Goal: Information Seeking & Learning: Learn about a topic

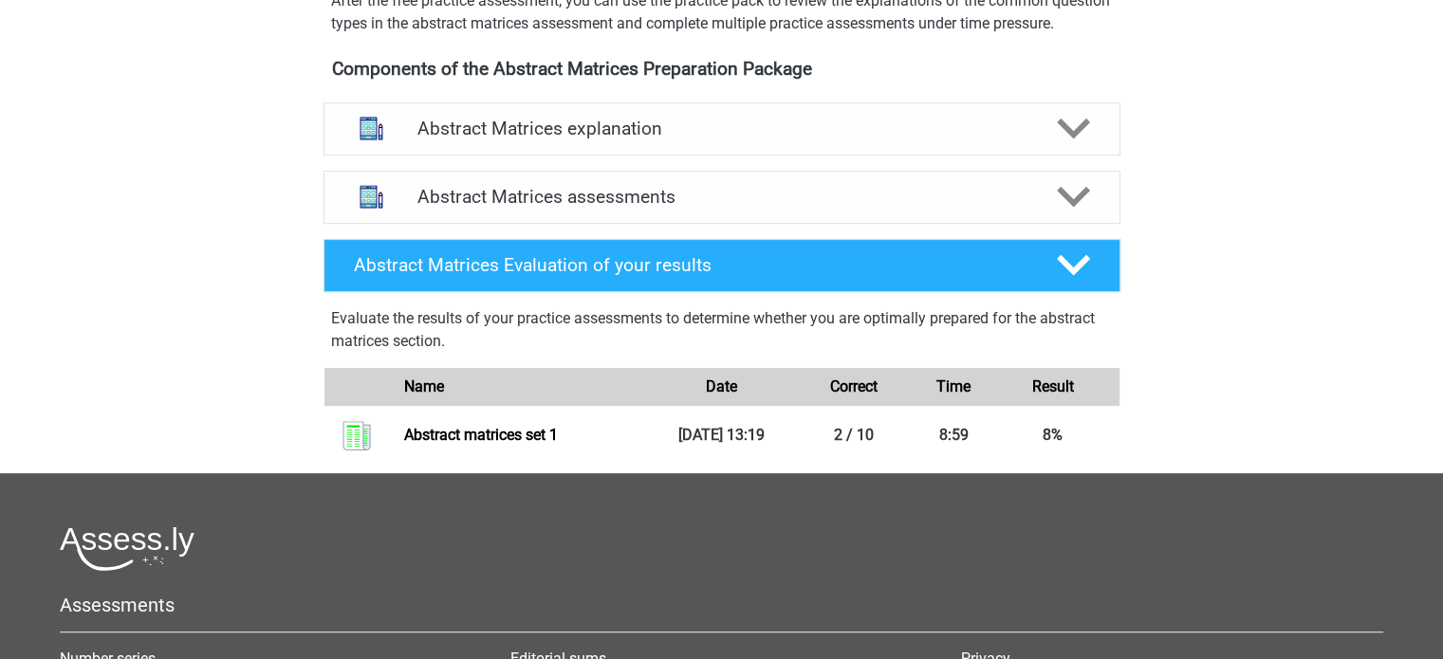
scroll to position [664, 0]
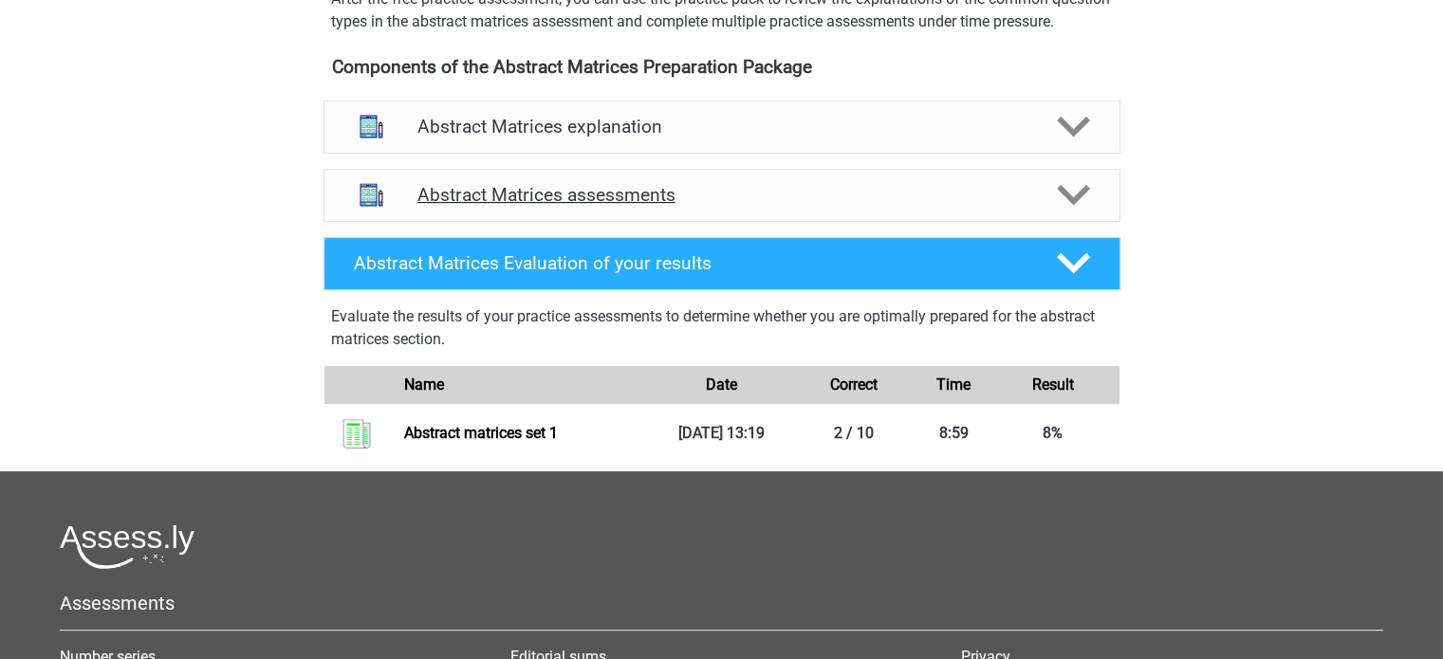
click at [874, 206] on h4 "Abstract Matrices assessments" at bounding box center [721, 195] width 609 height 22
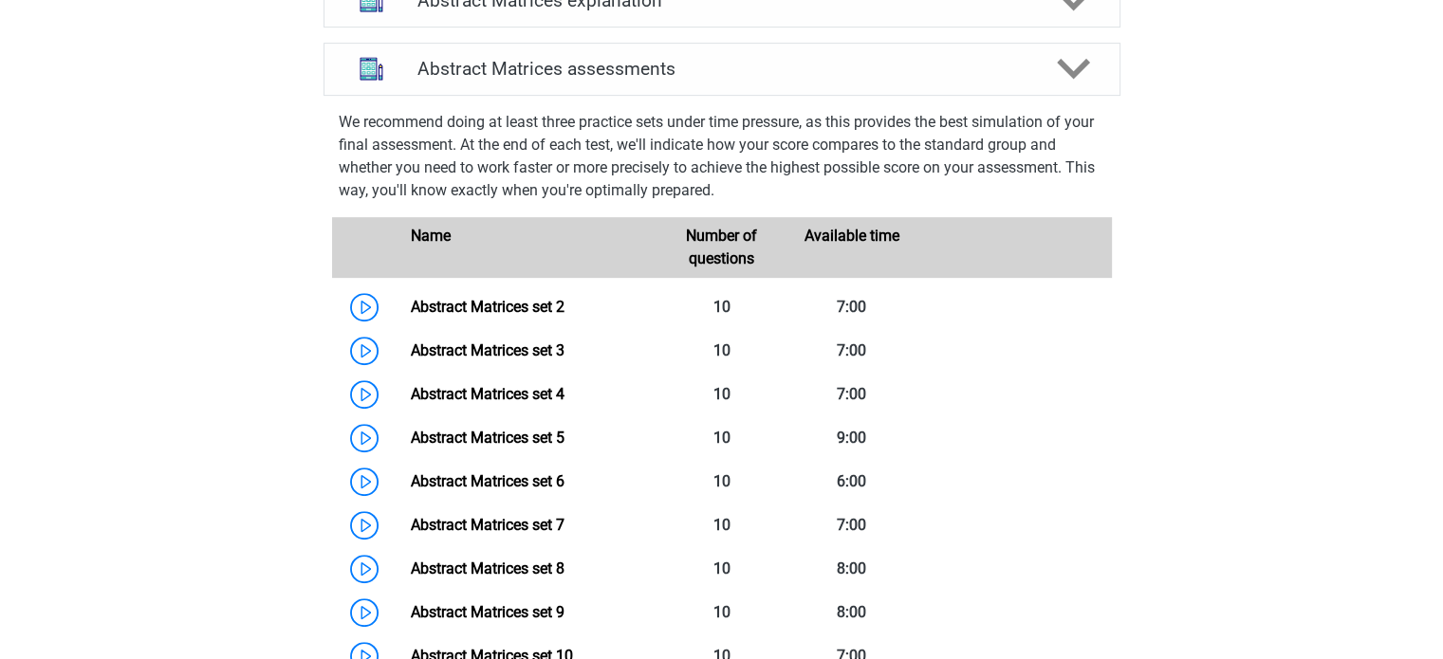
scroll to position [759, 0]
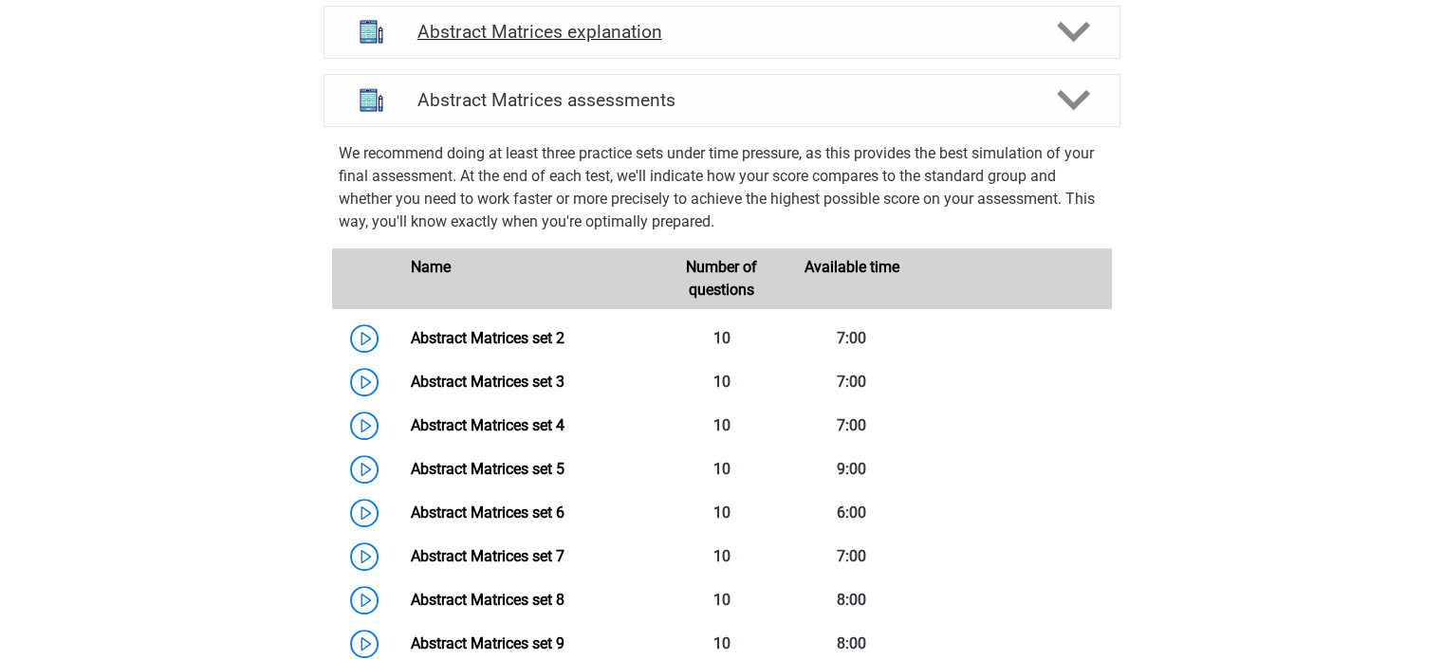
click at [701, 43] on h4 "Abstract Matrices explanation" at bounding box center [721, 32] width 609 height 22
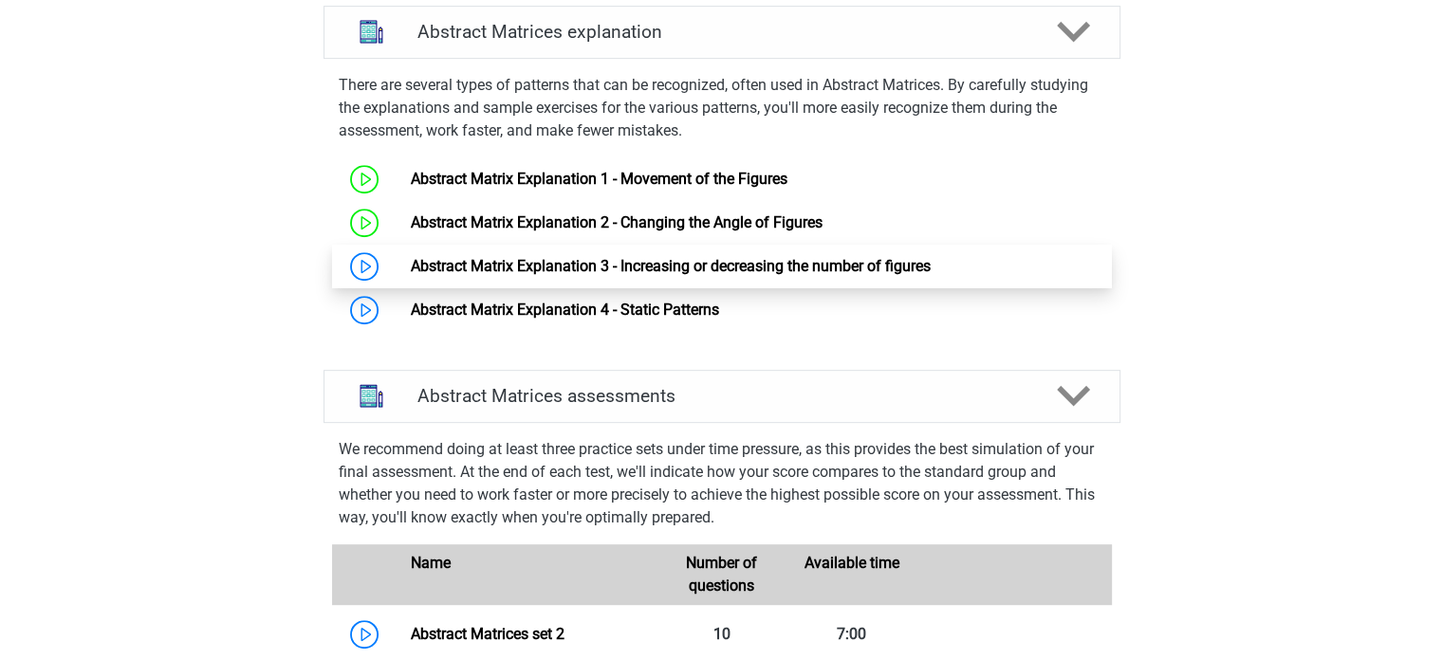
click at [693, 275] on link "Abstract Matrix Explanation 3 - Increasing or decreasing the number of figures" at bounding box center [671, 266] width 520 height 18
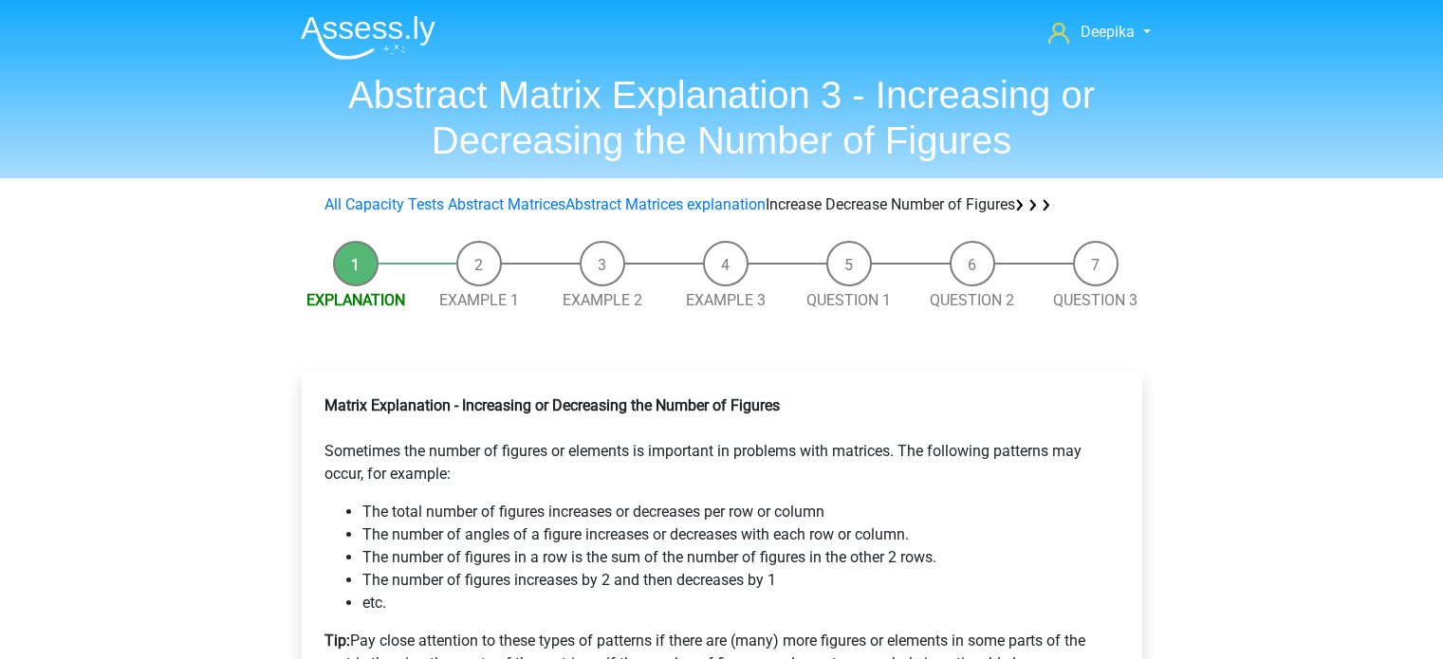
scroll to position [190, 0]
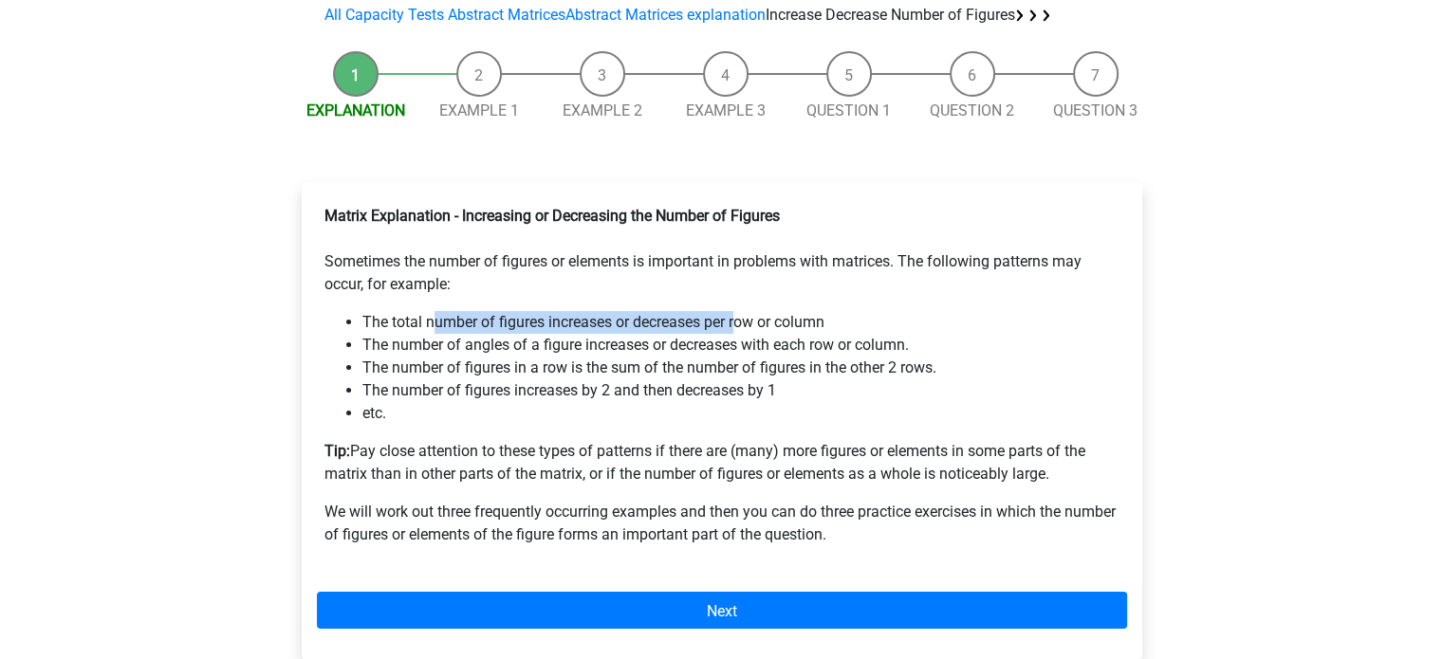
drag, startPoint x: 430, startPoint y: 326, endPoint x: 740, endPoint y: 327, distance: 310.1
click at [740, 327] on font "The total number of figures increases or decreases per row or column" at bounding box center [593, 322] width 462 height 18
click at [847, 377] on font "The number of figures in a row is the sum of the number of figures in the other…" at bounding box center [649, 368] width 574 height 18
drag, startPoint x: 455, startPoint y: 353, endPoint x: 486, endPoint y: 353, distance: 30.4
click at [486, 353] on font "The number of angles of a figure increases or decreases with each row or column." at bounding box center [635, 345] width 546 height 18
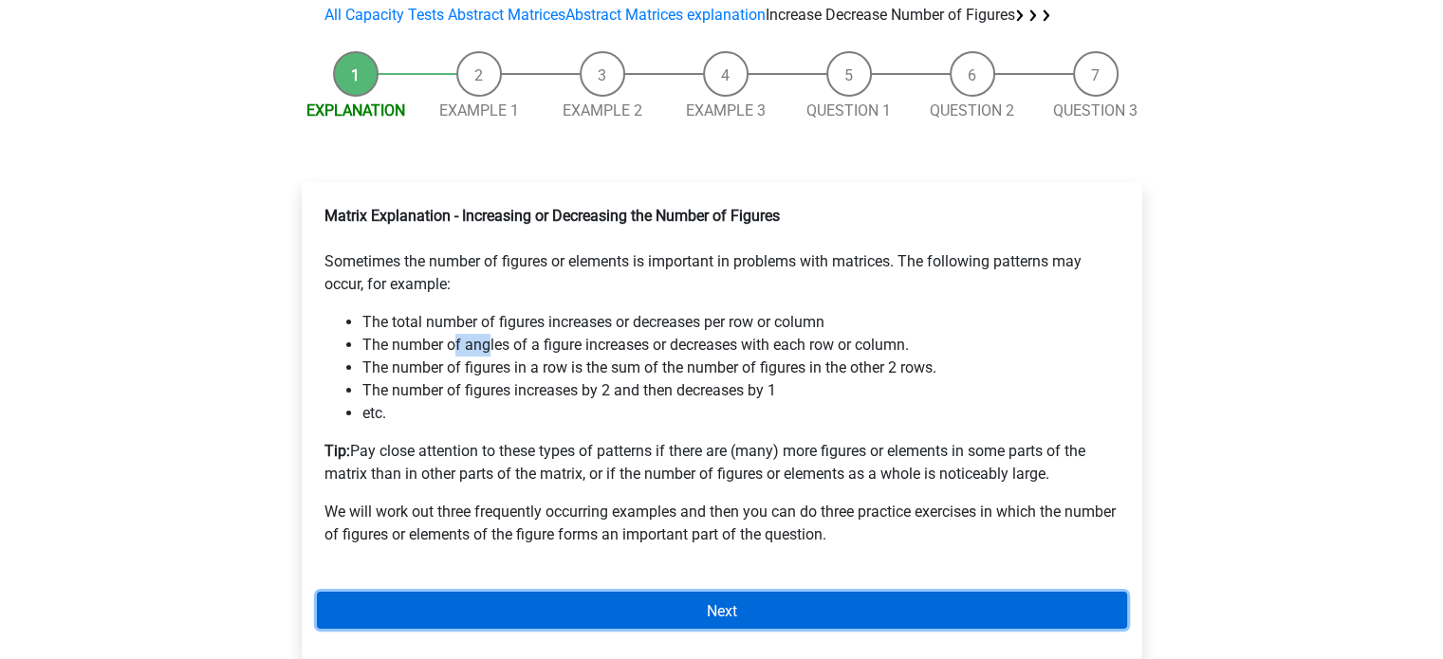
click at [653, 617] on link "Next" at bounding box center [722, 610] width 810 height 37
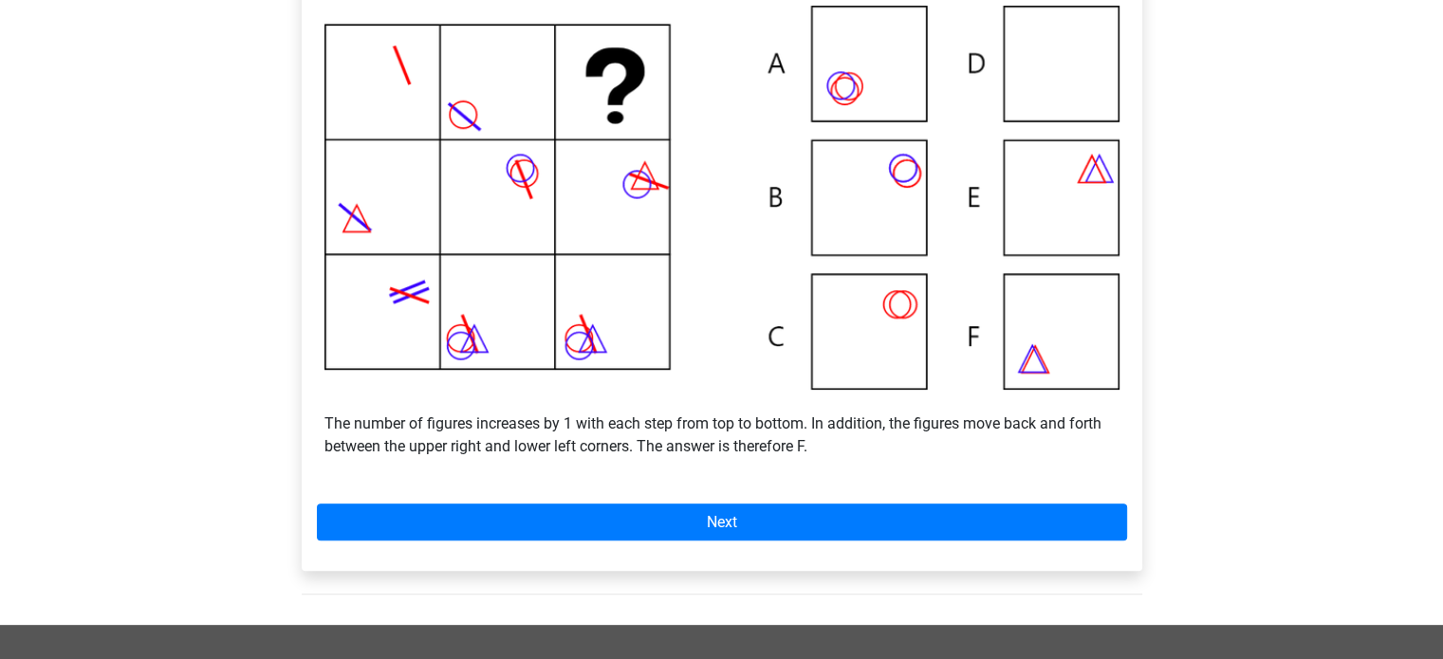
scroll to position [474, 0]
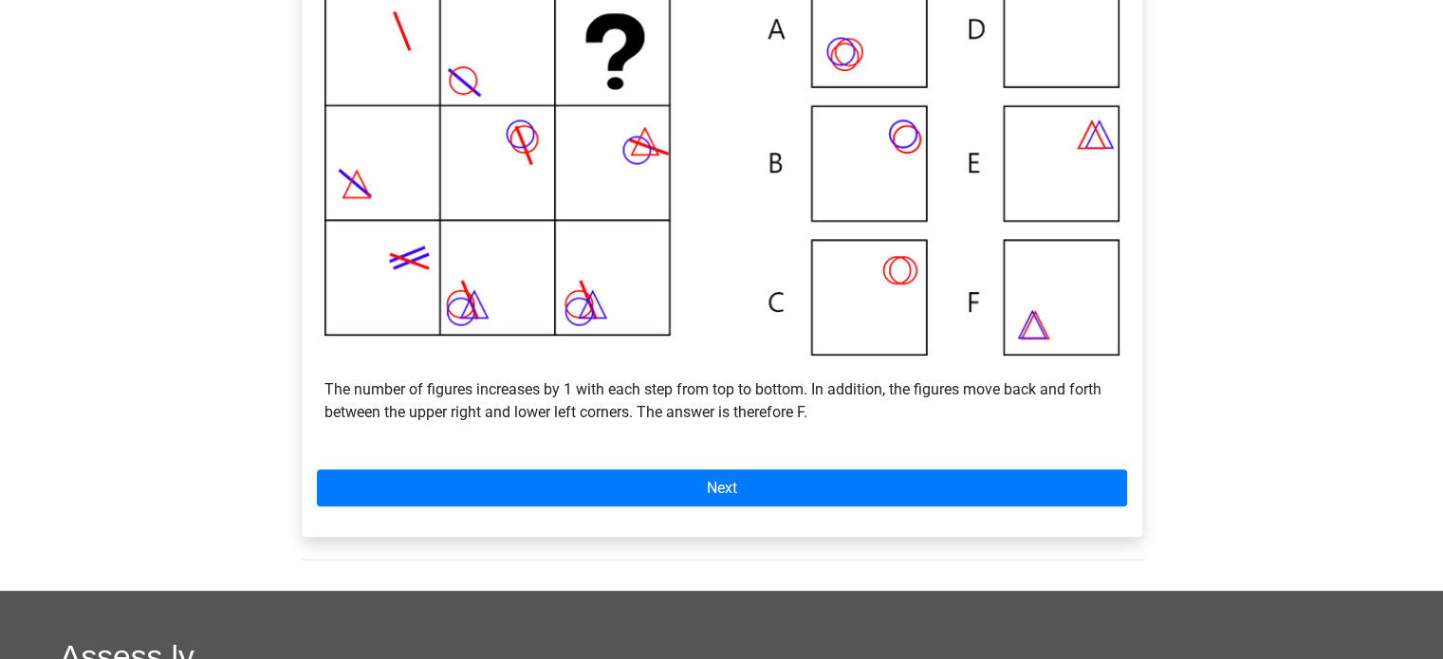
click at [767, 465] on div "Example 1 The number of figures increases by 1 with each step from top to botto…" at bounding box center [722, 217] width 840 height 639
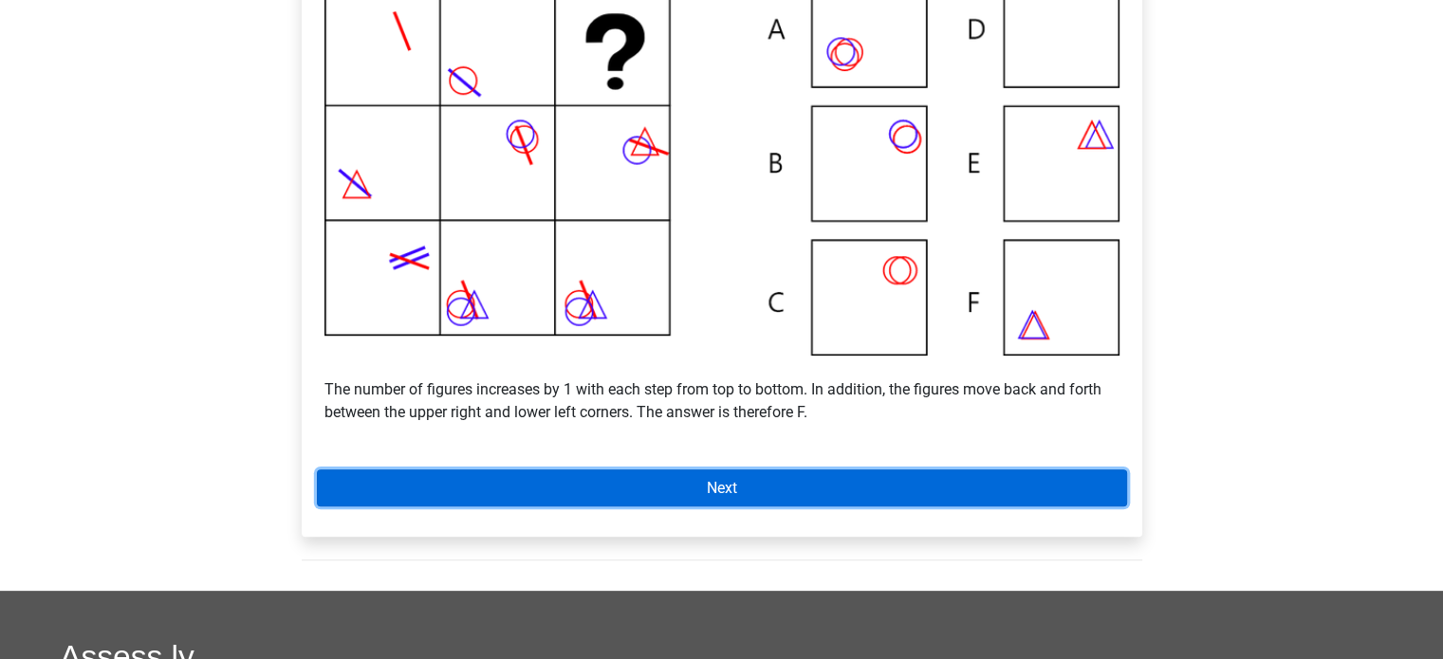
click at [763, 488] on link "Next" at bounding box center [722, 487] width 810 height 37
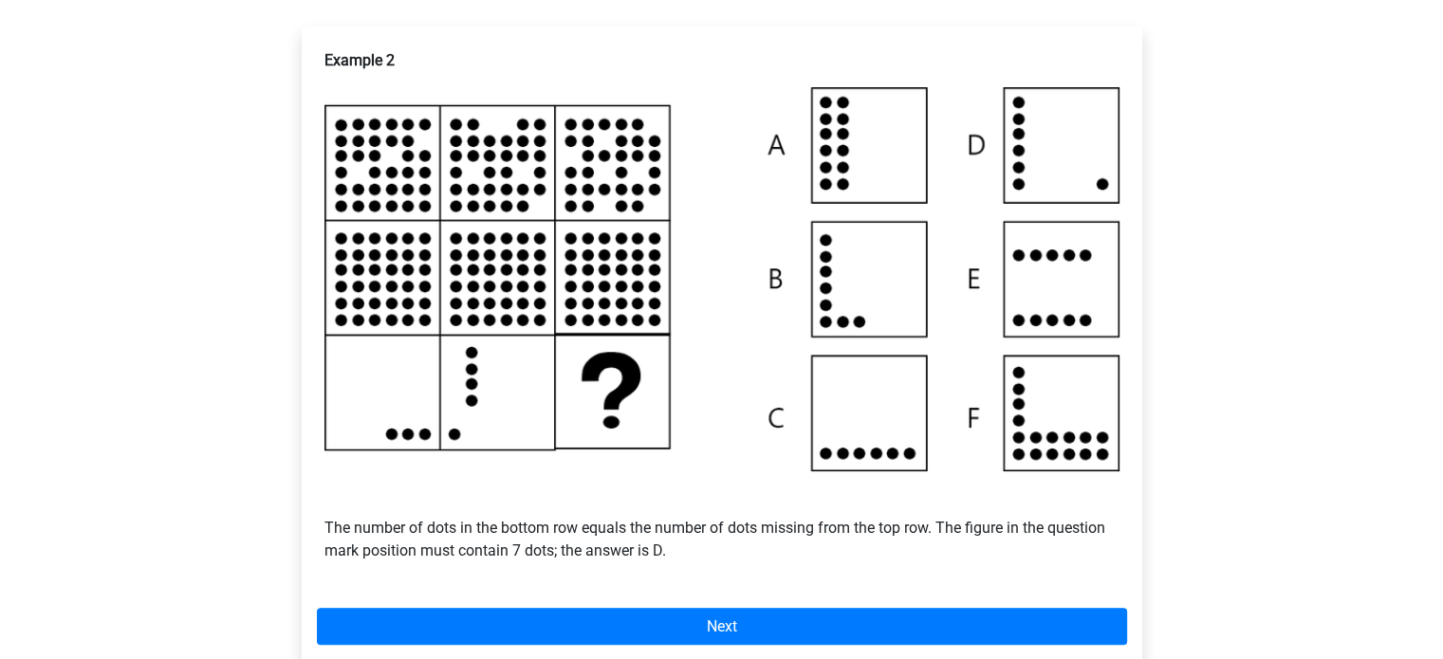
scroll to position [379, 0]
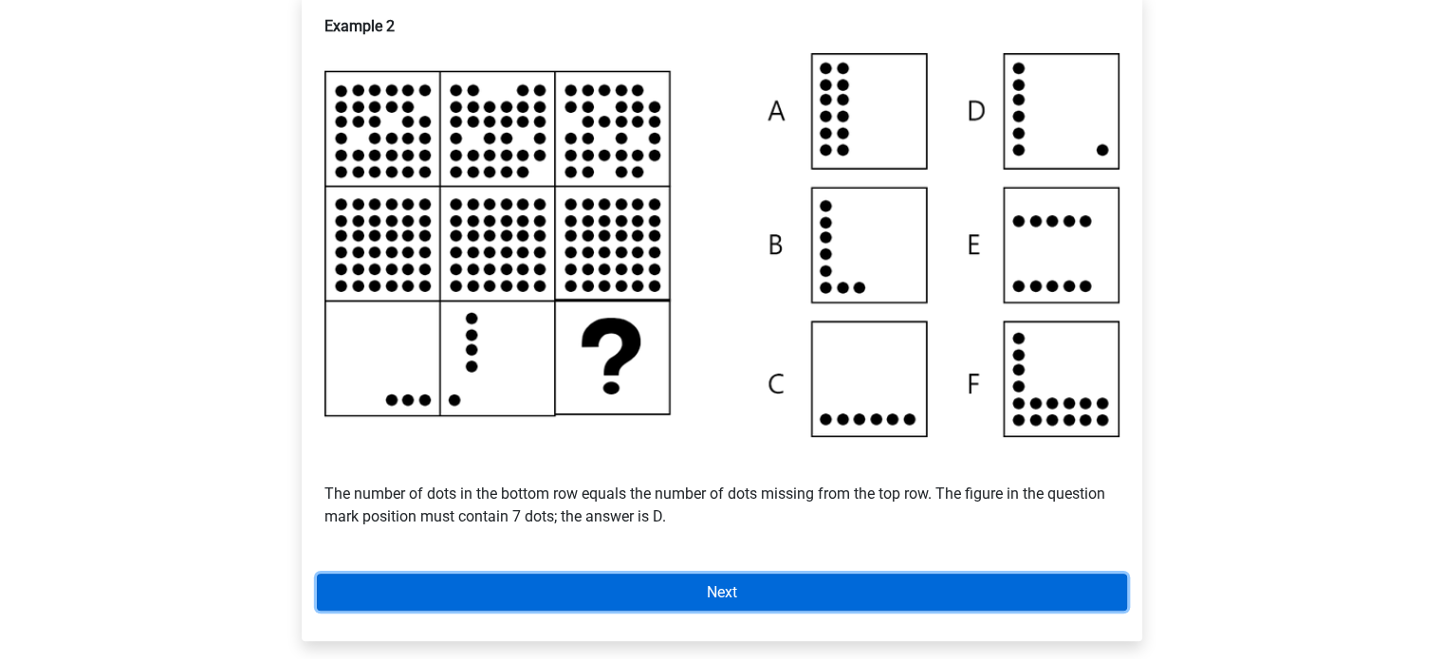
click at [820, 606] on link "Next" at bounding box center [722, 592] width 810 height 37
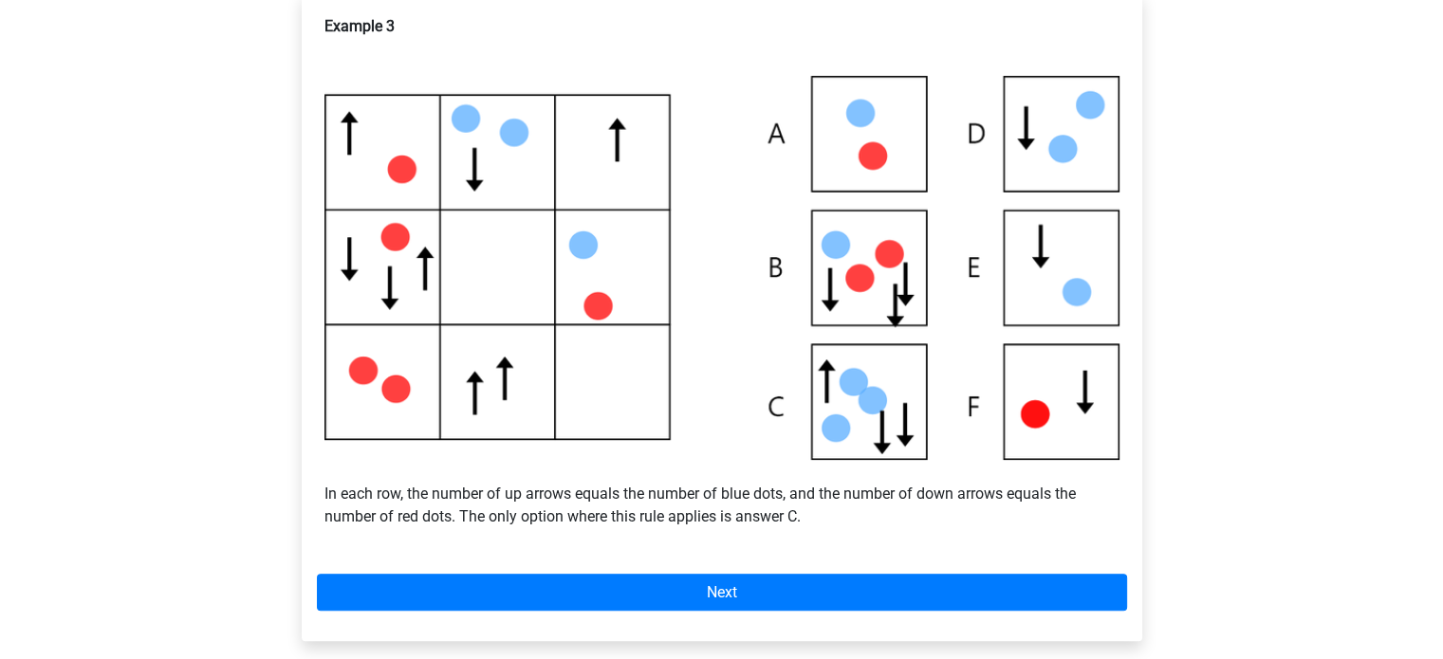
scroll to position [474, 0]
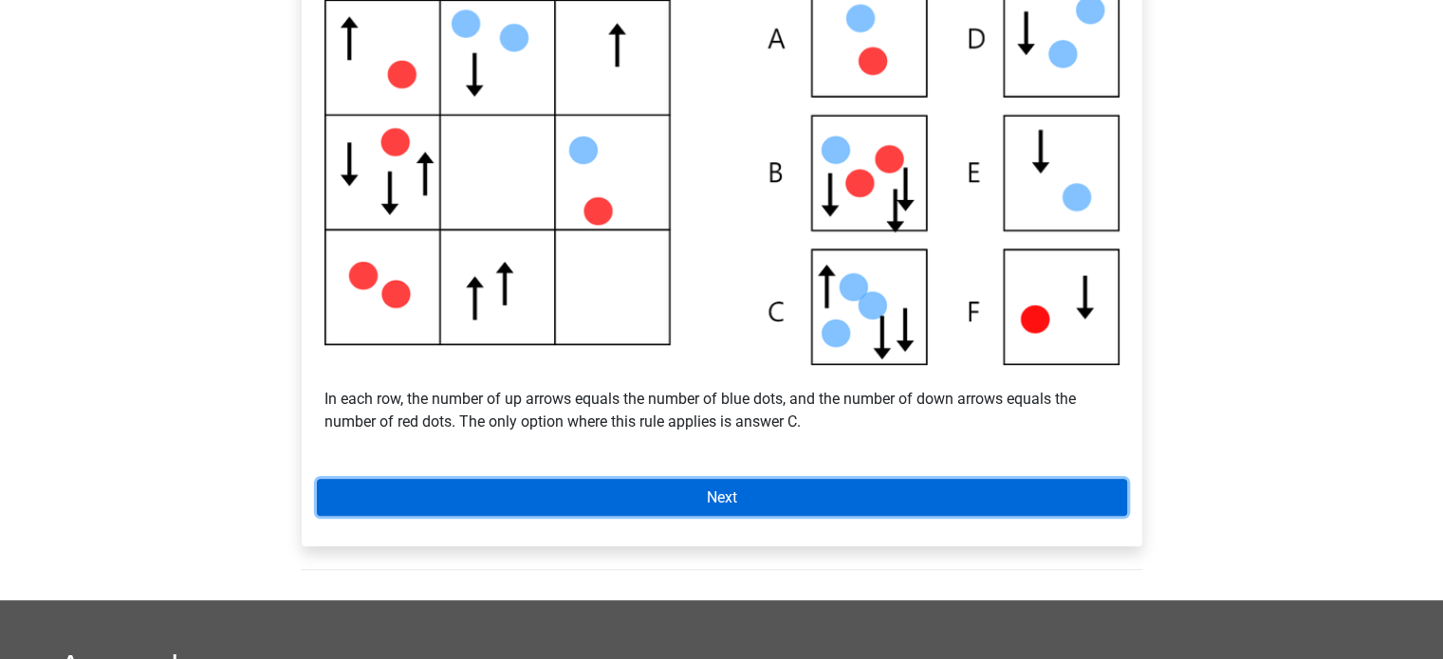
click at [800, 495] on link "Next" at bounding box center [722, 497] width 810 height 37
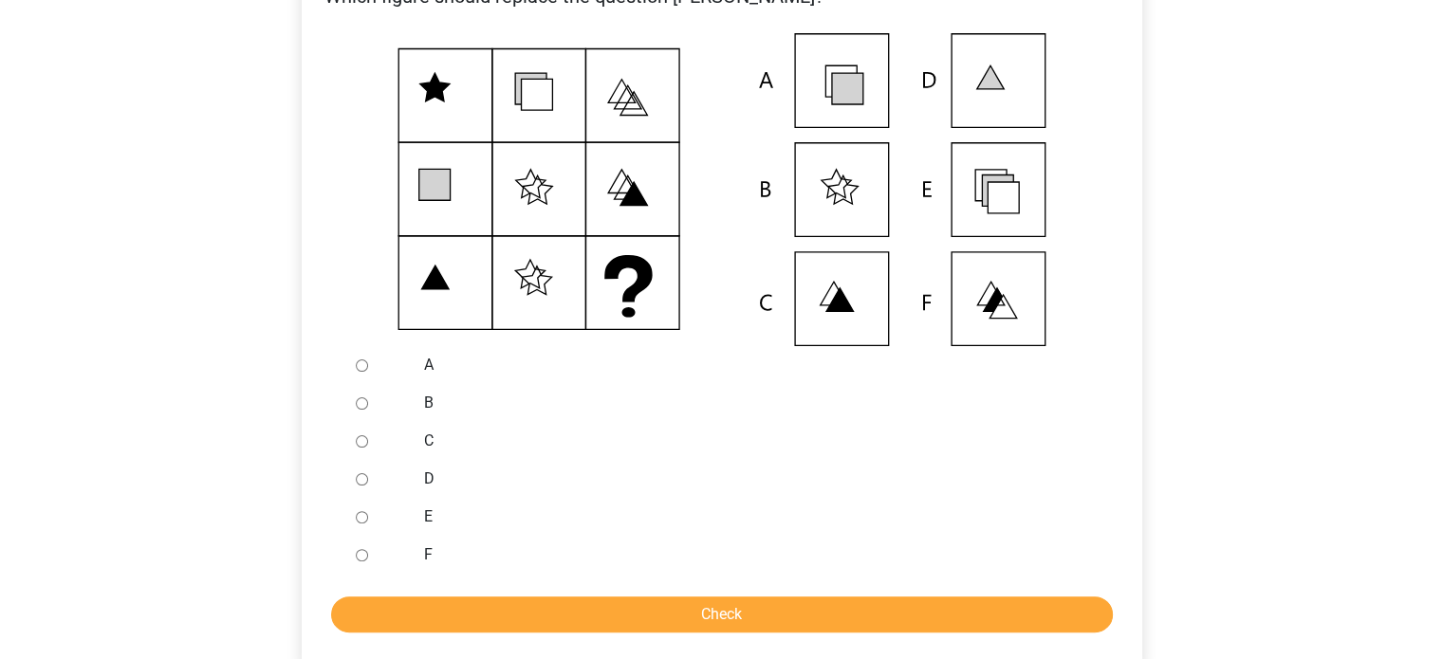
scroll to position [379, 0]
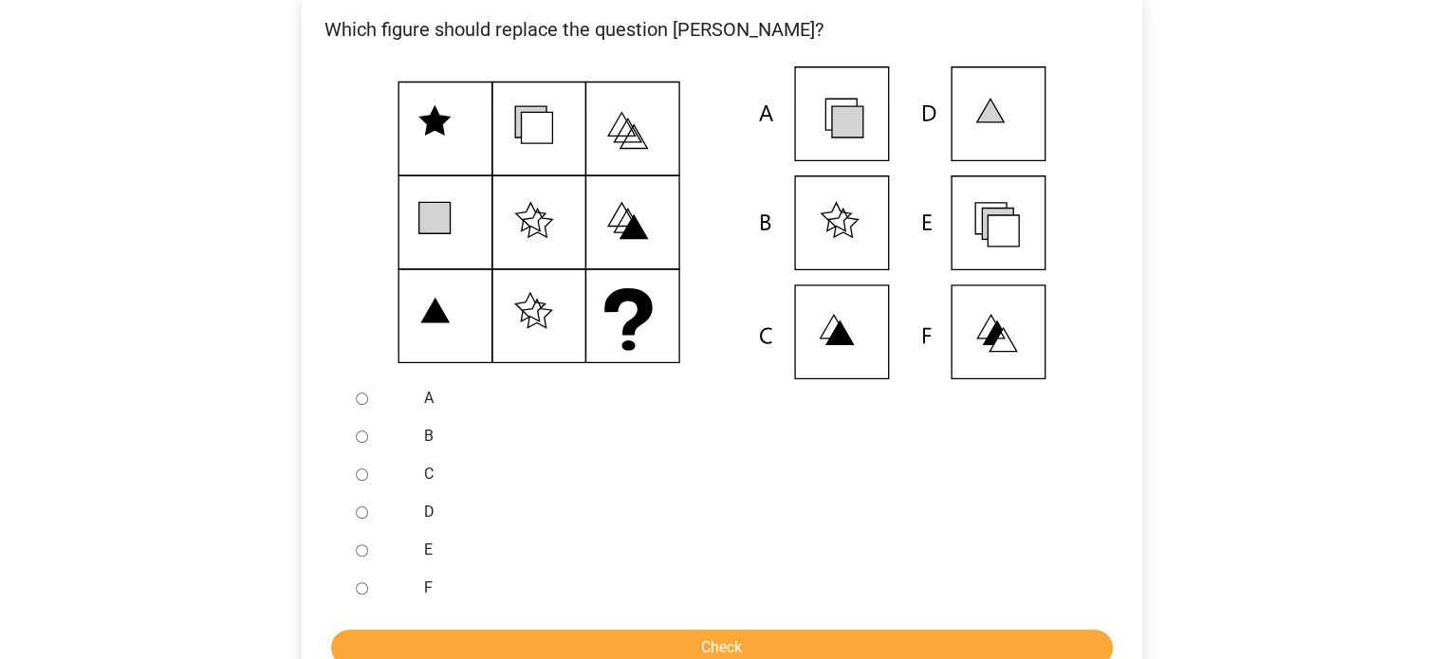
click at [353, 511] on div at bounding box center [379, 512] width 63 height 38
click at [366, 514] on input "D" at bounding box center [362, 512] width 12 height 12
radio input "true"
click at [497, 630] on input "Check" at bounding box center [722, 648] width 782 height 36
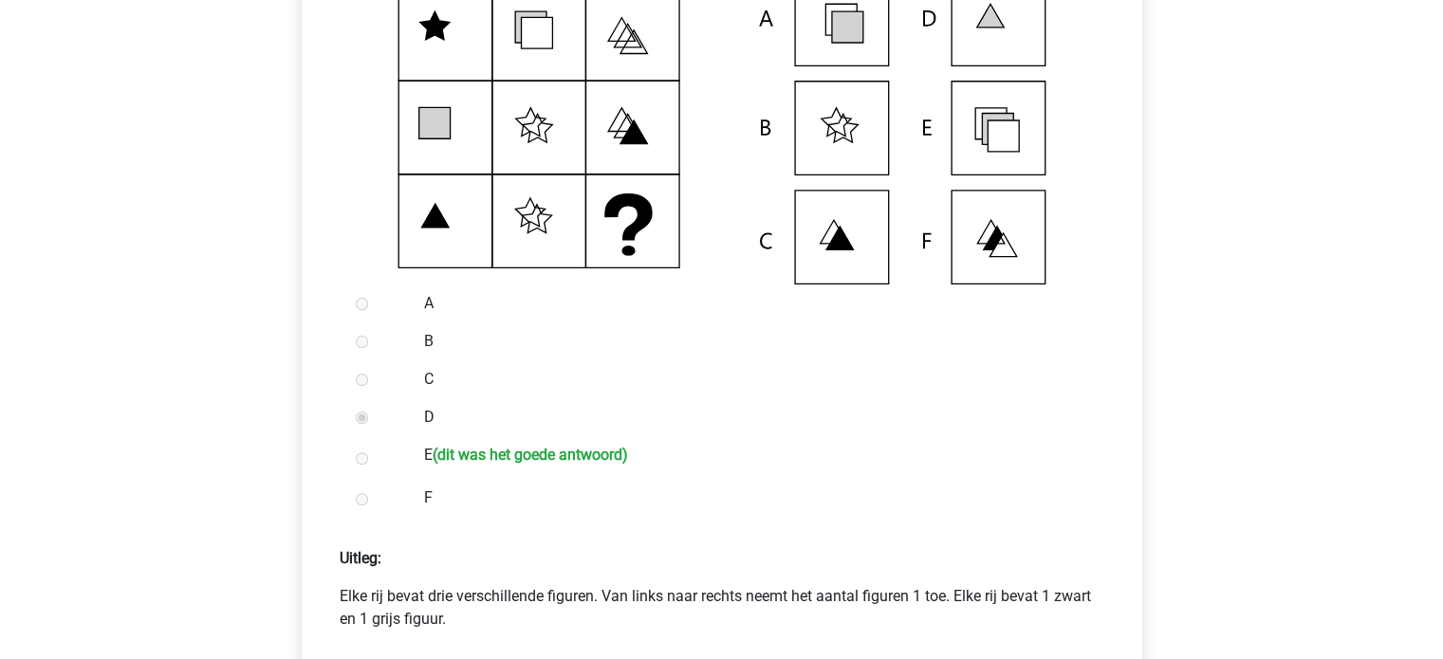
scroll to position [854, 0]
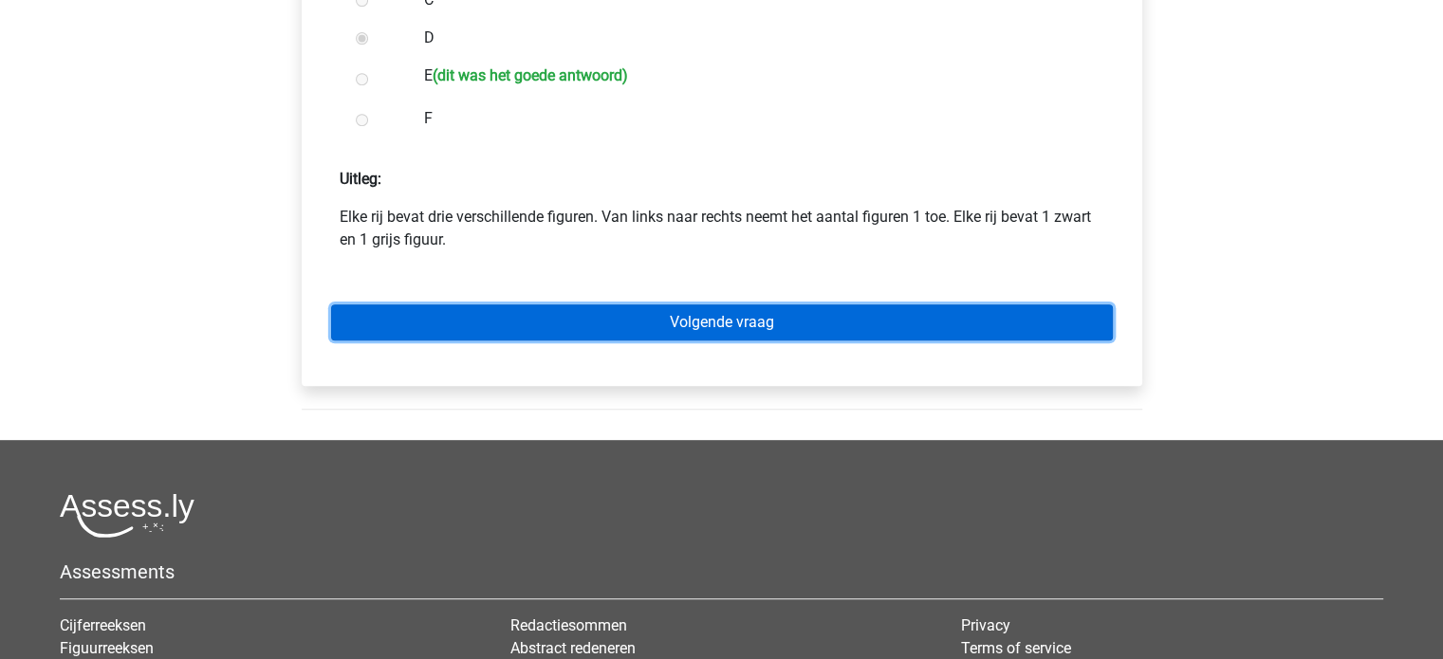
click at [675, 340] on link "Volgende vraag" at bounding box center [722, 322] width 782 height 36
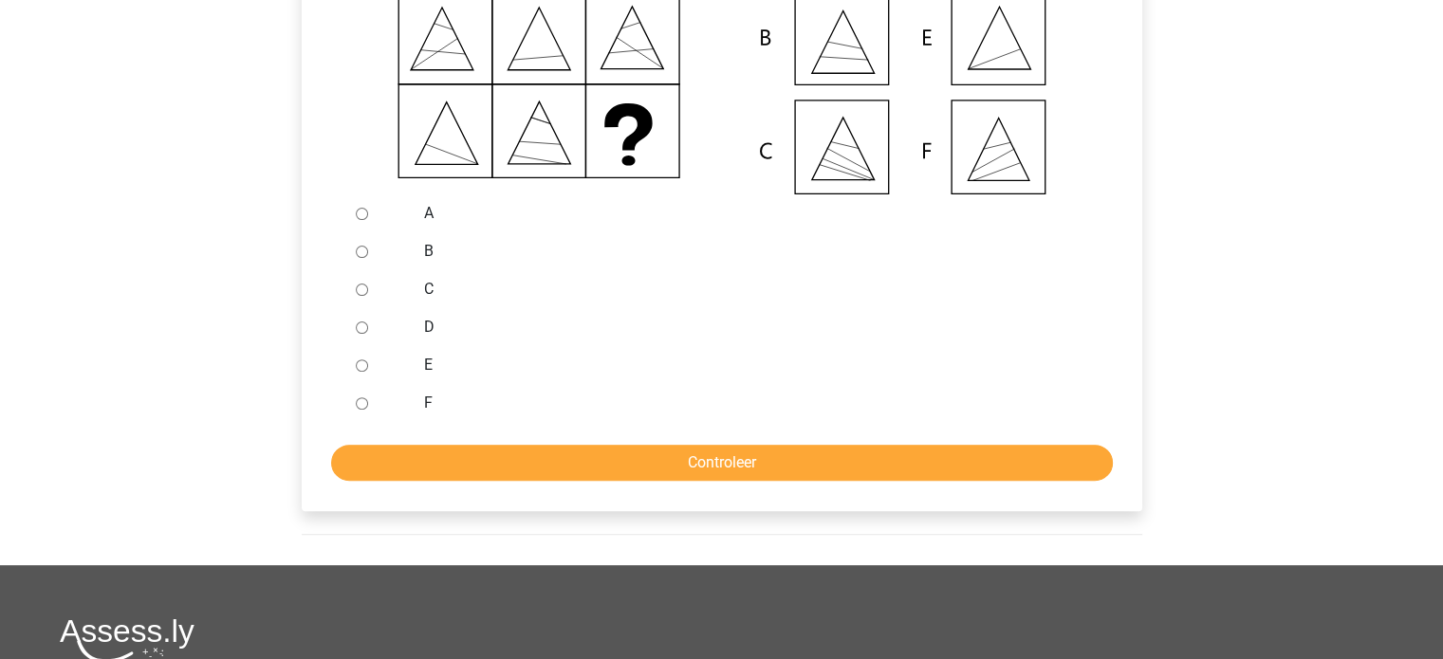
scroll to position [569, 0]
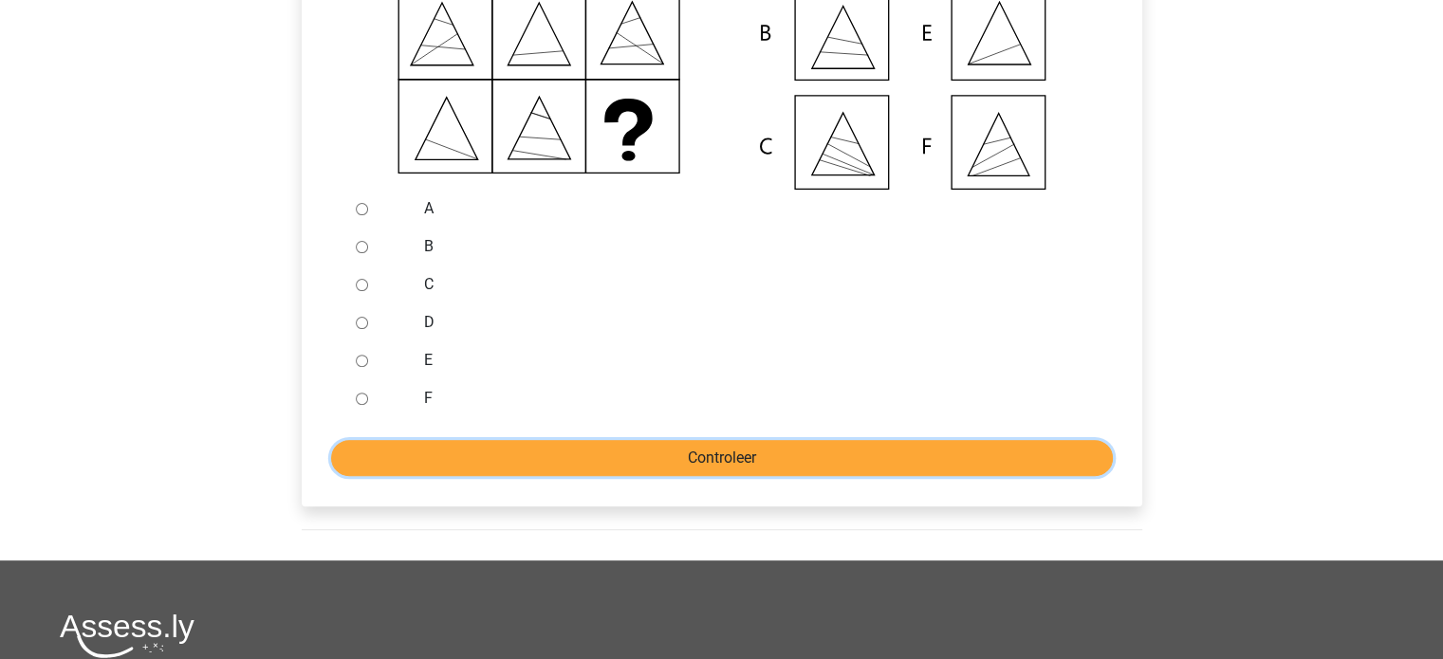
click at [628, 473] on input "Controleer" at bounding box center [722, 458] width 782 height 36
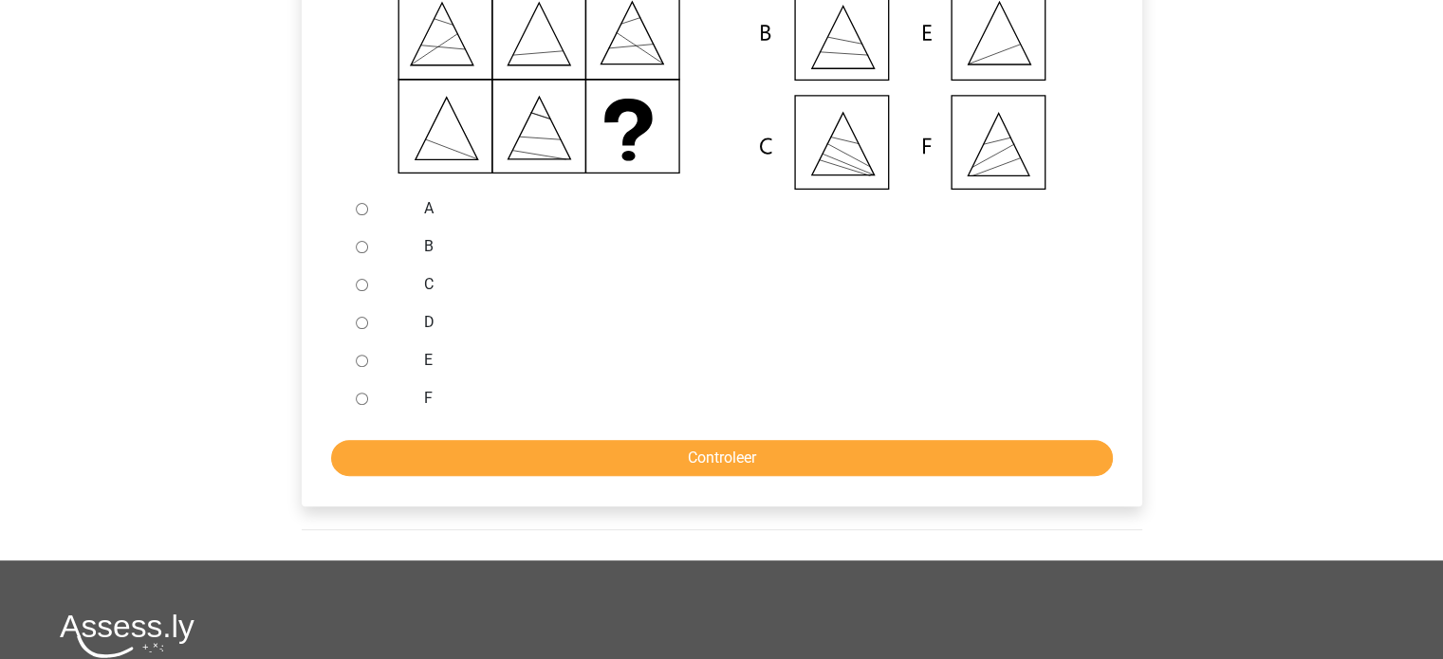
click at [359, 291] on input "C" at bounding box center [362, 285] width 12 height 12
radio input "true"
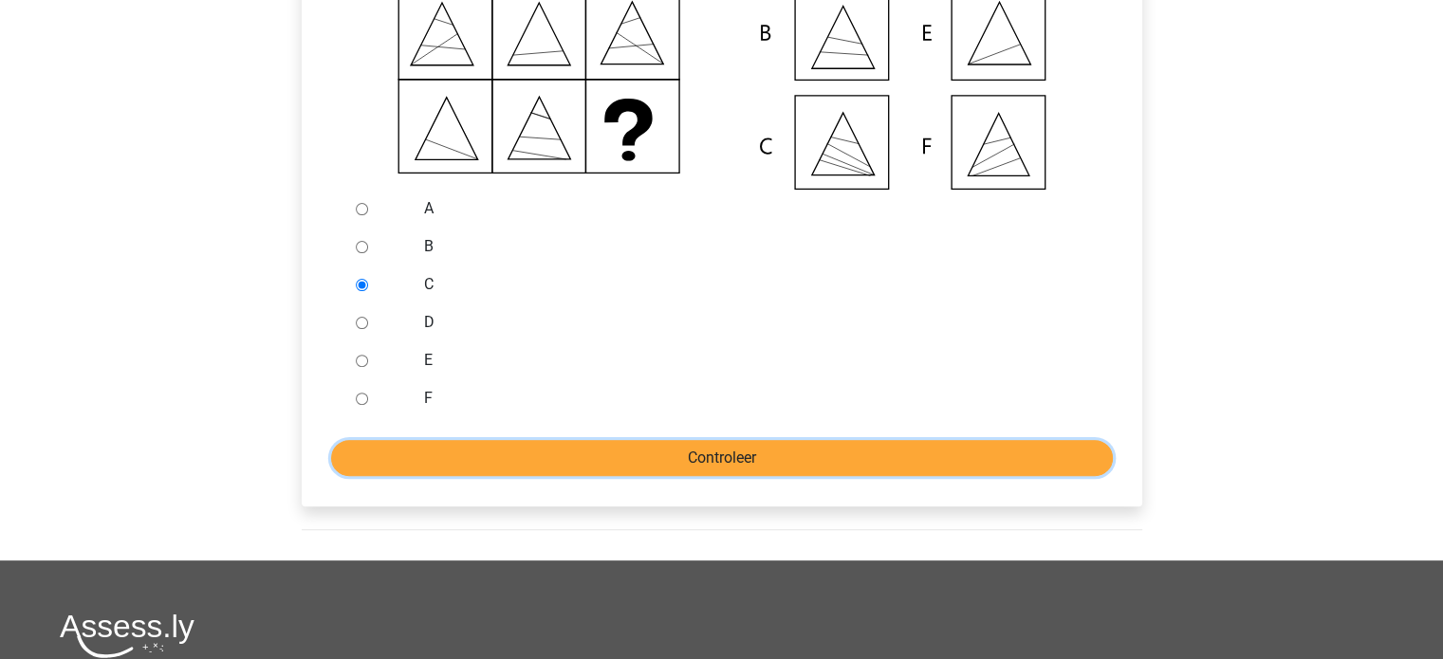
click at [454, 466] on input "Controleer" at bounding box center [722, 458] width 782 height 36
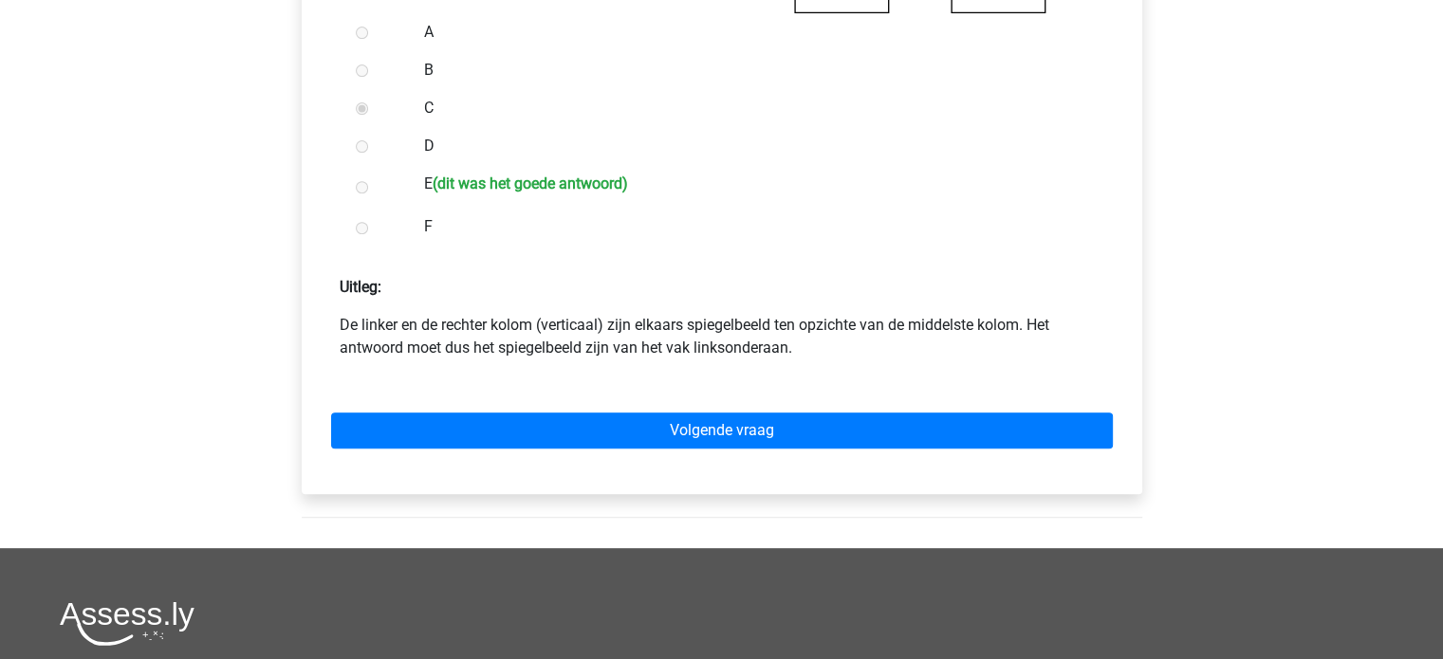
scroll to position [759, 0]
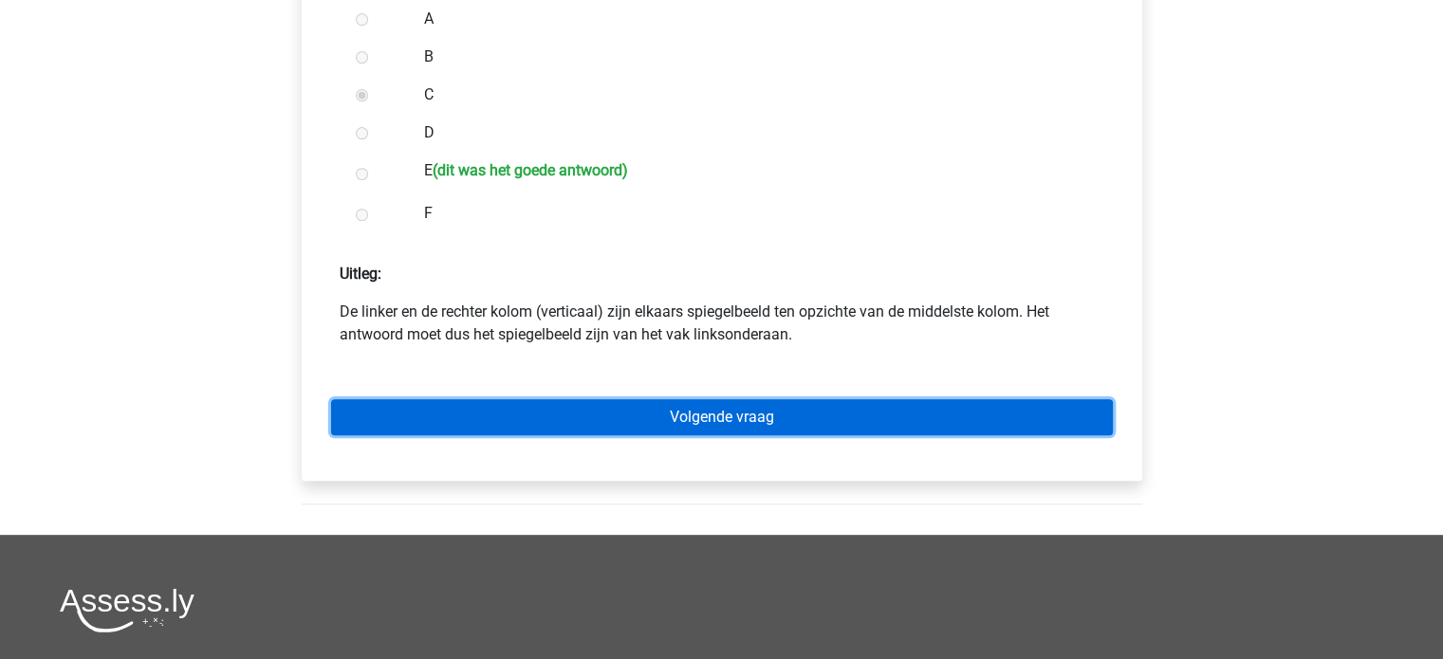
click at [459, 435] on link "Volgende vraag" at bounding box center [722, 417] width 782 height 36
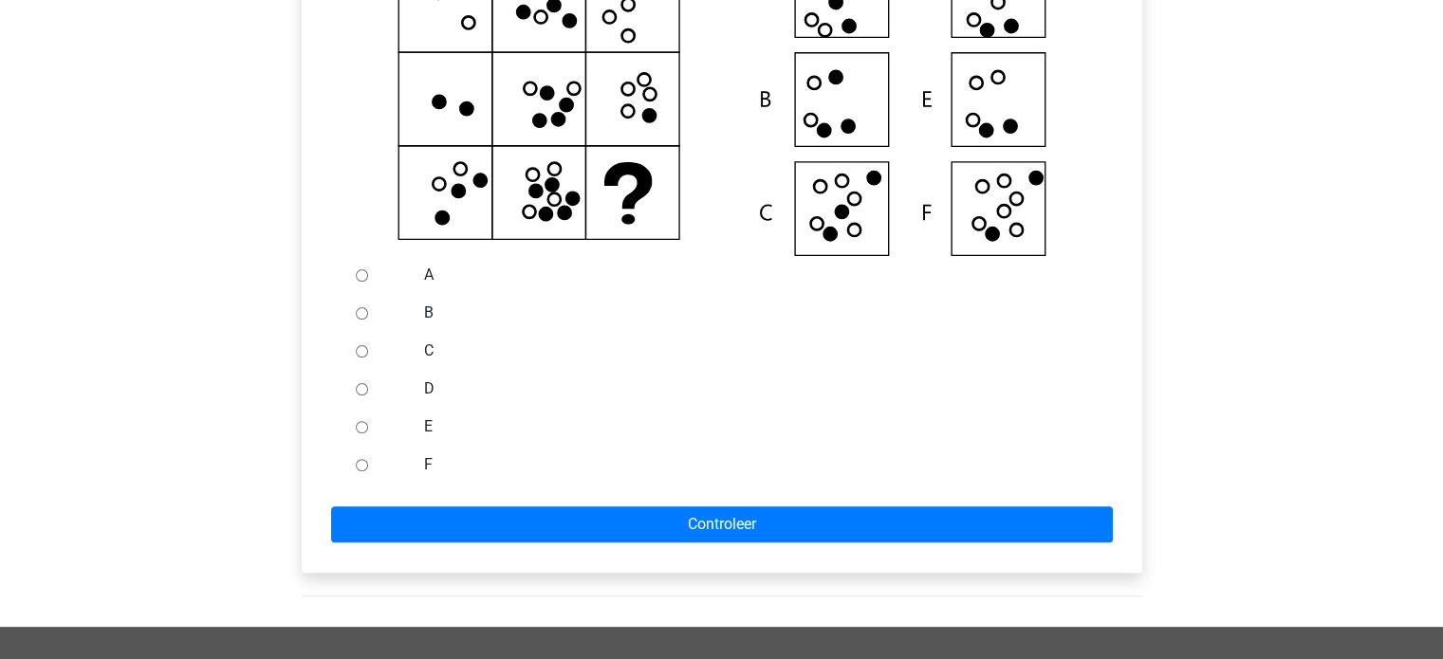
scroll to position [474, 0]
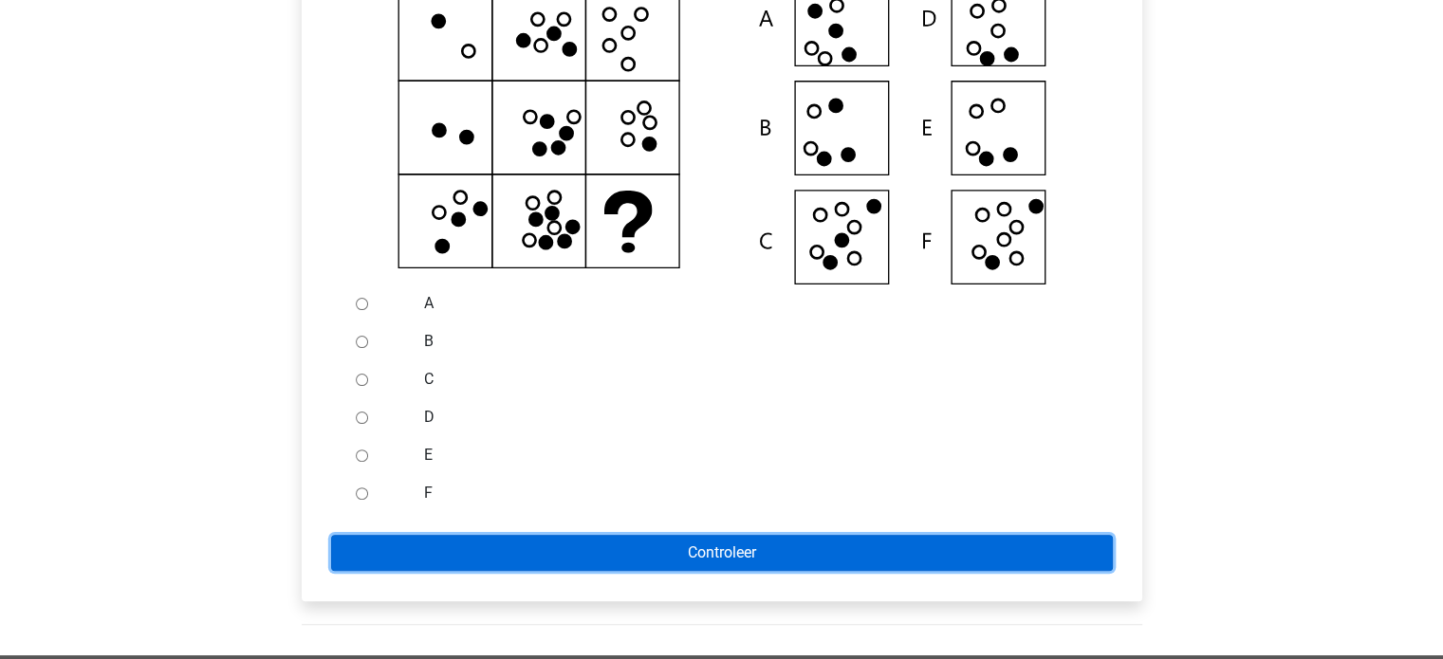
click at [679, 571] on input "Controleer" at bounding box center [722, 553] width 782 height 36
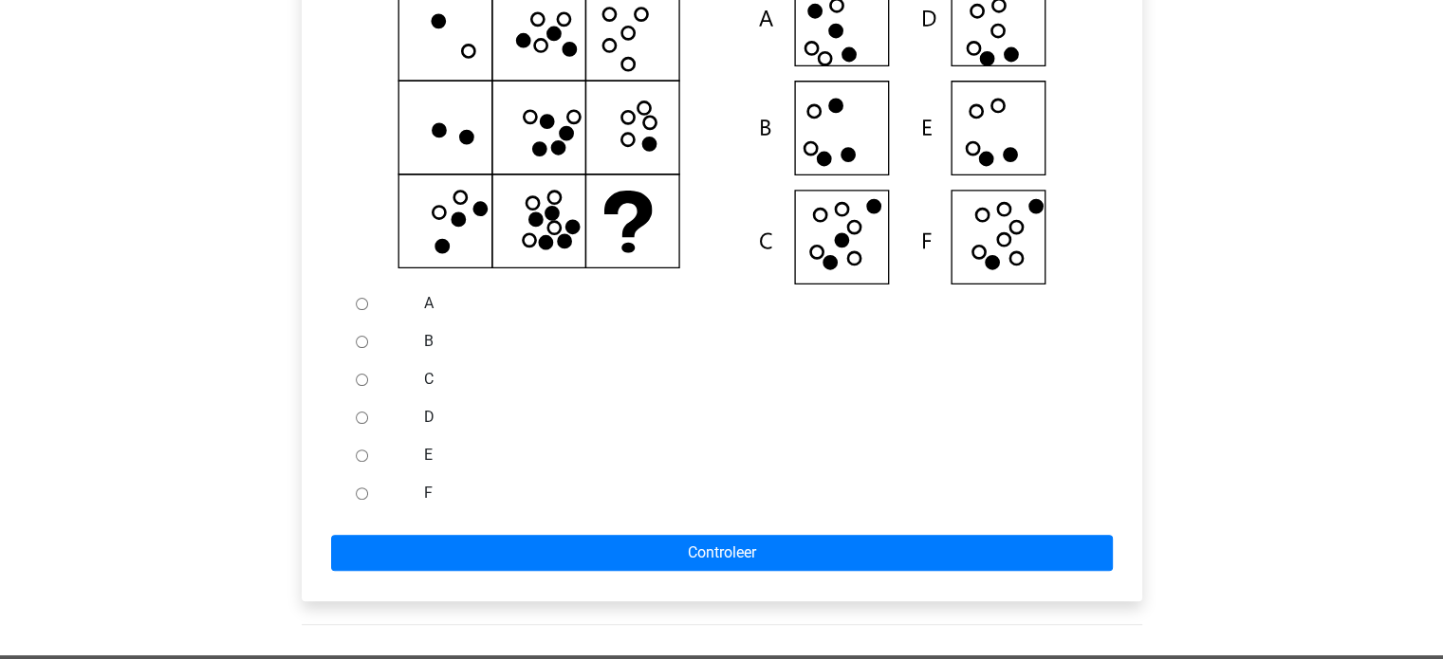
click at [359, 424] on input "D" at bounding box center [362, 418] width 12 height 12
radio input "true"
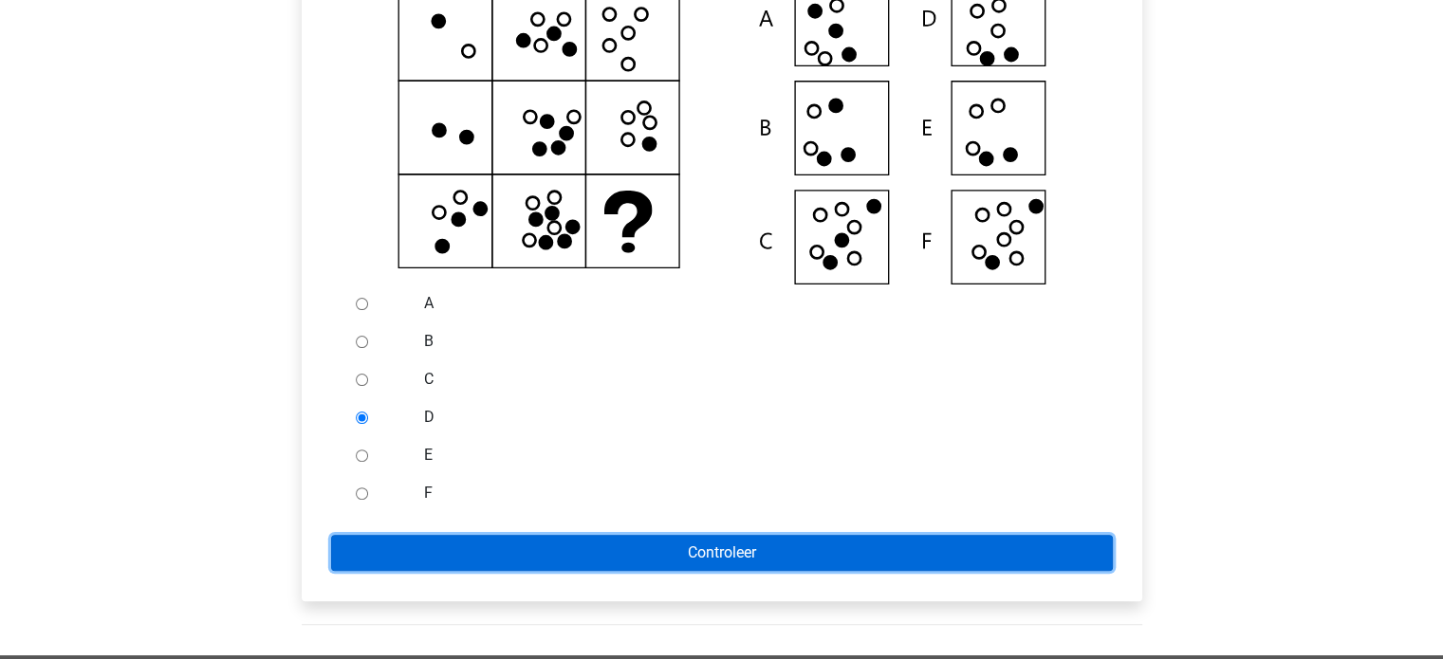
click at [520, 561] on input "Controleer" at bounding box center [722, 553] width 782 height 36
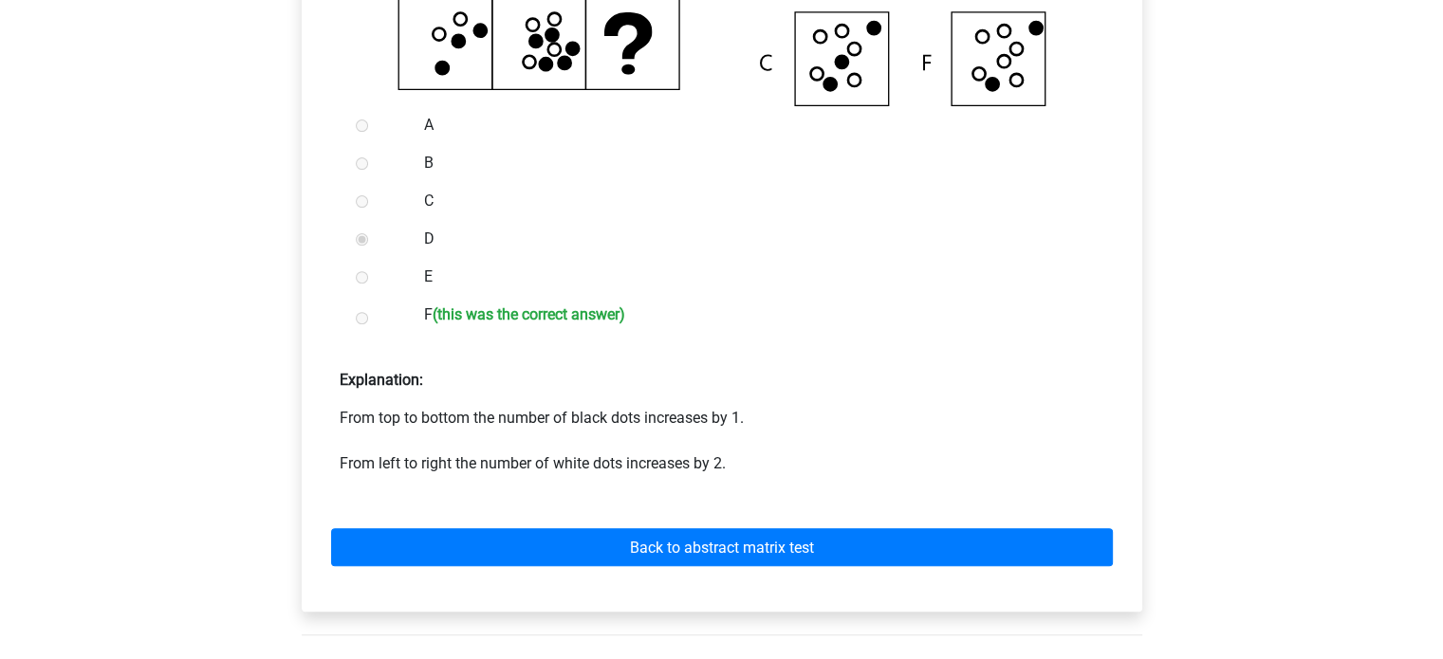
scroll to position [736, 0]
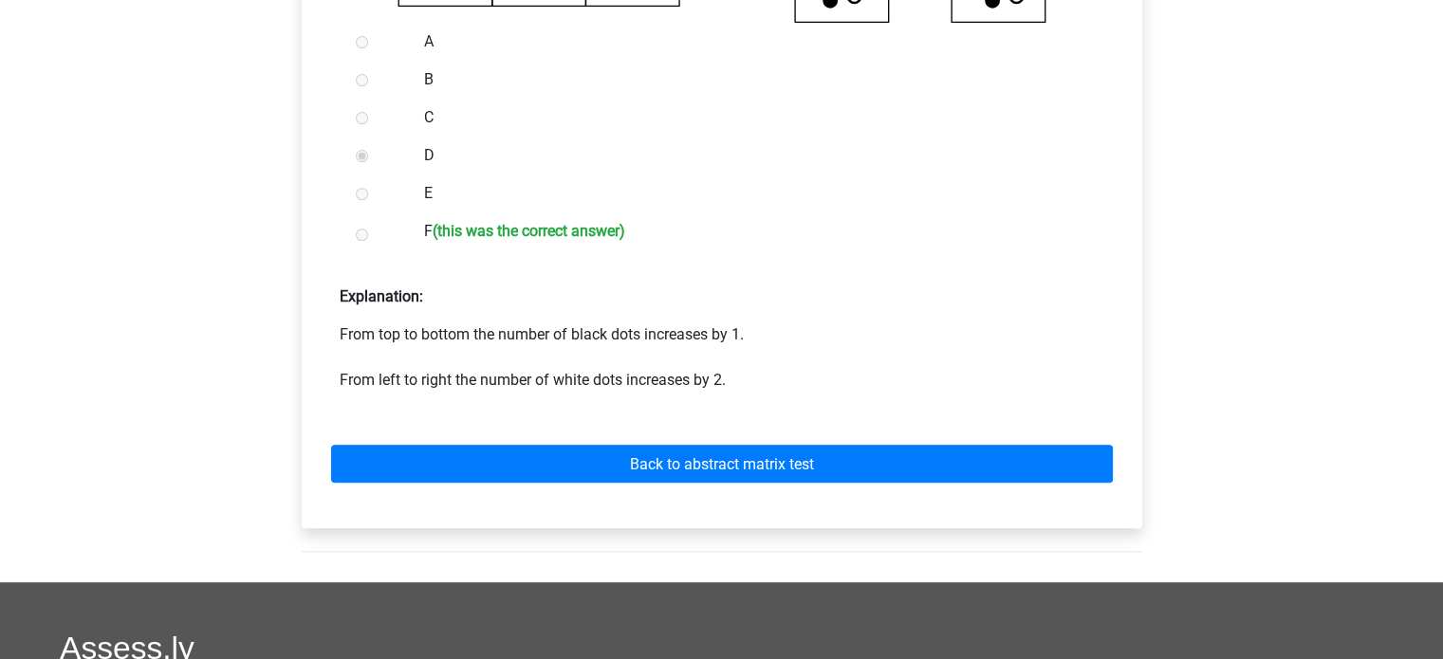
drag, startPoint x: 379, startPoint y: 329, endPoint x: 781, endPoint y: 343, distance: 401.4
click at [781, 343] on p "From top to bottom the number of black dots increases by 1. From left to right …" at bounding box center [722, 357] width 764 height 68
click at [845, 361] on p "From top to bottom the number of black dots increases by 1. From left to right …" at bounding box center [722, 357] width 764 height 68
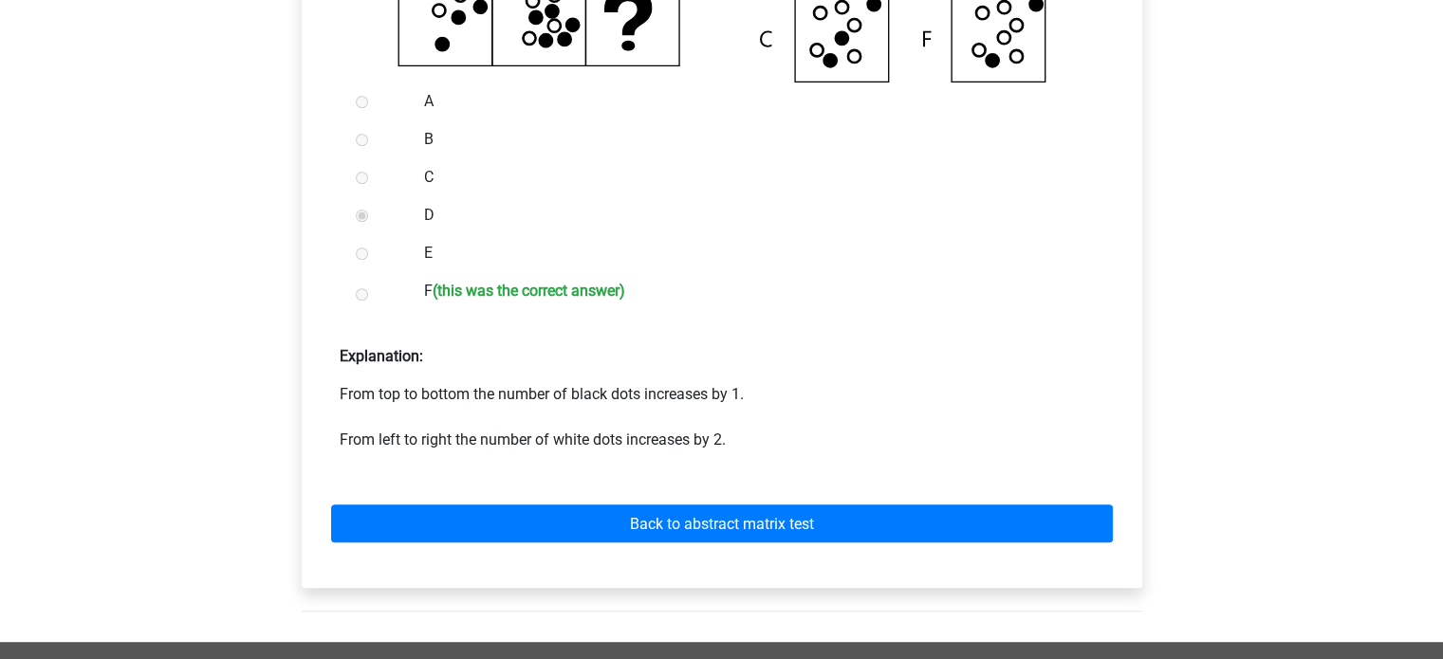
scroll to position [831, 0]
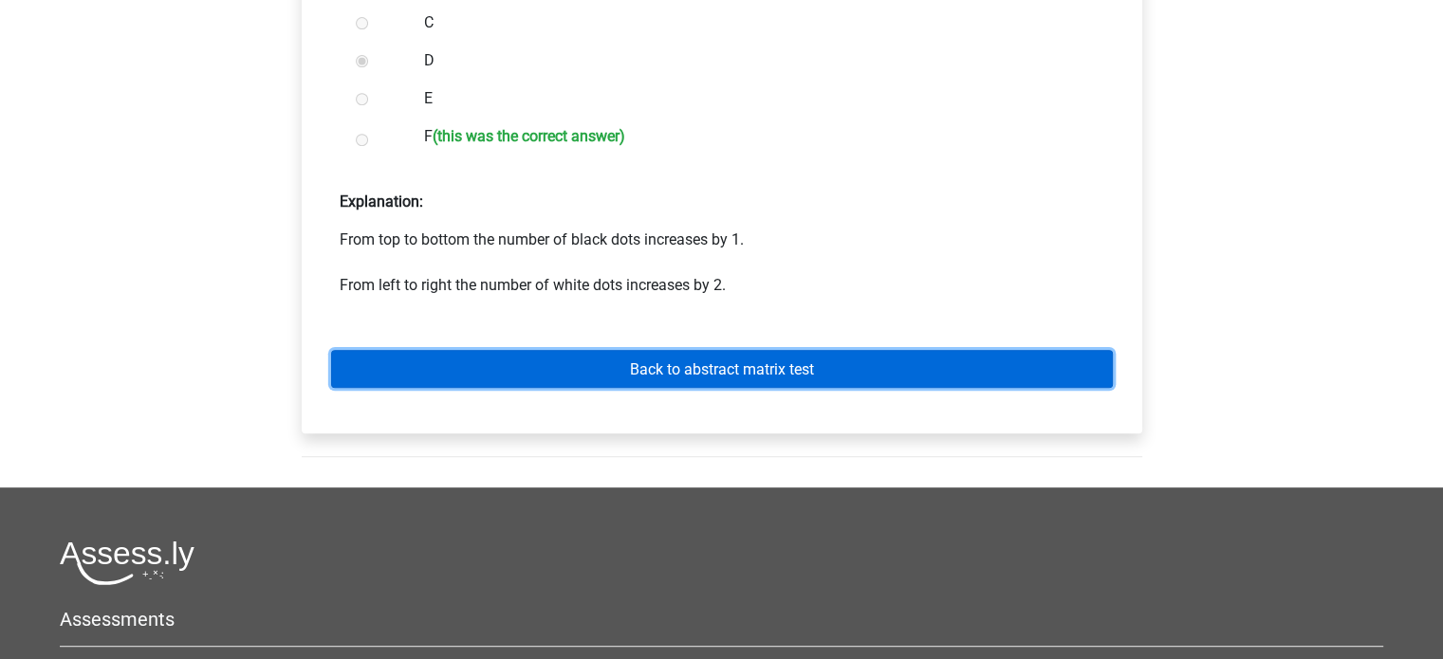
click at [728, 353] on link "Back to abstract matrix test" at bounding box center [722, 368] width 782 height 37
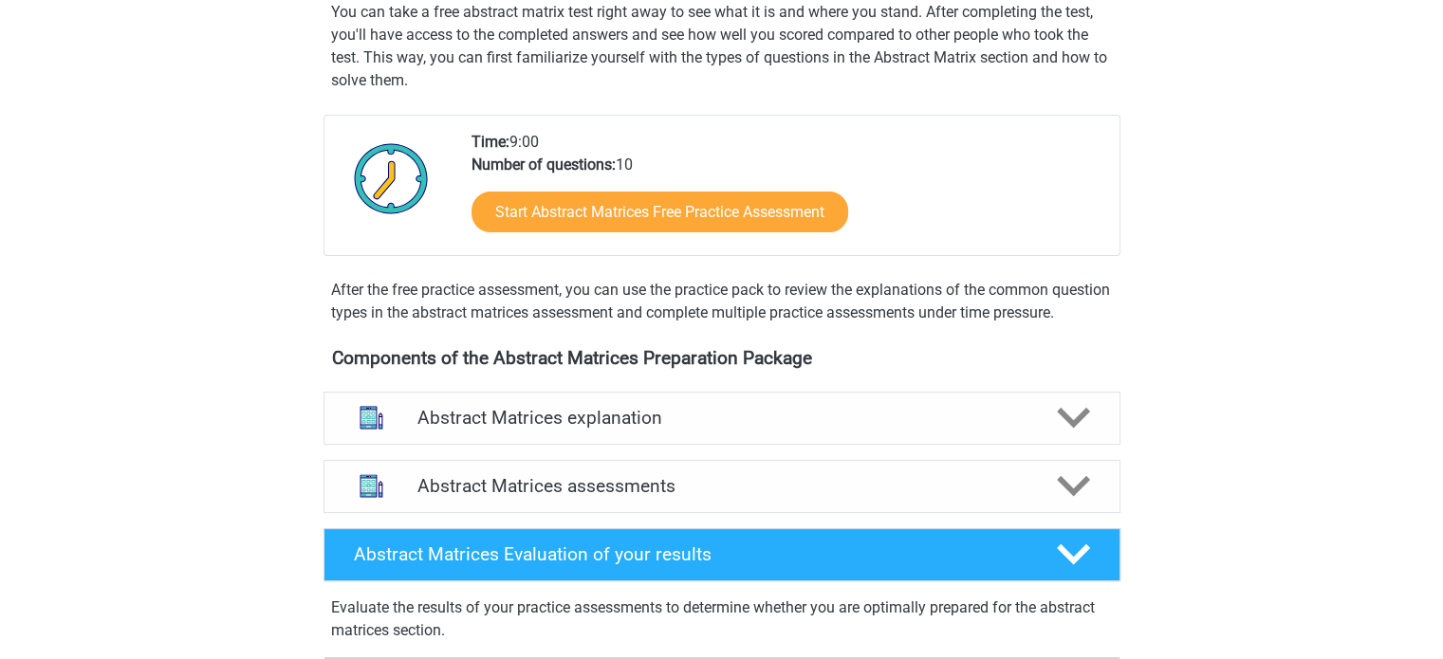
scroll to position [474, 0]
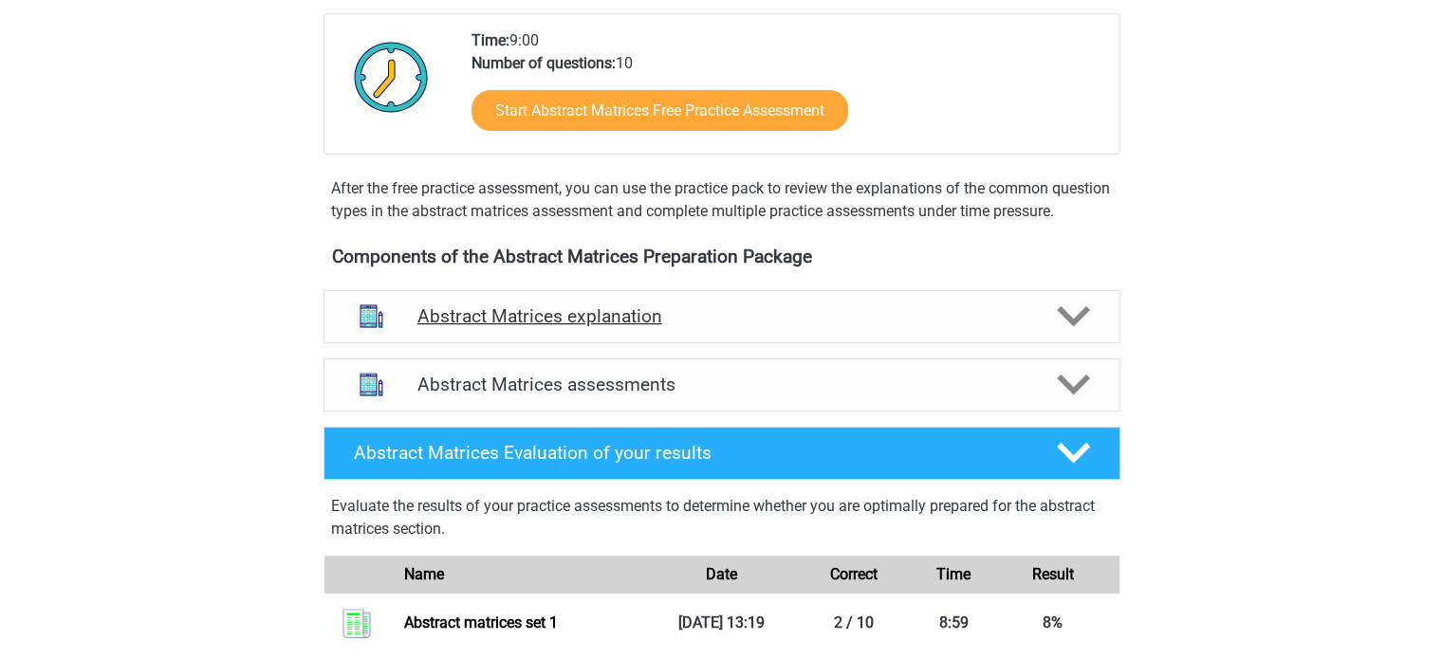
click at [626, 327] on font "Abstract Matrices explanation" at bounding box center [539, 316] width 245 height 22
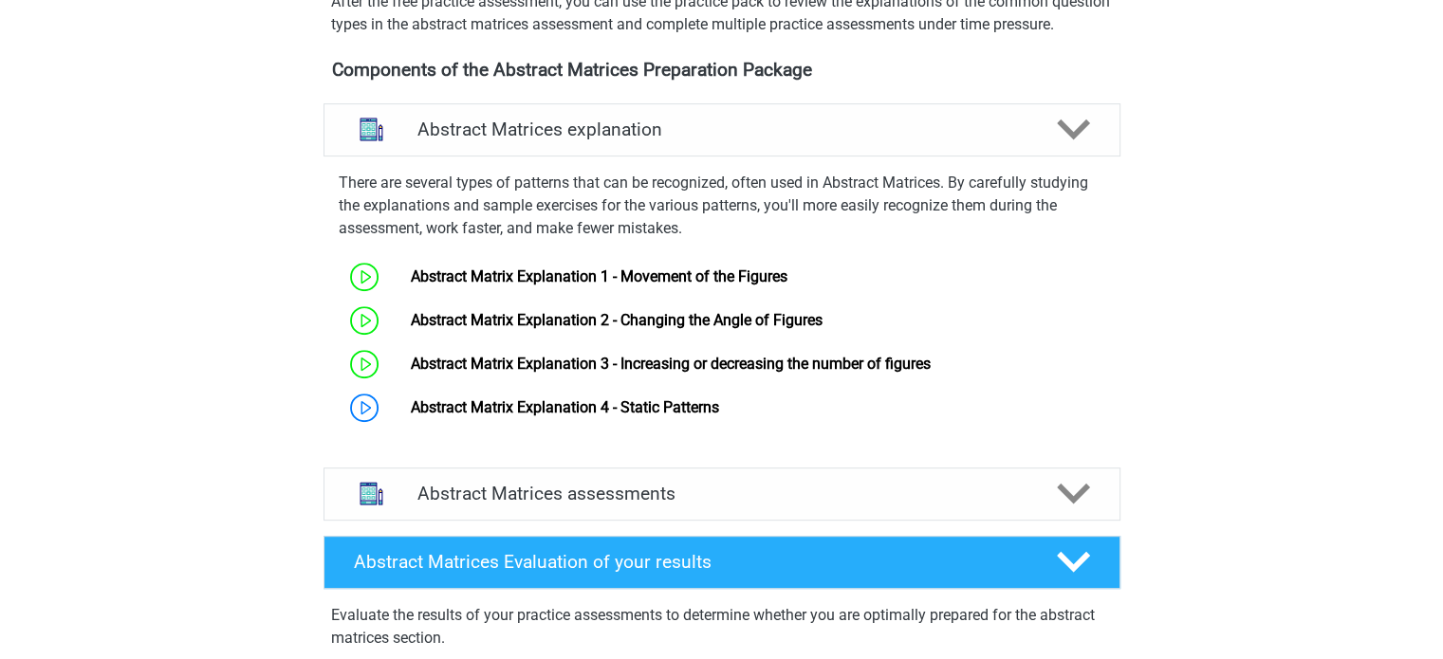
scroll to position [664, 0]
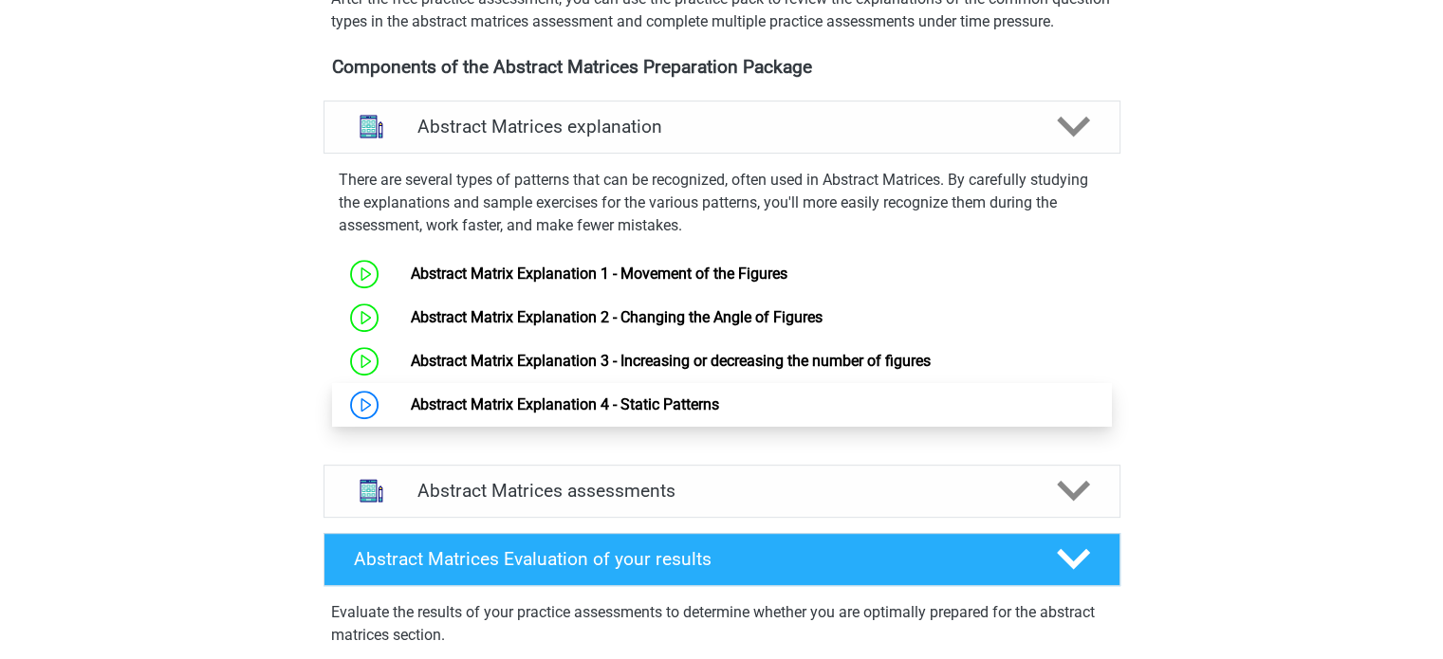
click at [653, 414] on link "Abstract Matrix Explanation 4 - Static Patterns" at bounding box center [565, 405] width 308 height 18
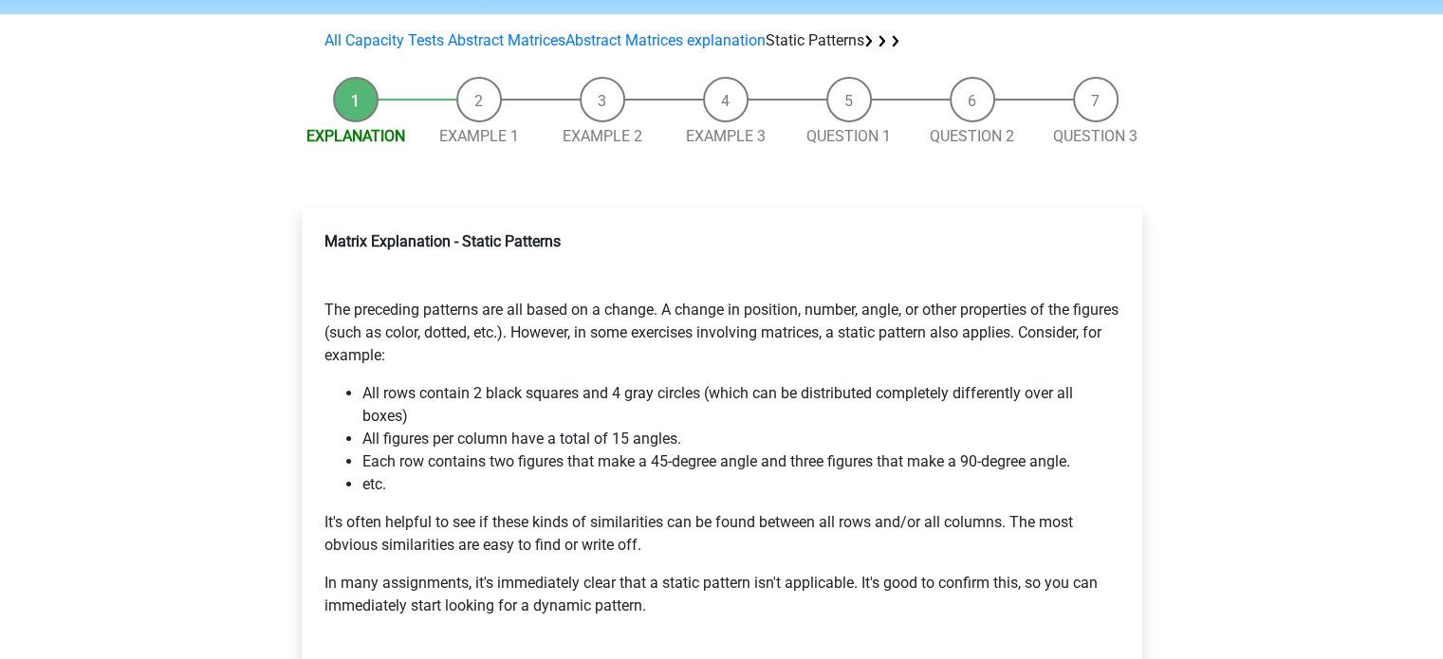
scroll to position [285, 0]
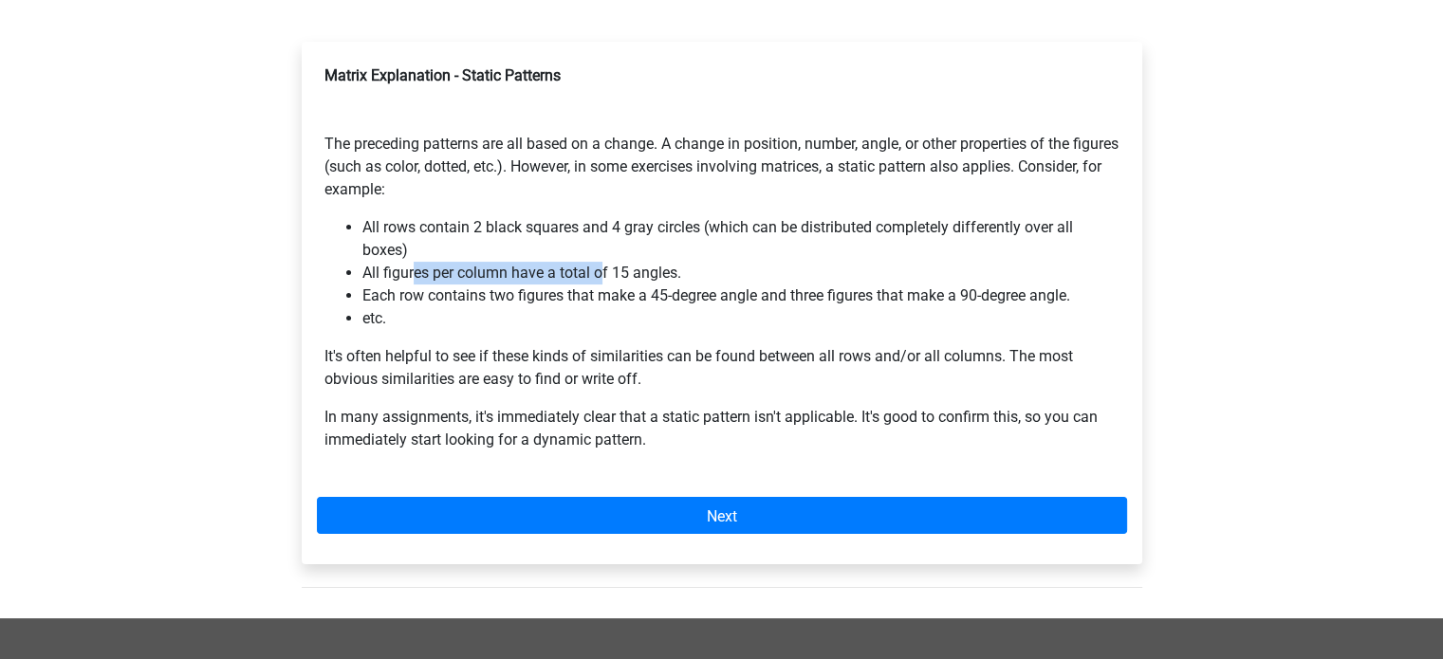
drag, startPoint x: 416, startPoint y: 276, endPoint x: 653, endPoint y: 273, distance: 237.1
click at [629, 270] on font "All figures per column have a total of 15 angles." at bounding box center [521, 273] width 319 height 18
click at [687, 280] on li "All figures per column have a total of 15 angles." at bounding box center [740, 273] width 757 height 23
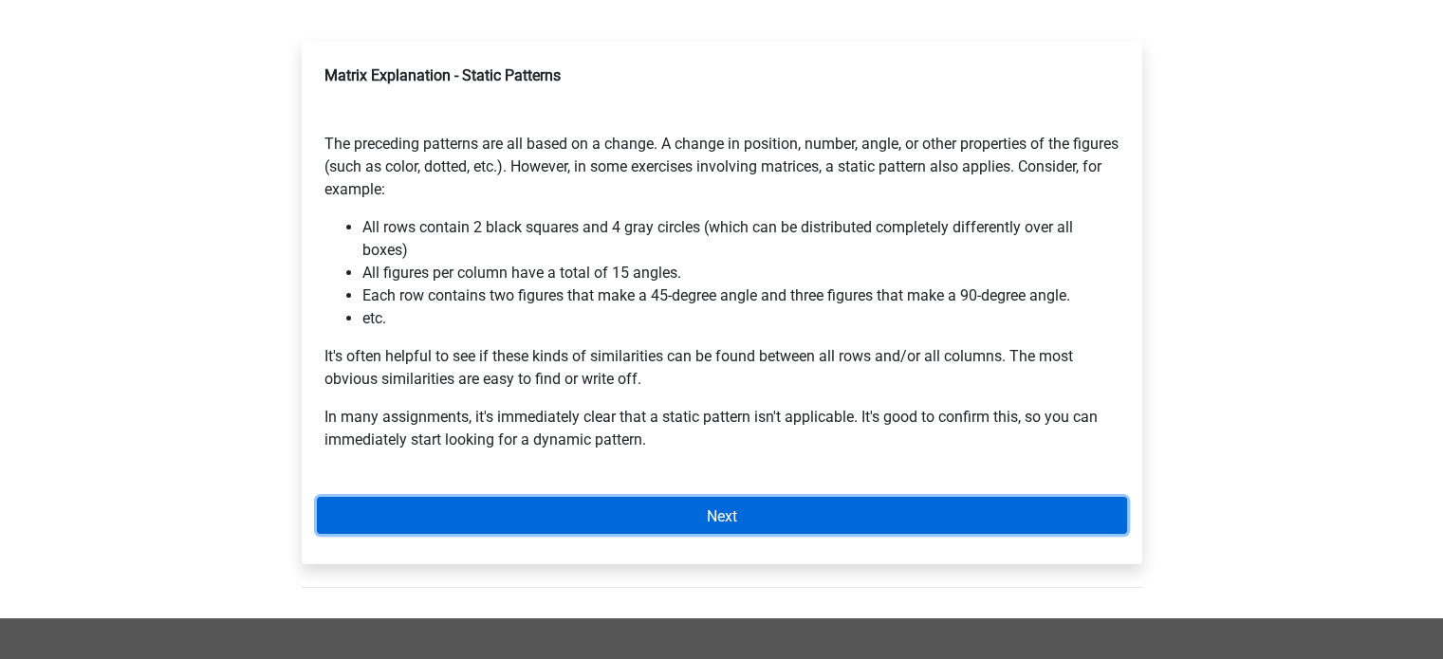
click at [769, 531] on link "Next" at bounding box center [722, 515] width 810 height 37
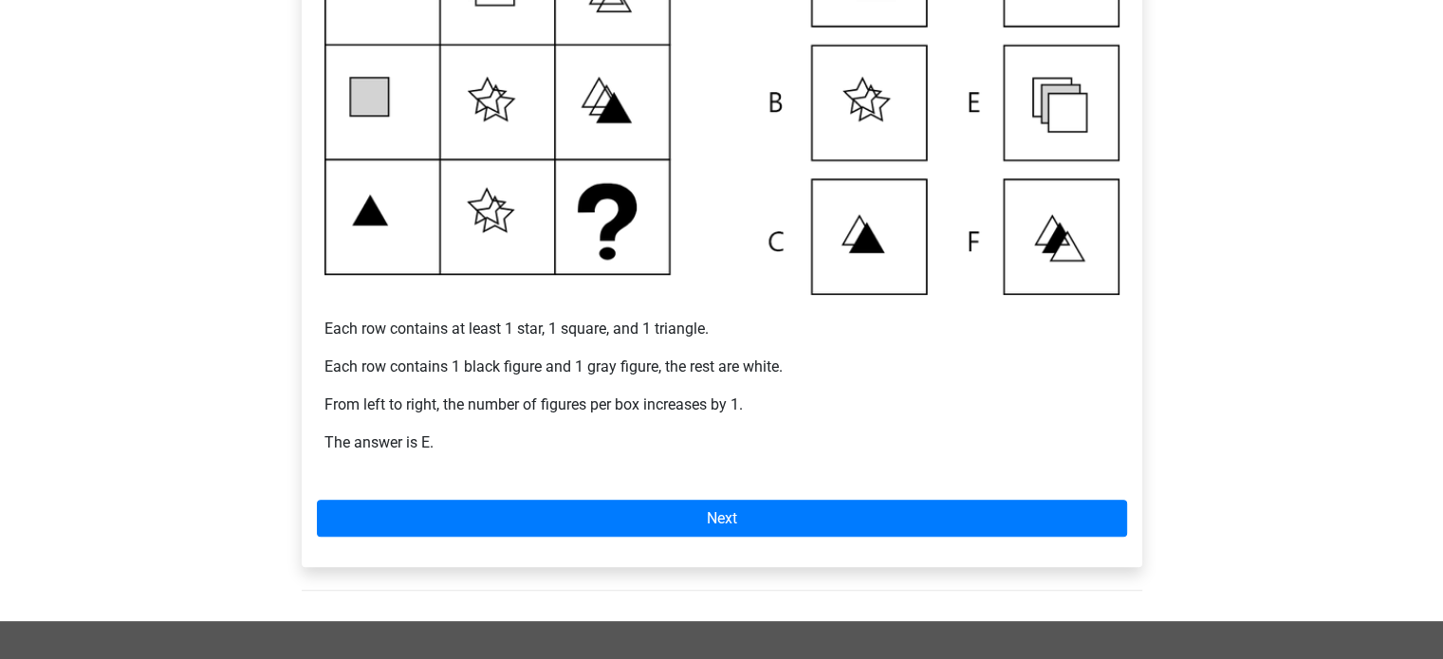
scroll to position [569, 0]
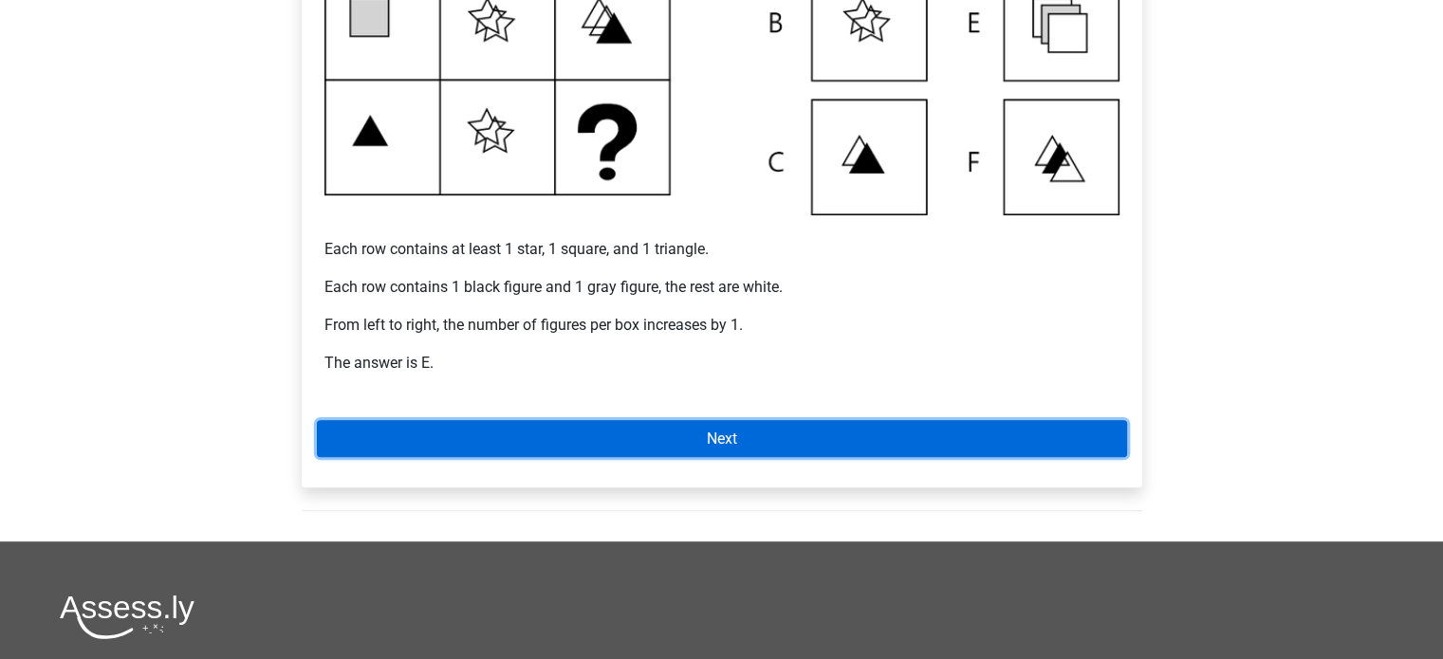
click at [709, 420] on link "Next" at bounding box center [722, 438] width 810 height 37
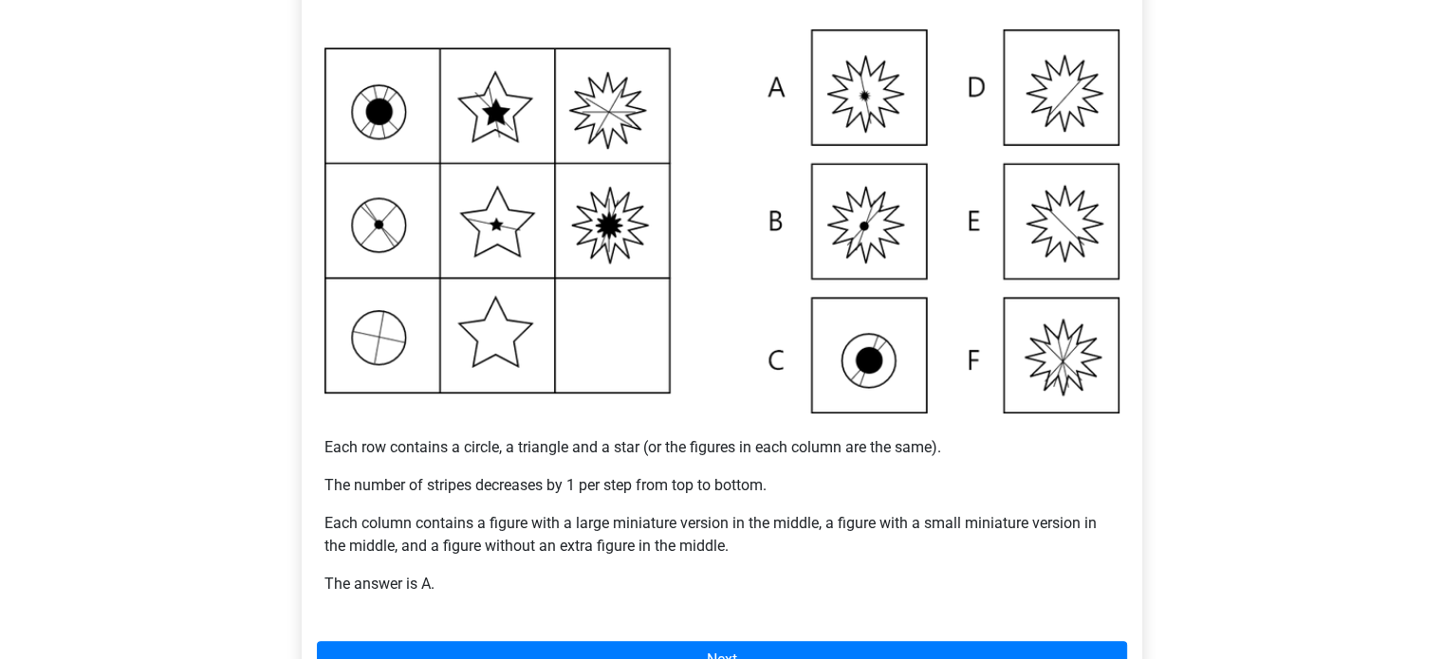
scroll to position [379, 0]
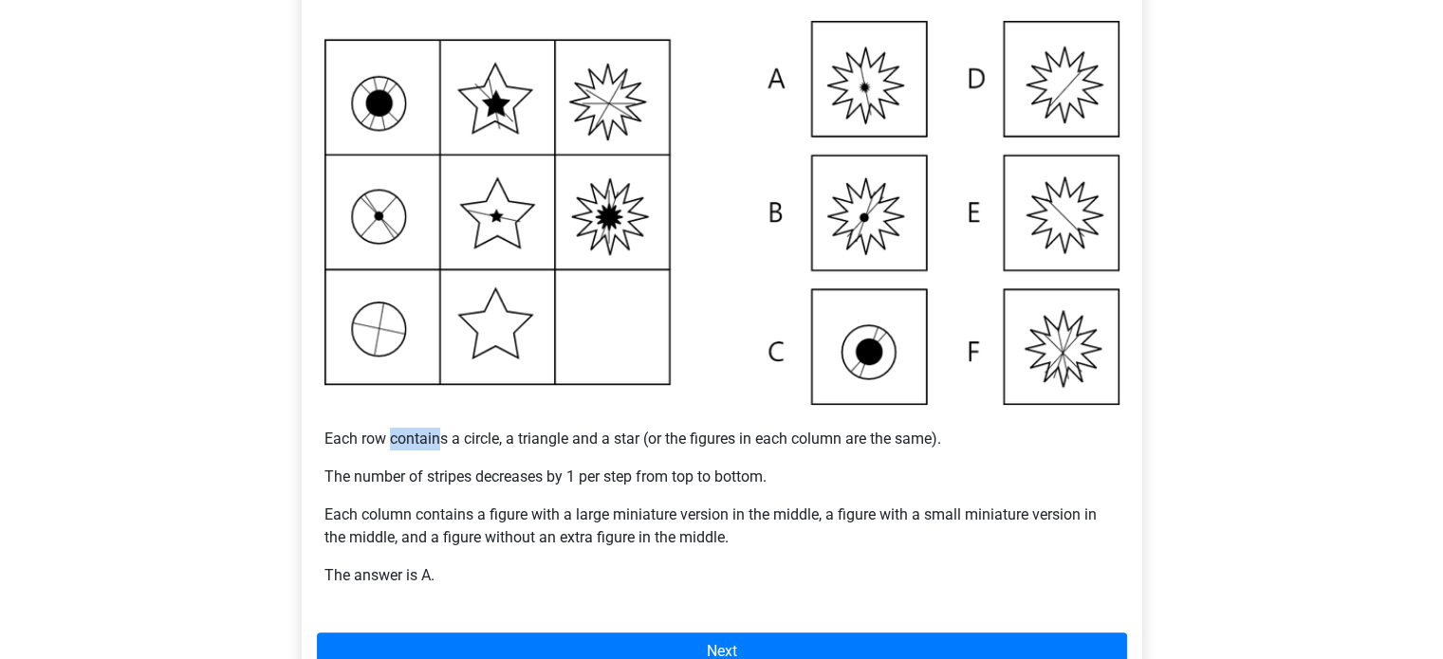
drag, startPoint x: 391, startPoint y: 435, endPoint x: 437, endPoint y: 437, distance: 46.5
click at [437, 437] on font "Each row contains a circle, a triangle and a star (or the figures in each colum…" at bounding box center [632, 439] width 616 height 18
click at [505, 469] on font "The number of stripes decreases by 1 per step from top to bottom." at bounding box center [545, 477] width 442 height 18
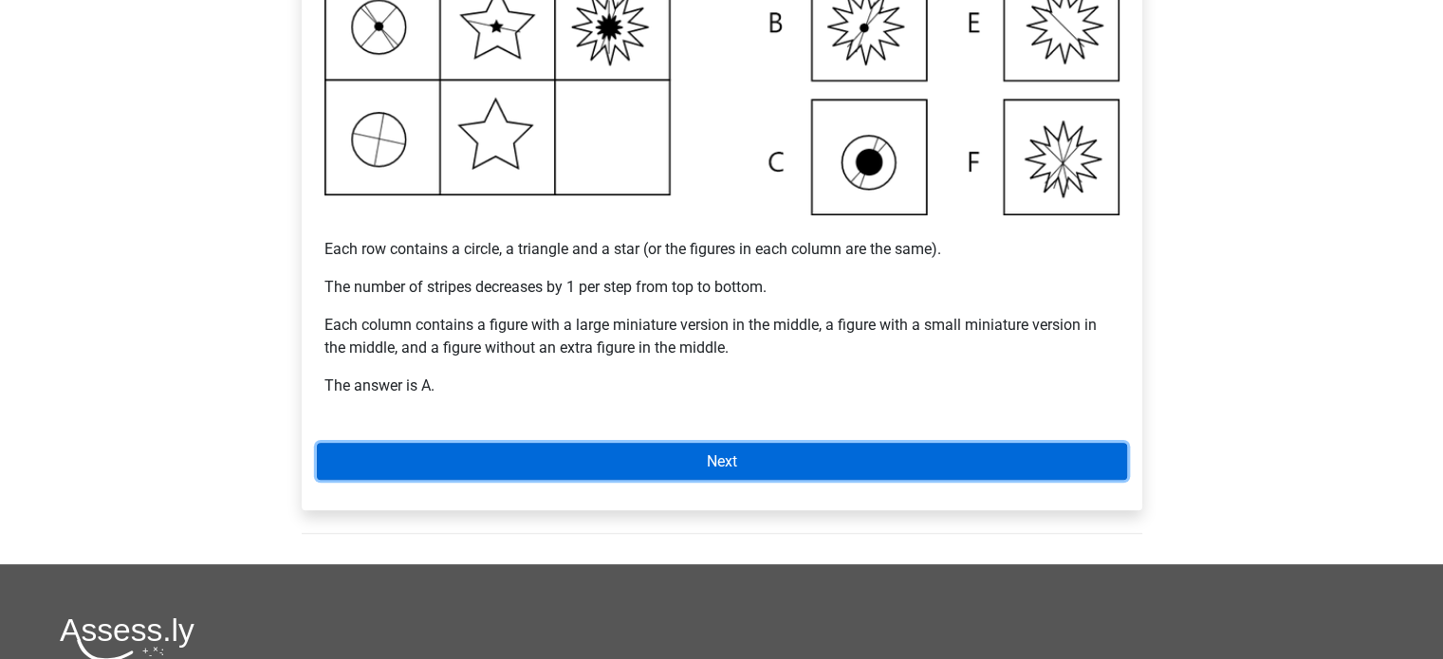
click at [633, 467] on link "Next" at bounding box center [722, 461] width 810 height 37
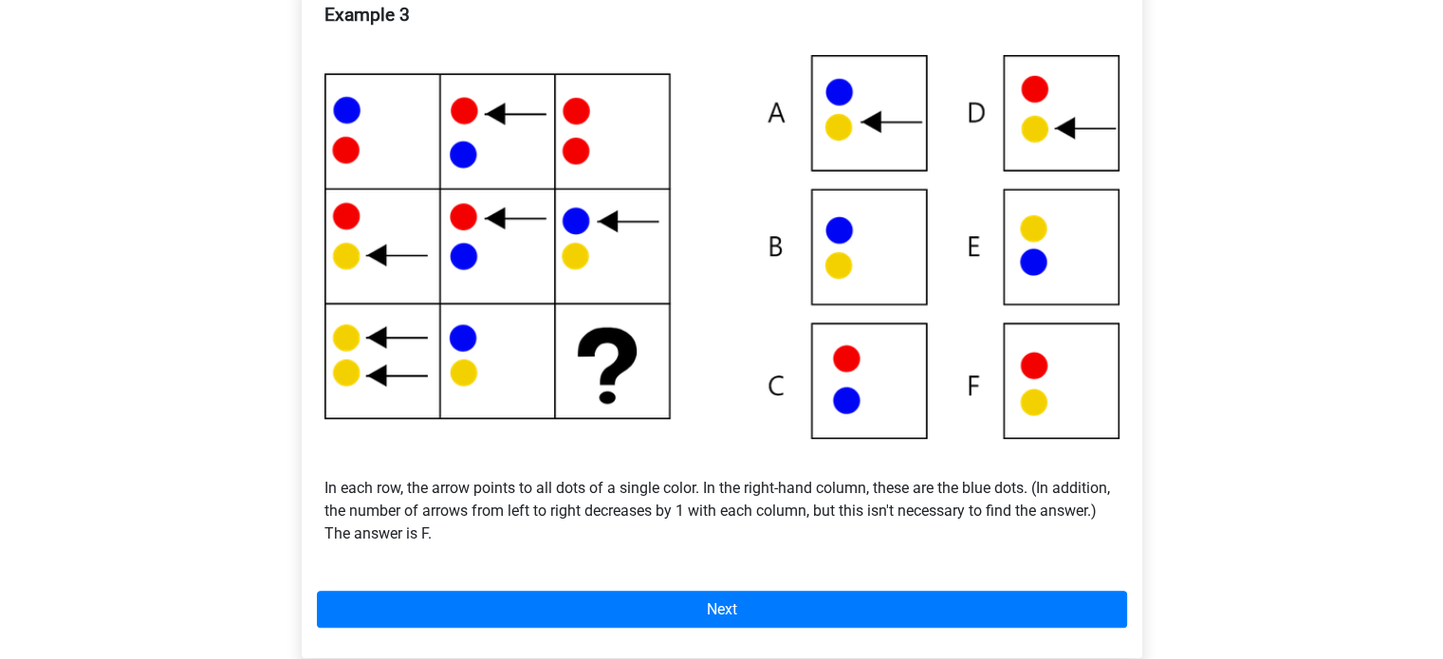
scroll to position [379, 0]
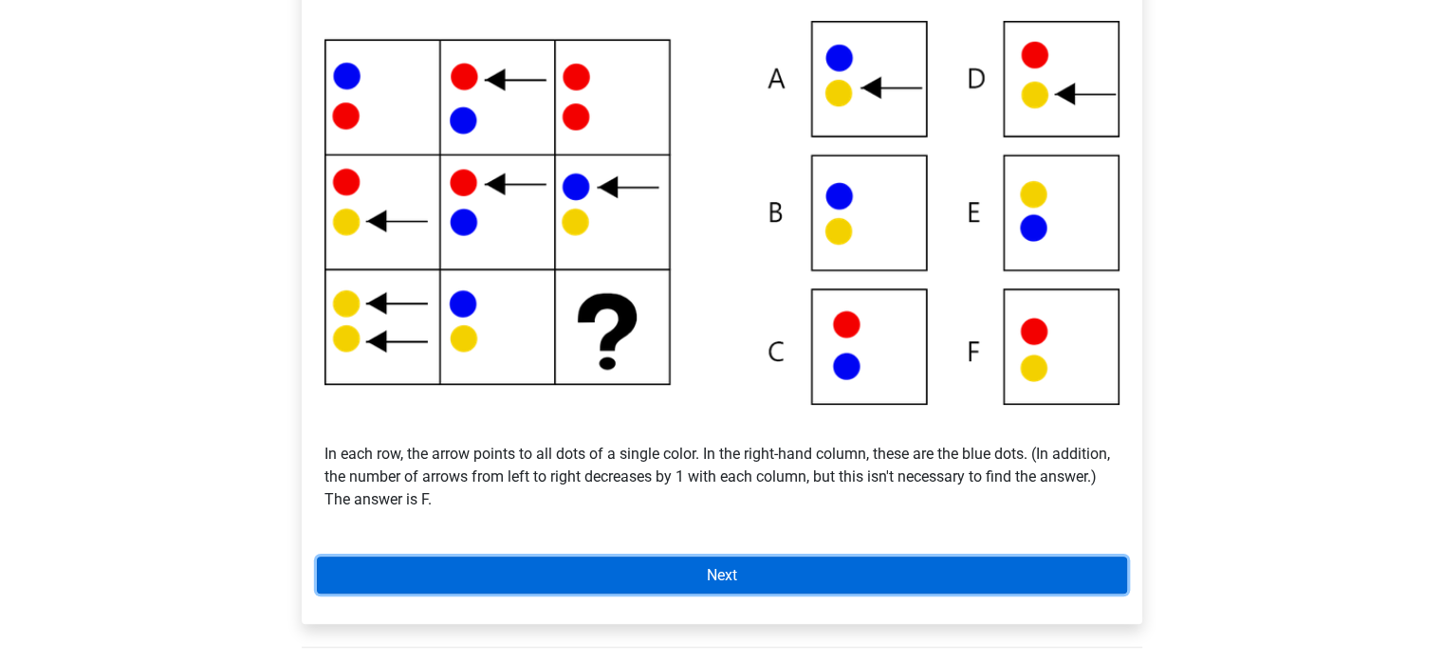
click at [749, 568] on link "Next" at bounding box center [722, 575] width 810 height 37
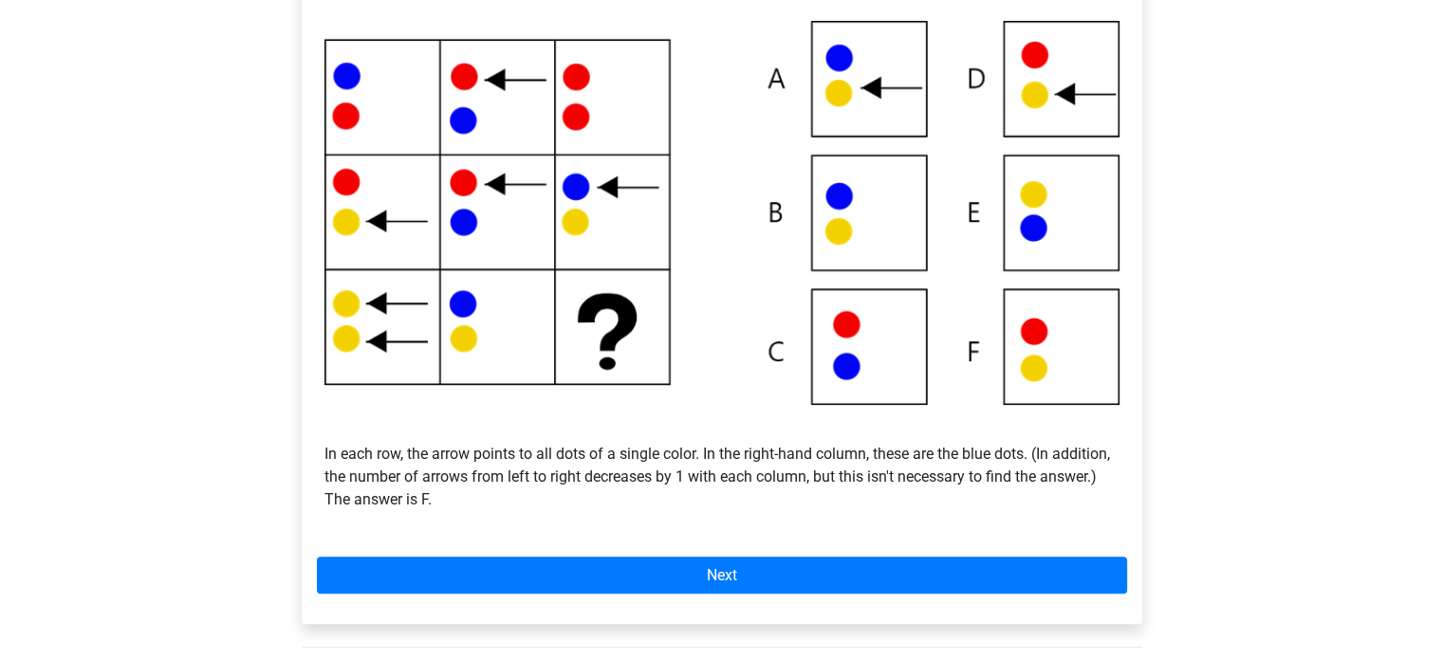
click at [794, 596] on div "Example 3 In each row, the arrow points to all dots of a single color. In the r…" at bounding box center [722, 285] width 840 height 677
drag, startPoint x: 532, startPoint y: 444, endPoint x: 1011, endPoint y: 321, distance: 494.6
click at [1011, 321] on img at bounding box center [721, 212] width 795 height 383
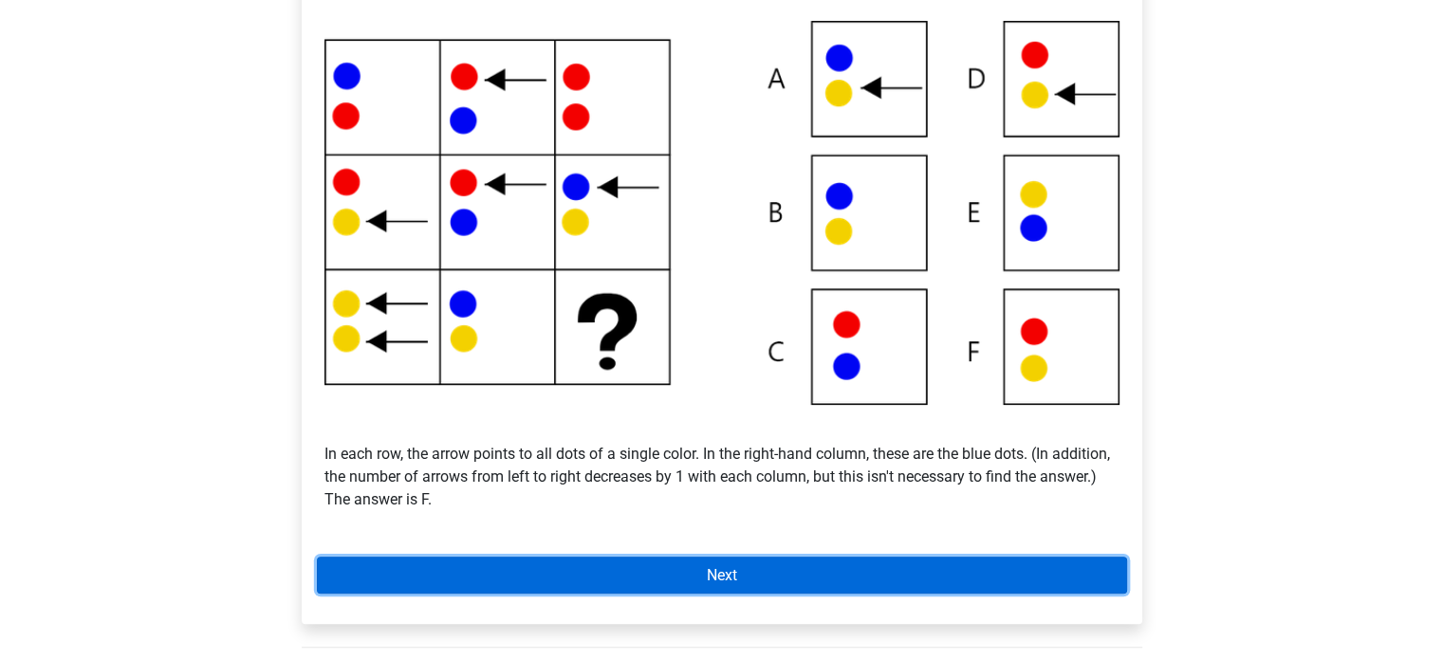
click at [863, 572] on link "Next" at bounding box center [722, 575] width 810 height 37
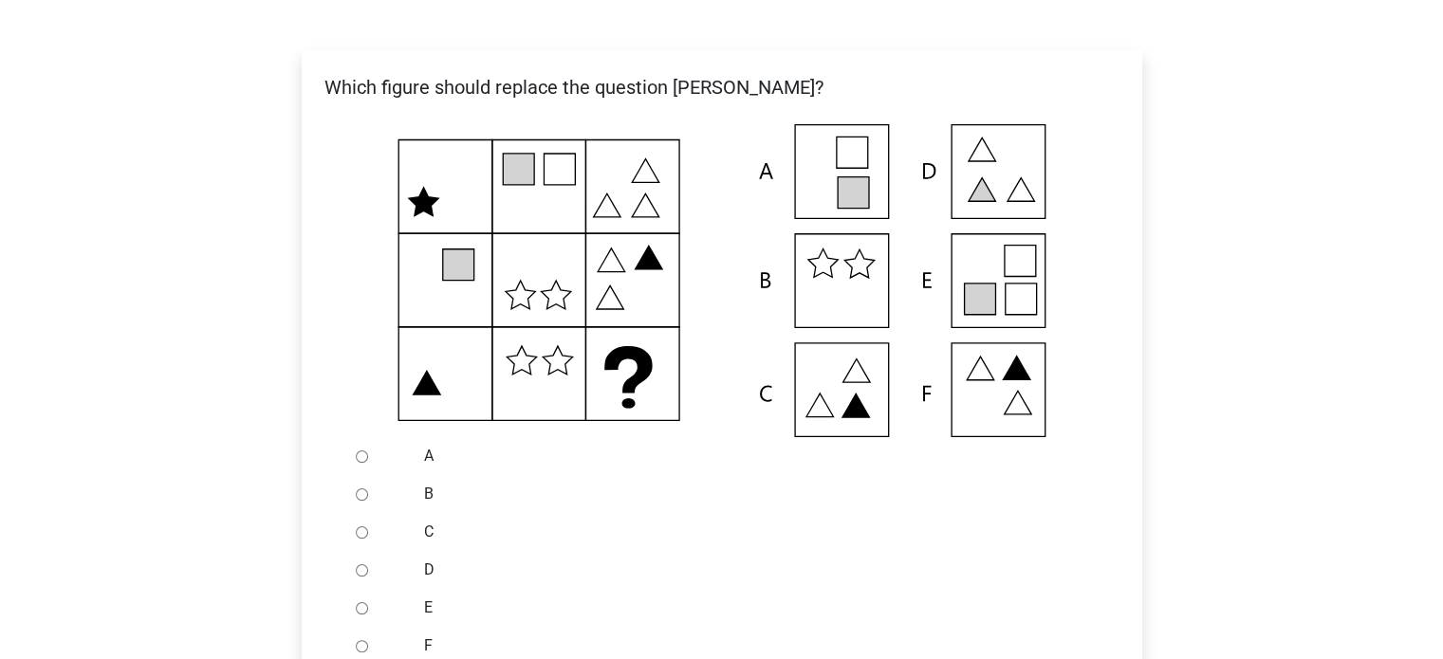
scroll to position [379, 0]
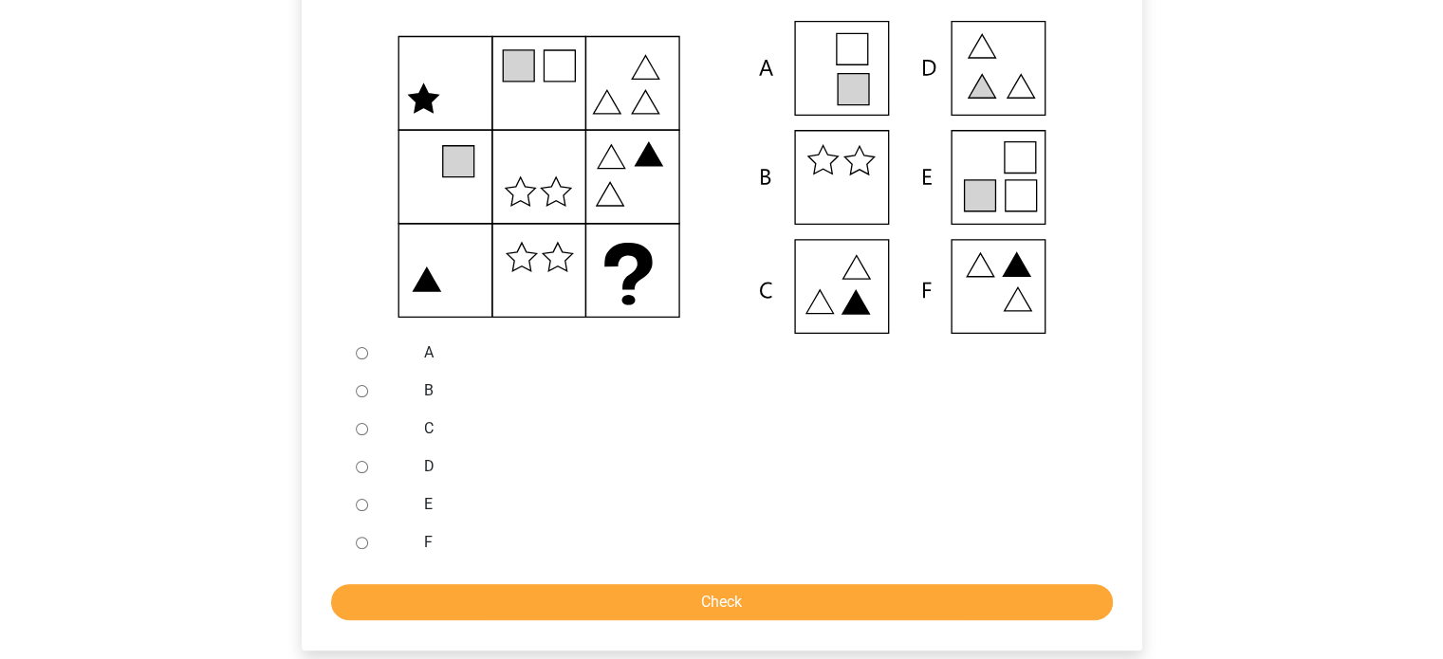
click at [360, 469] on input "D" at bounding box center [362, 467] width 12 height 12
radio input "true"
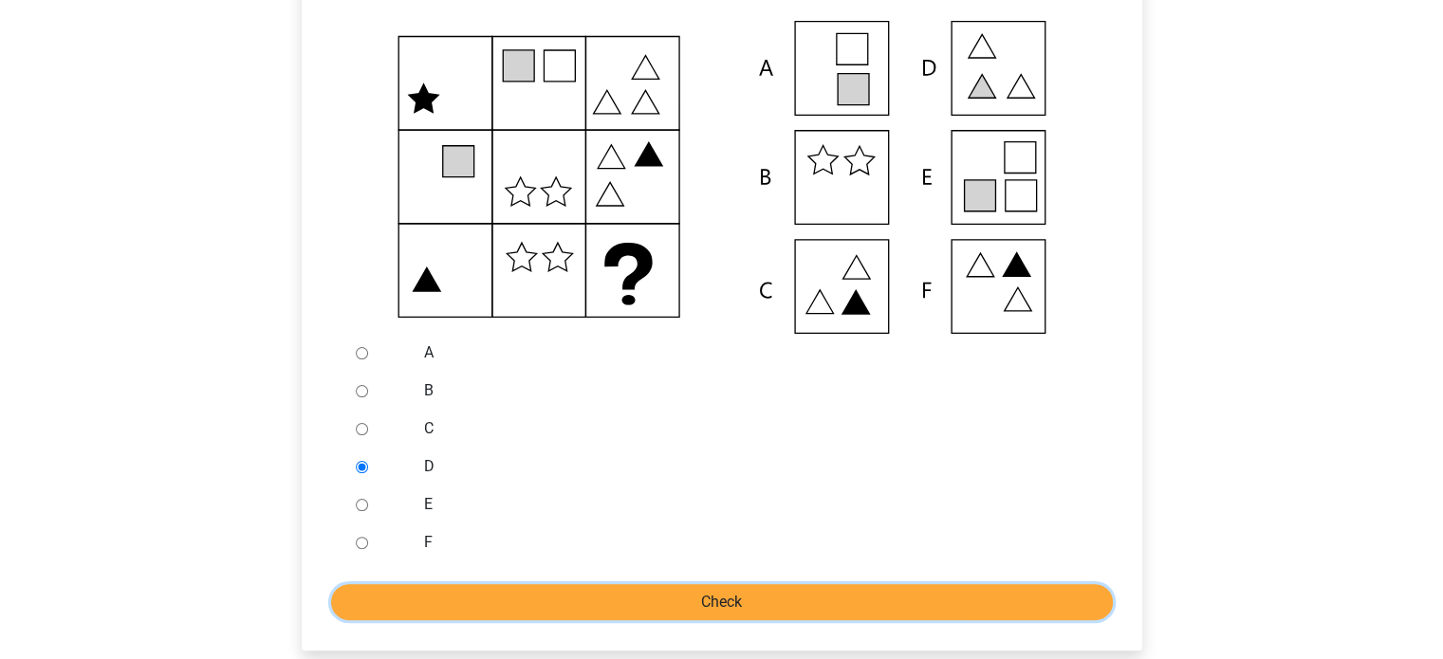
click at [494, 598] on input "Check" at bounding box center [722, 602] width 782 height 36
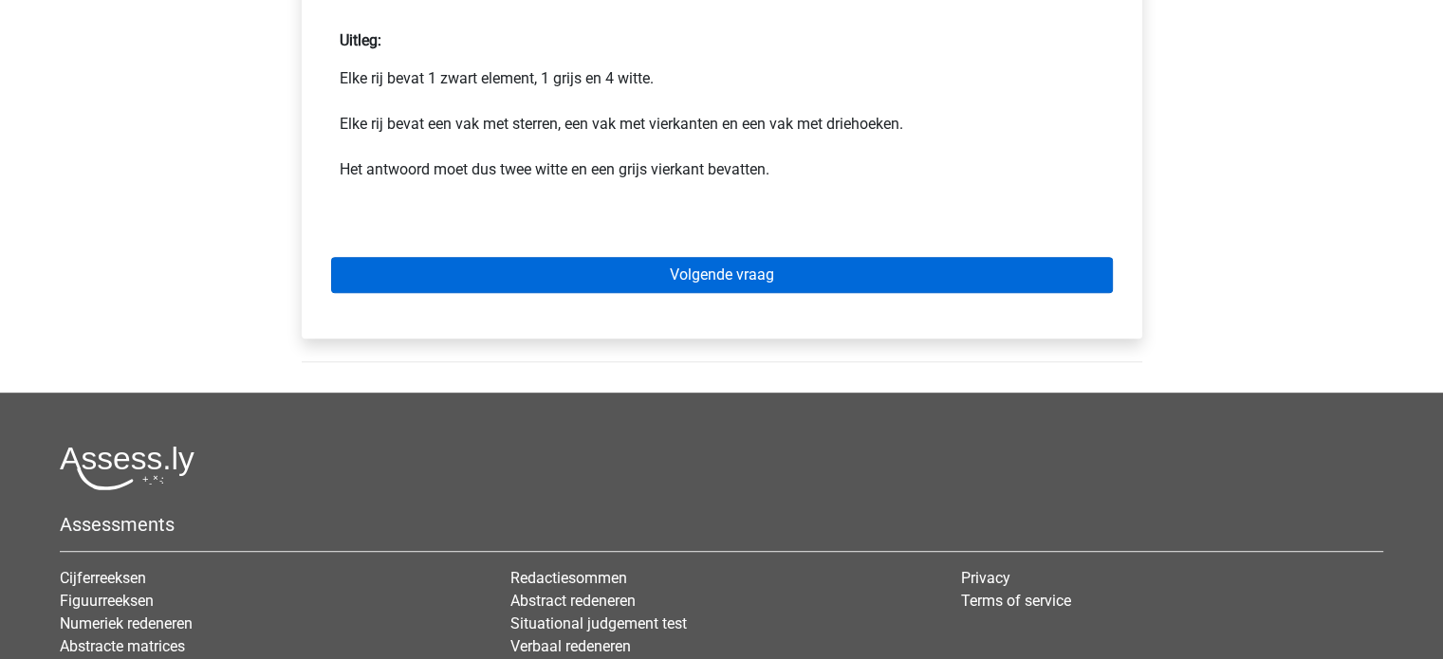
scroll to position [948, 0]
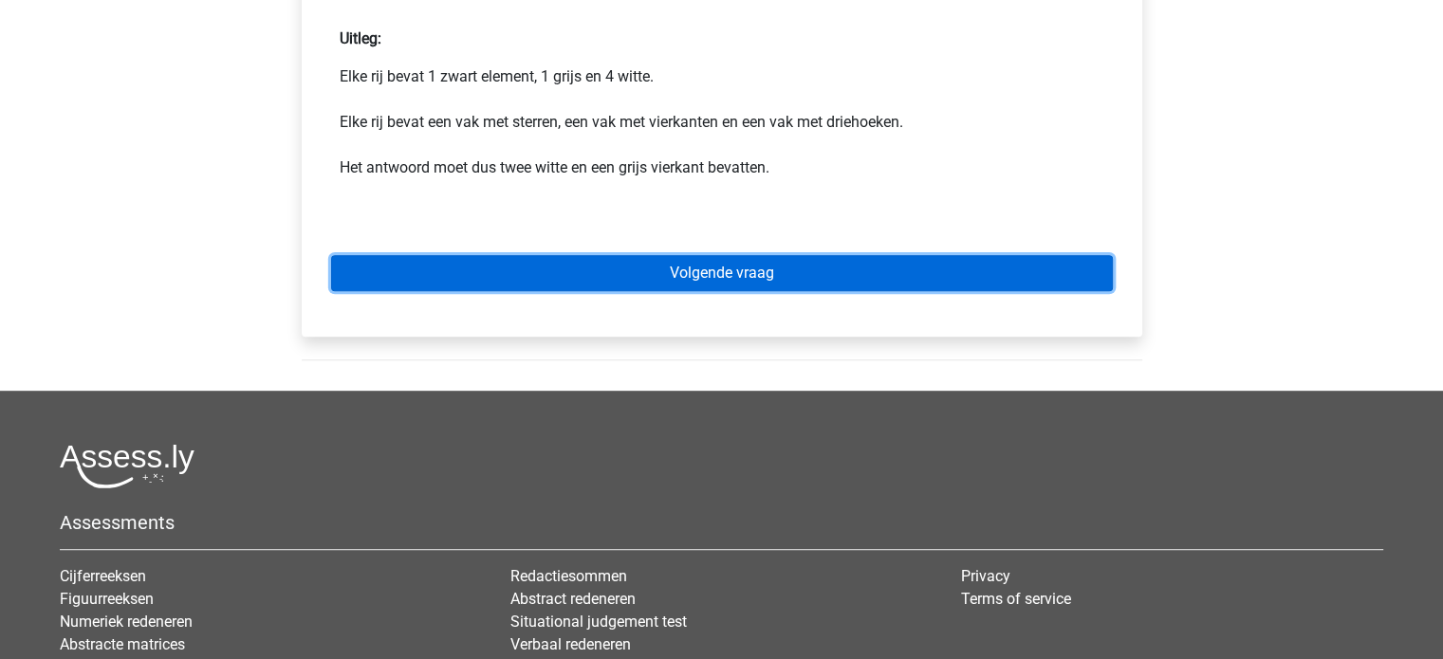
click at [726, 271] on link "Volgende vraag" at bounding box center [722, 273] width 782 height 36
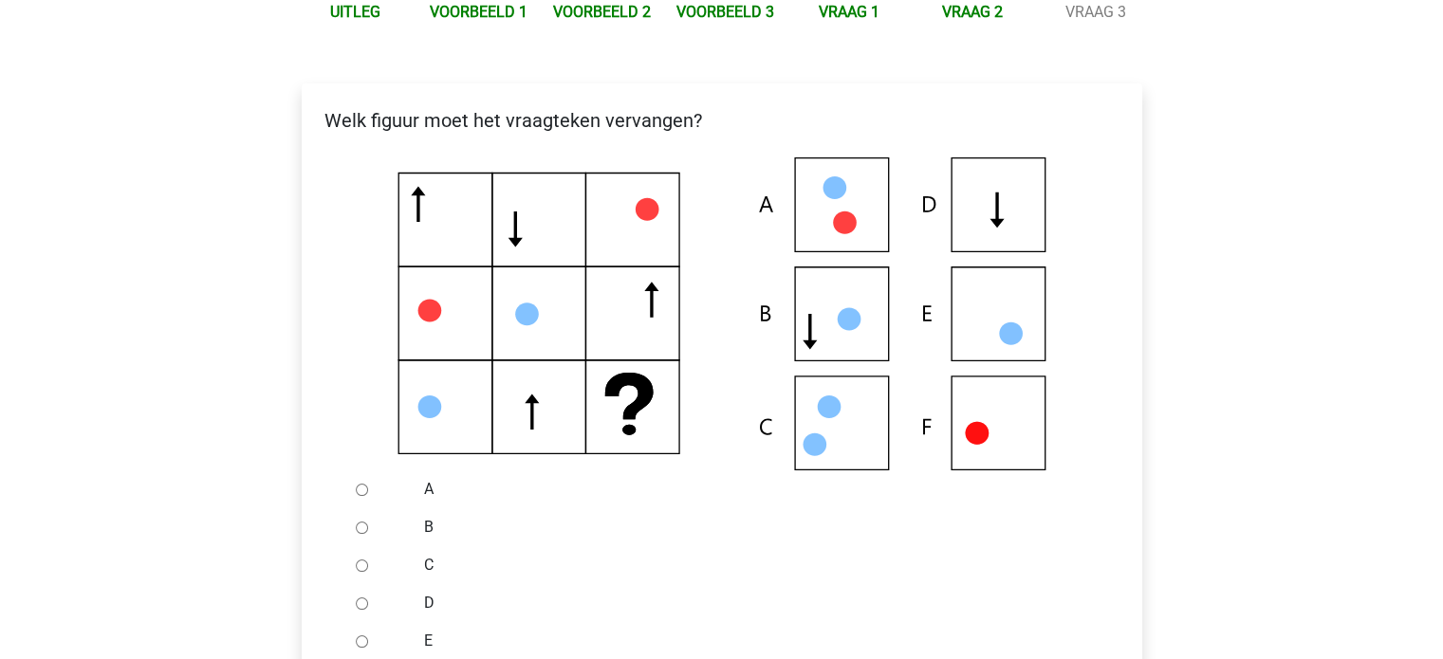
scroll to position [379, 0]
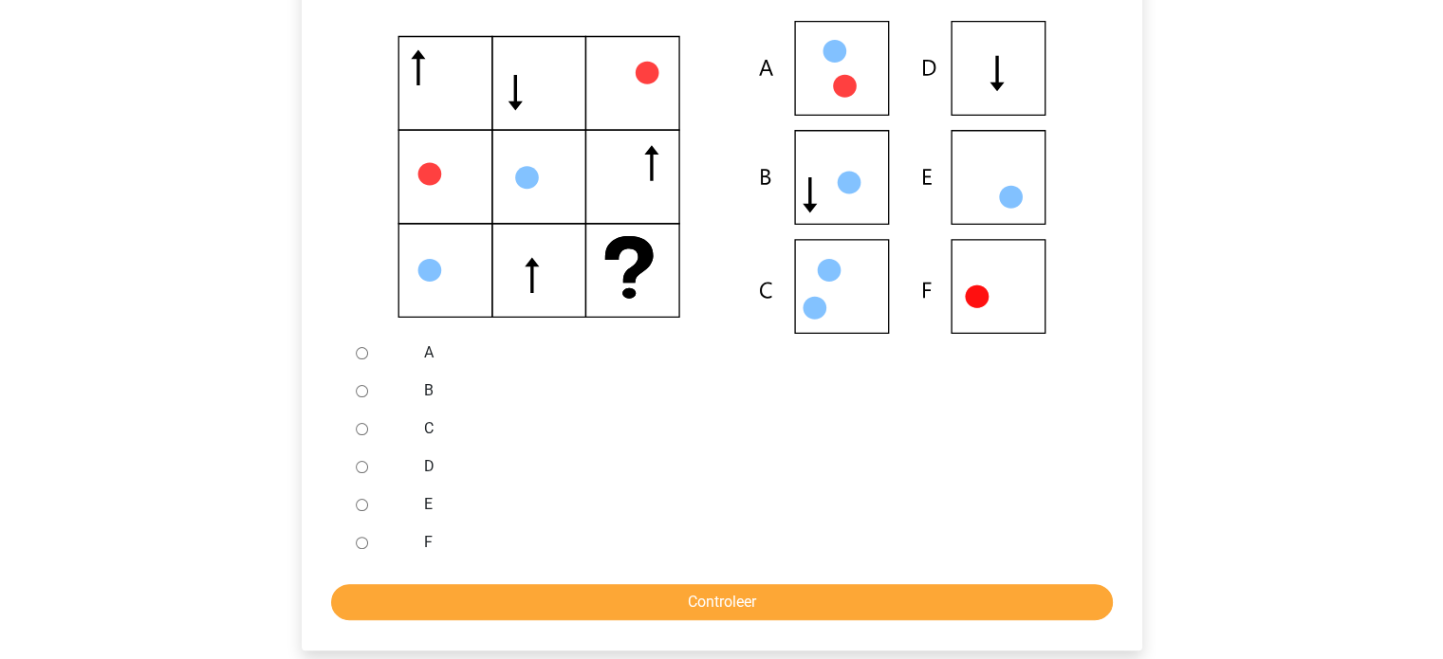
click at [357, 507] on input "E" at bounding box center [362, 505] width 12 height 12
radio input "true"
click at [526, 655] on div "Welk figuur moet het vraagteken vervangen? A B C" at bounding box center [721, 307] width 871 height 796
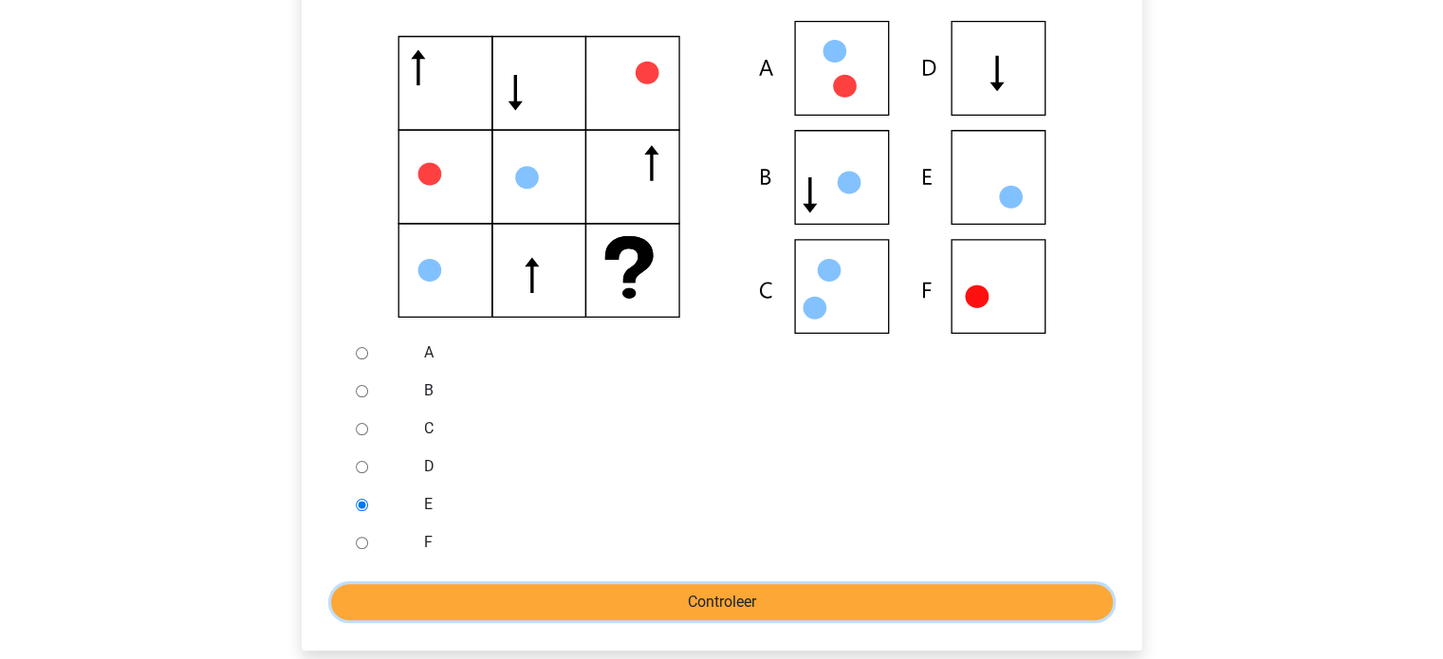
click at [535, 603] on input "Controleer" at bounding box center [722, 602] width 782 height 36
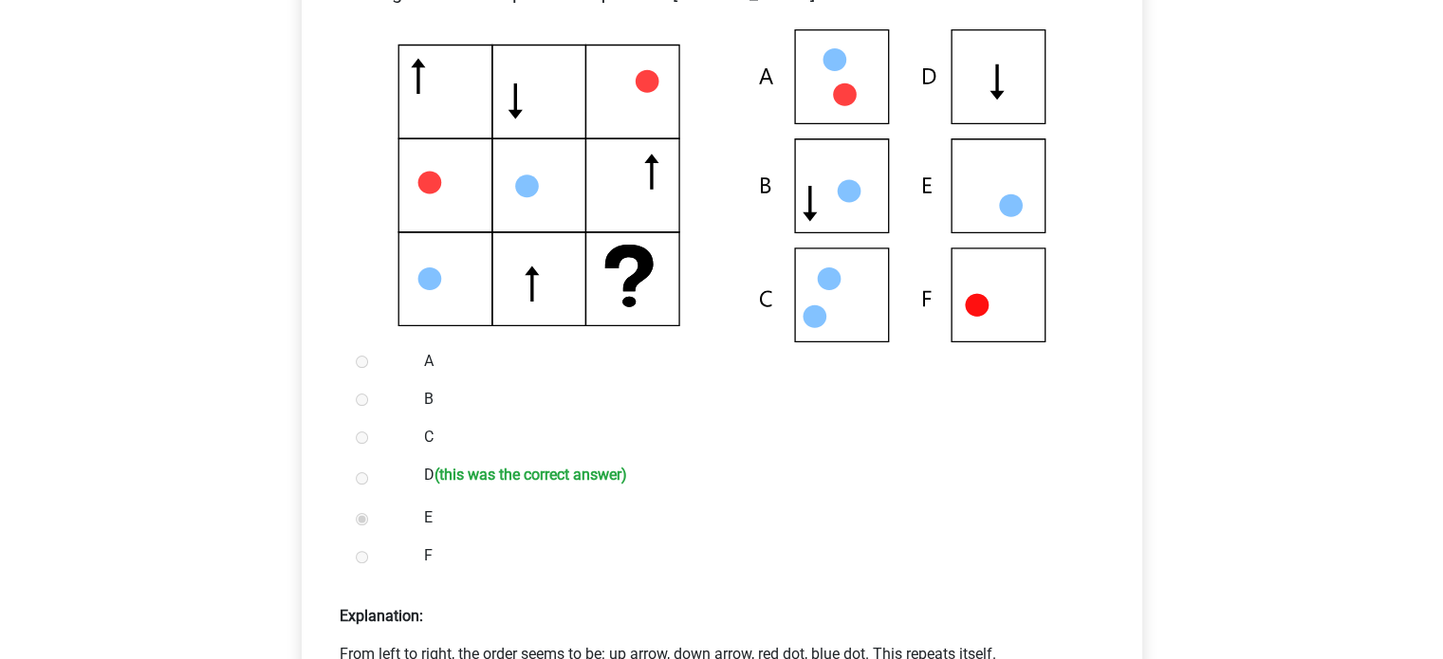
scroll to position [474, 0]
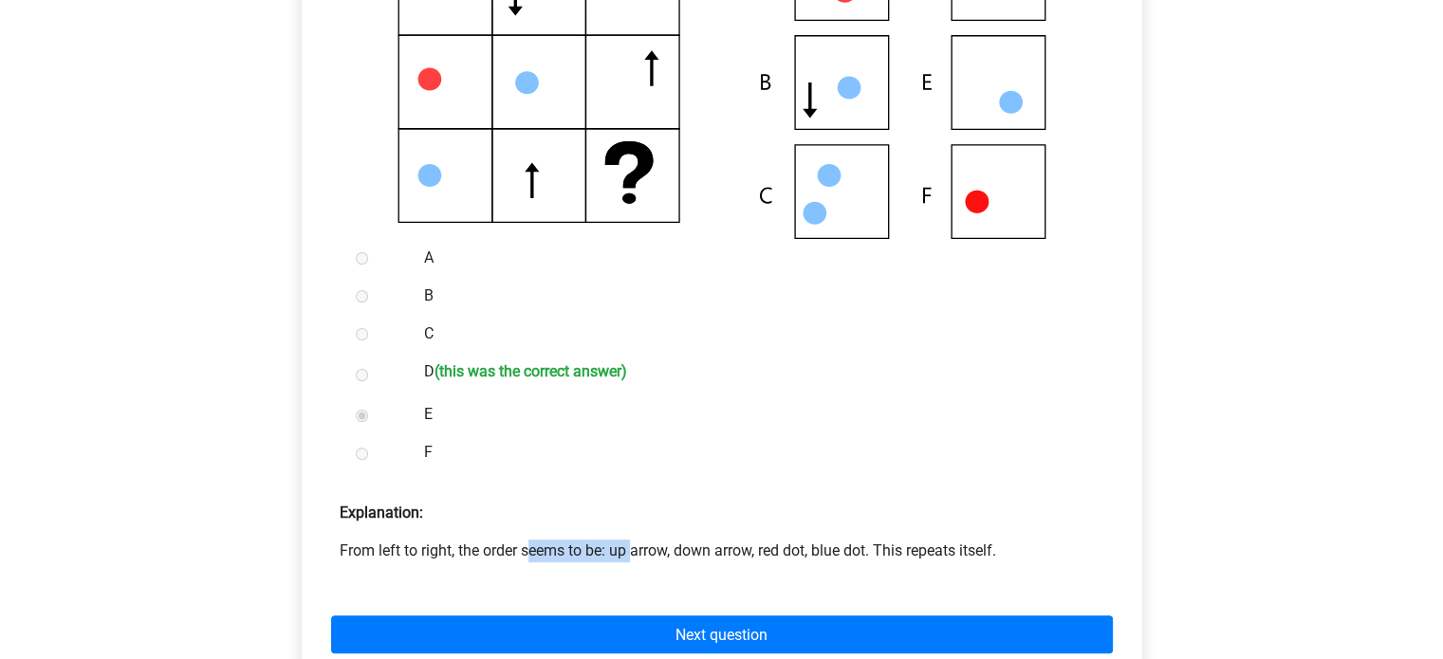
drag, startPoint x: 395, startPoint y: 545, endPoint x: 495, endPoint y: 547, distance: 100.6
click at [481, 545] on font "From left to right, the order seems to be: up arrow, down arrow, red dot, blue …" at bounding box center [668, 551] width 656 height 18
click at [555, 561] on p "From left to right, the order seems to be: up arrow, down arrow, red dot, blue …" at bounding box center [722, 551] width 764 height 23
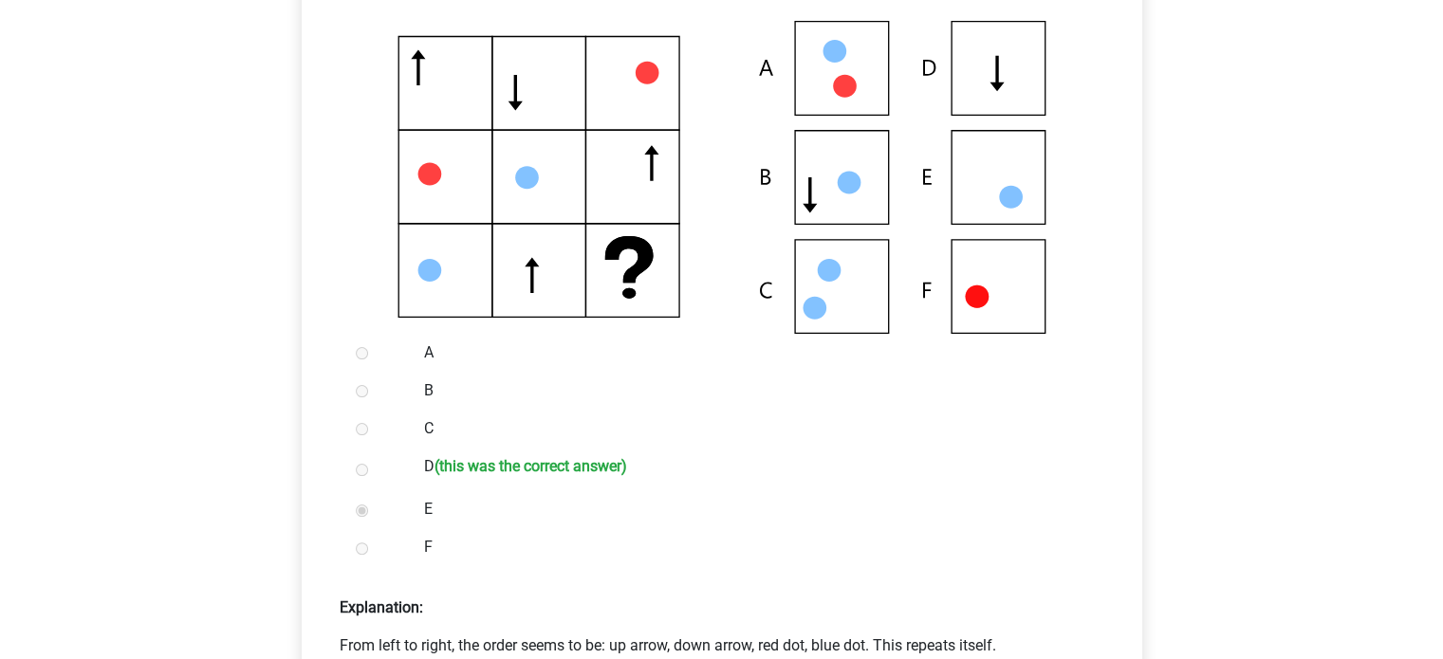
click at [623, 641] on font "From left to right, the order seems to be: up arrow, down arrow, red dot, blue …" at bounding box center [668, 645] width 656 height 18
click at [753, 653] on font "From left to right, the order seems to be: up arrow, down arrow, red dot, blue …" at bounding box center [668, 645] width 656 height 18
click at [846, 653] on font "From left to right, the order seems to be: up arrow, down arrow, red dot, blue …" at bounding box center [668, 645] width 656 height 18
click at [868, 646] on font "From left to right, the order seems to be: up arrow, down arrow, red dot, blue …" at bounding box center [668, 645] width 656 height 18
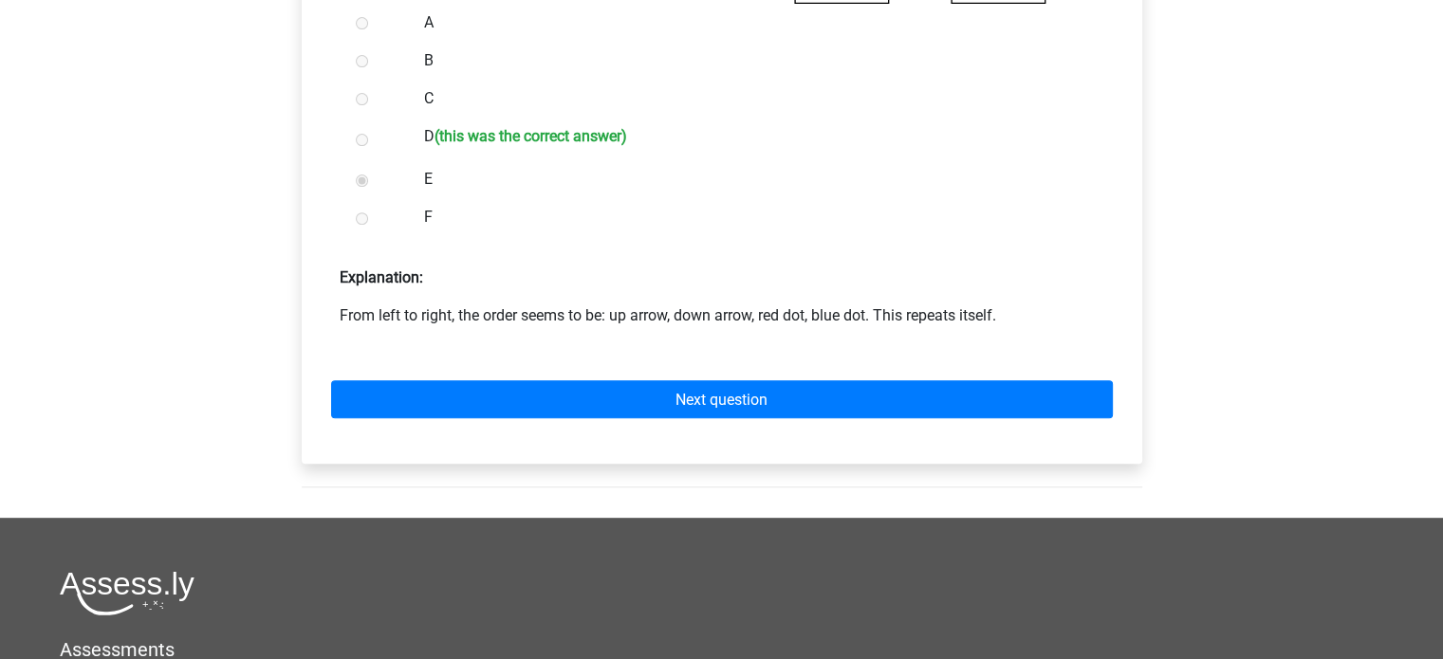
scroll to position [759, 0]
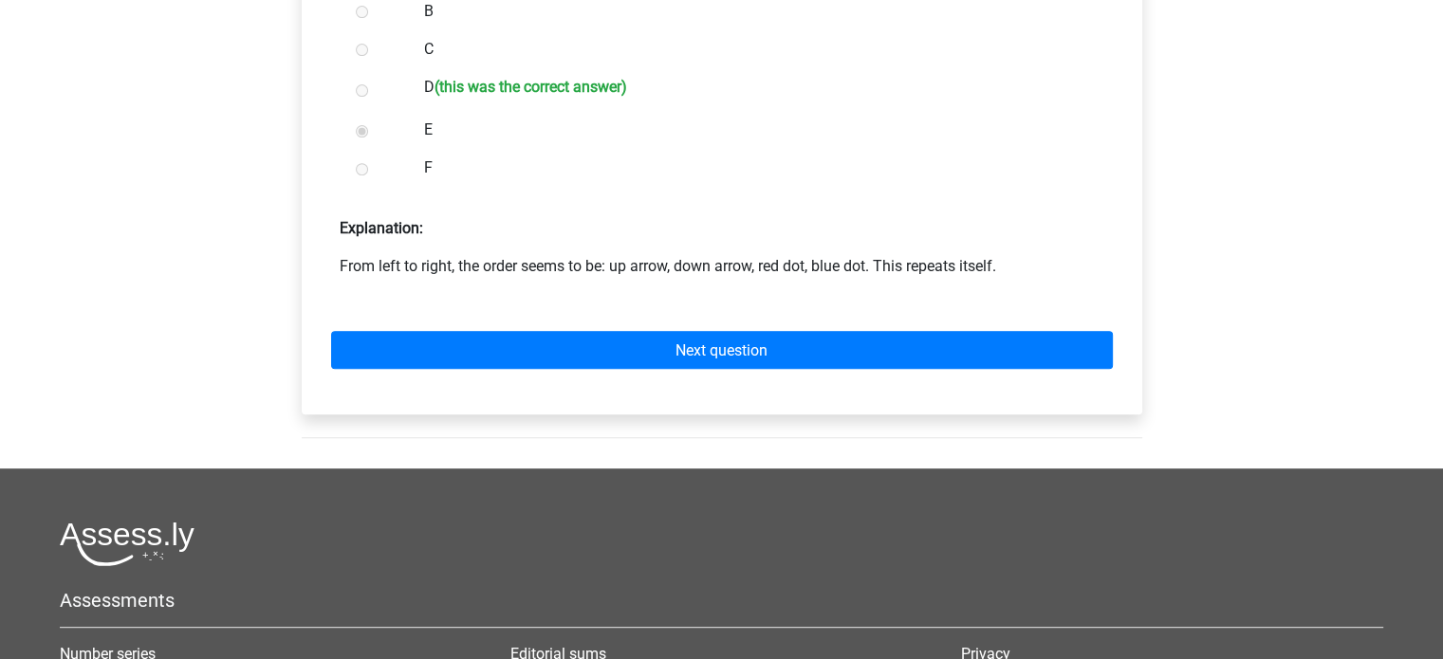
click at [526, 378] on div "Next question" at bounding box center [722, 345] width 810 height 105
click at [527, 372] on div "Next question" at bounding box center [722, 345] width 810 height 105
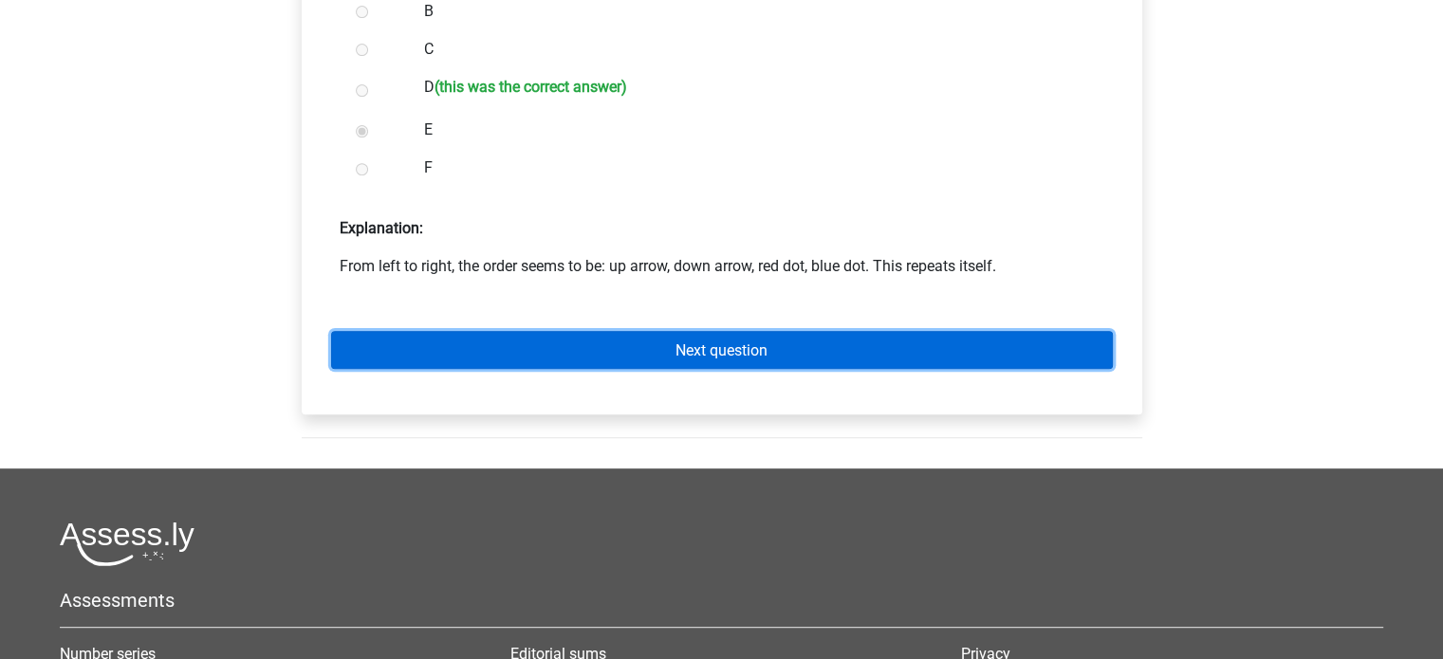
click at [527, 367] on link "Next question" at bounding box center [722, 349] width 782 height 37
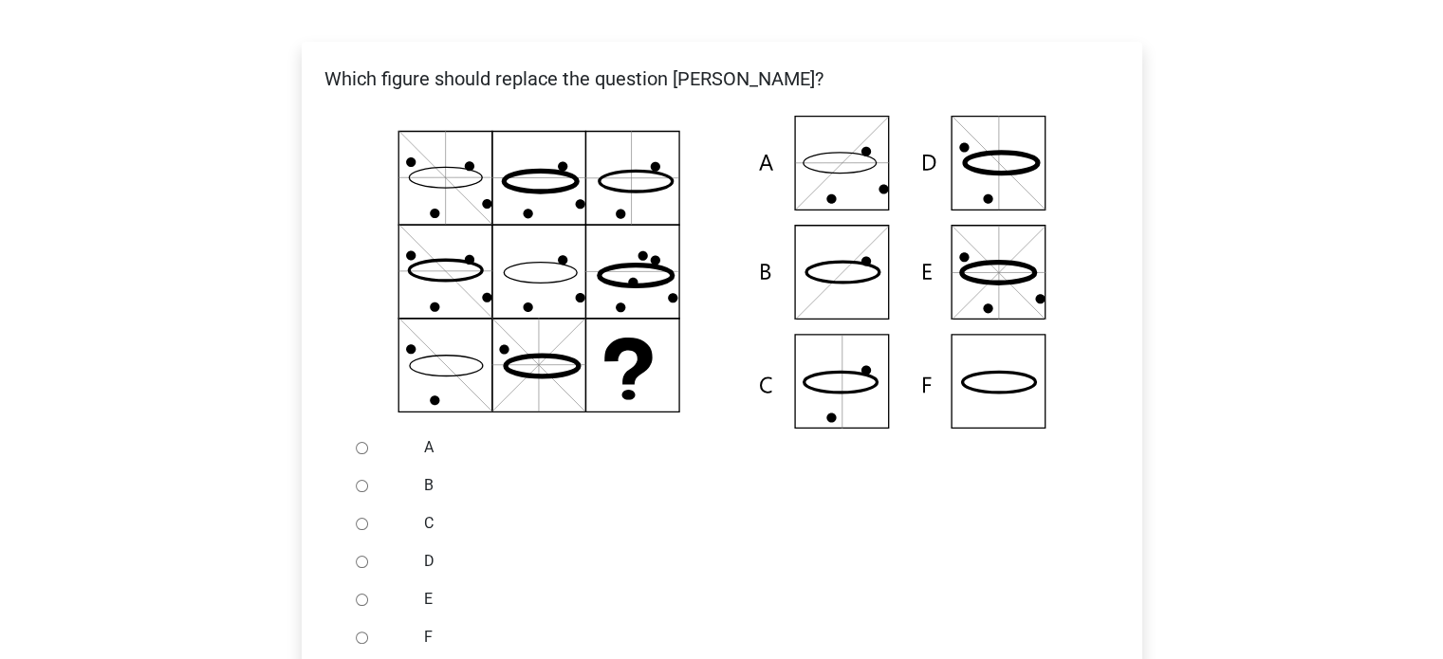
scroll to position [379, 0]
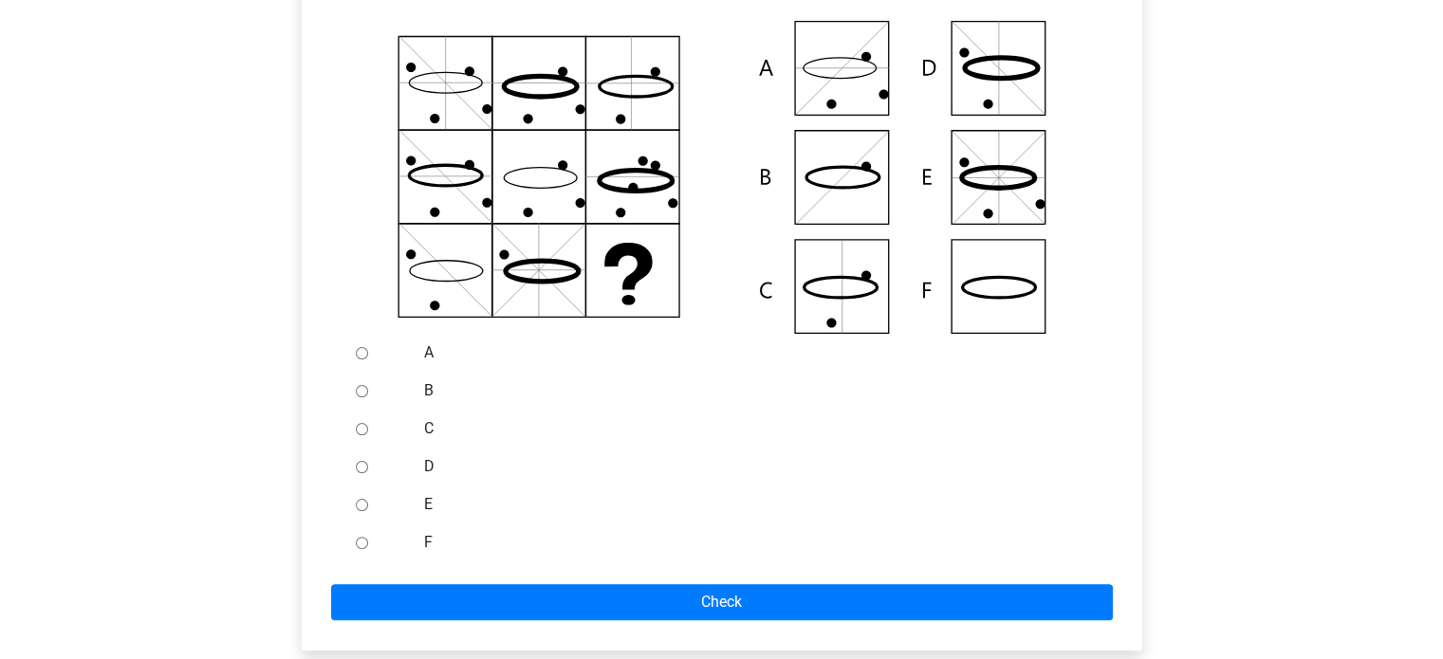
click at [357, 557] on div at bounding box center [379, 543] width 63 height 38
click at [358, 543] on input "F" at bounding box center [362, 543] width 12 height 12
radio input "true"
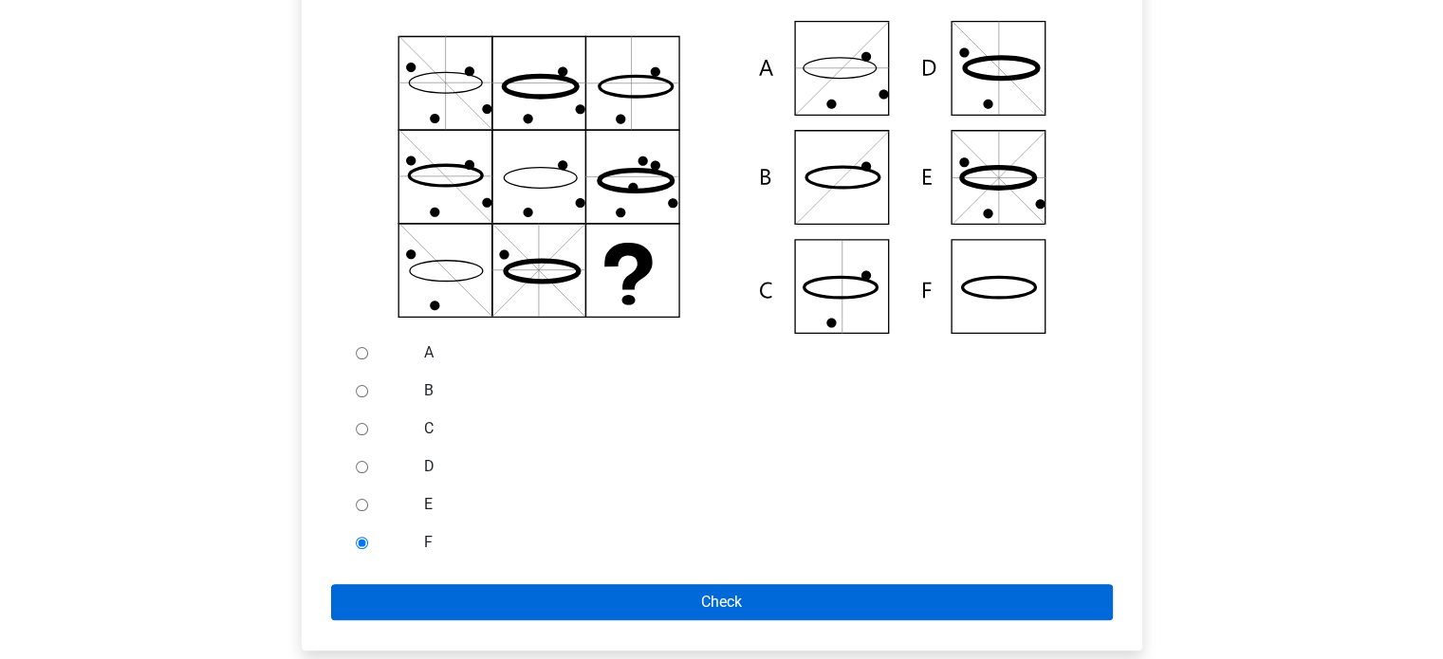
click at [395, 587] on form "A B C D E F Check" at bounding box center [722, 477] width 810 height 286
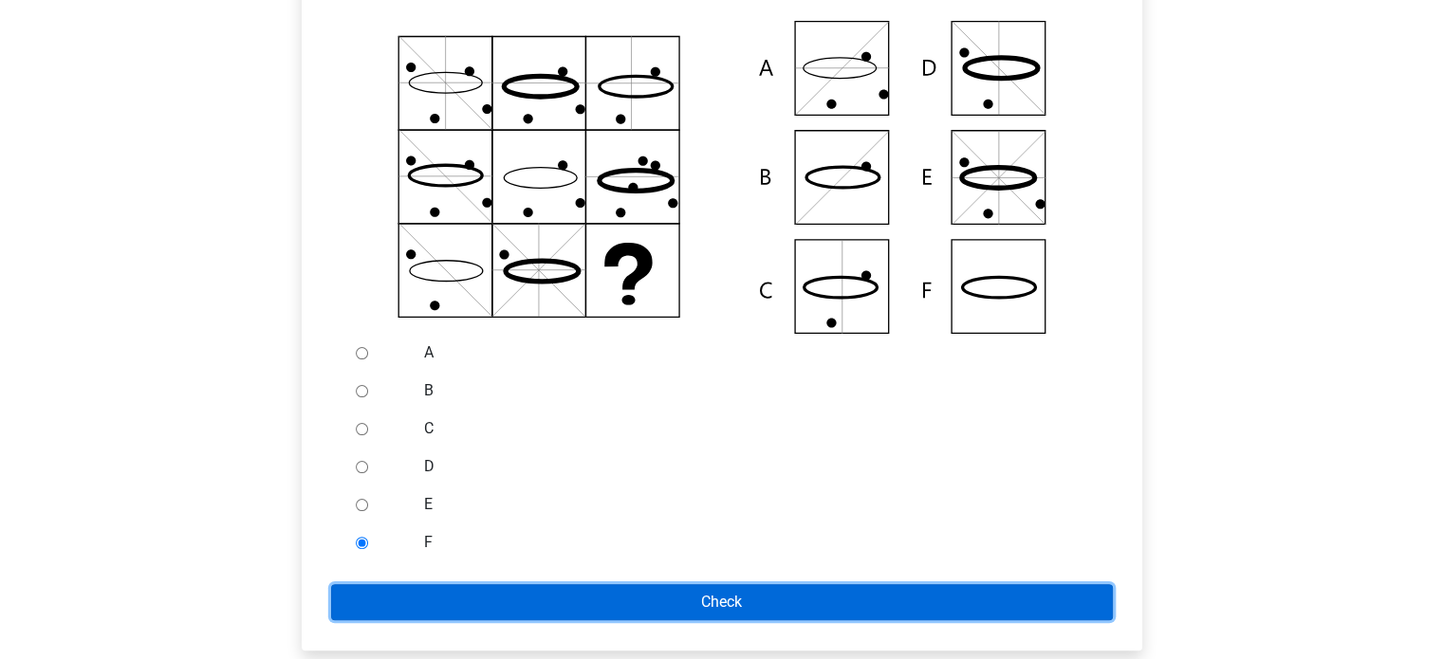
click at [410, 610] on input "Check" at bounding box center [722, 602] width 782 height 36
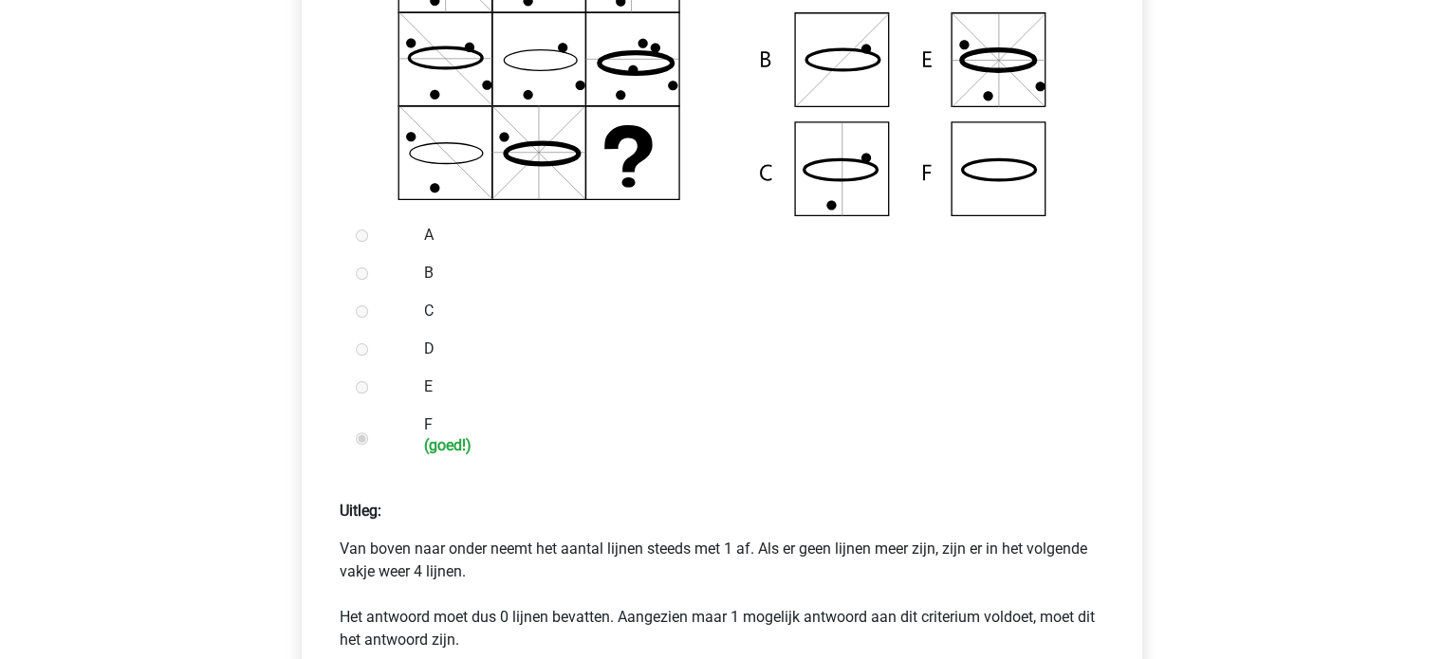
scroll to position [664, 0]
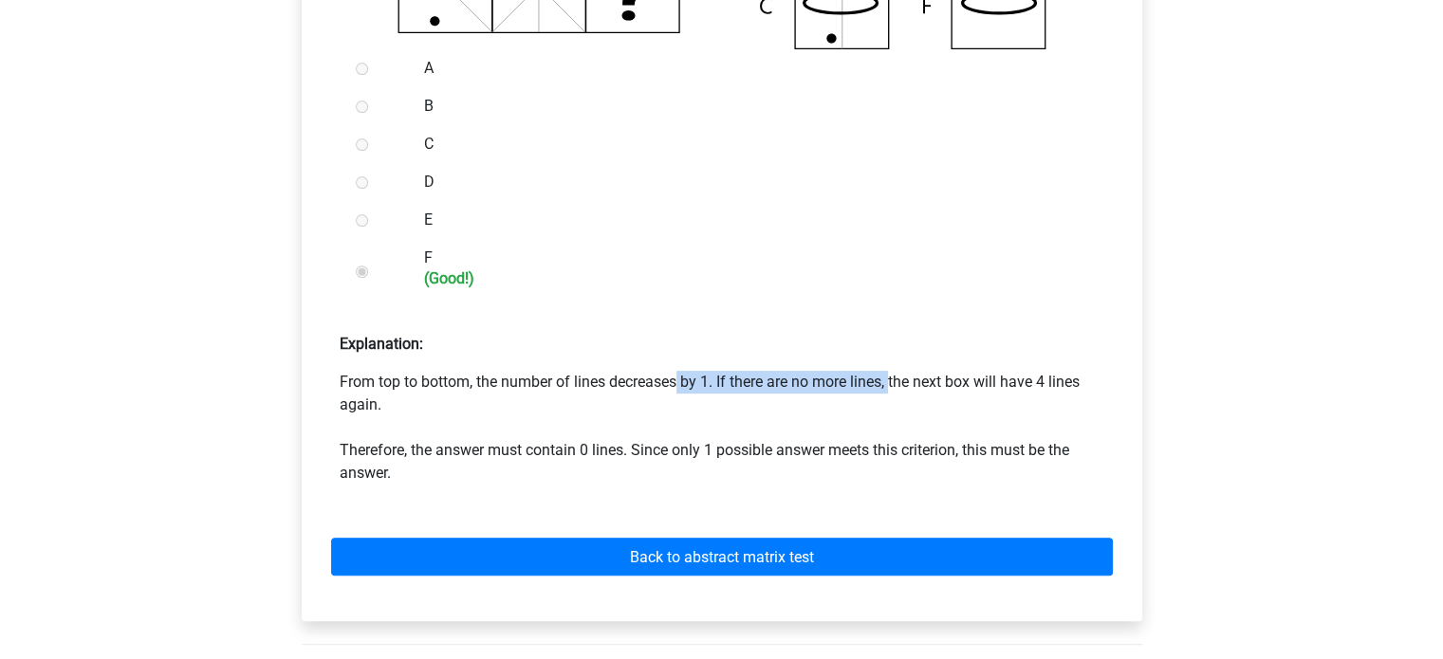
drag, startPoint x: 524, startPoint y: 381, endPoint x: 782, endPoint y: 392, distance: 258.2
click at [747, 382] on font "From top to bottom, the number of lines decreases by 1. If there are no more li…" at bounding box center [710, 393] width 740 height 41
click at [821, 401] on p "From top to bottom, the number of lines decreases by 1. If there are no more li…" at bounding box center [722, 428] width 764 height 114
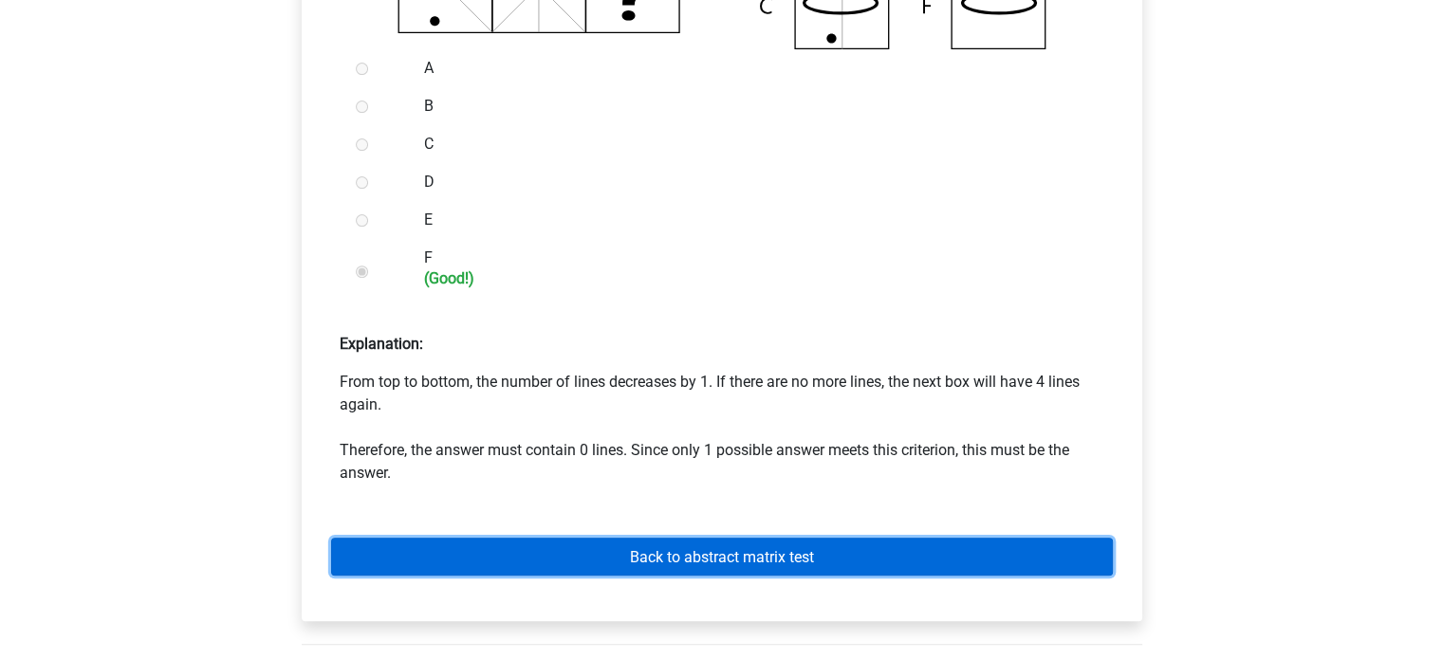
click at [728, 564] on font "Back to abstract matrix test" at bounding box center [722, 557] width 184 height 18
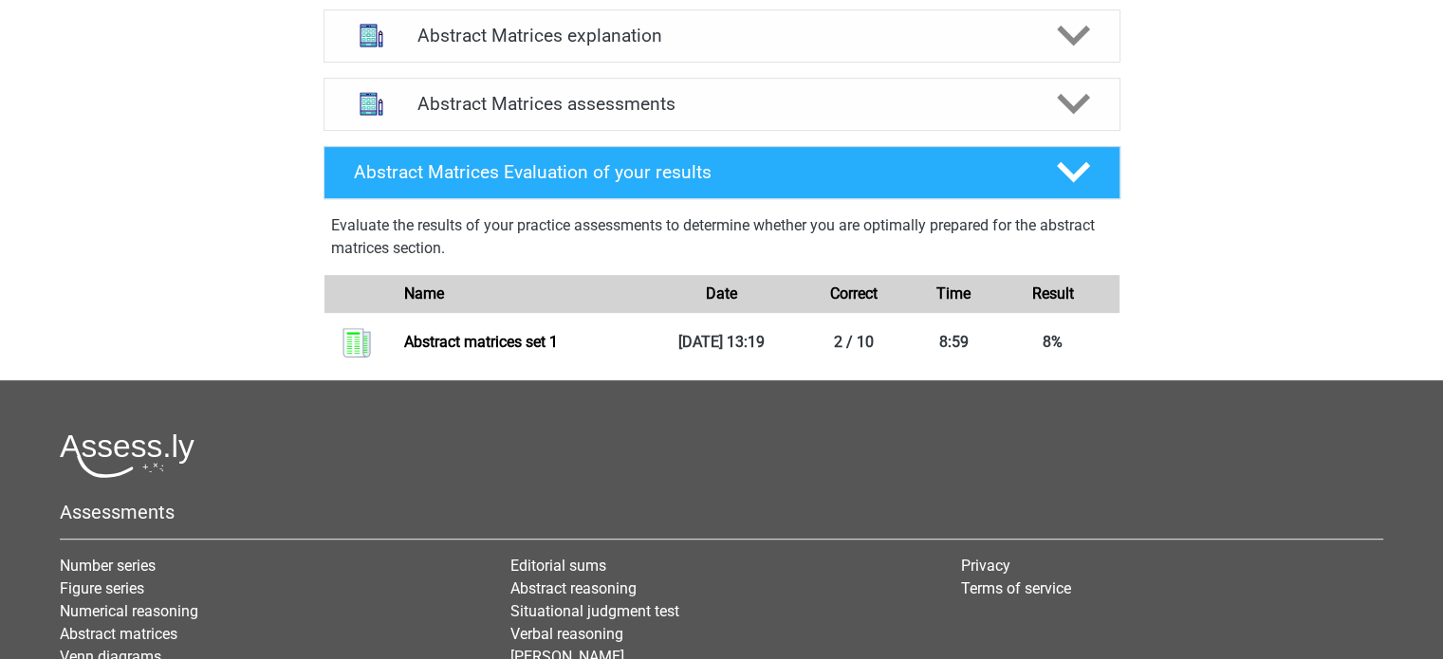
scroll to position [759, 0]
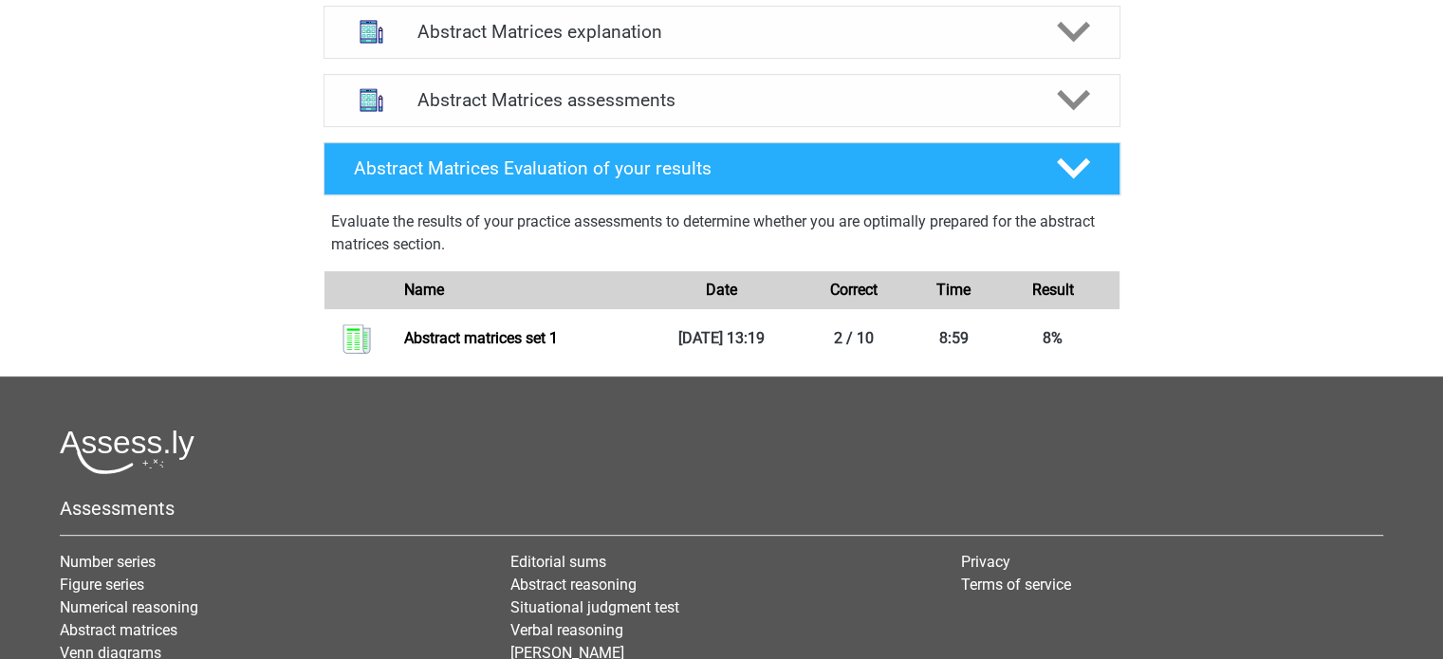
click at [681, 92] on div "Abstract Matrices assessments We raden aan om minimaal 3 oefensets te doen met …" at bounding box center [721, 100] width 871 height 68
click at [679, 111] on h4 "Abstract Matrices assessments" at bounding box center [721, 100] width 609 height 22
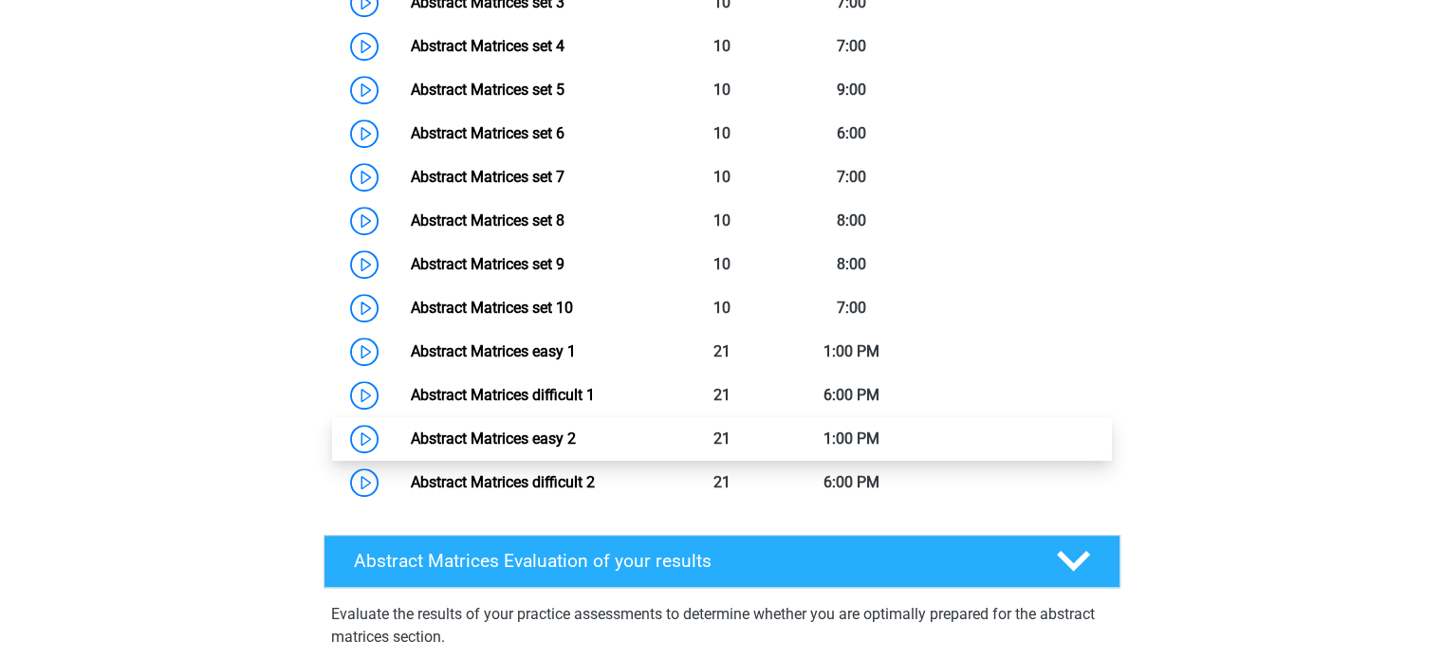
scroll to position [1043, 0]
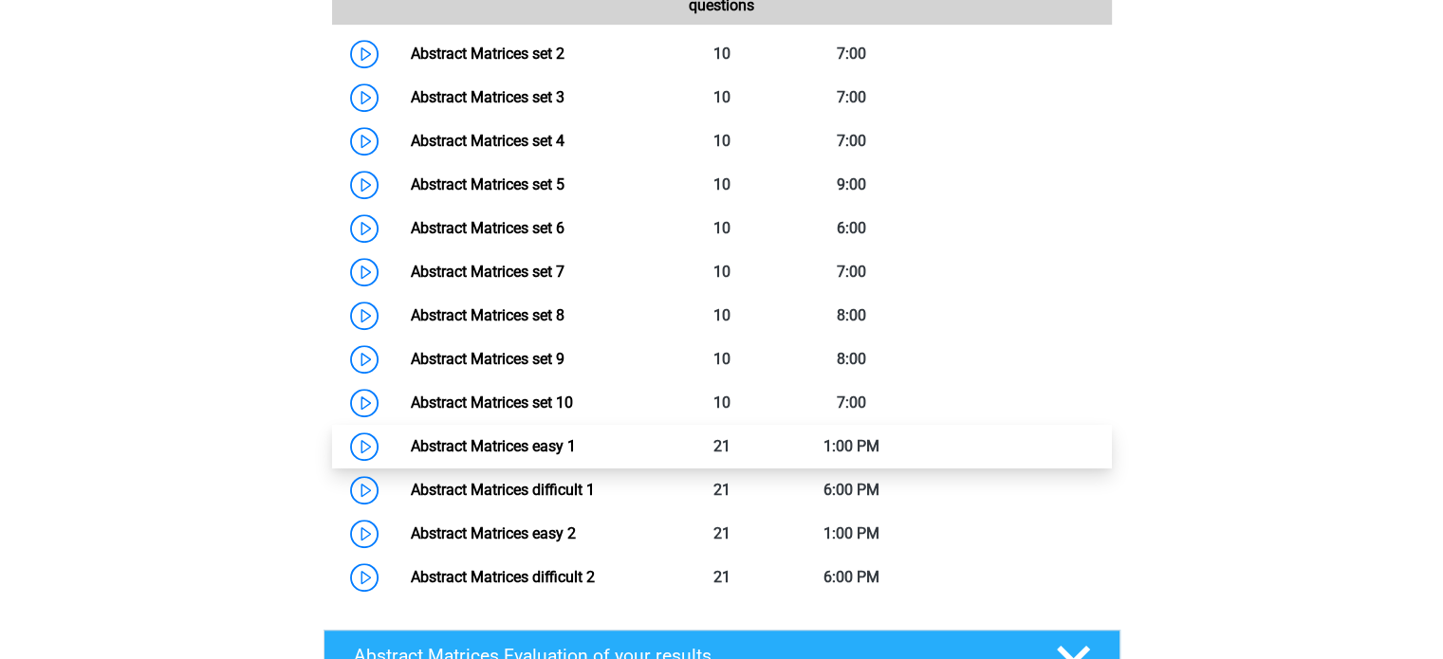
click at [411, 455] on link "Abstract Matrices easy 1" at bounding box center [493, 446] width 165 height 18
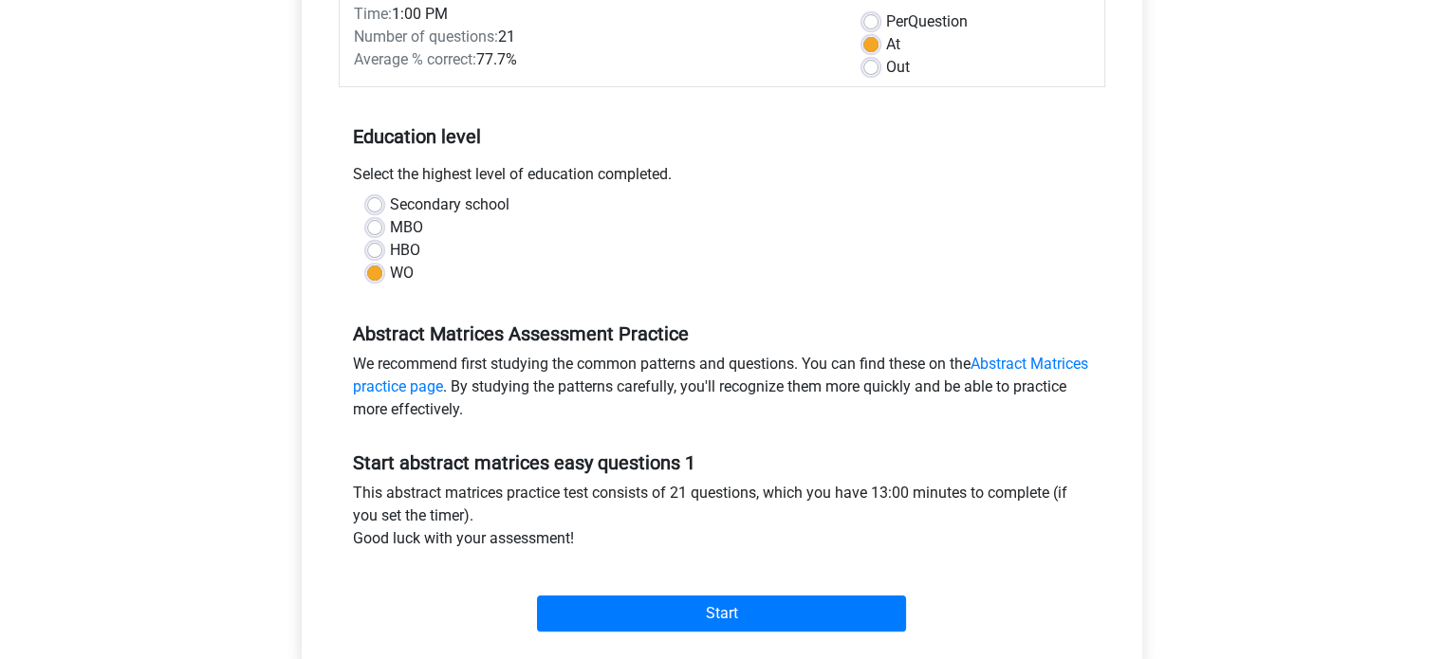
scroll to position [379, 0]
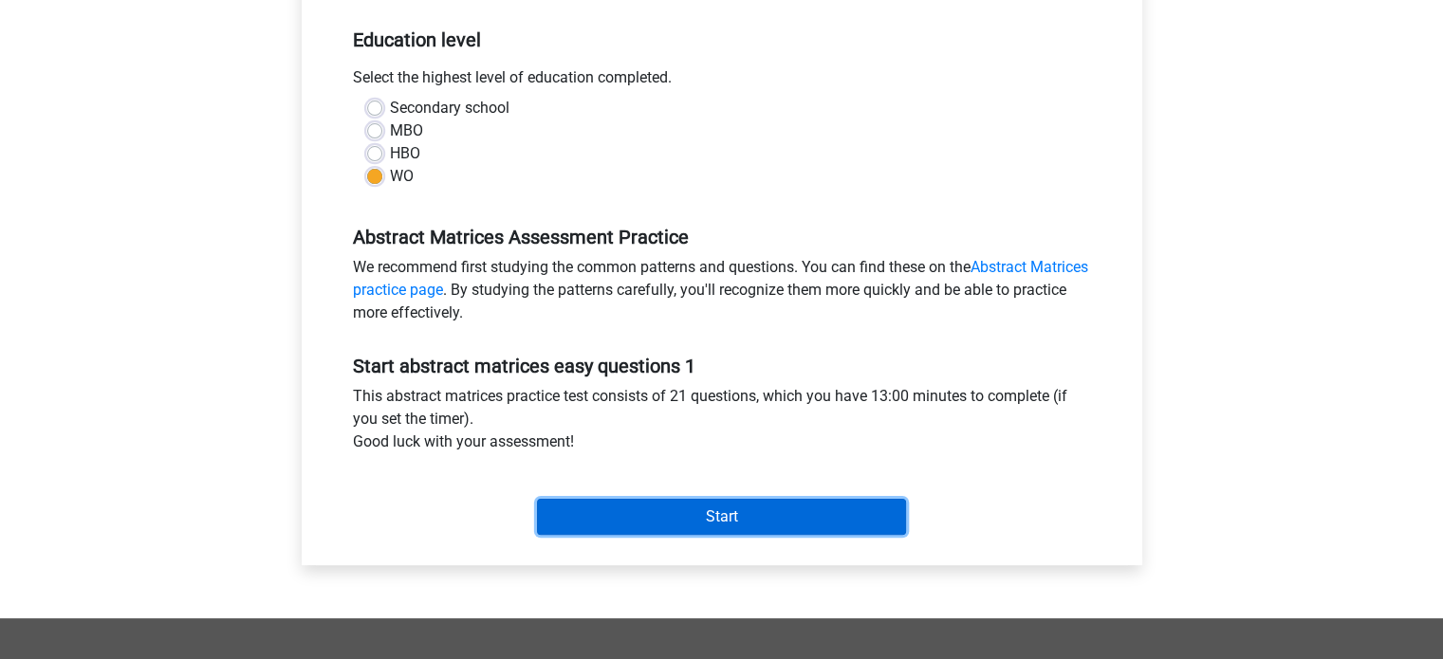
click at [643, 499] on input "Start" at bounding box center [721, 517] width 369 height 36
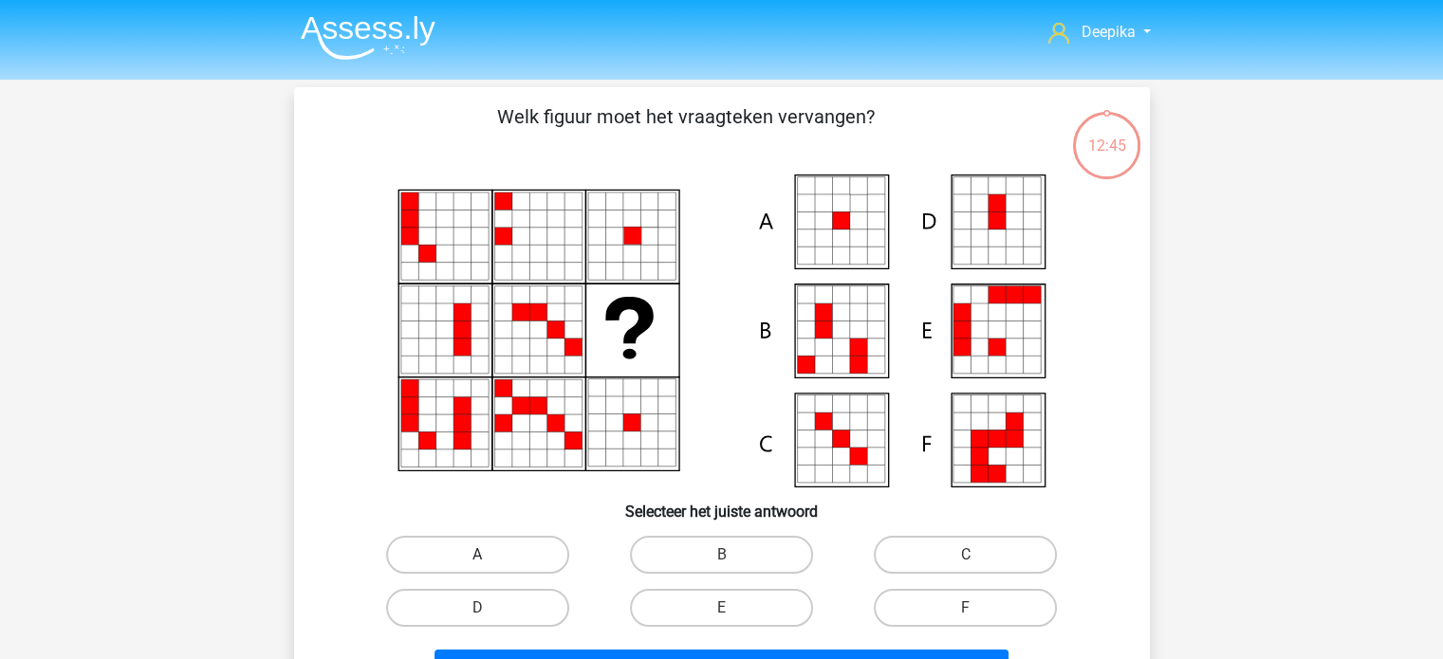
click at [535, 560] on label "A" at bounding box center [477, 555] width 183 height 38
click at [489, 560] on input "A" at bounding box center [483, 561] width 12 height 12
radio input "true"
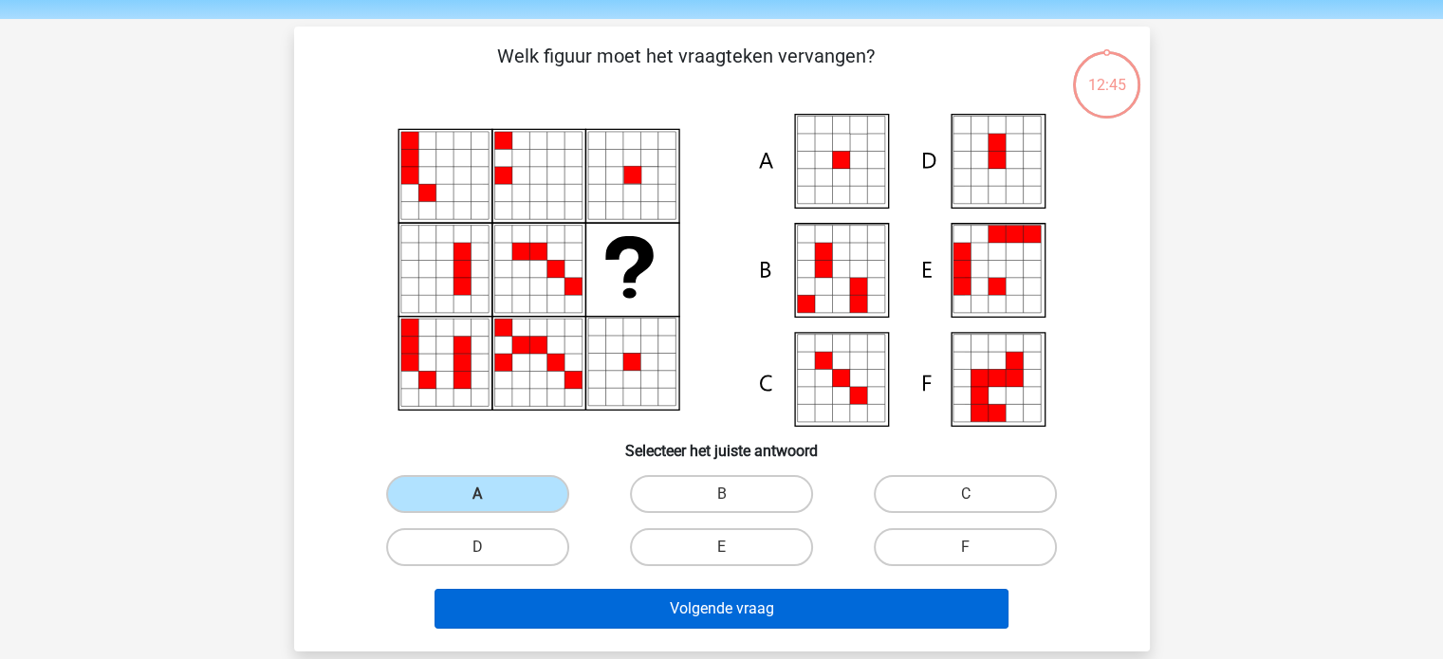
scroll to position [95, 0]
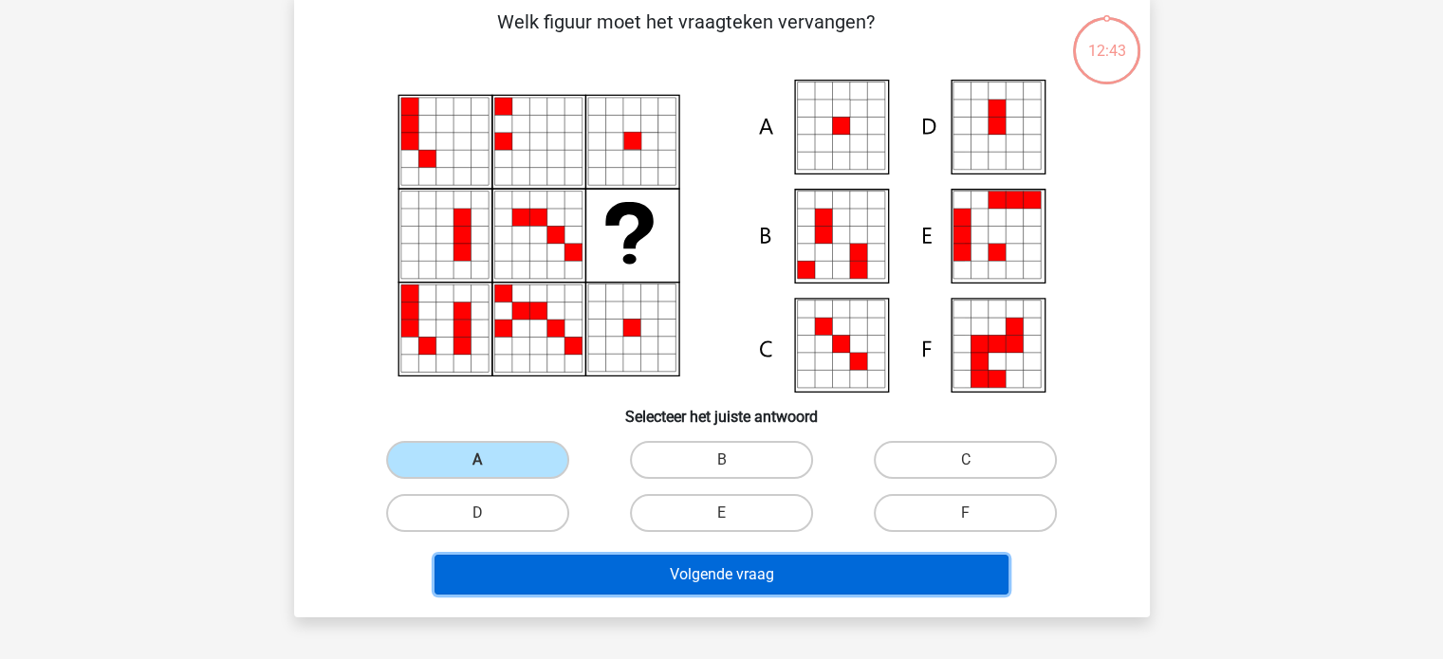
click at [607, 561] on button "Volgende vraag" at bounding box center [721, 575] width 574 height 40
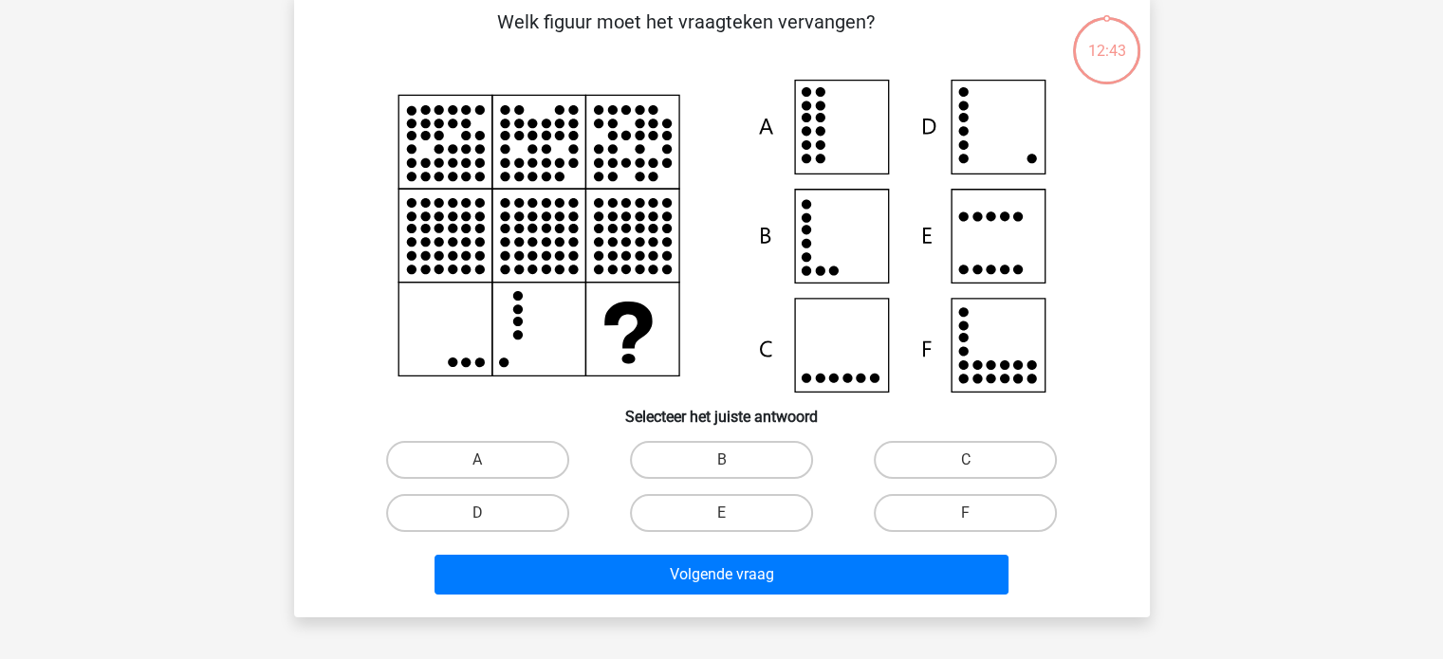
scroll to position [87, 0]
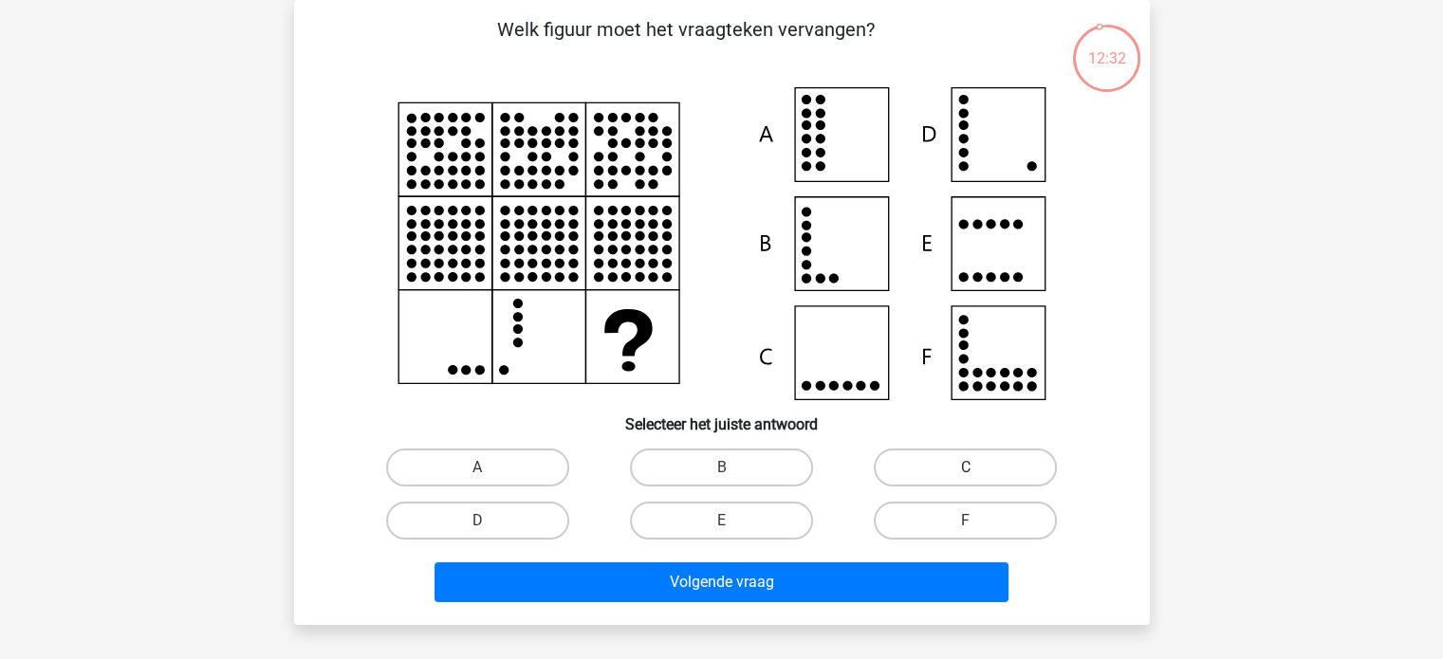
click at [892, 464] on label "C" at bounding box center [965, 468] width 183 height 38
click at [966, 468] on input "C" at bounding box center [972, 474] width 12 height 12
radio input "true"
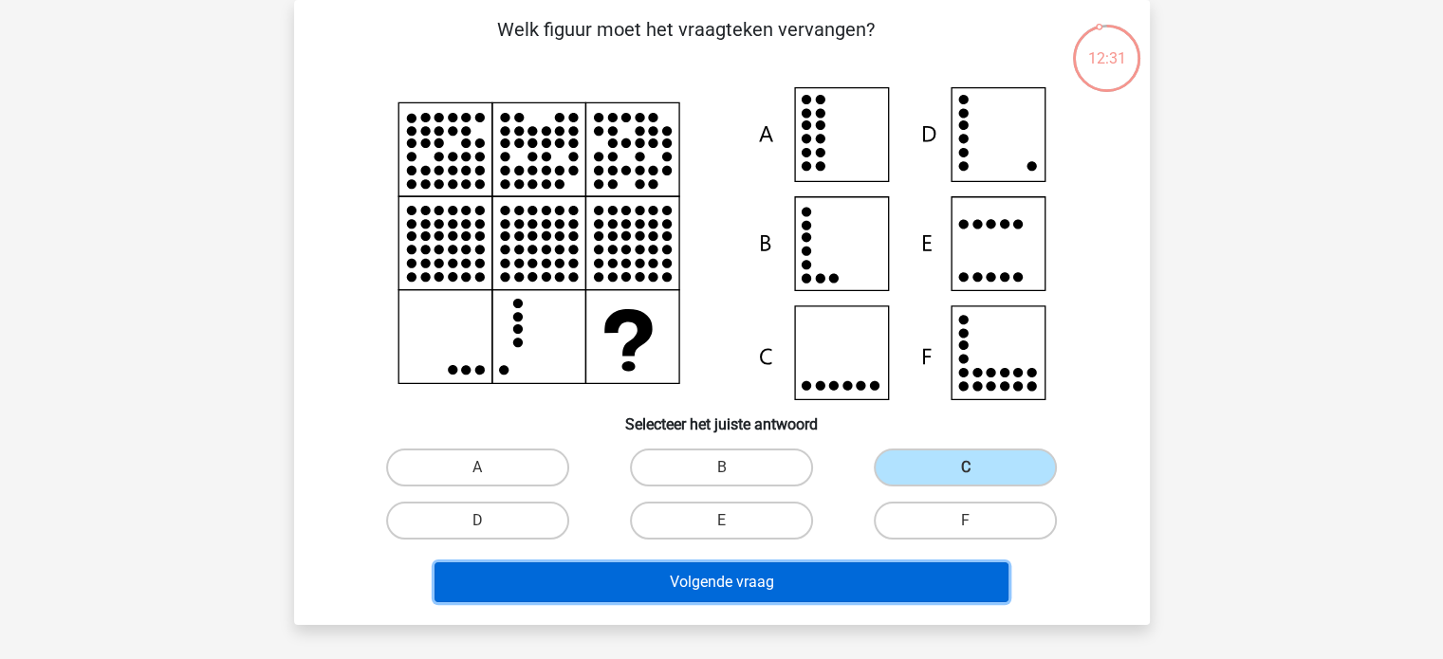
click at [855, 591] on button "Volgende vraag" at bounding box center [721, 582] width 574 height 40
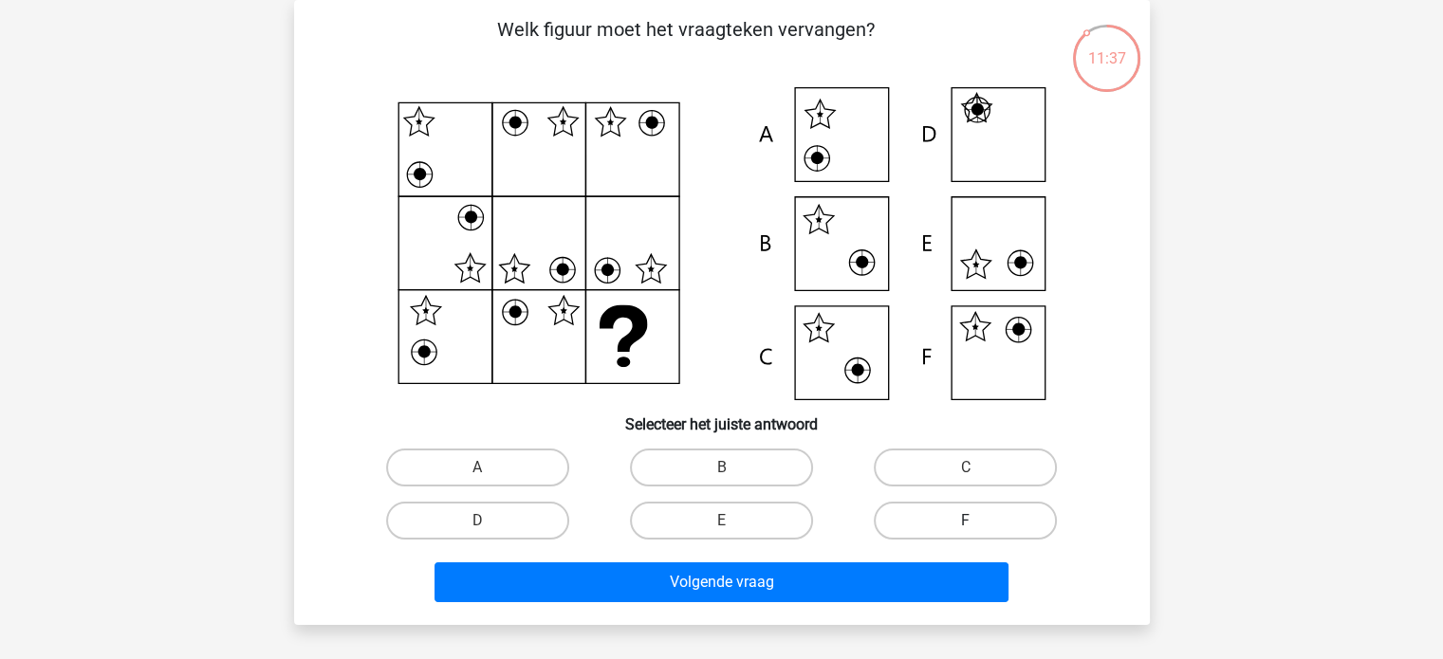
click at [962, 511] on label "F" at bounding box center [965, 521] width 183 height 38
click at [966, 521] on input "F" at bounding box center [972, 527] width 12 height 12
radio input "true"
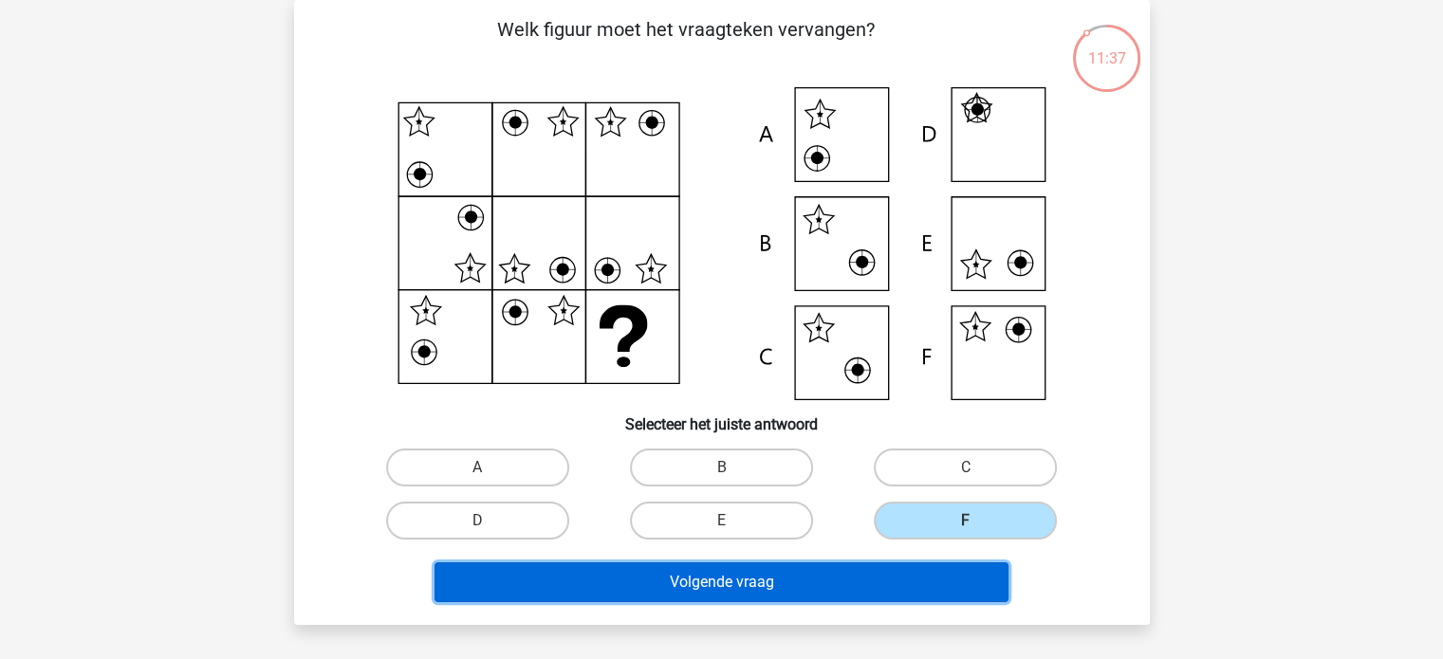
click at [936, 593] on button "Volgende vraag" at bounding box center [721, 582] width 574 height 40
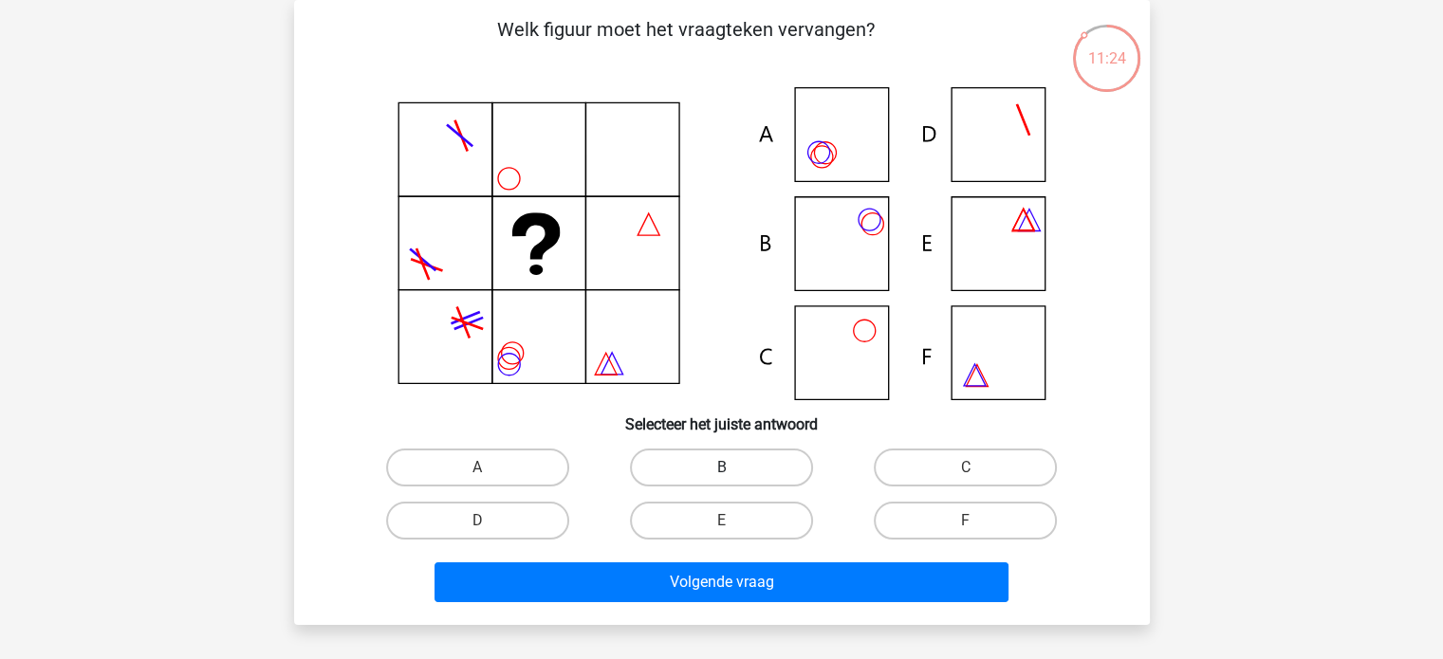
click at [763, 465] on label "B" at bounding box center [721, 468] width 183 height 38
click at [733, 468] on input "B" at bounding box center [727, 474] width 12 height 12
radio input "true"
drag, startPoint x: 763, startPoint y: 633, endPoint x: 766, endPoint y: 606, distance: 26.8
click at [763, 629] on div "Deepika deepika7kashyap@gmail.com Nederlands English" at bounding box center [721, 542] width 1443 height 1259
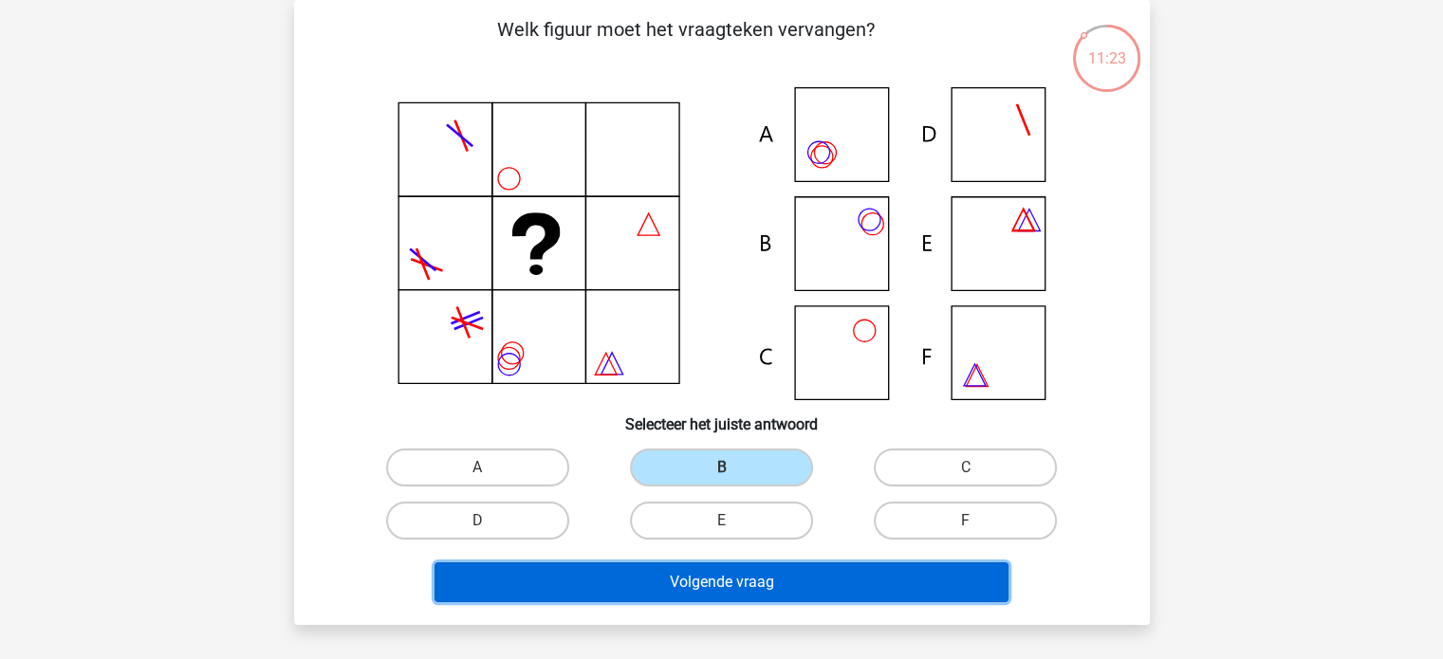
click at [766, 597] on button "Volgende vraag" at bounding box center [721, 582] width 574 height 40
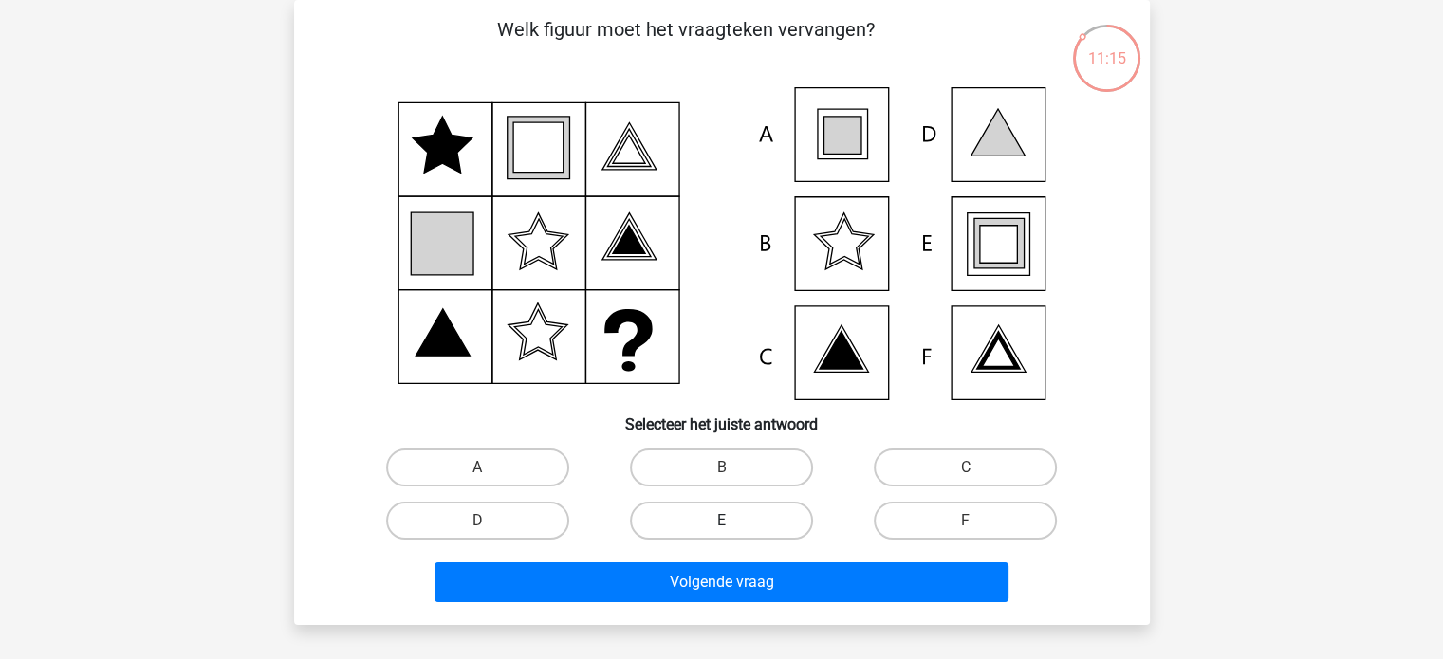
click at [718, 523] on label "E" at bounding box center [721, 521] width 183 height 38
click at [721, 523] on input "E" at bounding box center [727, 527] width 12 height 12
radio input "true"
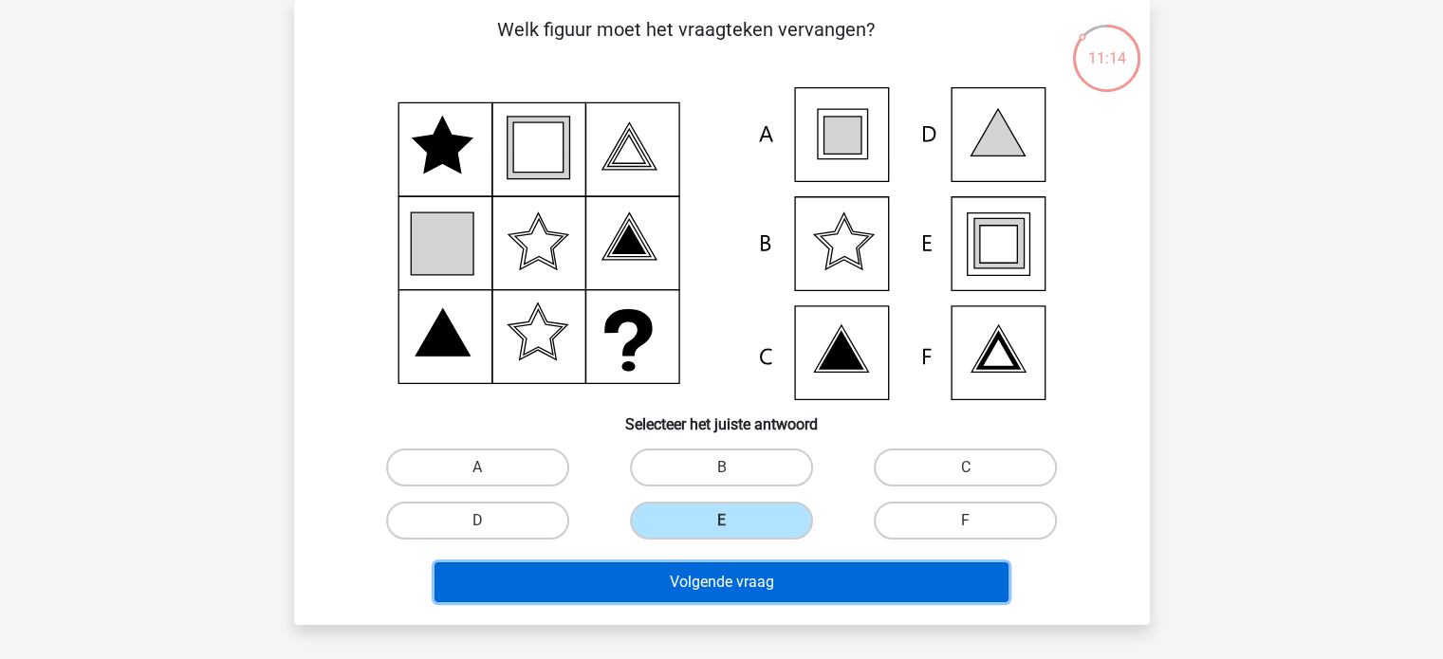
click at [756, 589] on button "Volgende vraag" at bounding box center [721, 582] width 574 height 40
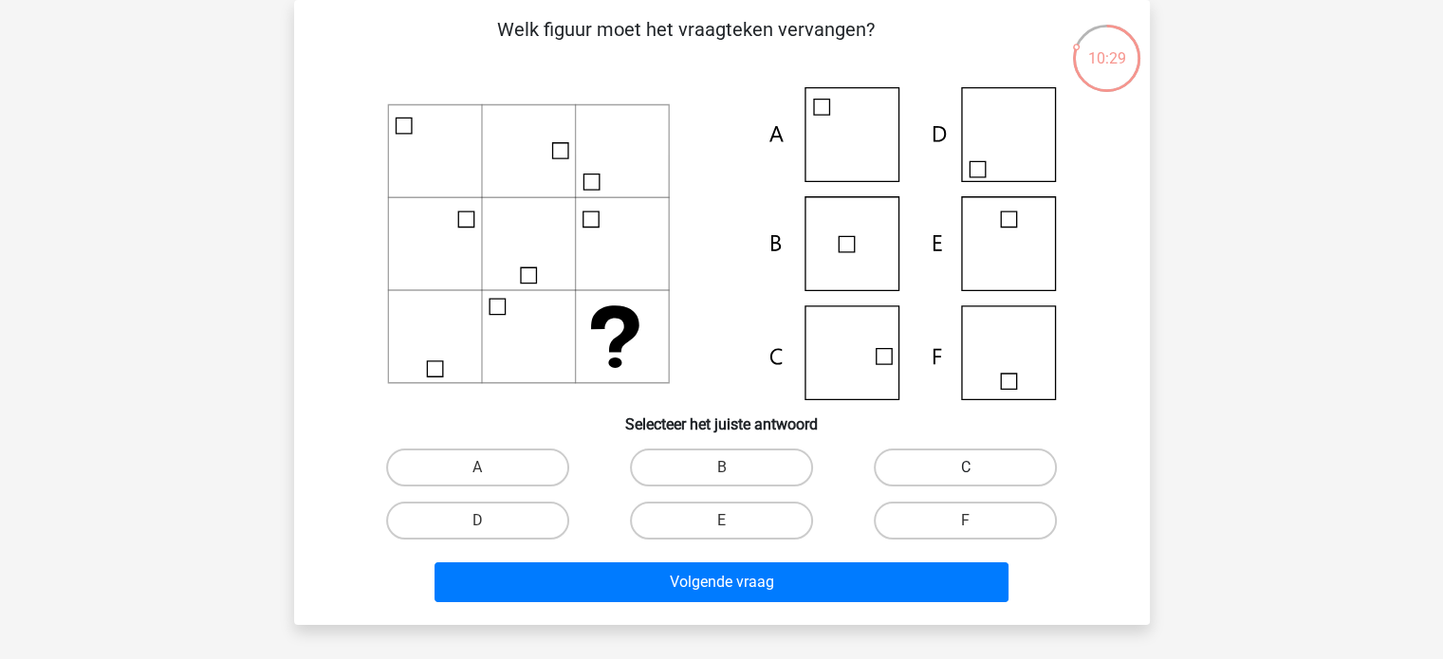
click at [944, 473] on label "C" at bounding box center [965, 468] width 183 height 38
click at [966, 473] on input "C" at bounding box center [972, 474] width 12 height 12
radio input "true"
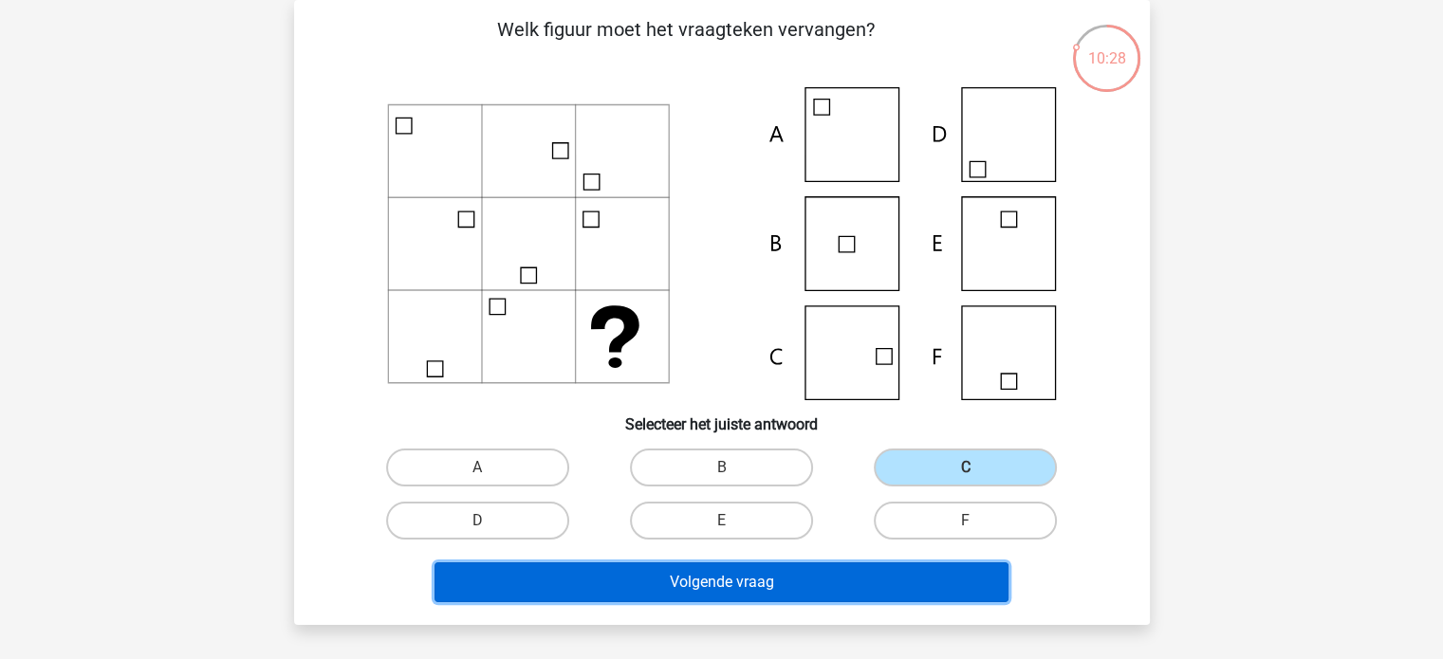
click at [889, 579] on button "Volgende vraag" at bounding box center [721, 582] width 574 height 40
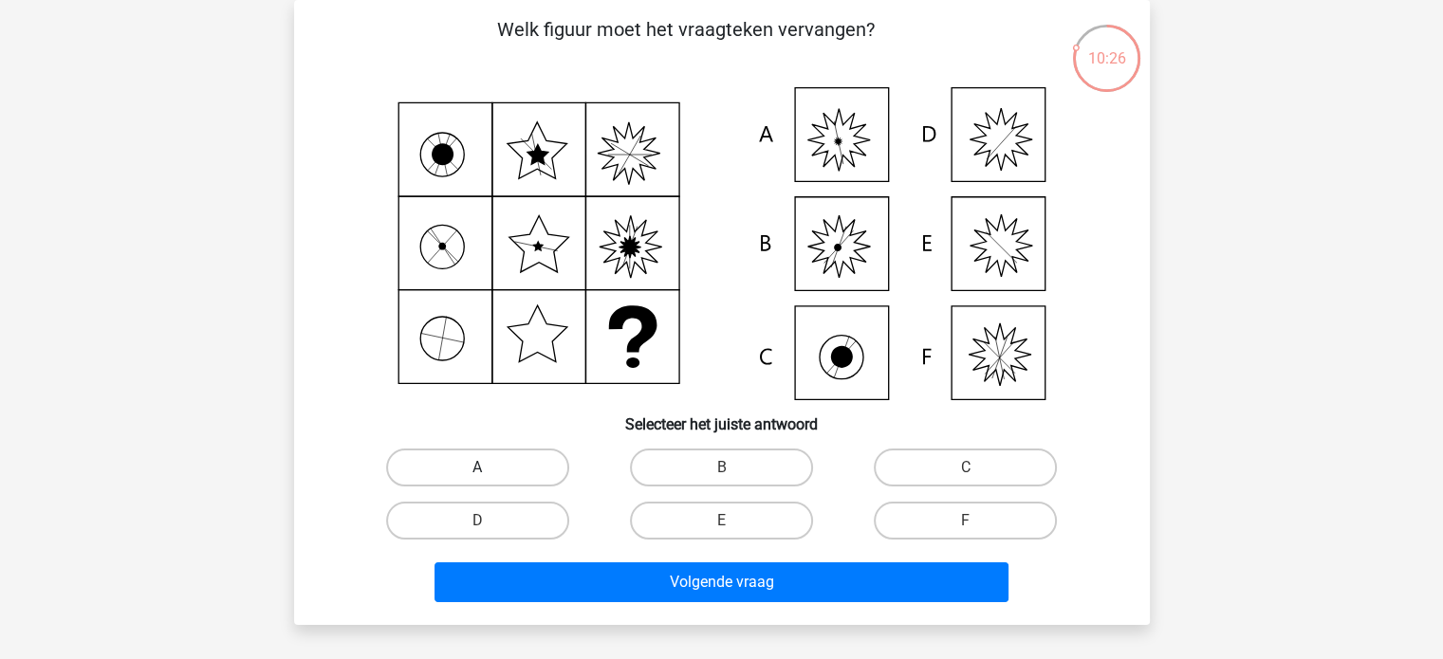
click at [538, 470] on label "A" at bounding box center [477, 468] width 183 height 38
click at [489, 470] on input "A" at bounding box center [483, 474] width 12 height 12
radio input "true"
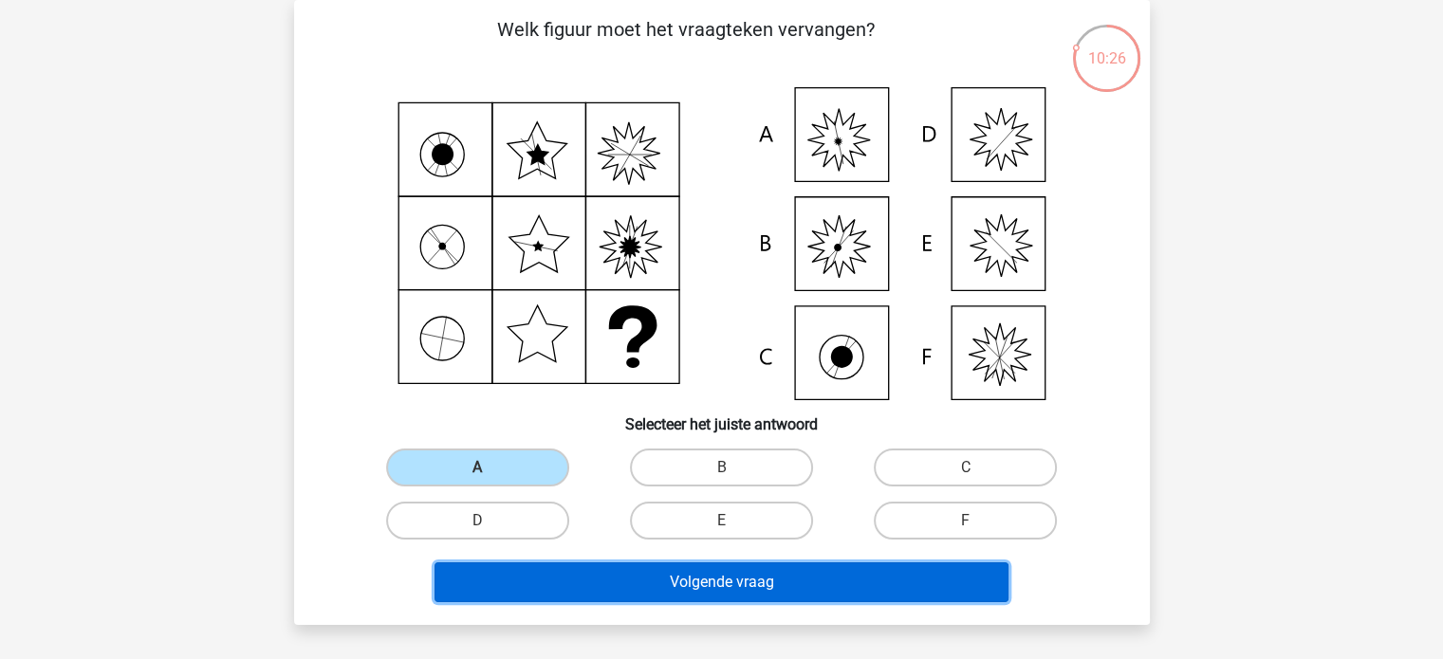
click at [689, 591] on button "Volgende vraag" at bounding box center [721, 582] width 574 height 40
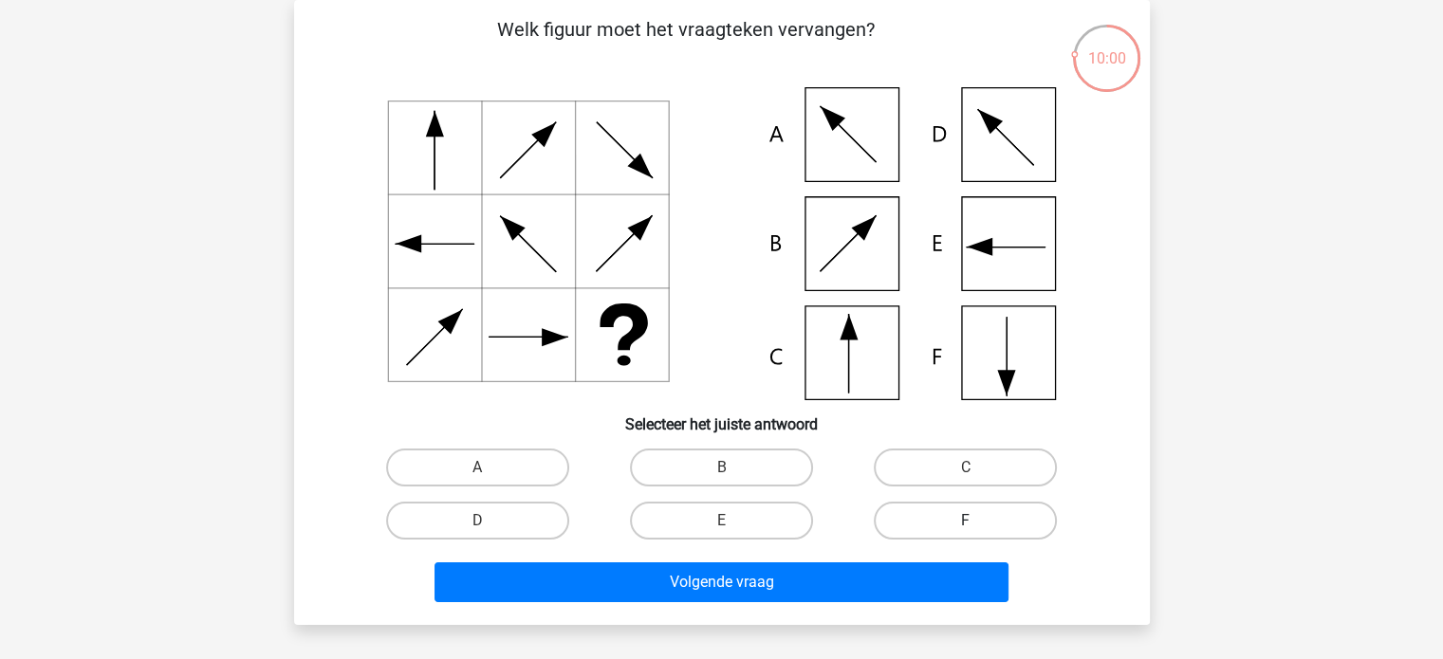
click at [948, 522] on label "F" at bounding box center [965, 521] width 183 height 38
click at [966, 522] on input "F" at bounding box center [972, 527] width 12 height 12
radio input "true"
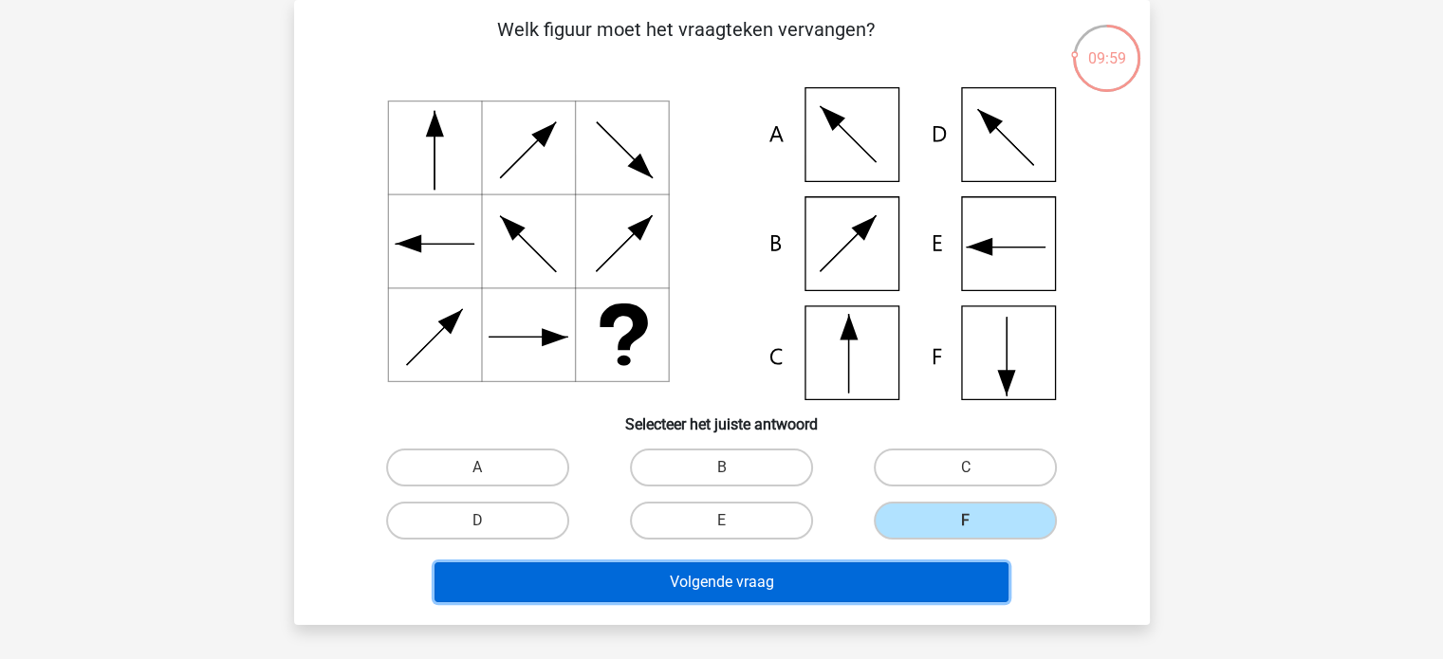
click at [928, 570] on button "Volgende vraag" at bounding box center [721, 582] width 574 height 40
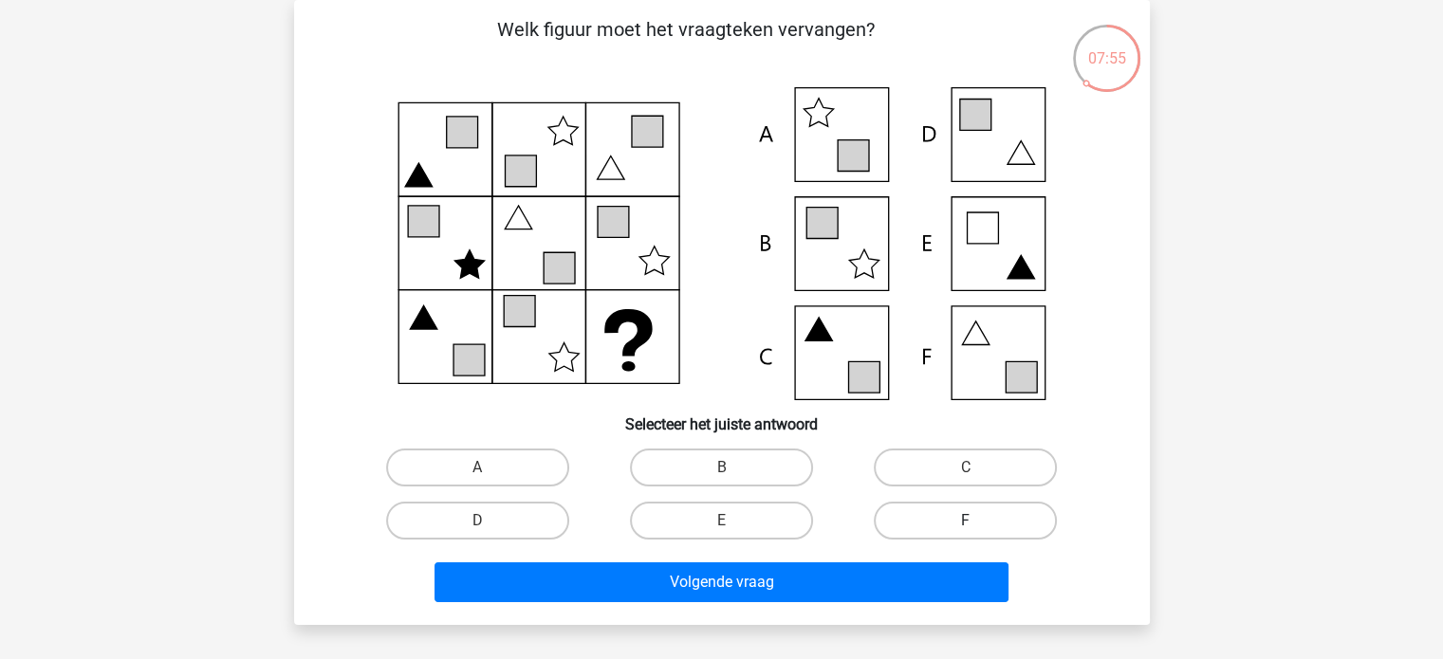
click at [913, 519] on label "F" at bounding box center [965, 521] width 183 height 38
click at [966, 521] on input "F" at bounding box center [972, 527] width 12 height 12
radio input "true"
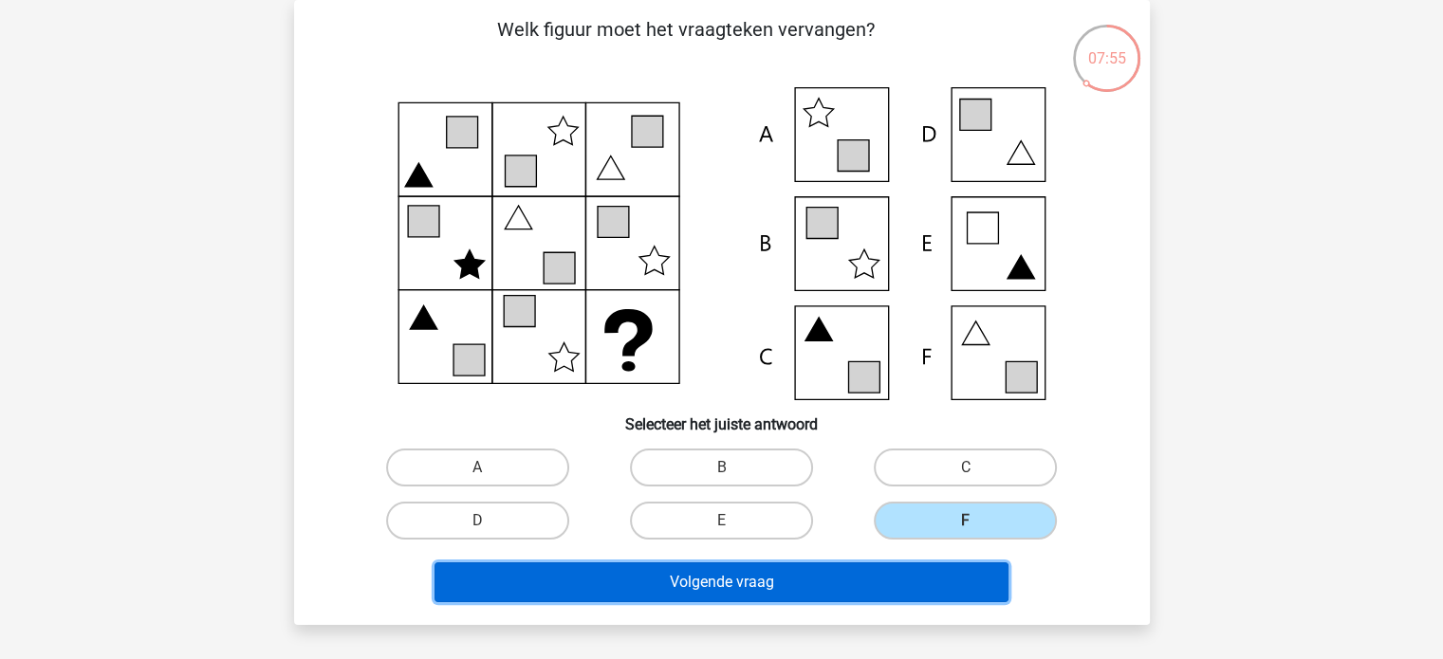
click at [902, 584] on button "Volgende vraag" at bounding box center [721, 582] width 574 height 40
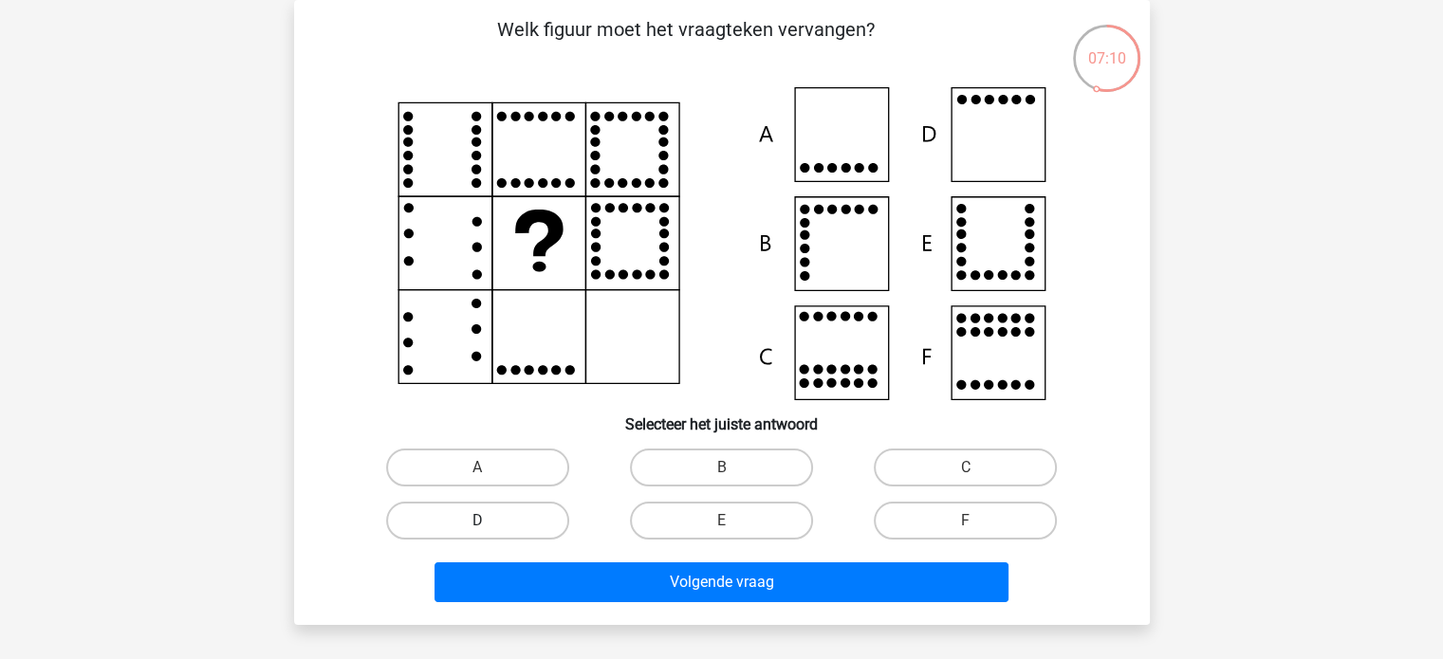
click at [526, 532] on label "D" at bounding box center [477, 521] width 183 height 38
click at [489, 532] on input "D" at bounding box center [483, 527] width 12 height 12
radio input "true"
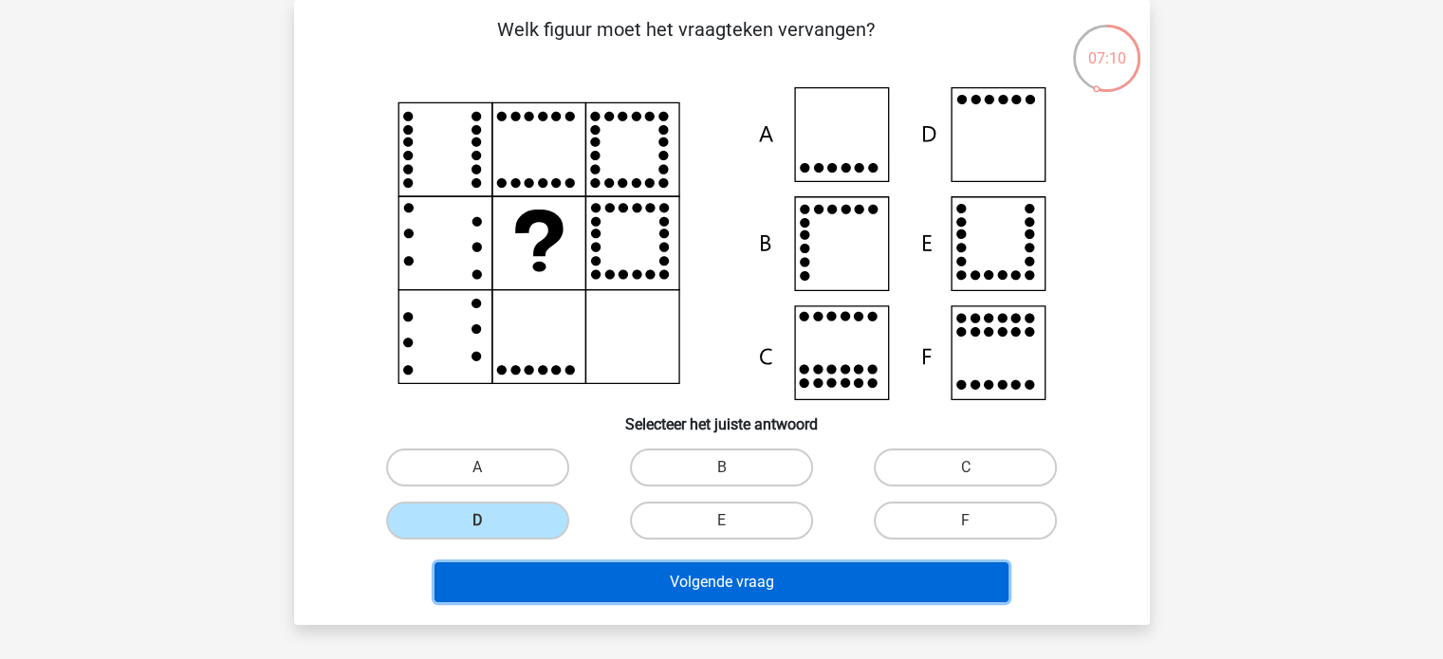
click at [554, 570] on button "Volgende vraag" at bounding box center [721, 582] width 574 height 40
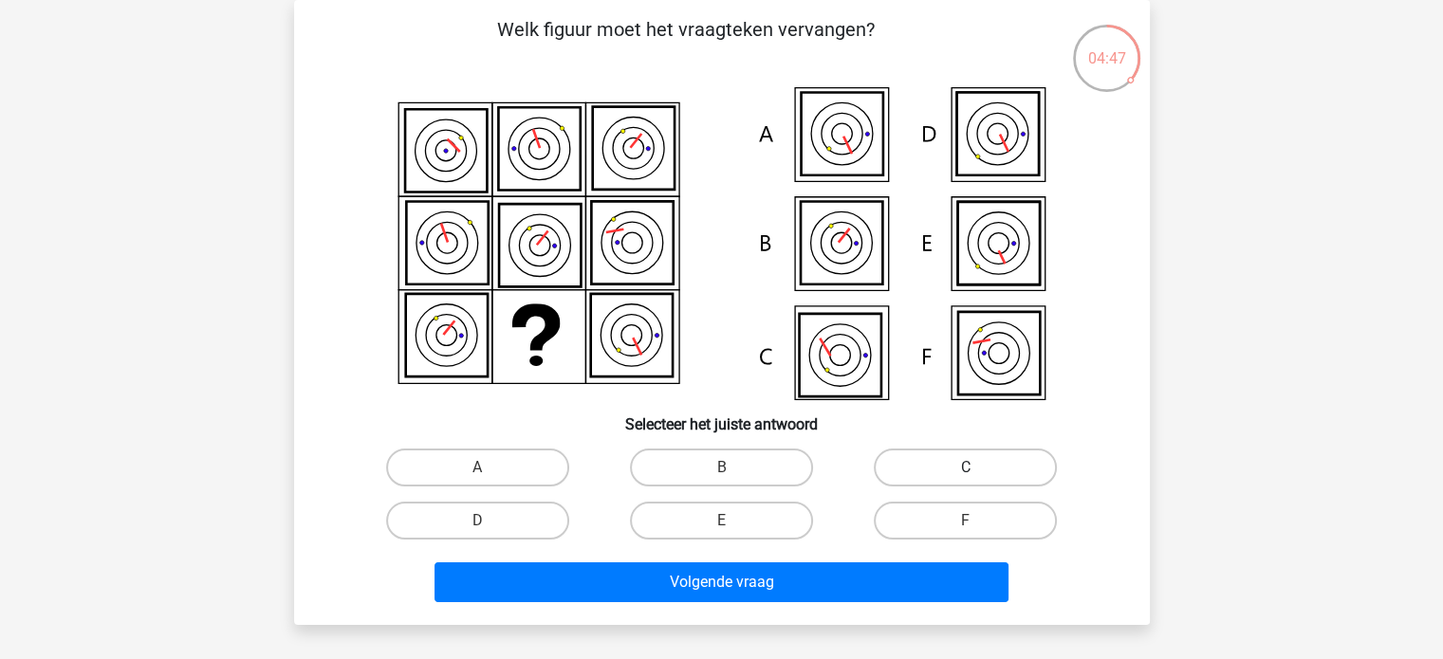
click at [942, 452] on label "C" at bounding box center [965, 468] width 183 height 38
click at [966, 468] on input "C" at bounding box center [972, 474] width 12 height 12
radio input "true"
click at [553, 524] on label "D" at bounding box center [477, 521] width 183 height 38
click at [489, 524] on input "D" at bounding box center [483, 527] width 12 height 12
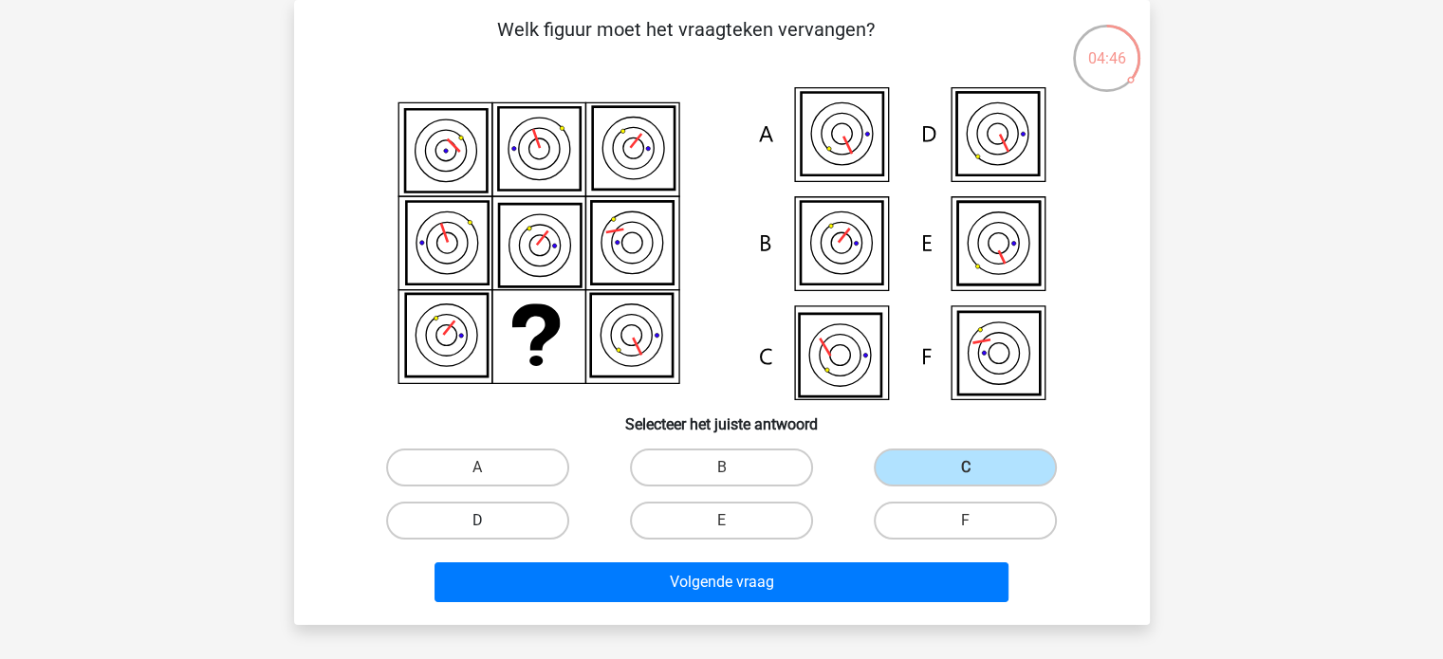
radio input "true"
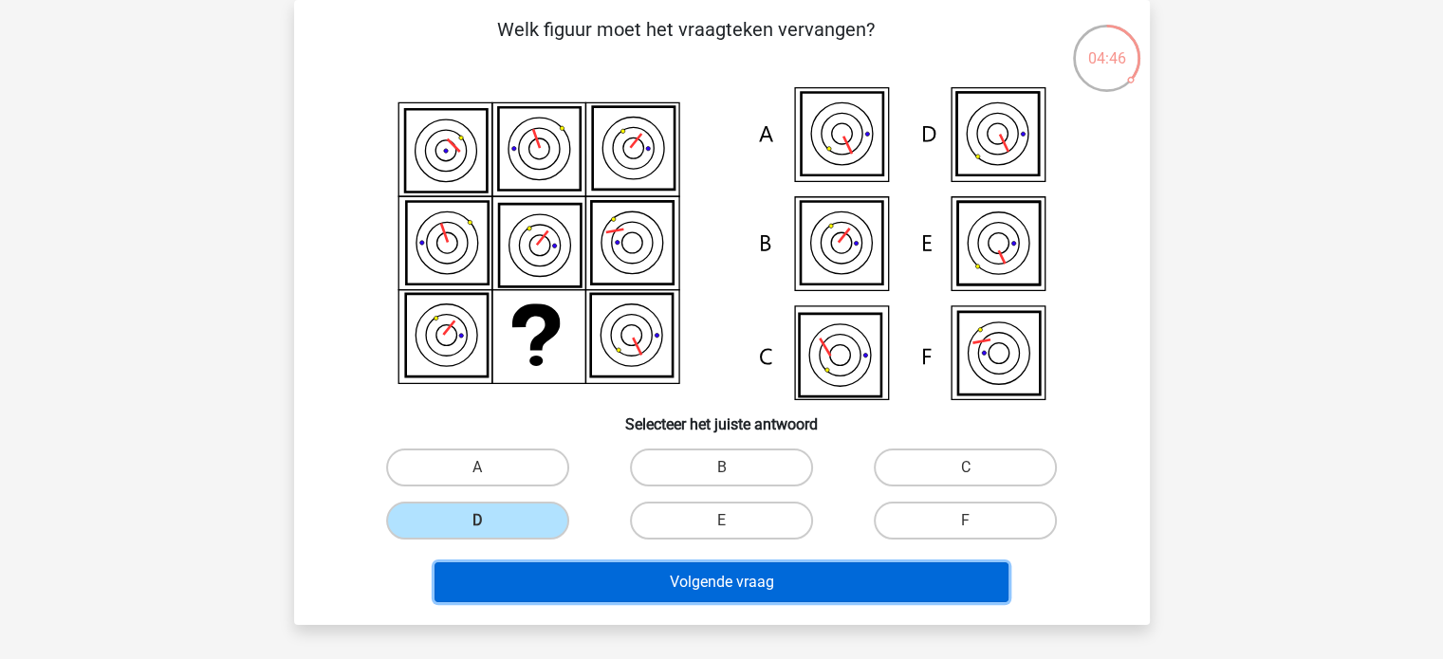
click at [655, 572] on button "Volgende vraag" at bounding box center [721, 582] width 574 height 40
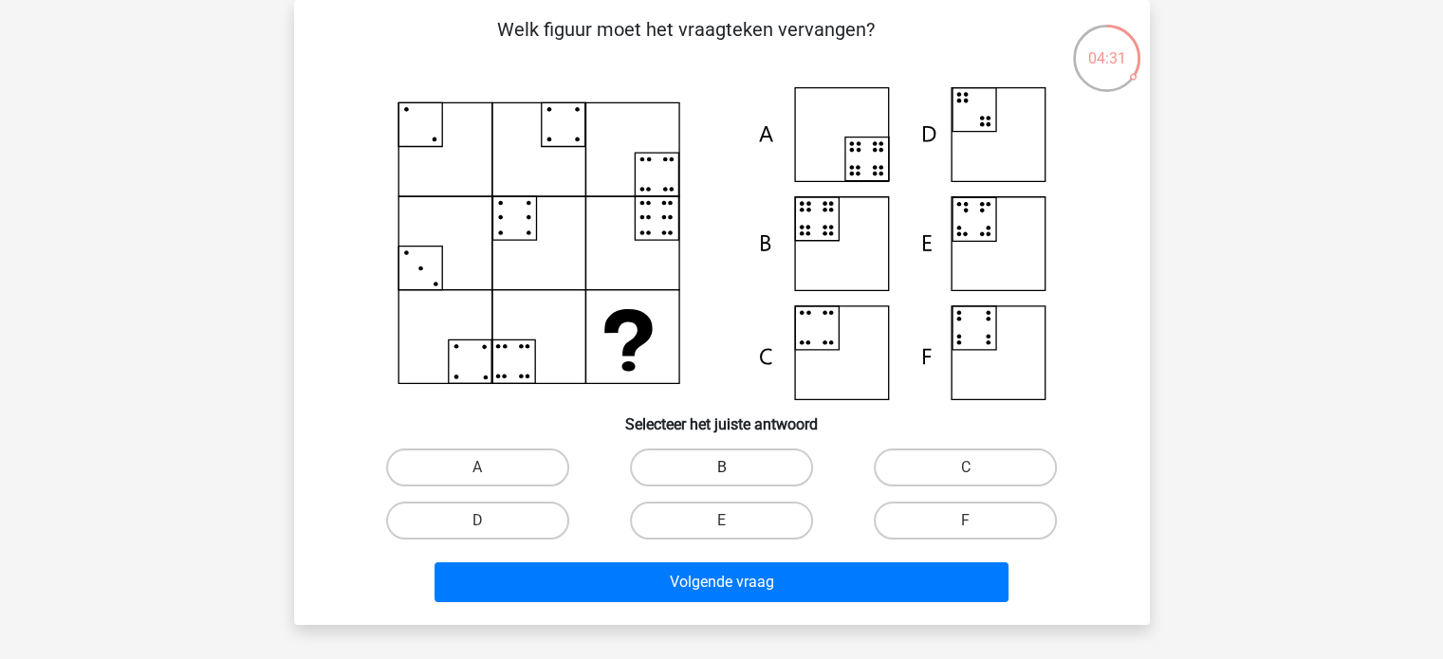
click at [726, 450] on label "B" at bounding box center [721, 468] width 183 height 38
click at [726, 468] on input "B" at bounding box center [727, 474] width 12 height 12
radio input "true"
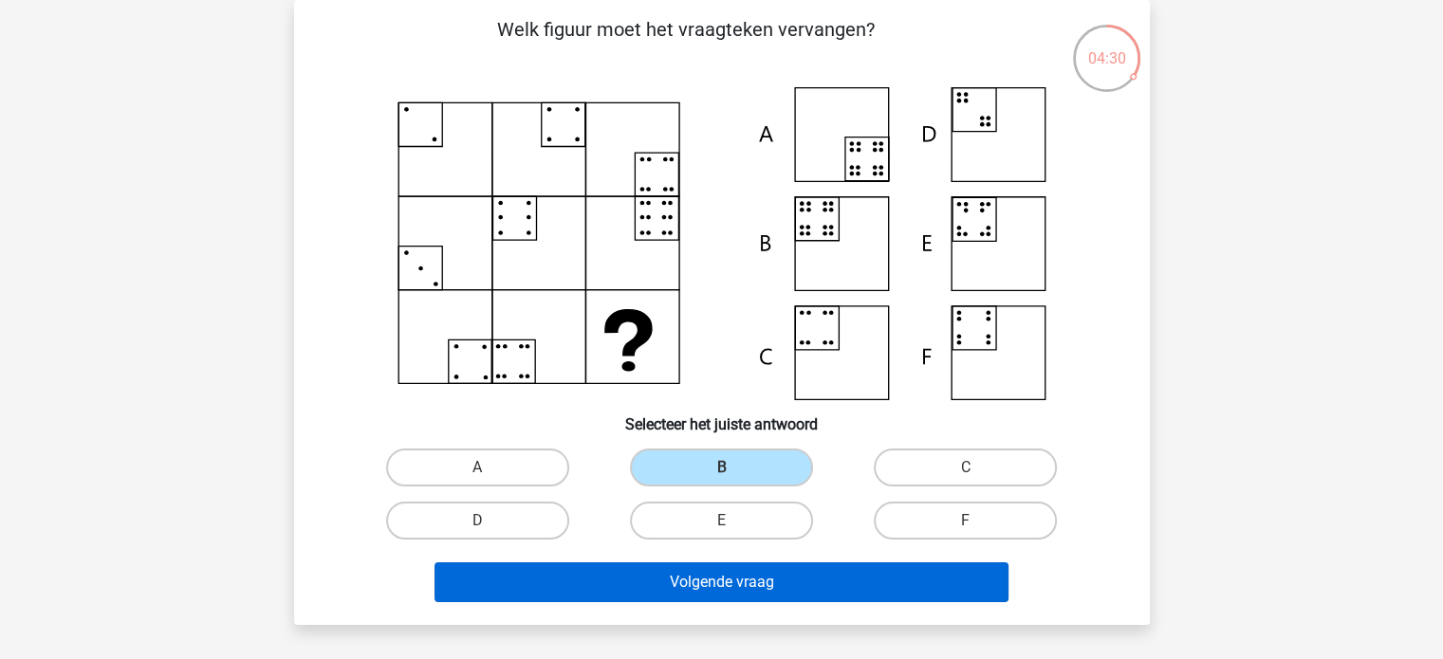
click at [748, 557] on div "Volgende vraag" at bounding box center [721, 578] width 795 height 63
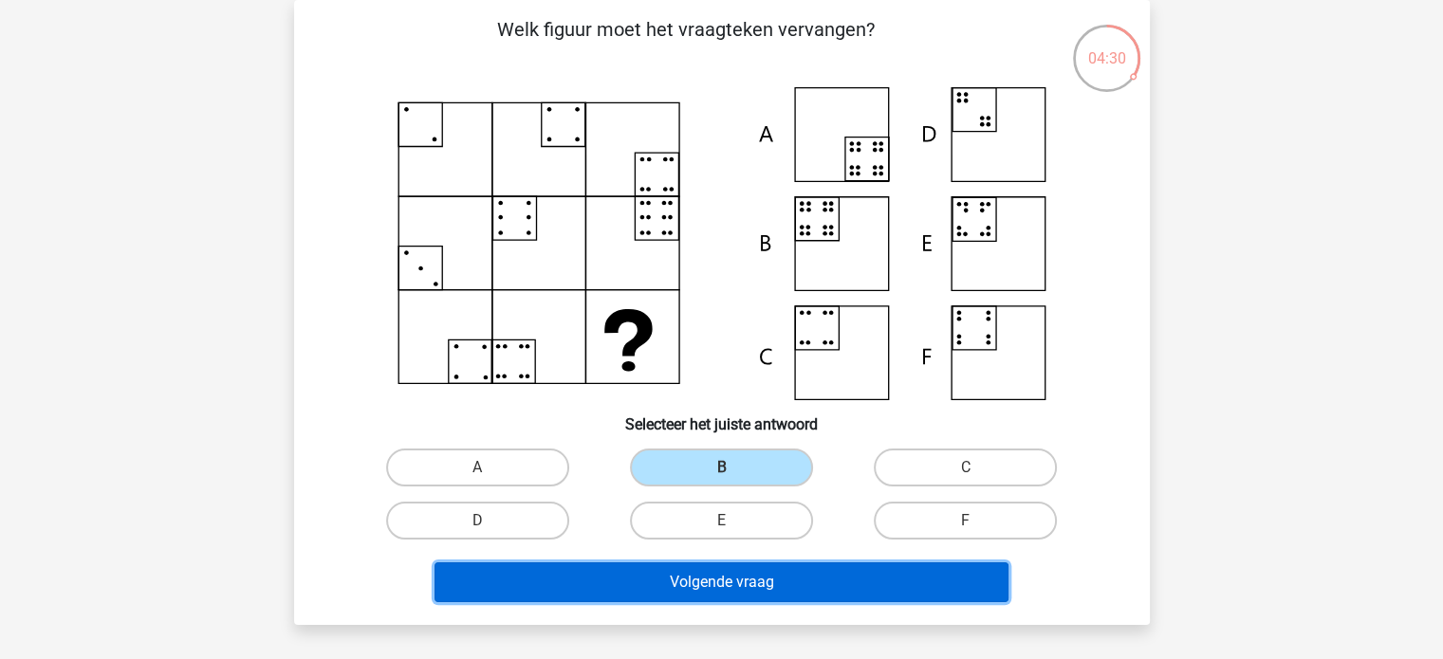
click at [752, 571] on button "Volgende vraag" at bounding box center [721, 582] width 574 height 40
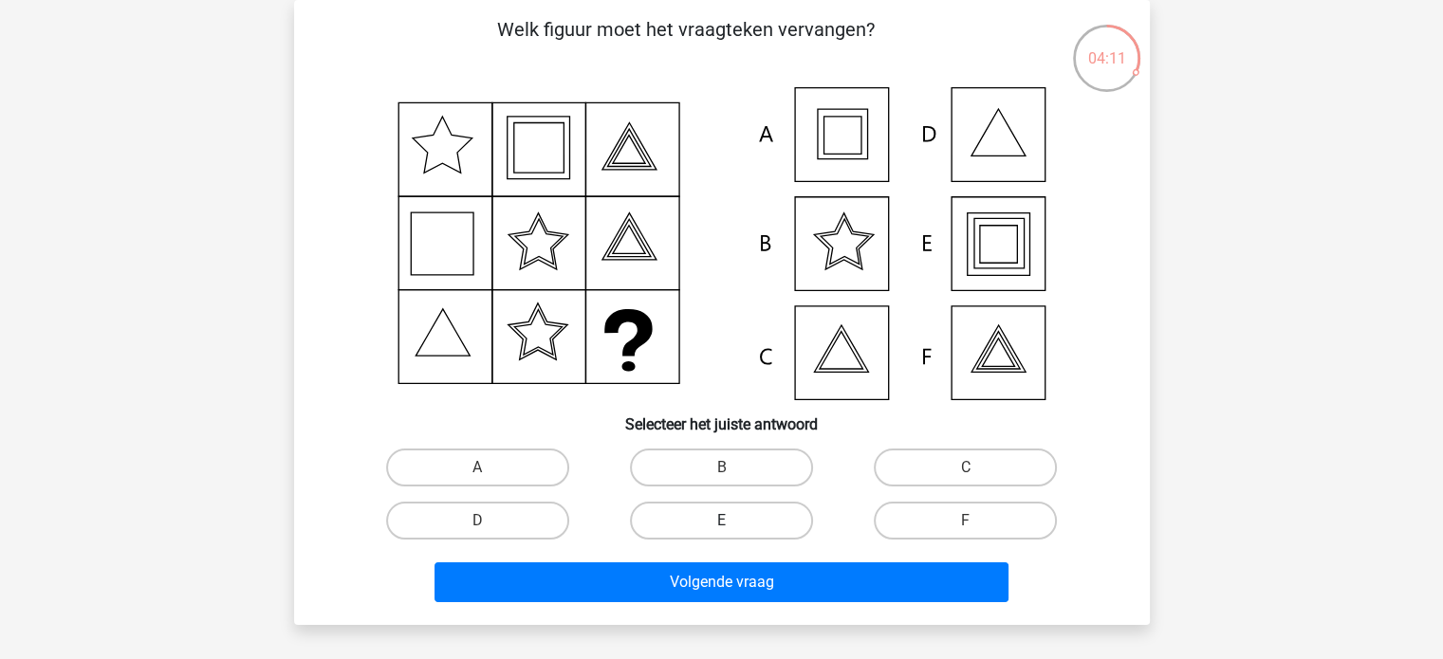
click at [700, 530] on label "E" at bounding box center [721, 521] width 183 height 38
click at [721, 530] on input "E" at bounding box center [727, 527] width 12 height 12
radio input "true"
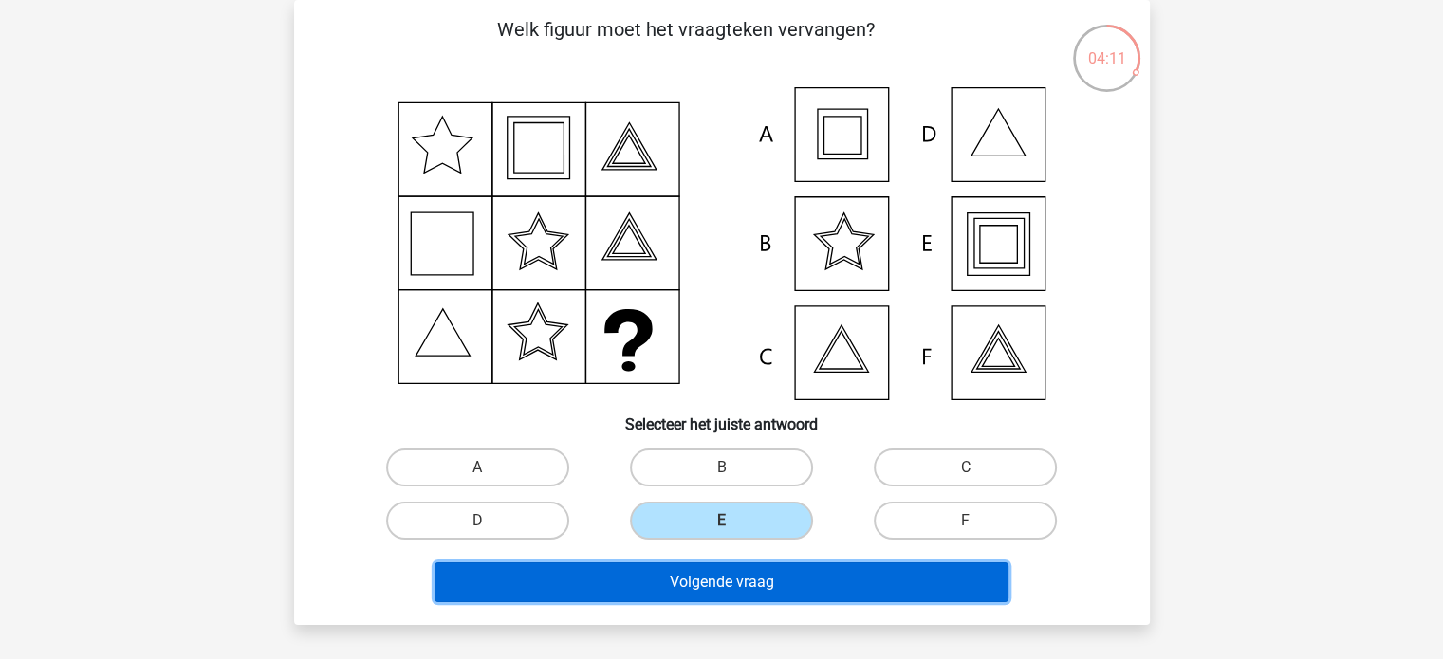
click at [713, 586] on button "Volgende vraag" at bounding box center [721, 582] width 574 height 40
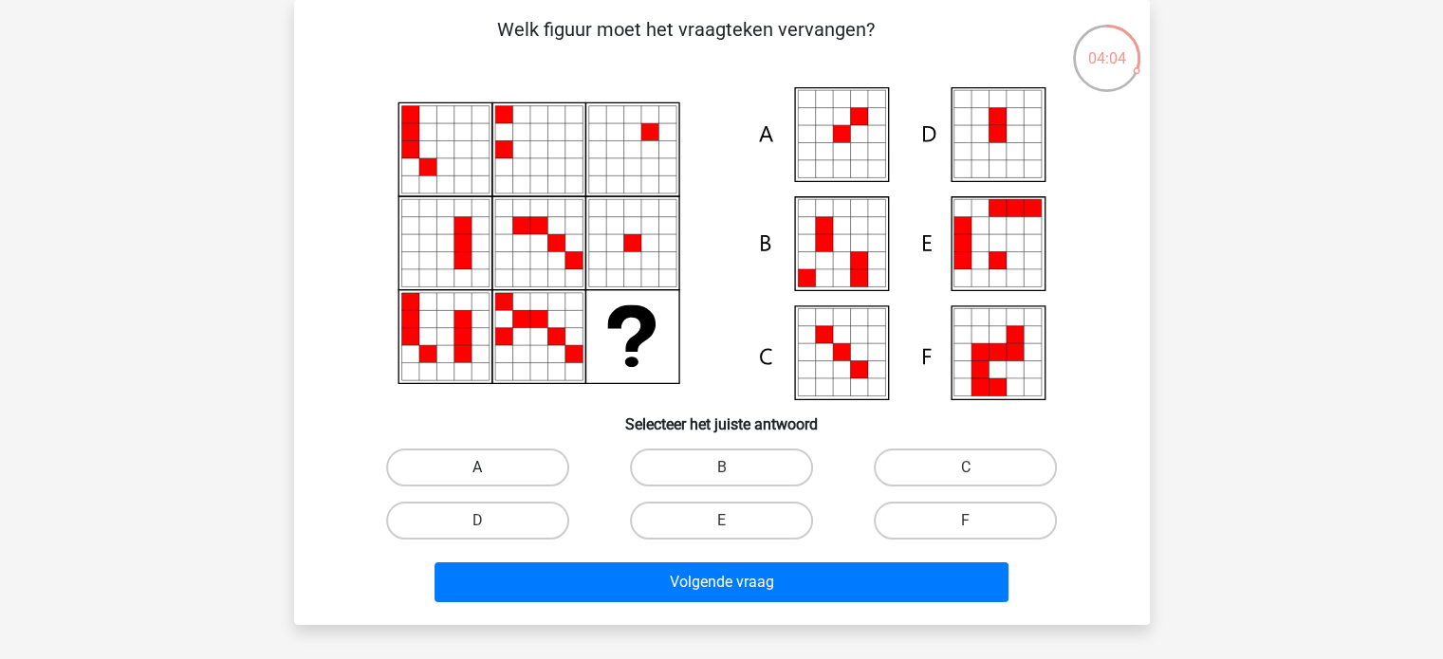
click at [524, 471] on label "A" at bounding box center [477, 468] width 183 height 38
click at [489, 471] on input "A" at bounding box center [483, 474] width 12 height 12
radio input "true"
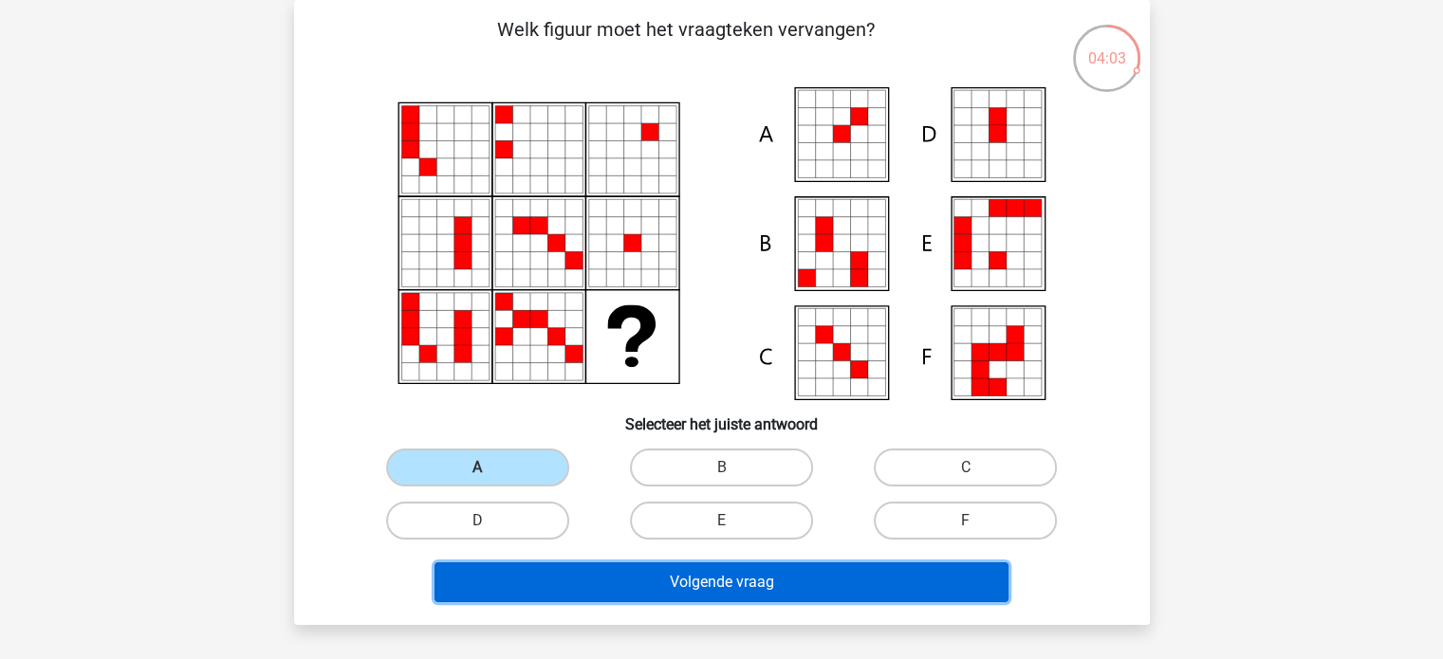
click at [615, 583] on button "Volgende vraag" at bounding box center [721, 582] width 574 height 40
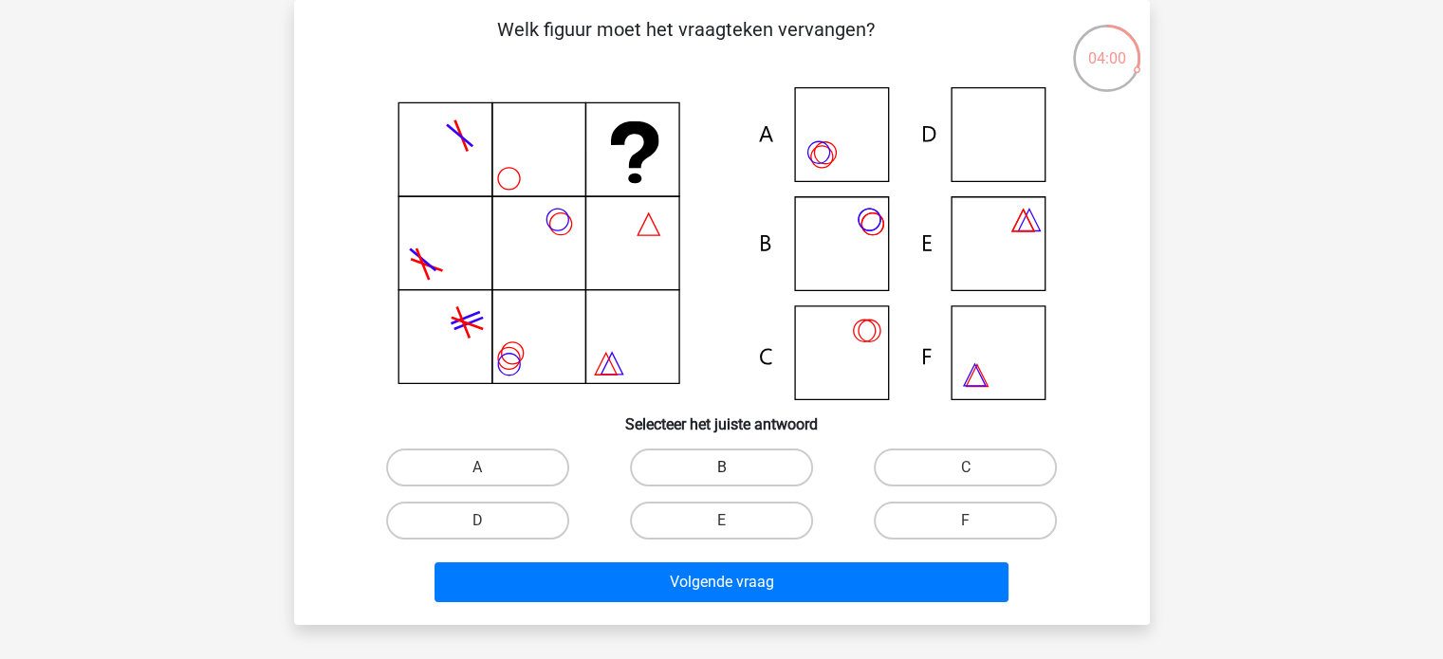
click at [759, 471] on label "B" at bounding box center [721, 468] width 183 height 38
click at [733, 471] on input "B" at bounding box center [727, 474] width 12 height 12
radio input "true"
click at [952, 511] on label "F" at bounding box center [965, 521] width 183 height 38
click at [966, 521] on input "F" at bounding box center [972, 527] width 12 height 12
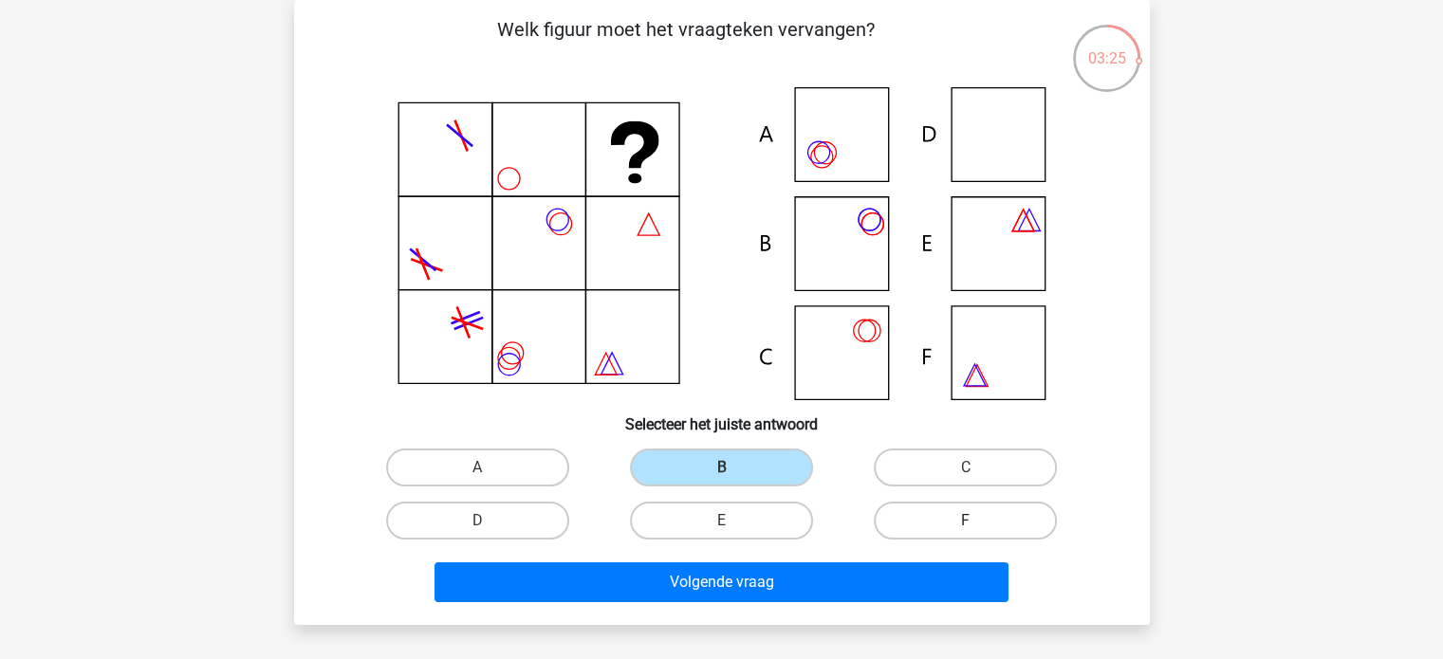
radio input "true"
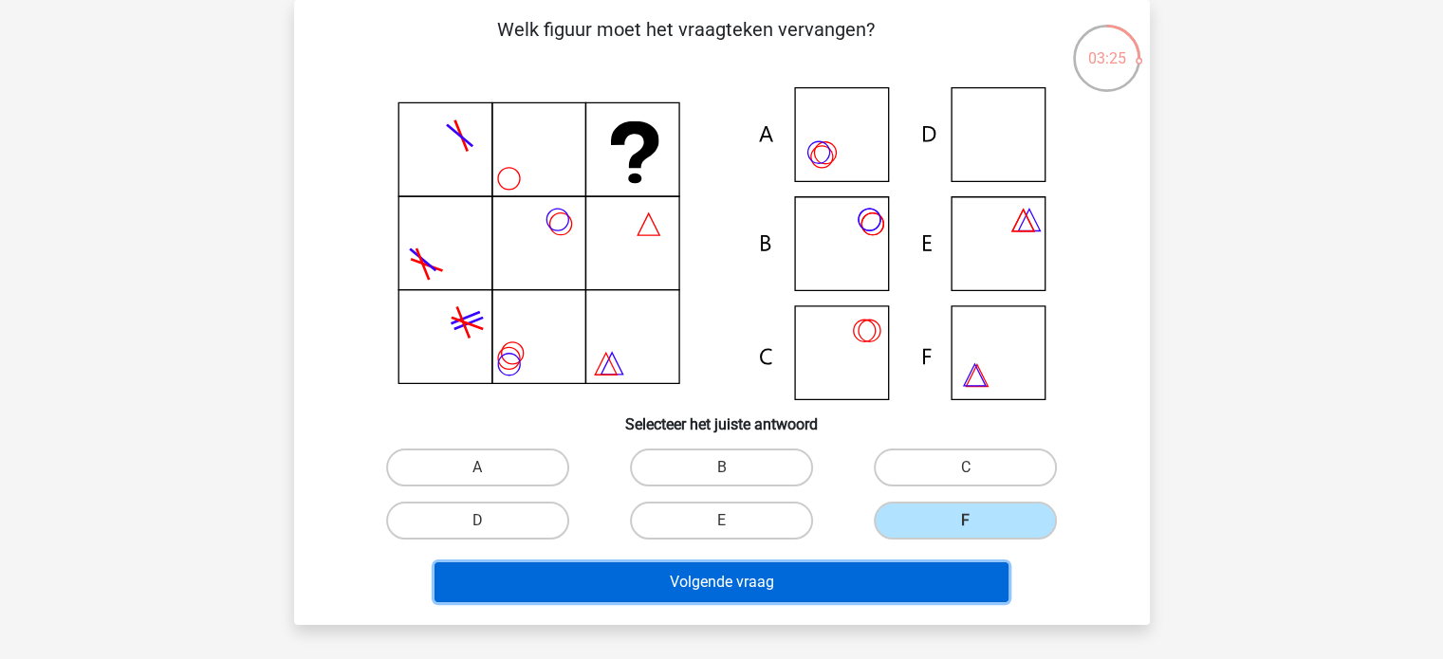
click at [853, 588] on button "Volgende vraag" at bounding box center [721, 582] width 574 height 40
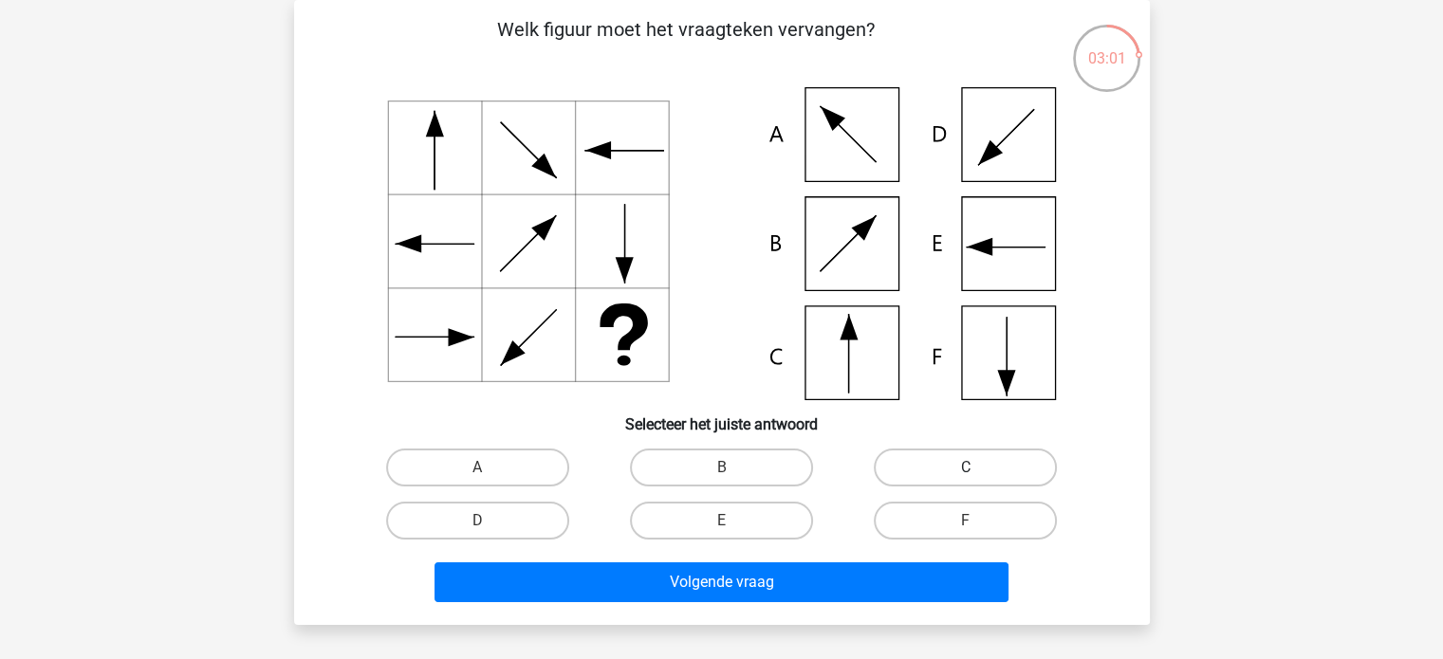
click at [919, 469] on label "C" at bounding box center [965, 468] width 183 height 38
click at [966, 469] on input "C" at bounding box center [972, 474] width 12 height 12
radio input "true"
click at [843, 601] on div "Volgende vraag" at bounding box center [722, 585] width 732 height 47
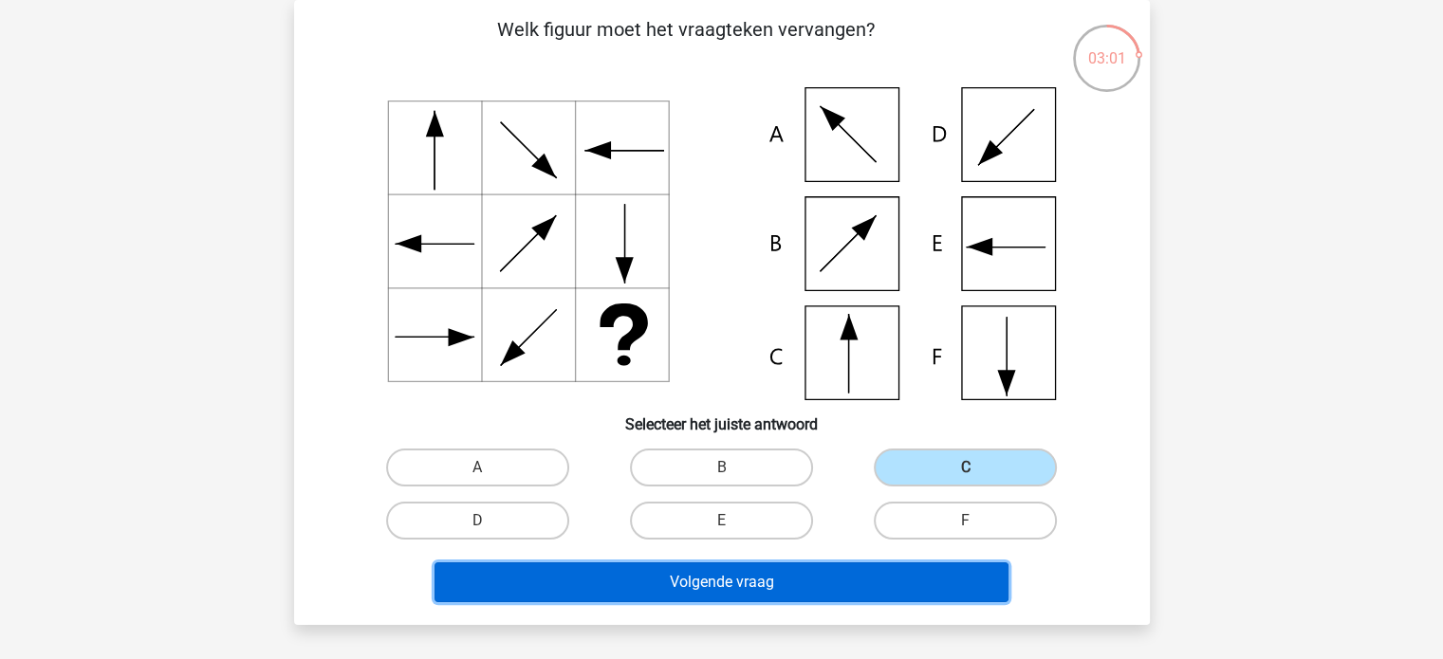
click at [842, 571] on button "Volgende vraag" at bounding box center [721, 582] width 574 height 40
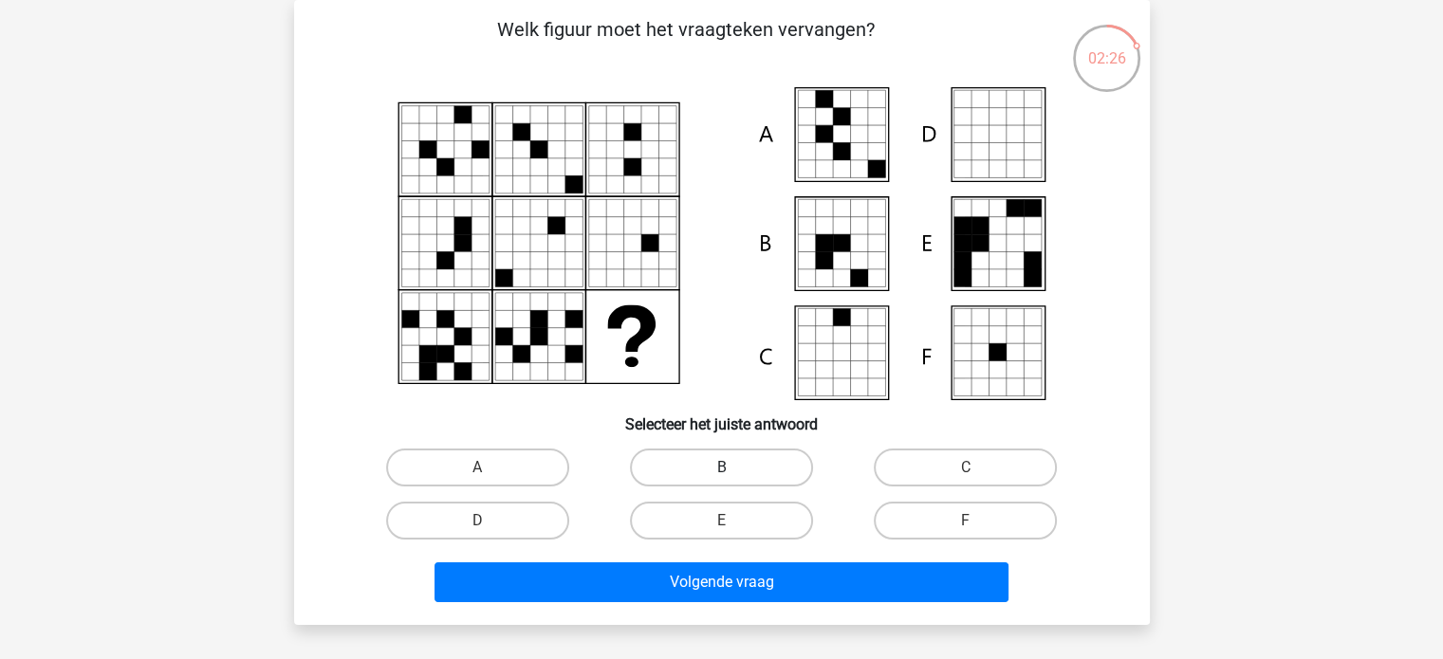
click at [759, 458] on label "B" at bounding box center [721, 468] width 183 height 38
click at [733, 468] on input "B" at bounding box center [727, 474] width 12 height 12
radio input "true"
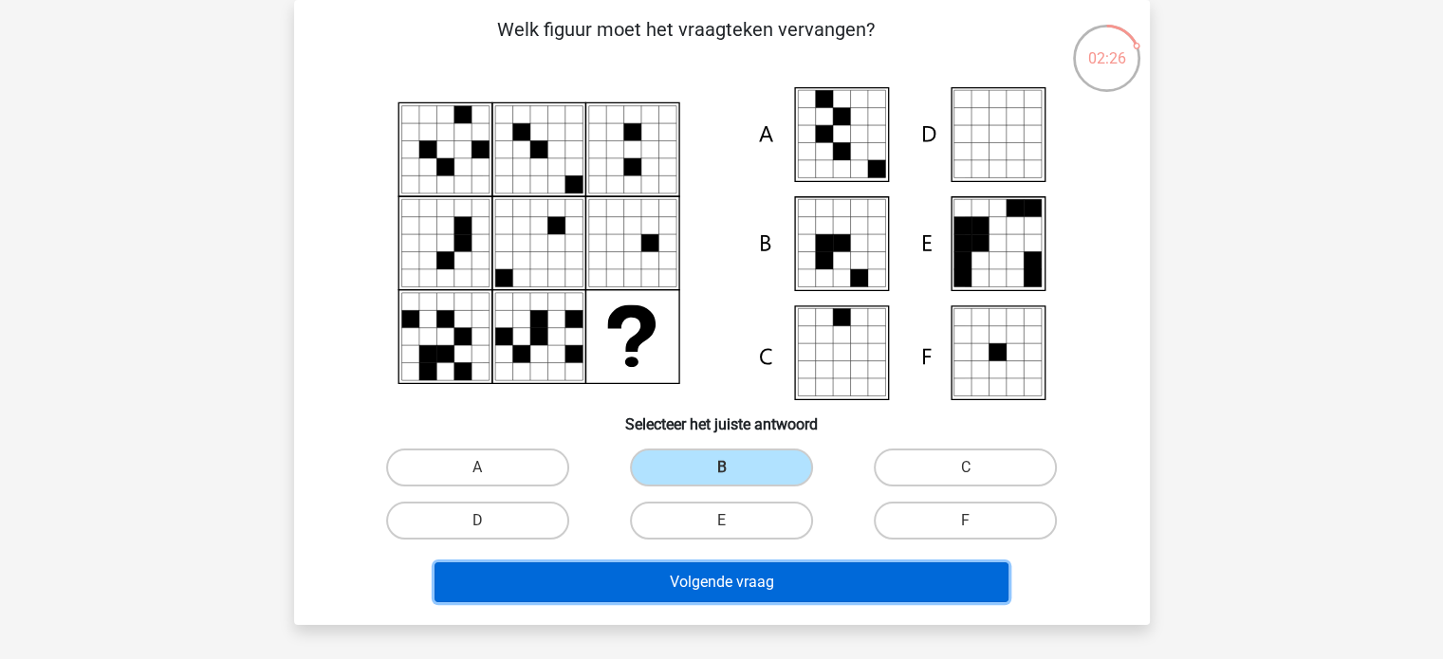
click at [766, 568] on button "Volgende vraag" at bounding box center [721, 582] width 574 height 40
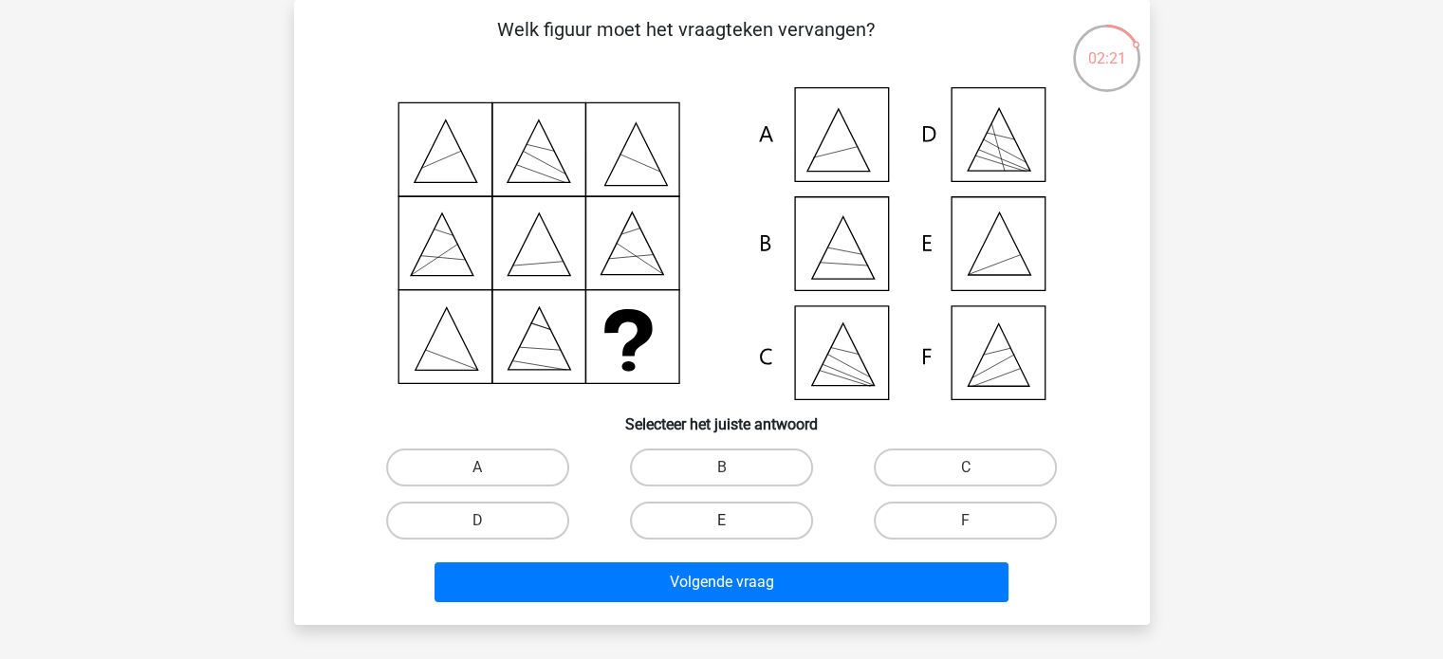
click at [766, 508] on label "E" at bounding box center [721, 521] width 183 height 38
click at [733, 521] on input "E" at bounding box center [727, 527] width 12 height 12
radio input "true"
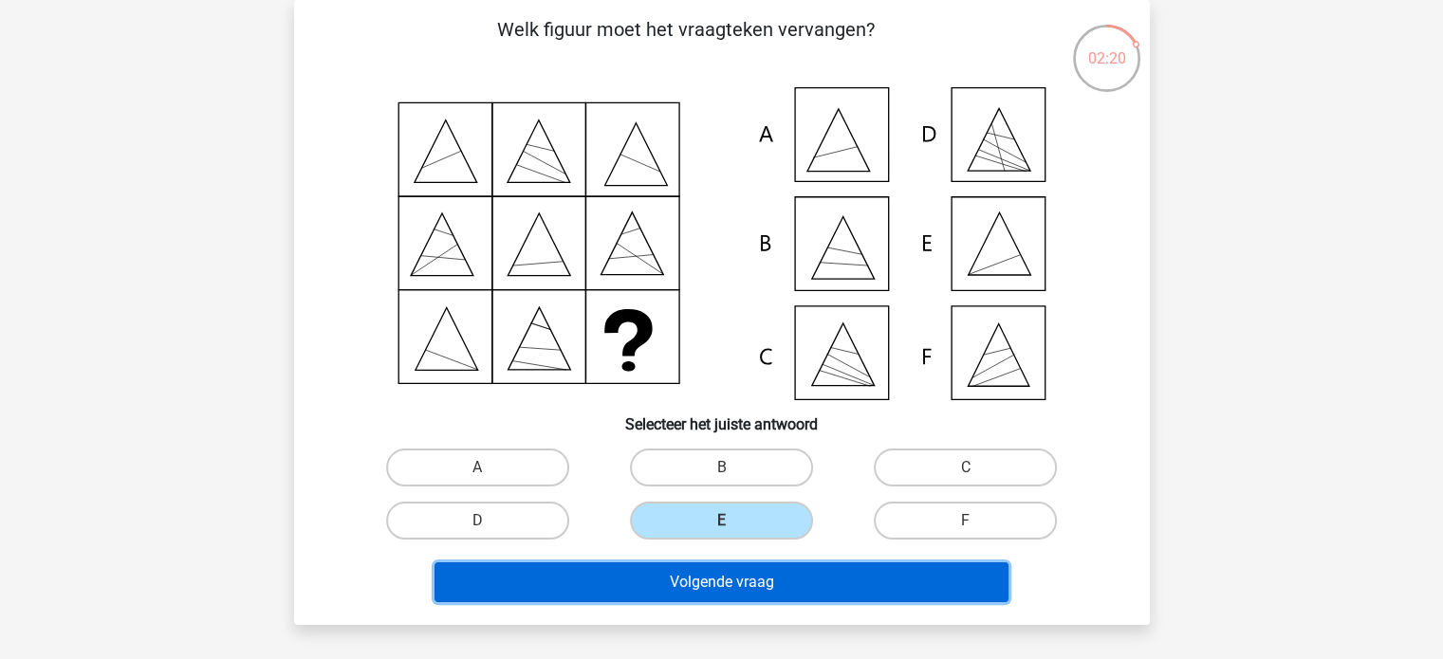
click at [763, 564] on button "Volgende vraag" at bounding box center [721, 582] width 574 height 40
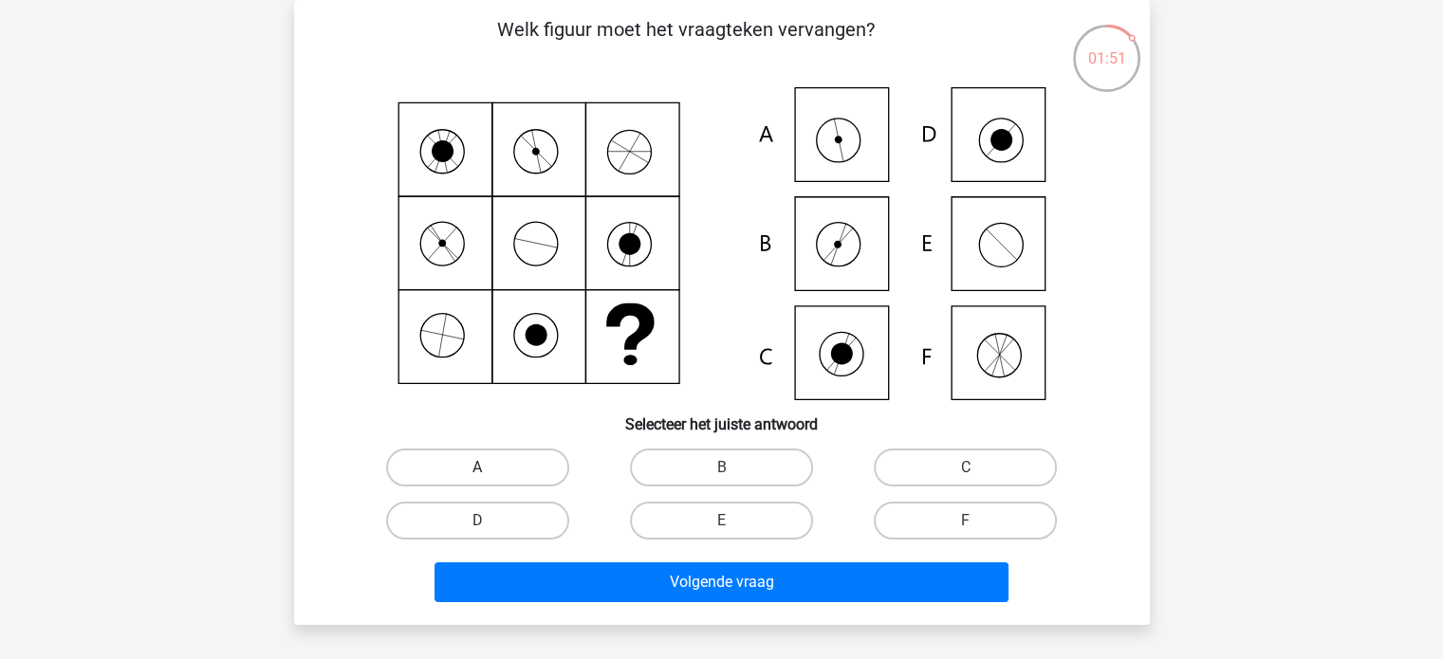
click at [488, 457] on label "A" at bounding box center [477, 468] width 183 height 38
click at [488, 468] on input "A" at bounding box center [483, 474] width 12 height 12
radio input "true"
click at [679, 558] on div "Volgende vraag" at bounding box center [721, 578] width 795 height 63
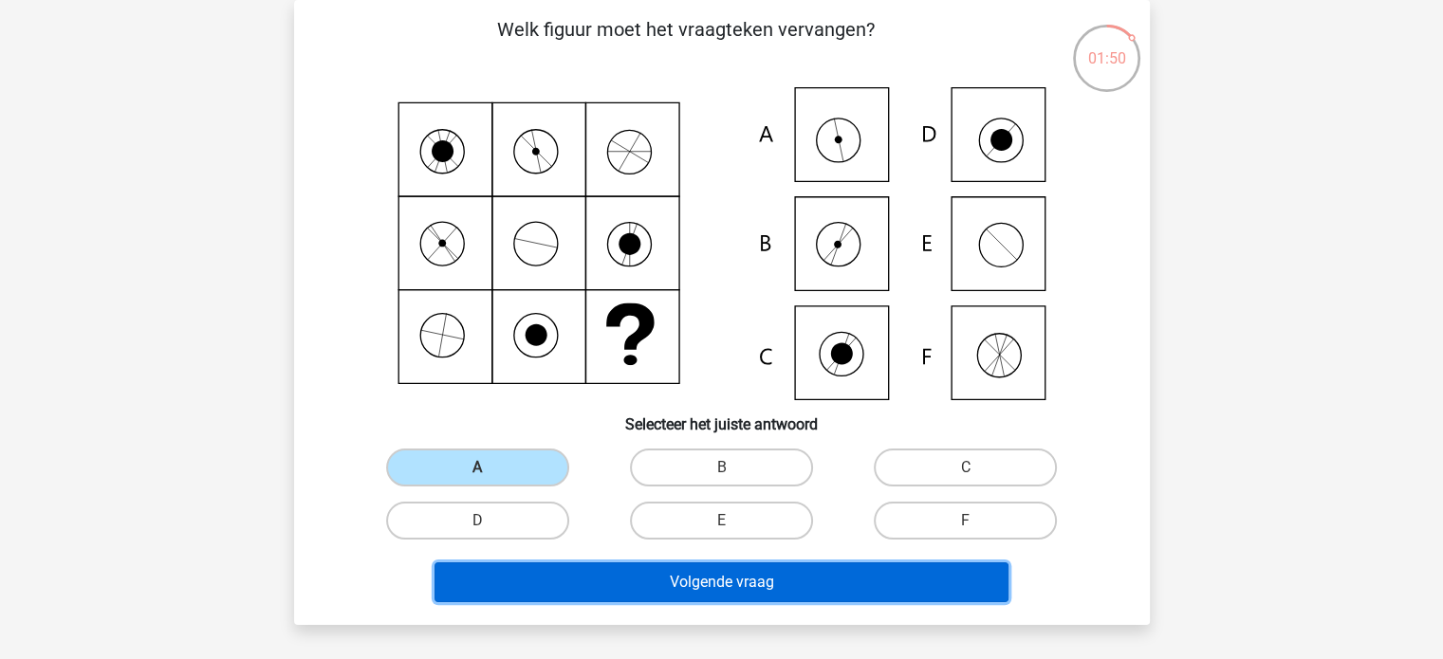
click at [685, 582] on button "Volgende vraag" at bounding box center [721, 582] width 574 height 40
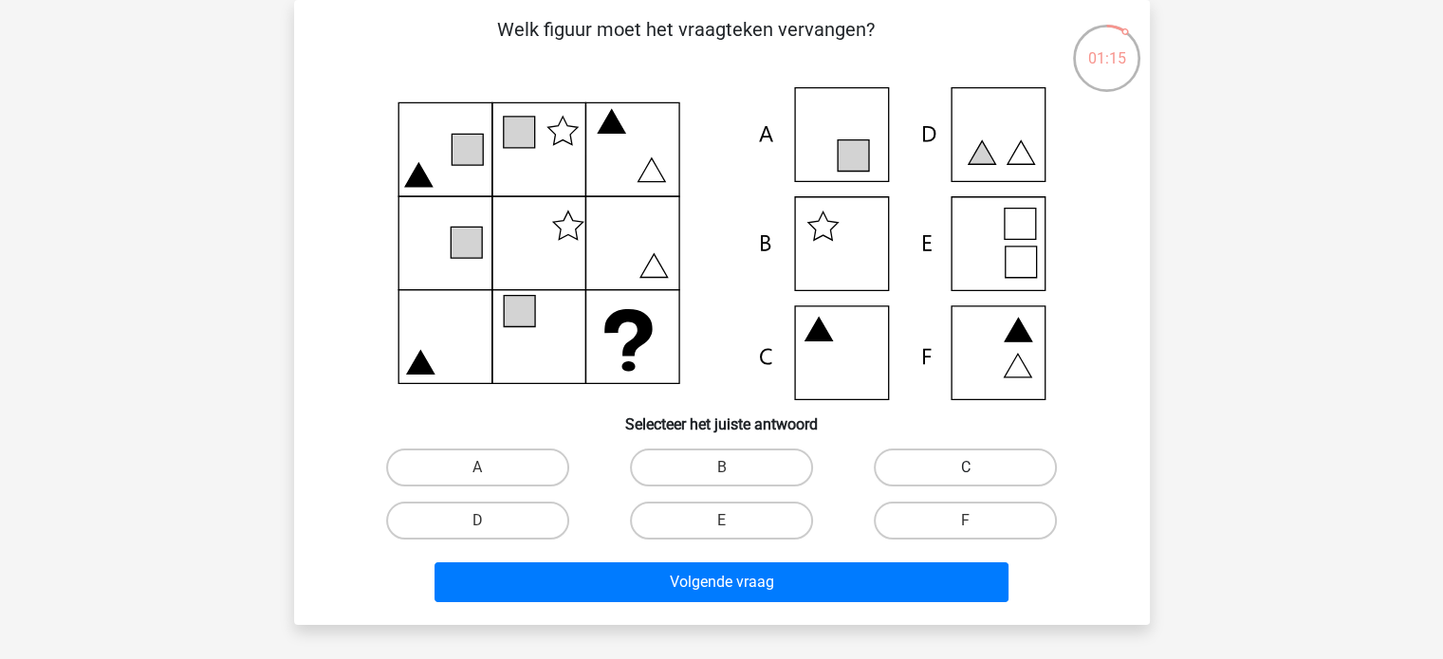
click at [1043, 469] on label "C" at bounding box center [965, 468] width 183 height 38
click at [978, 469] on input "C" at bounding box center [972, 474] width 12 height 12
radio input "true"
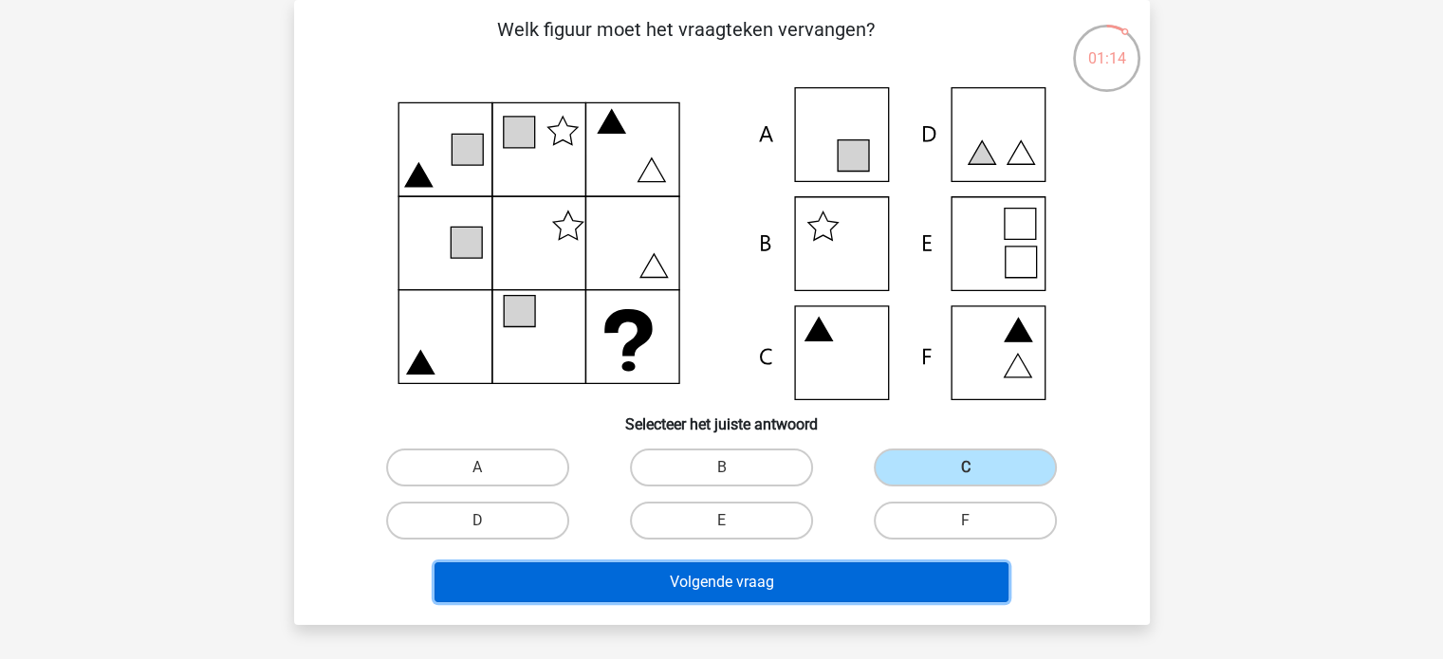
click at [928, 588] on button "Volgende vraag" at bounding box center [721, 582] width 574 height 40
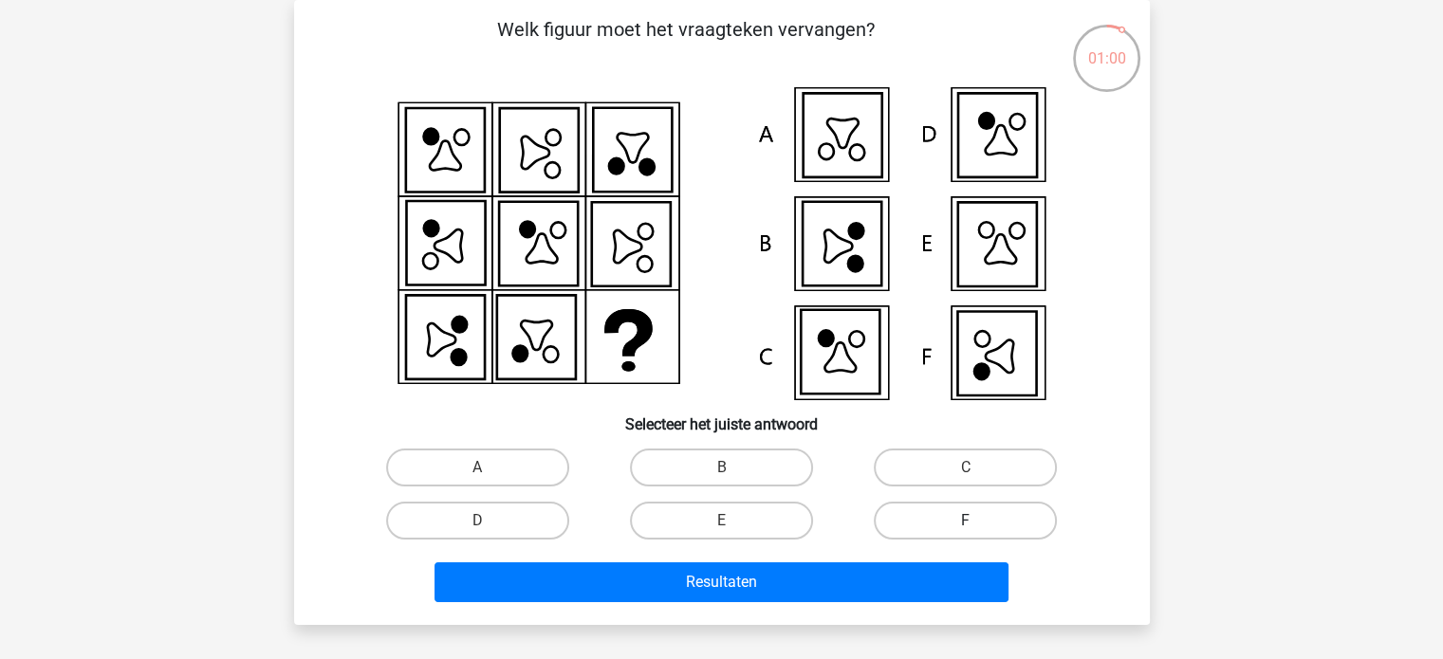
click at [910, 510] on label "F" at bounding box center [965, 521] width 183 height 38
click at [966, 521] on input "F" at bounding box center [972, 527] width 12 height 12
radio input "true"
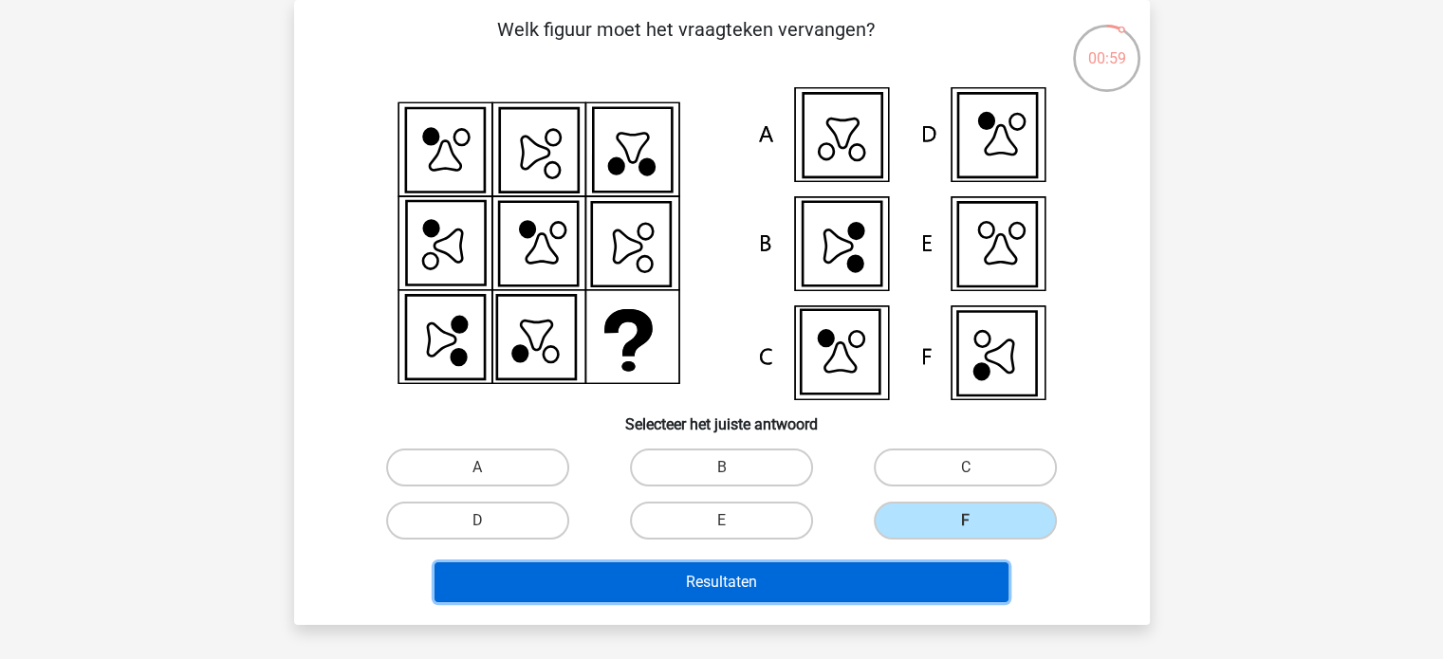
click at [891, 588] on button "Resultaten" at bounding box center [721, 582] width 574 height 40
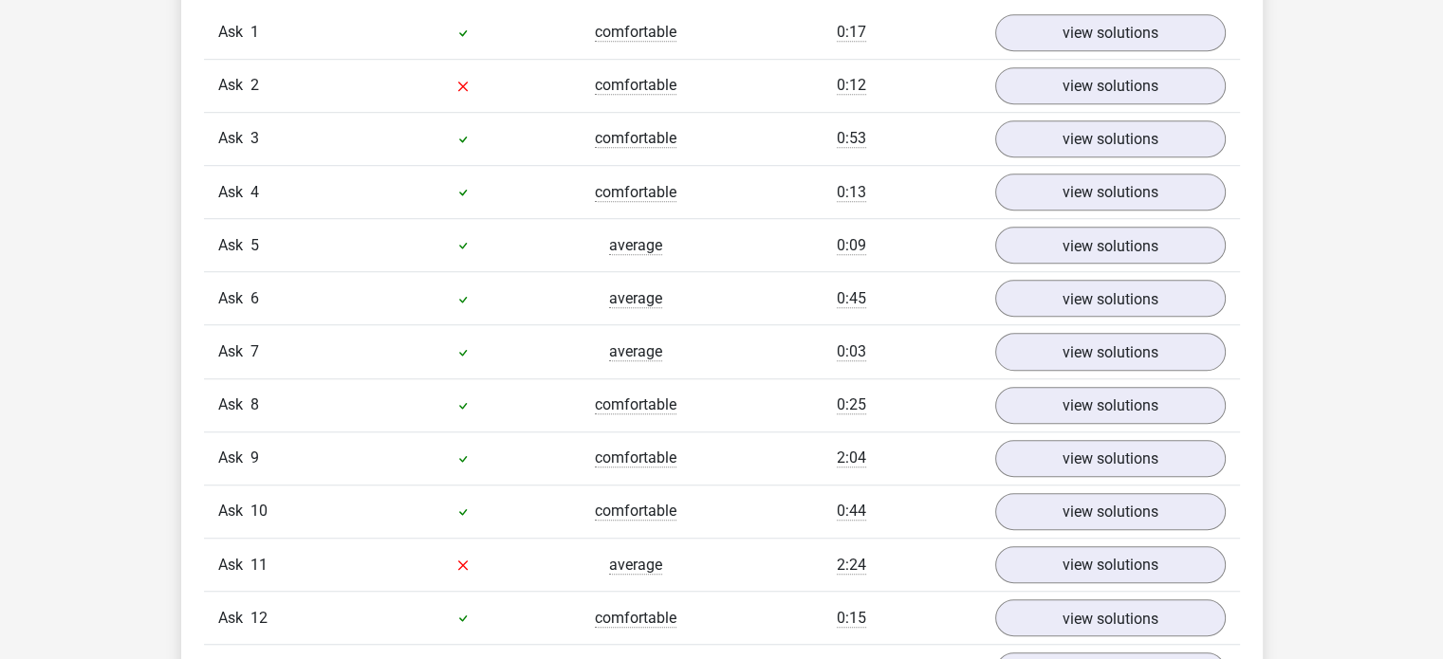
scroll to position [1138, 0]
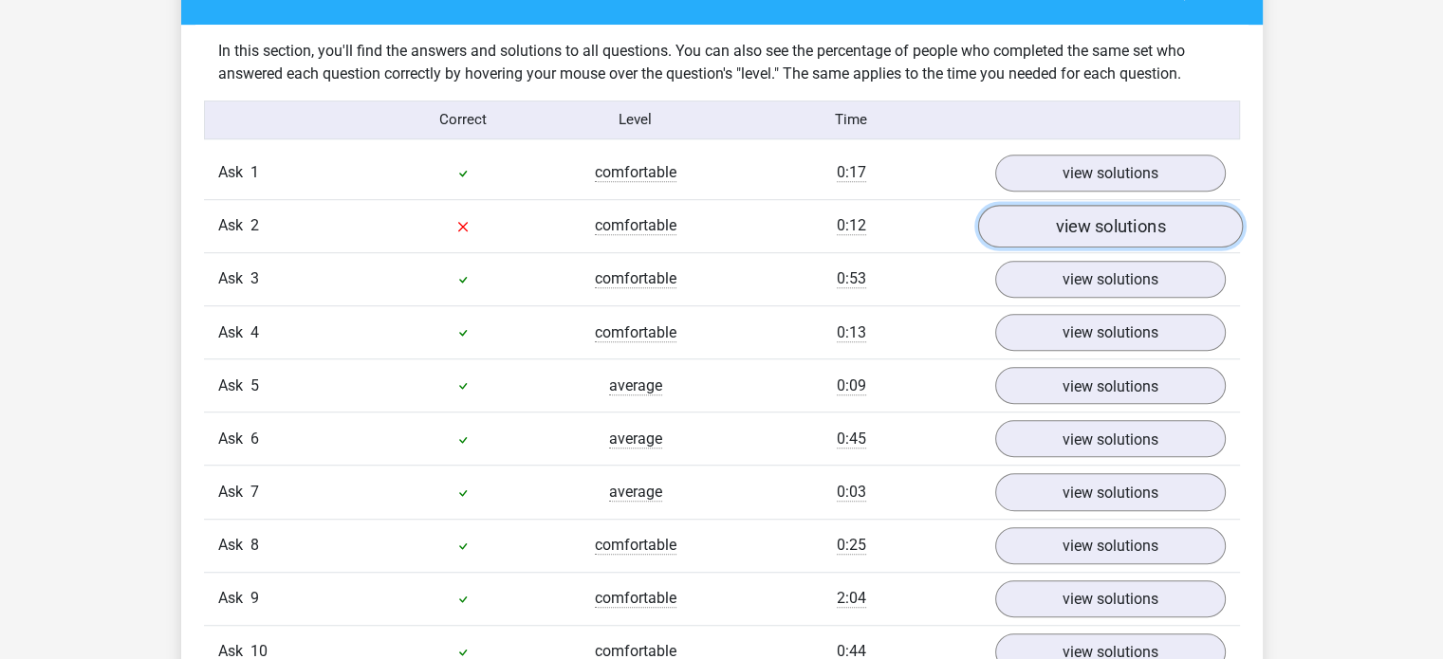
click at [1168, 231] on link "view solutions" at bounding box center [1109, 226] width 265 height 43
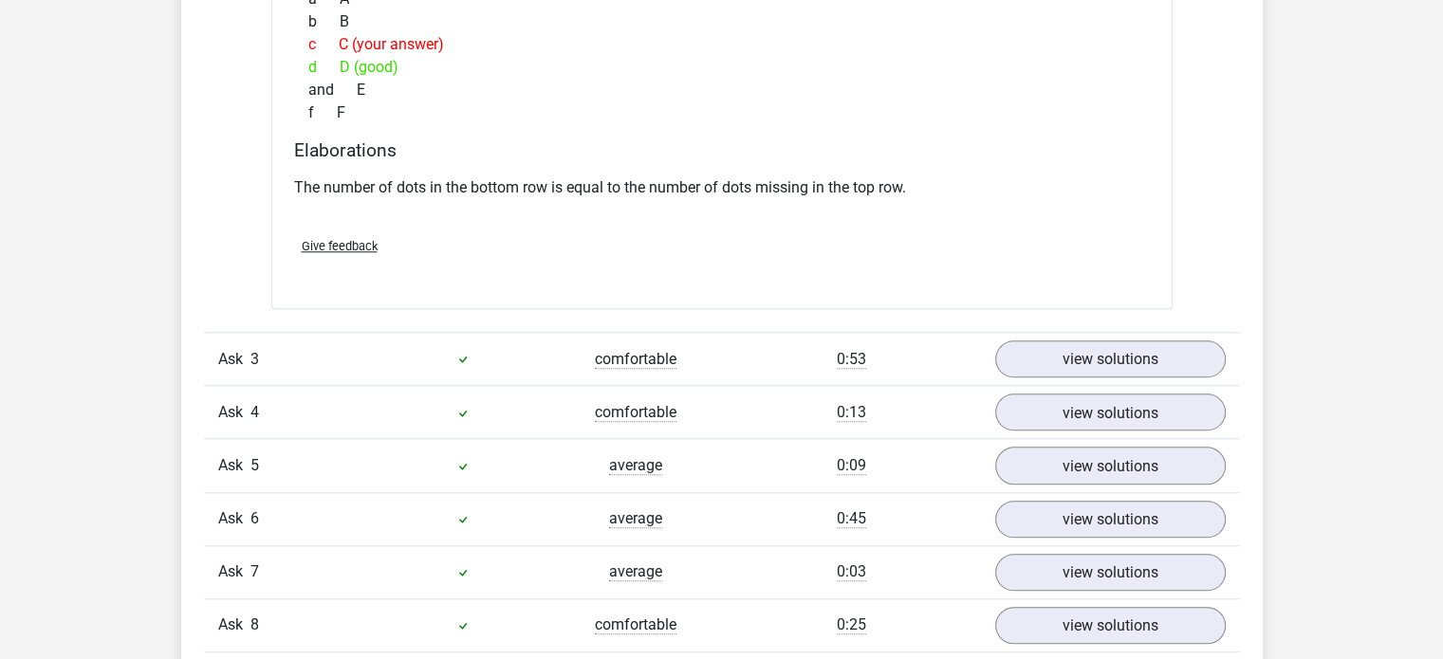
scroll to position [2087, 0]
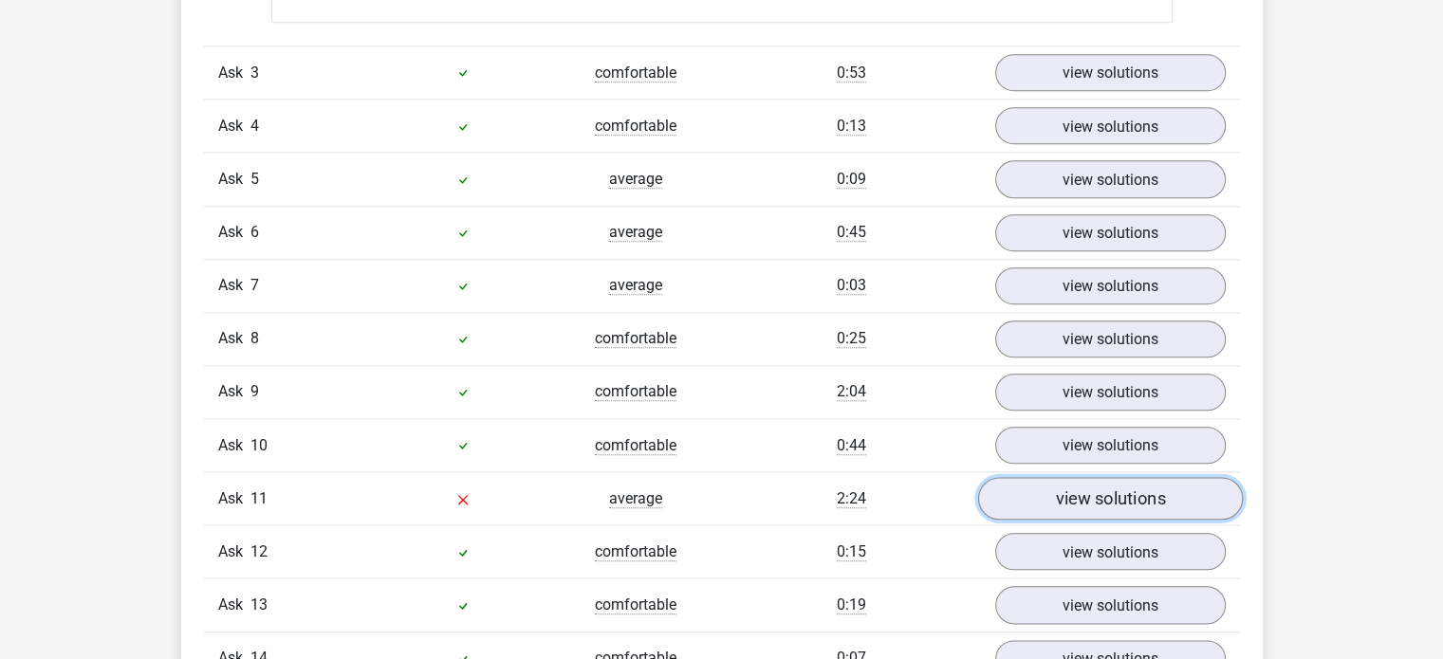
click at [1024, 492] on link "view solutions" at bounding box center [1109, 498] width 265 height 43
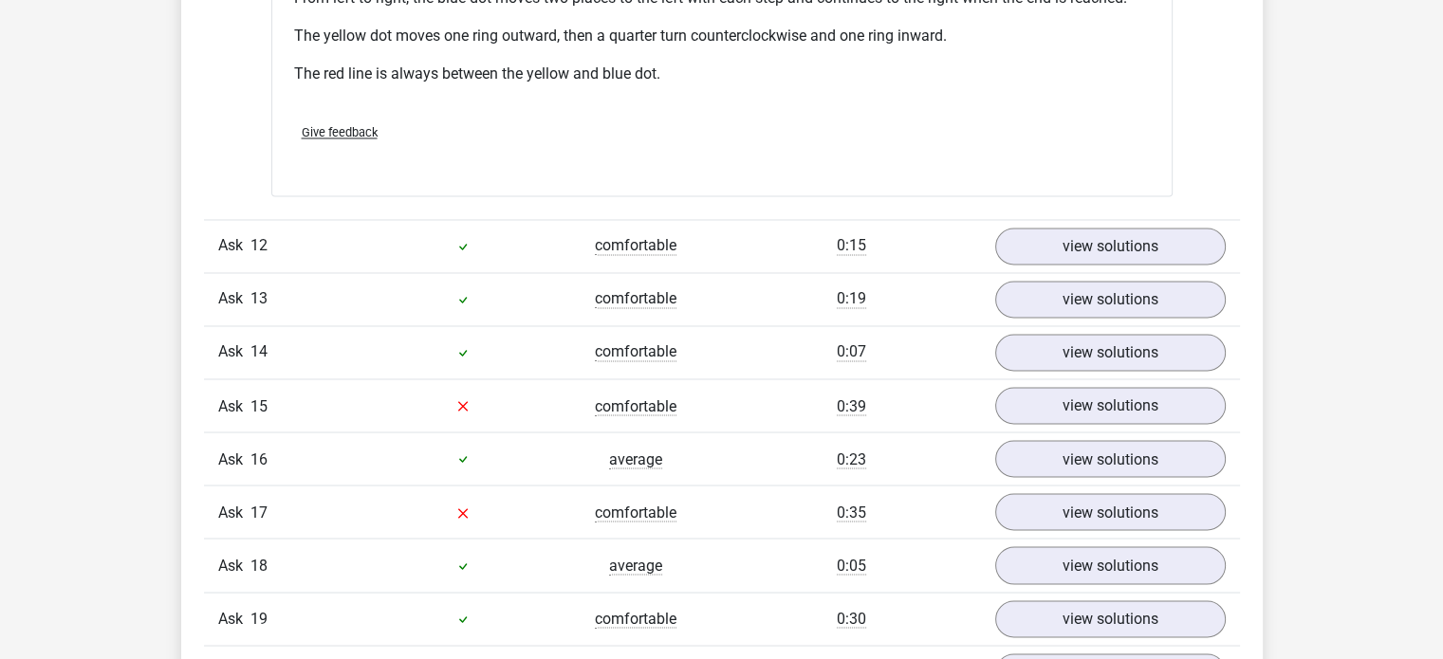
scroll to position [3225, 0]
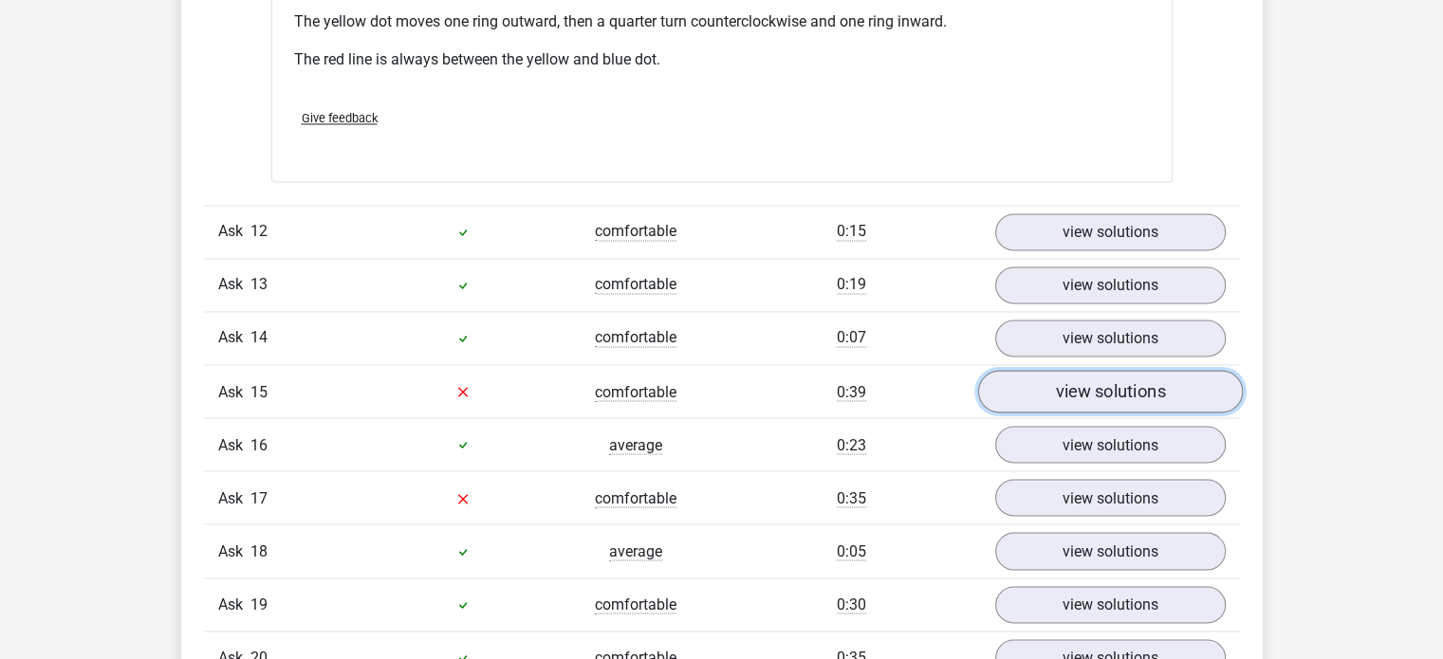
click at [1032, 377] on link "view solutions" at bounding box center [1109, 391] width 265 height 43
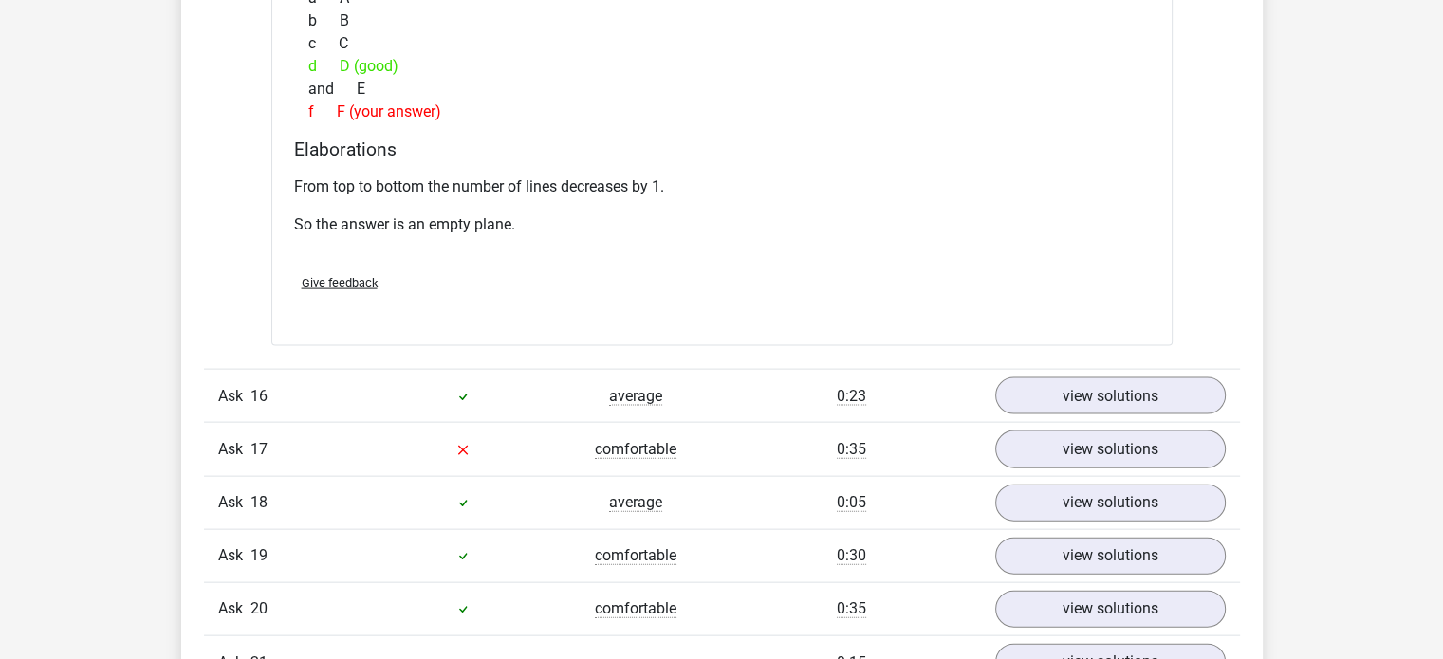
scroll to position [4173, 0]
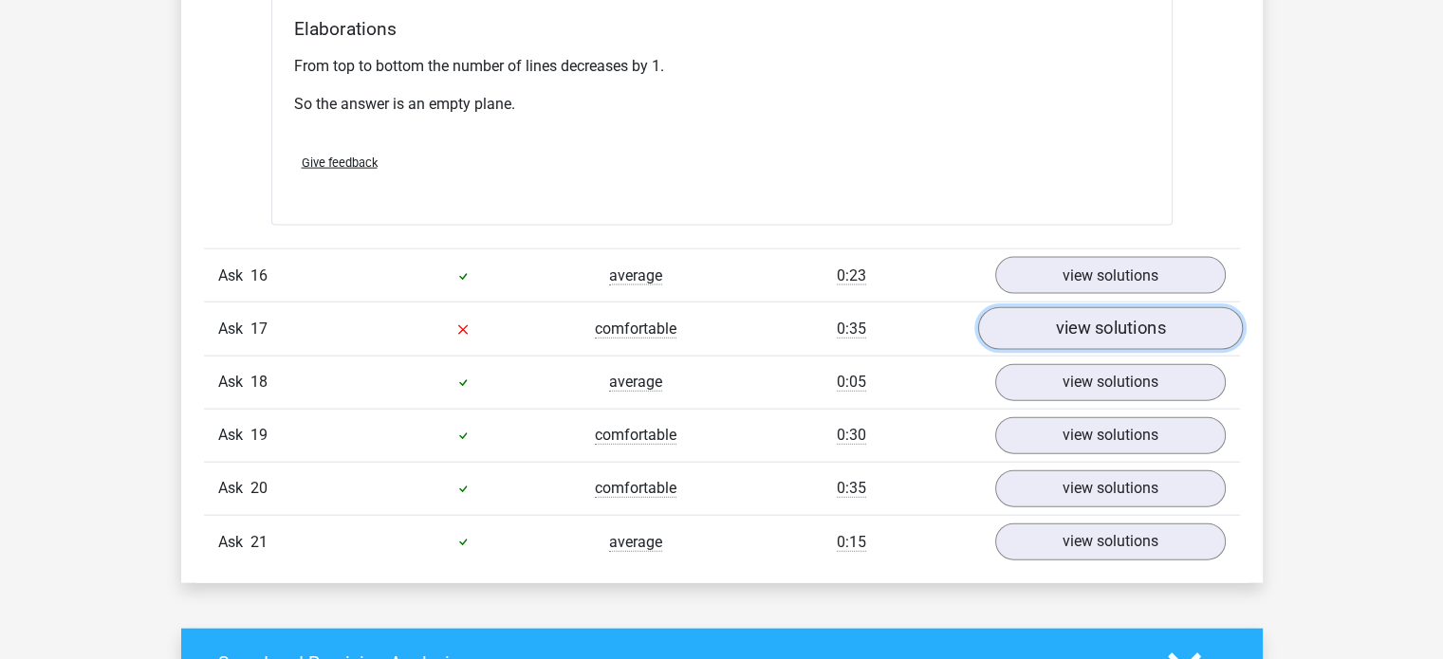
click at [1058, 336] on font "view solutions" at bounding box center [1110, 329] width 110 height 21
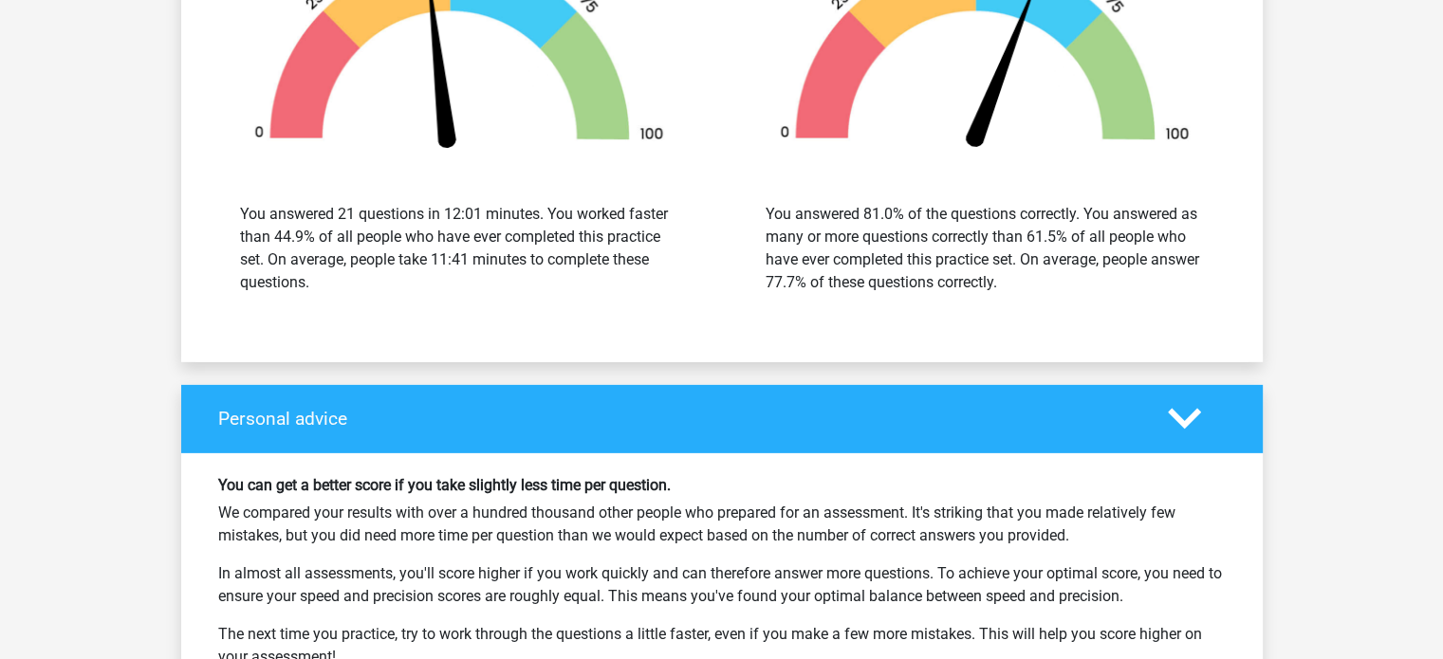
scroll to position [5975, 0]
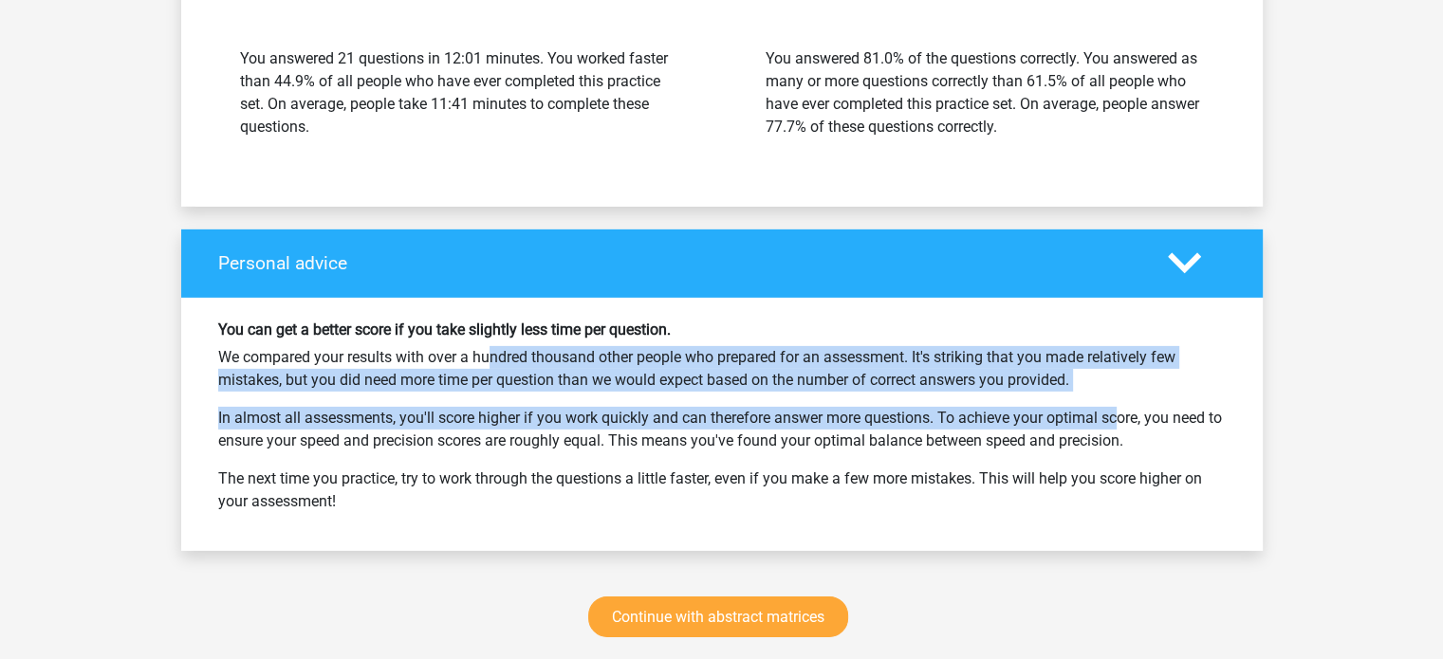
drag, startPoint x: 421, startPoint y: 371, endPoint x: 1051, endPoint y: 413, distance: 631.1
click at [1050, 413] on div "You can get a better score if you take slightly less time per question. We comp…" at bounding box center [722, 425] width 1036 height 208
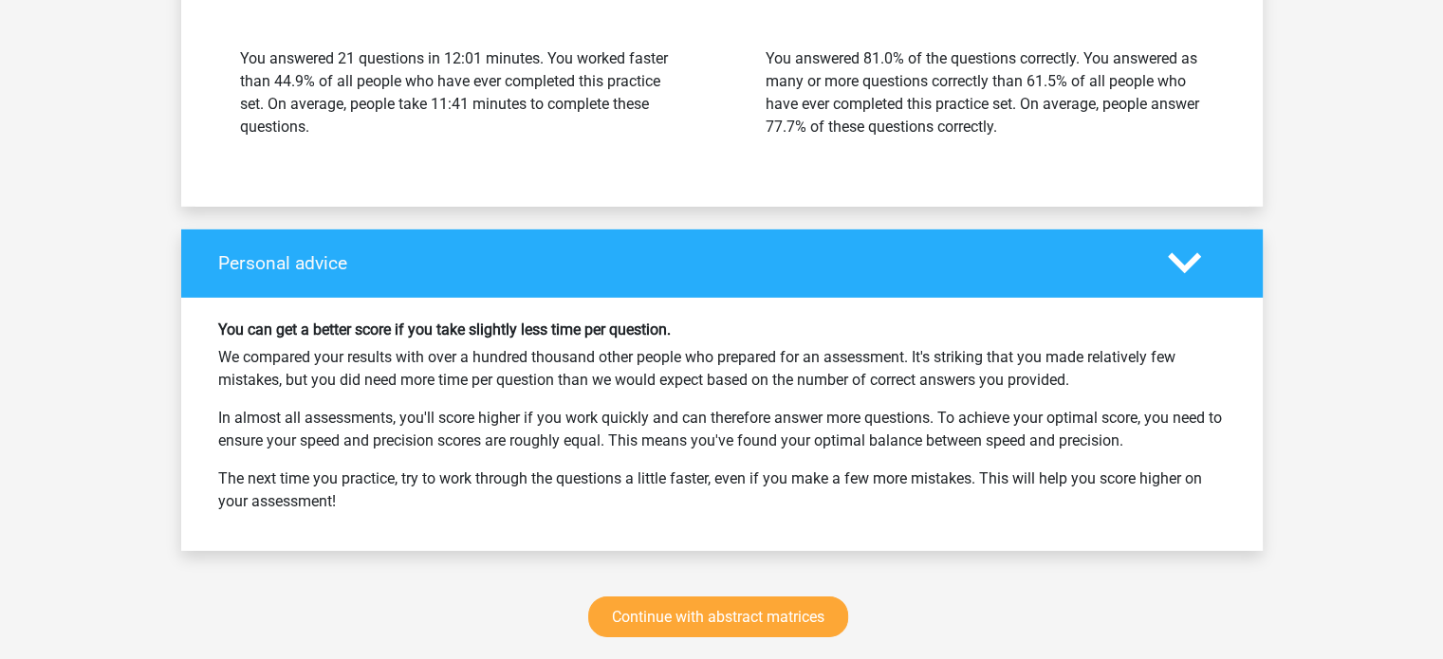
click at [1077, 432] on font "In almost all assessments, you'll score higher if you work quickly and can ther…" at bounding box center [719, 429] width 1003 height 41
drag, startPoint x: 453, startPoint y: 403, endPoint x: 1340, endPoint y: 447, distance: 887.9
drag, startPoint x: 763, startPoint y: 456, endPoint x: 956, endPoint y: 451, distance: 192.6
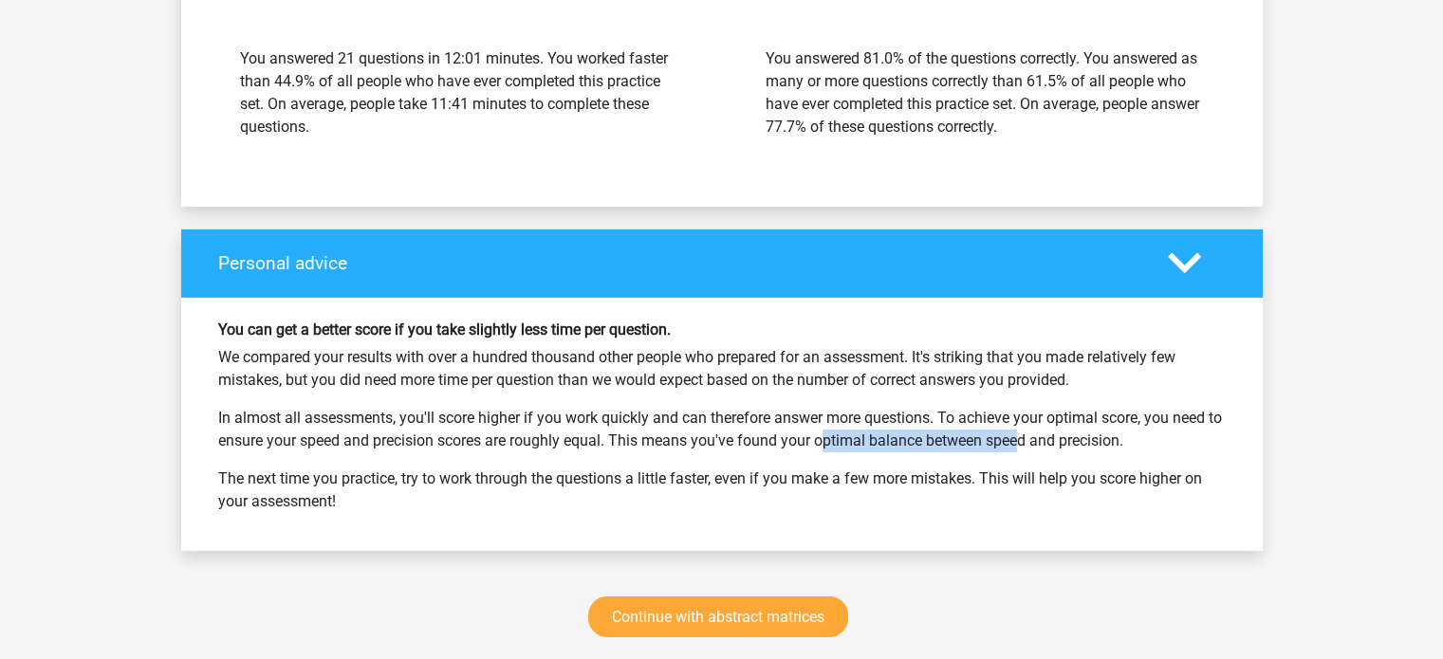
click at [952, 451] on p "In almost all assessments, you'll score higher if you work quickly and can ther…" at bounding box center [721, 430] width 1007 height 46
click at [998, 462] on div "You can get a better score if you take slightly less time per question. We comp…" at bounding box center [722, 425] width 1036 height 208
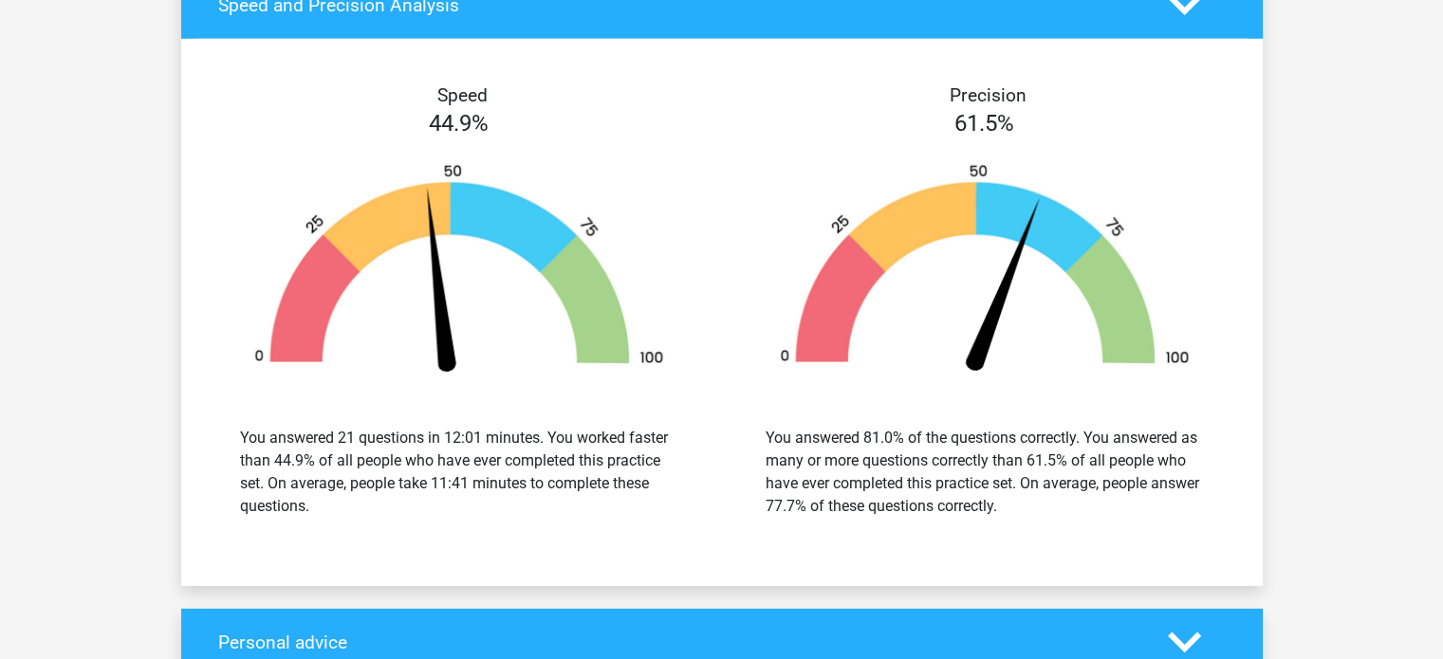
scroll to position [6070, 0]
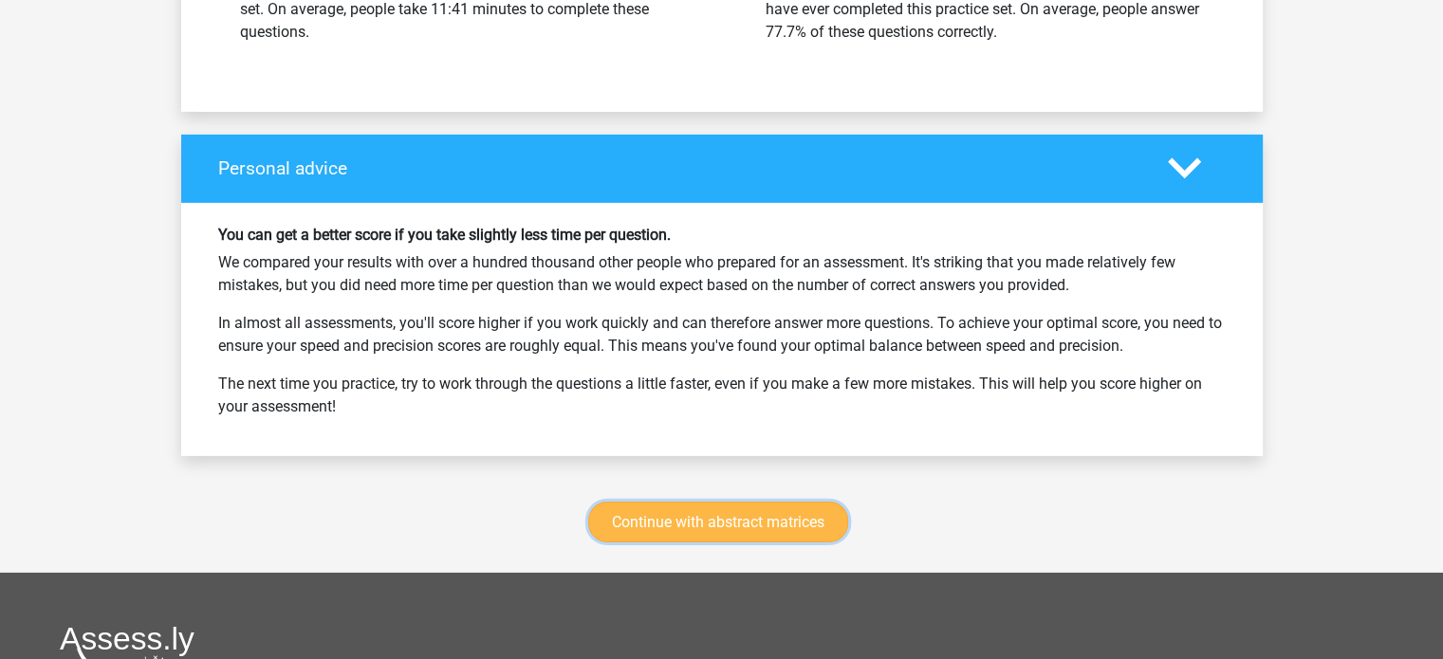
click at [792, 538] on link "Continue with abstract matrices" at bounding box center [718, 522] width 260 height 41
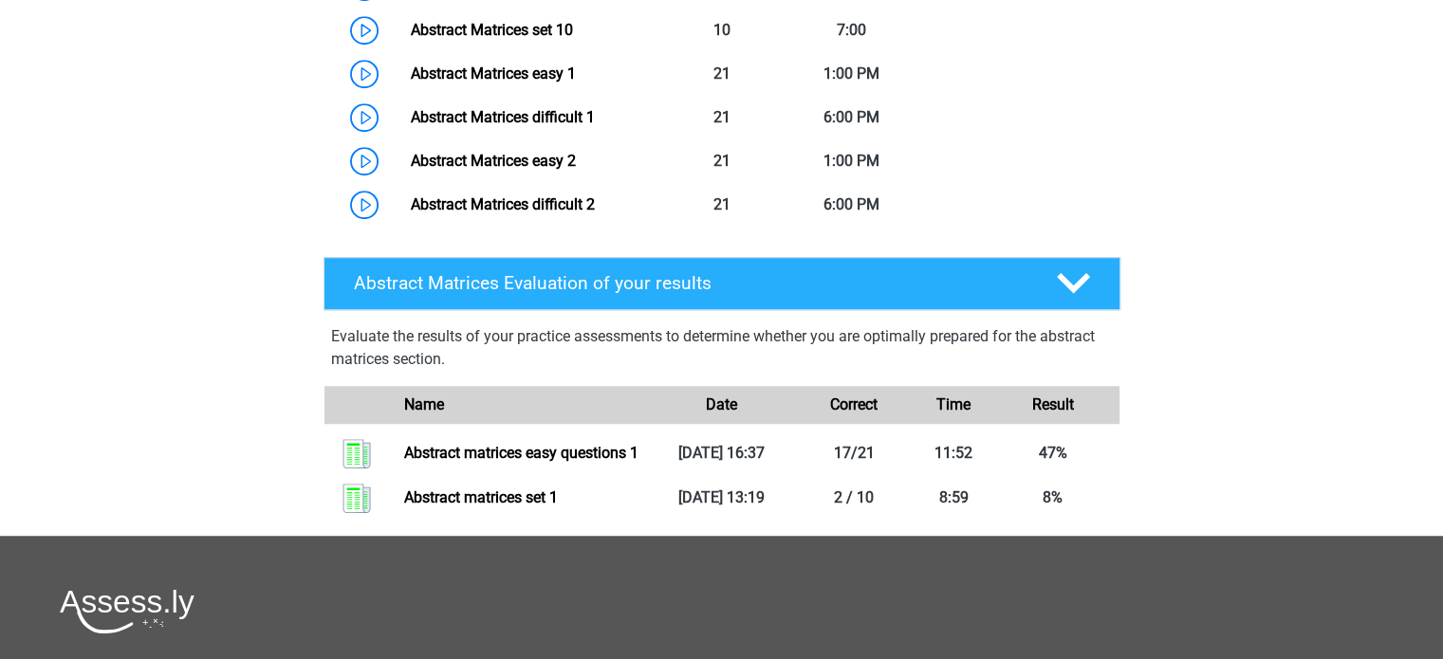
scroll to position [1321, 0]
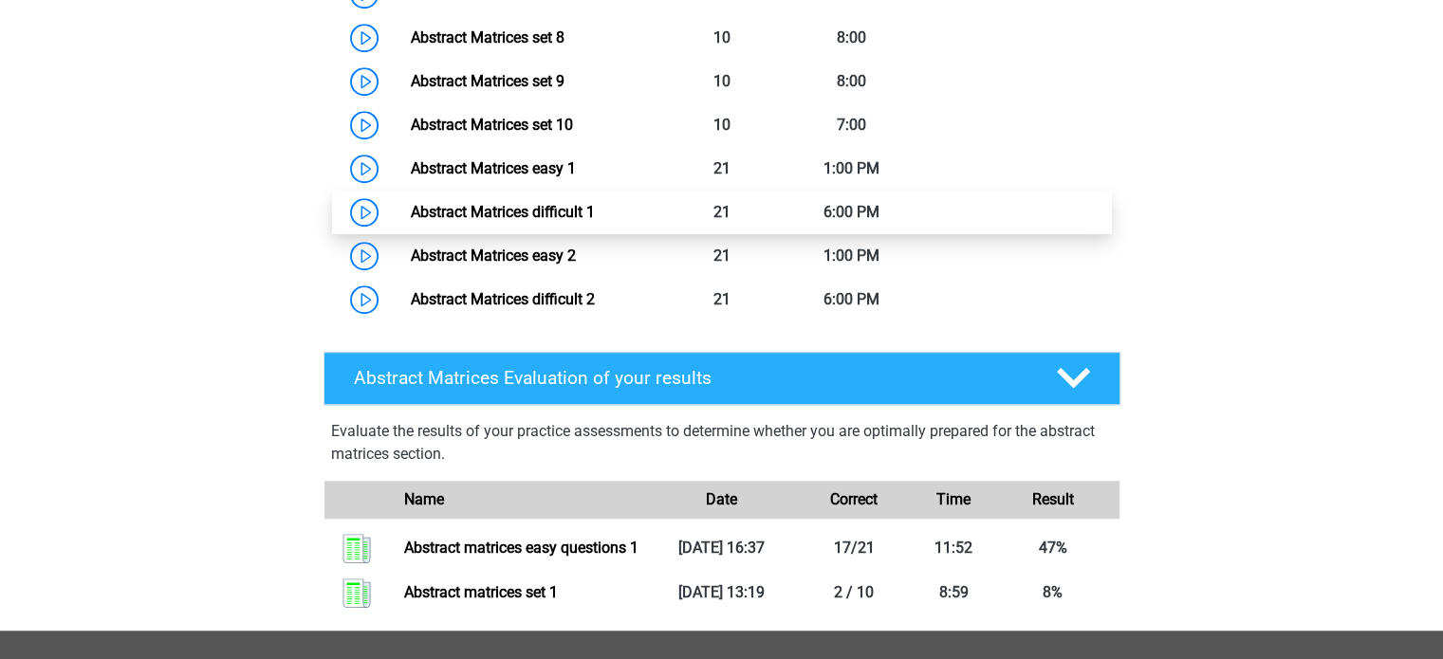
click at [595, 217] on link "Abstract Matrices difficult 1" at bounding box center [503, 212] width 184 height 18
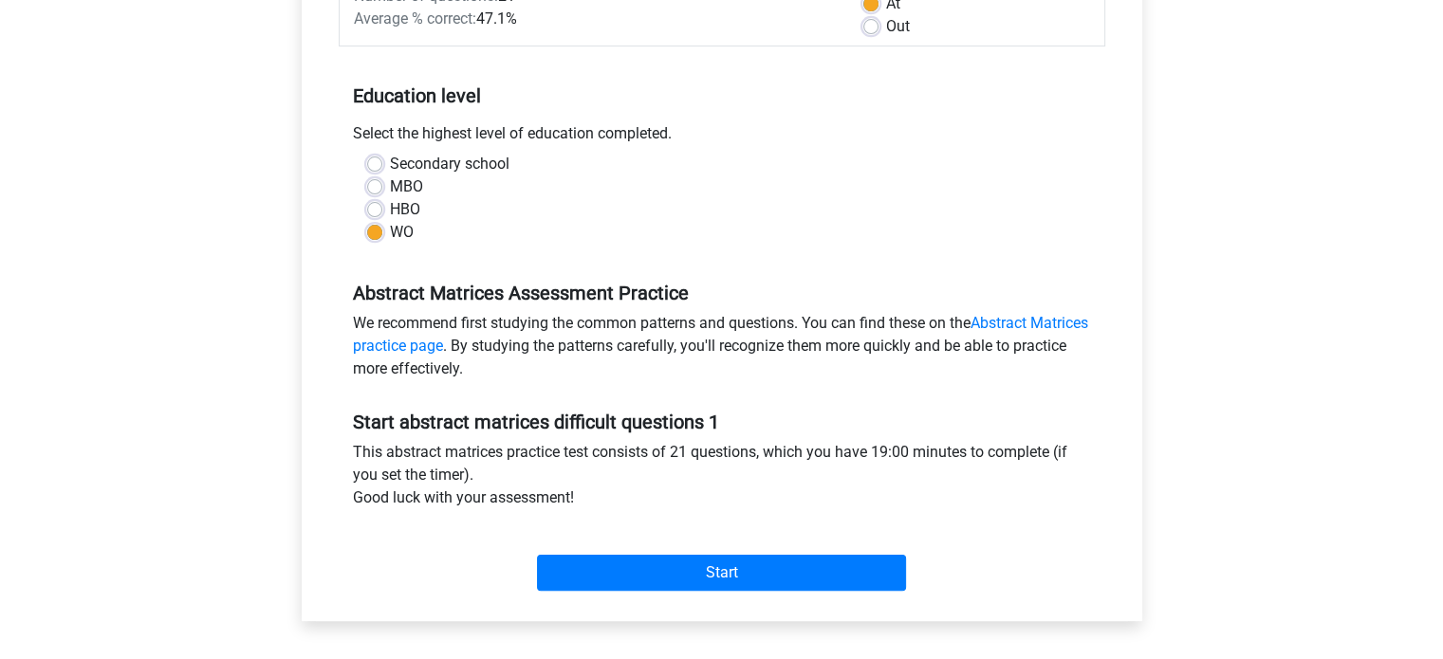
scroll to position [474, 0]
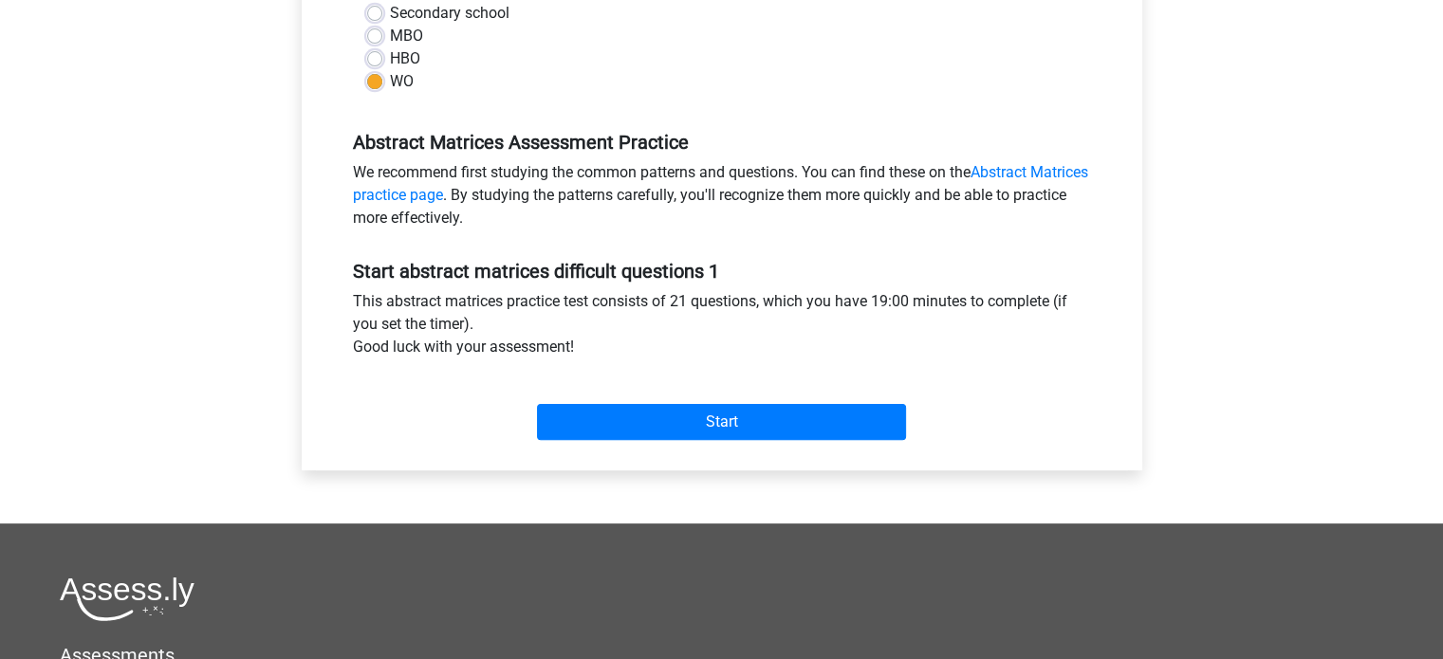
drag, startPoint x: 378, startPoint y: 298, endPoint x: 1095, endPoint y: 335, distance: 717.0
click at [1078, 333] on div "This abstract matrices practice test consists of 21 questions, which you have 1…" at bounding box center [722, 328] width 766 height 76
click at [1161, 348] on div "Abstract Matrices Hard Questions 1 Category: Abstract Matrices Time: 7:00 PM Nu…" at bounding box center [722, 87] width 886 height 873
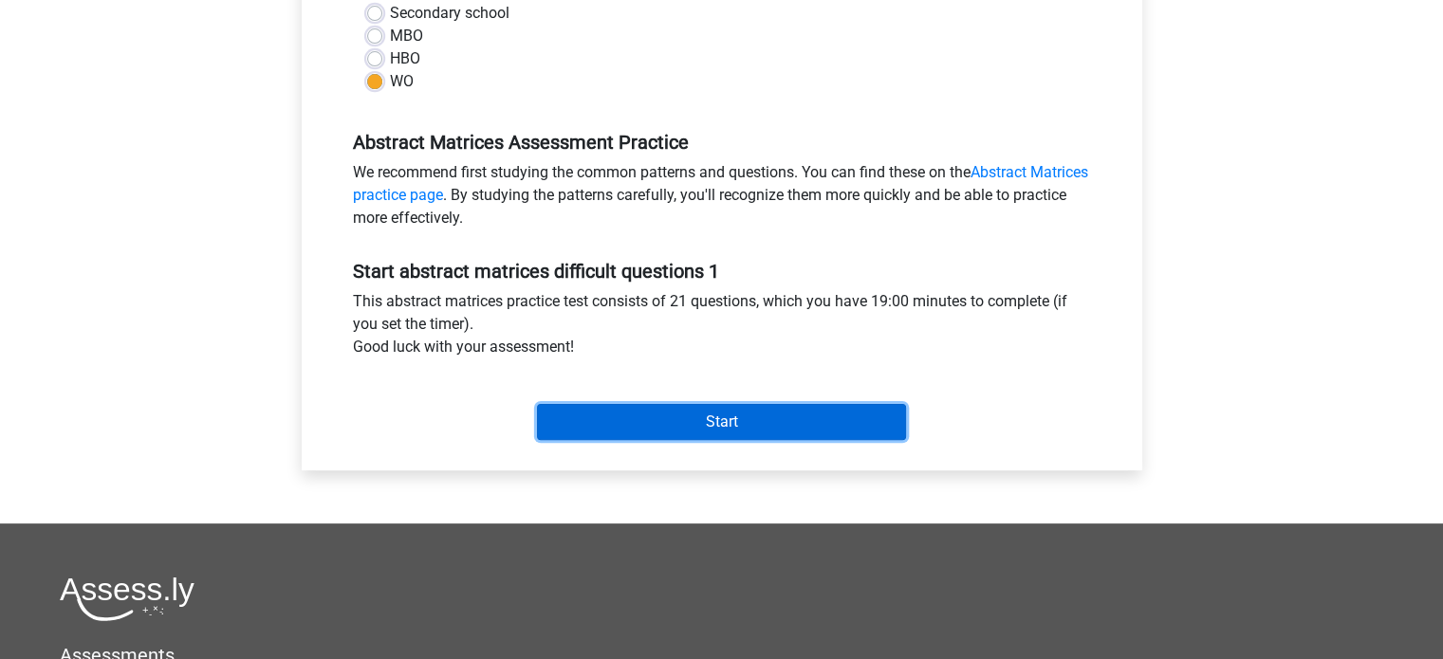
click at [839, 428] on input "Start" at bounding box center [721, 422] width 369 height 36
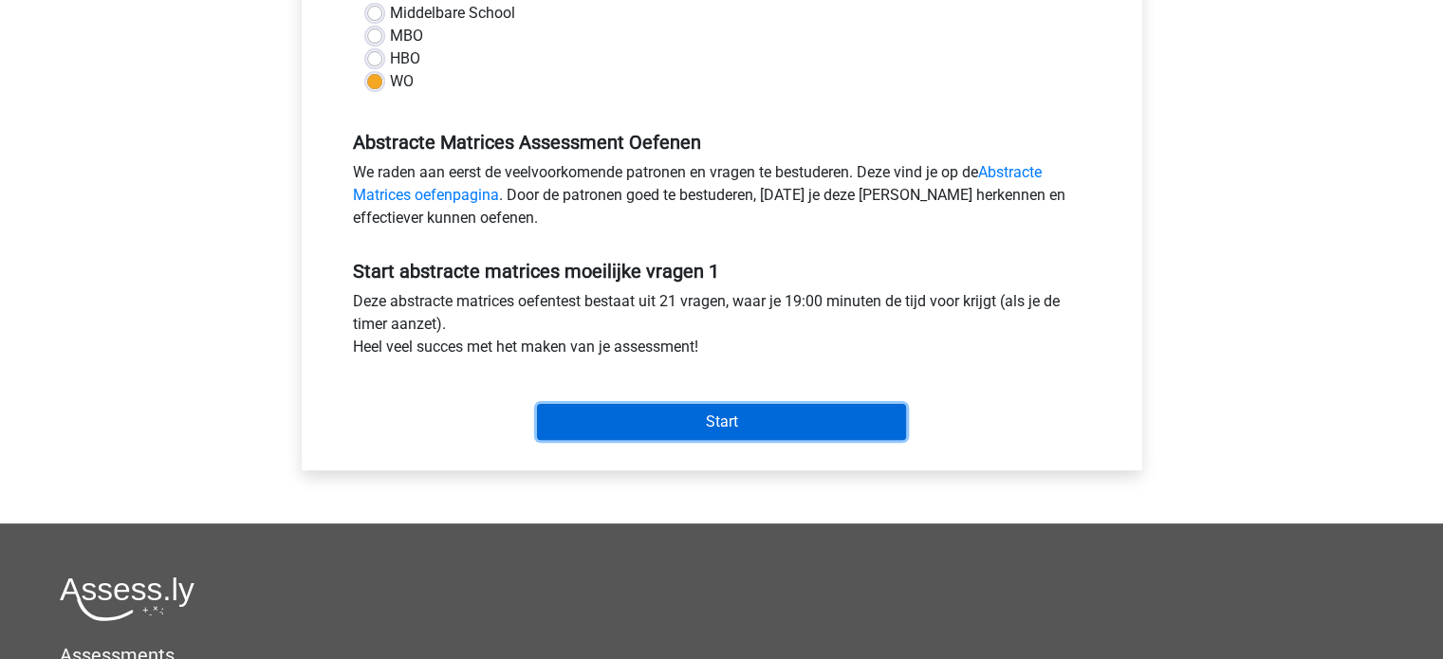
click at [634, 414] on input "Start" at bounding box center [721, 422] width 369 height 36
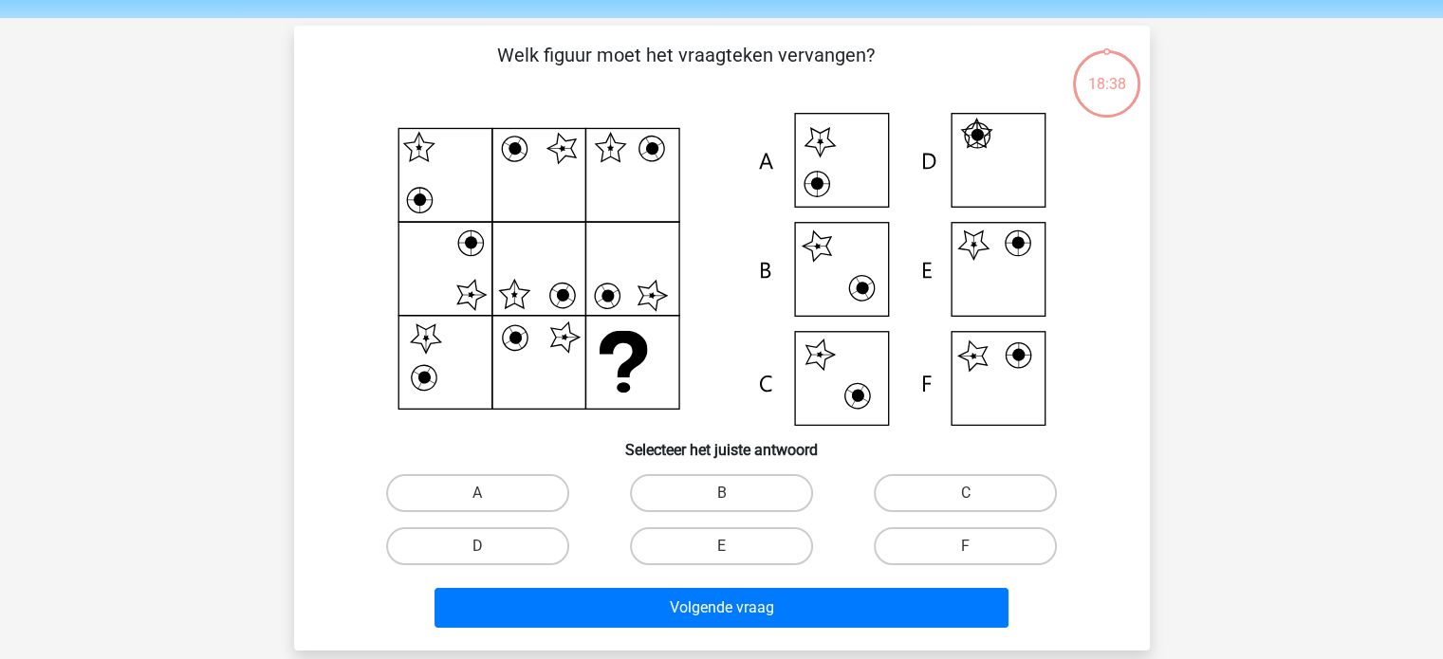
scroll to position [95, 0]
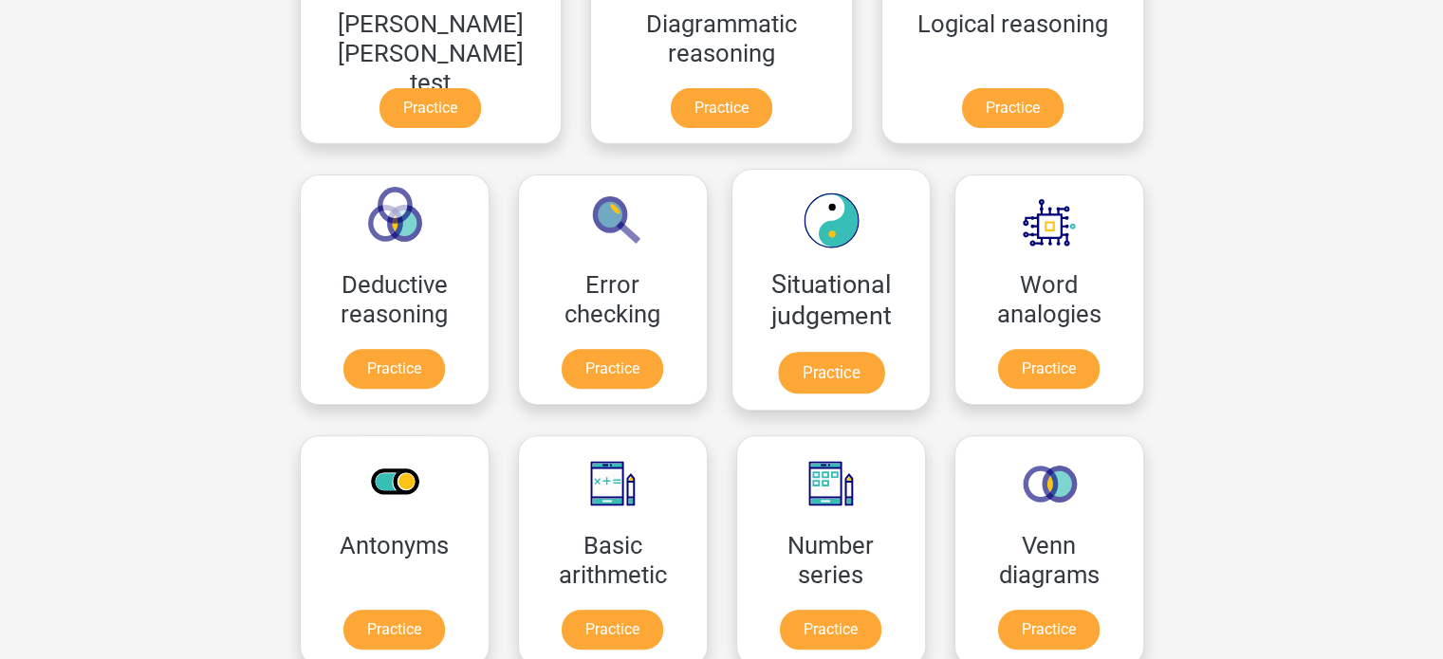
scroll to position [759, 0]
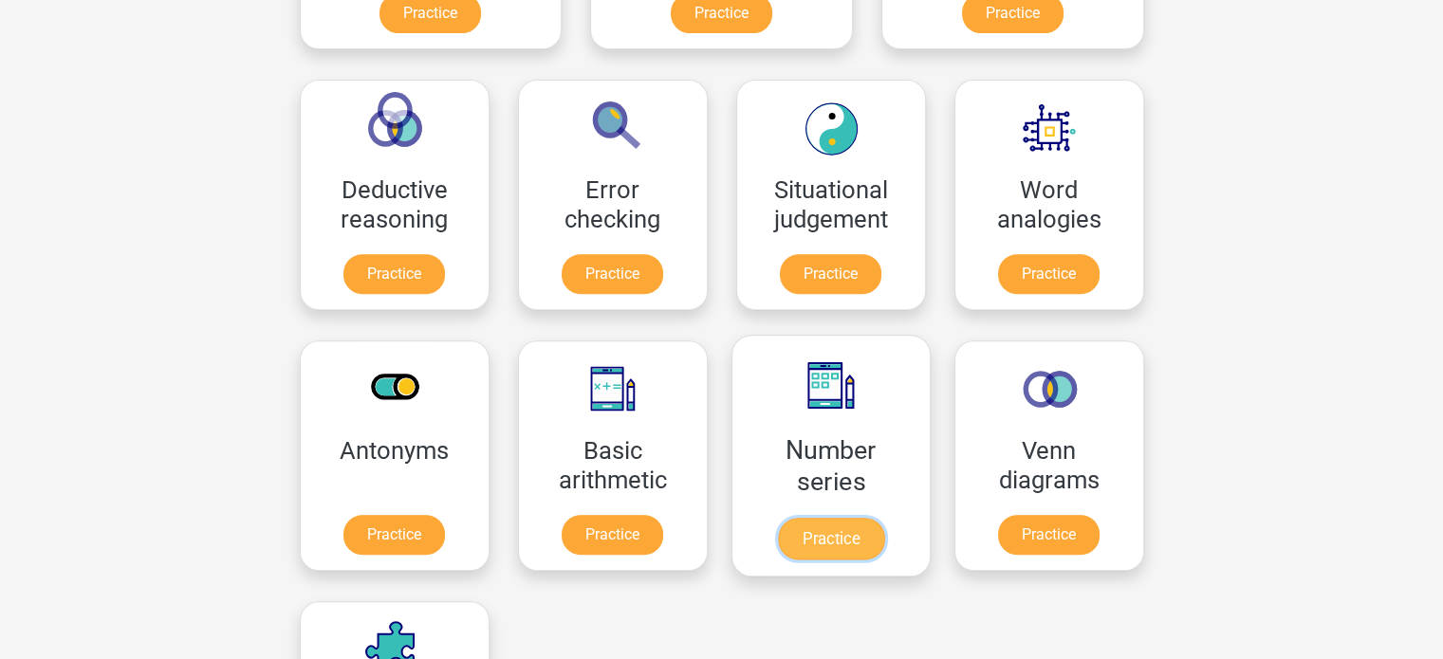
click at [777, 518] on link "Practice" at bounding box center [830, 539] width 106 height 42
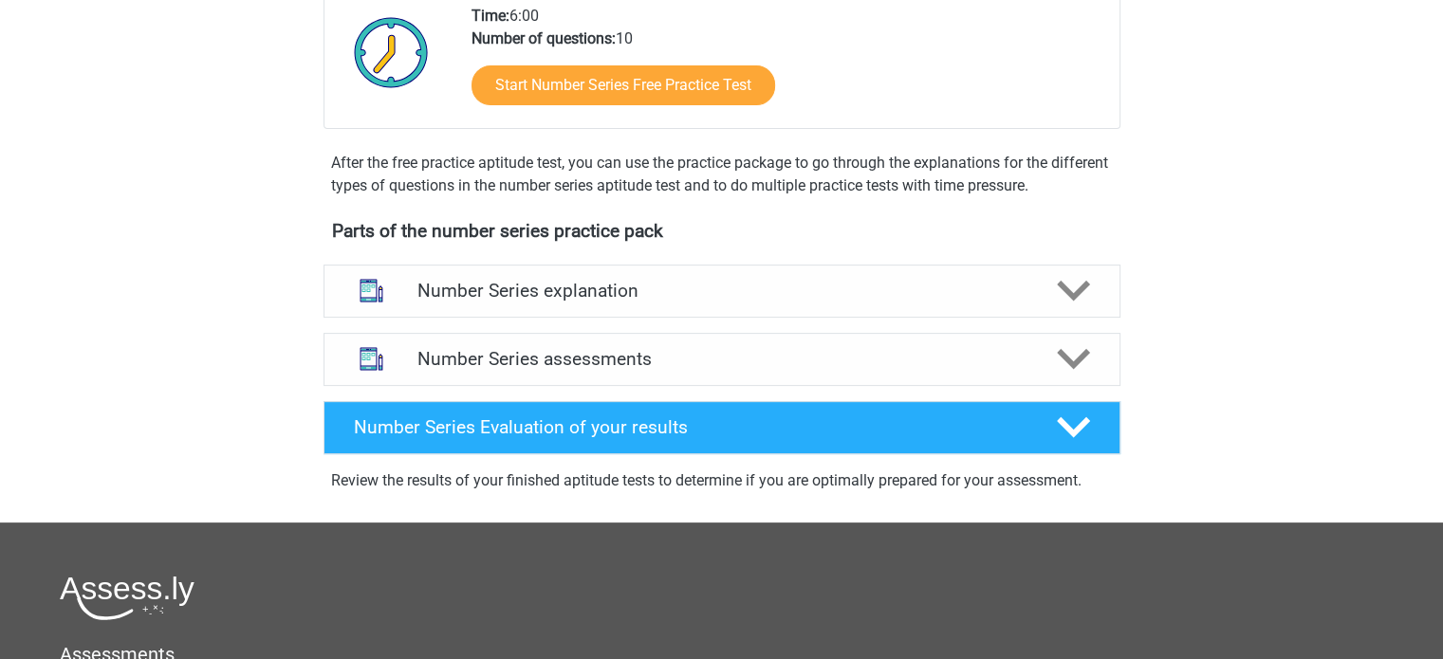
scroll to position [474, 0]
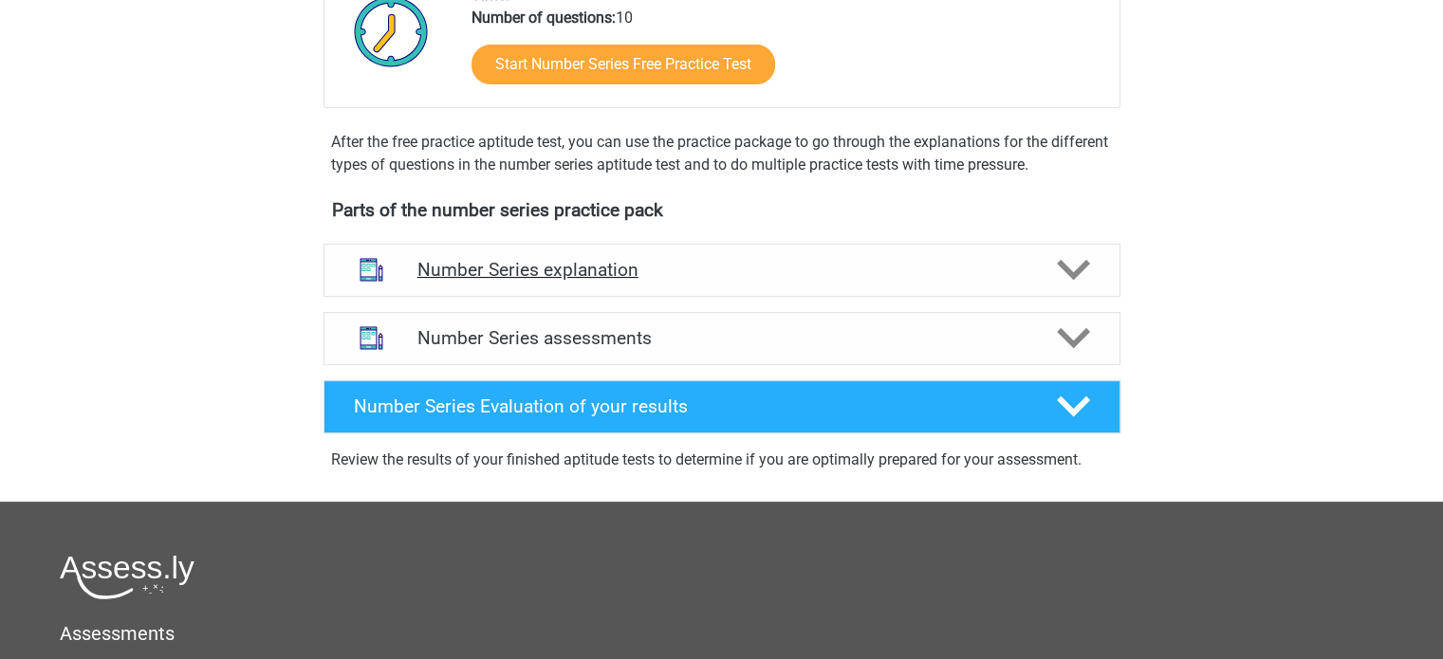
click at [763, 276] on h4 "Number Series explanation" at bounding box center [721, 270] width 609 height 22
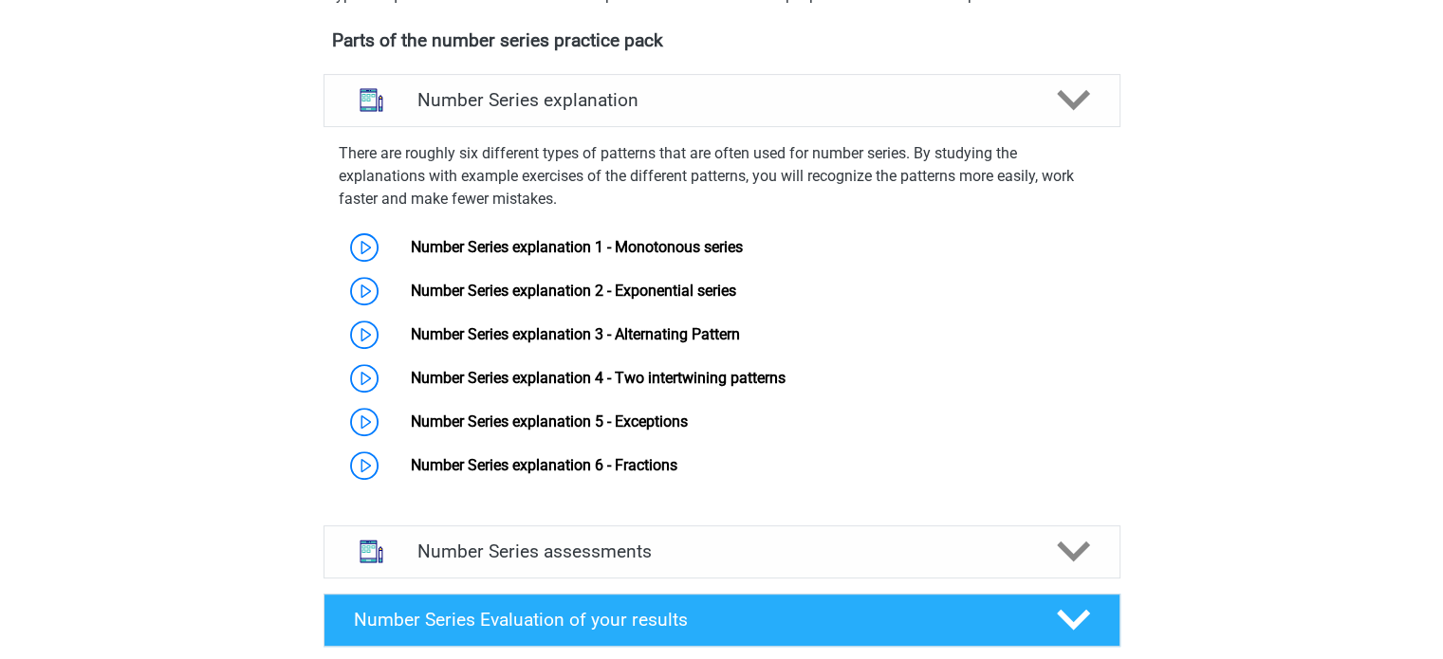
scroll to position [759, 0]
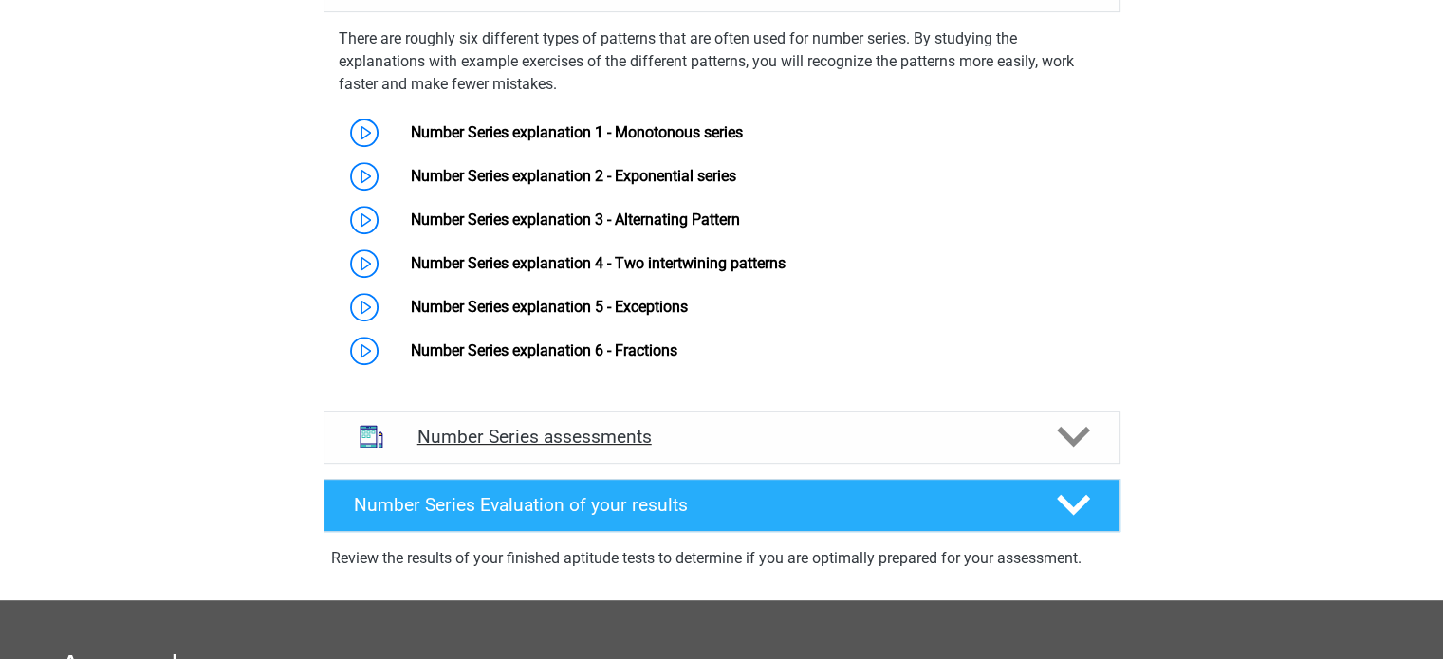
click at [727, 439] on h4 "Number Series assessments" at bounding box center [721, 437] width 609 height 22
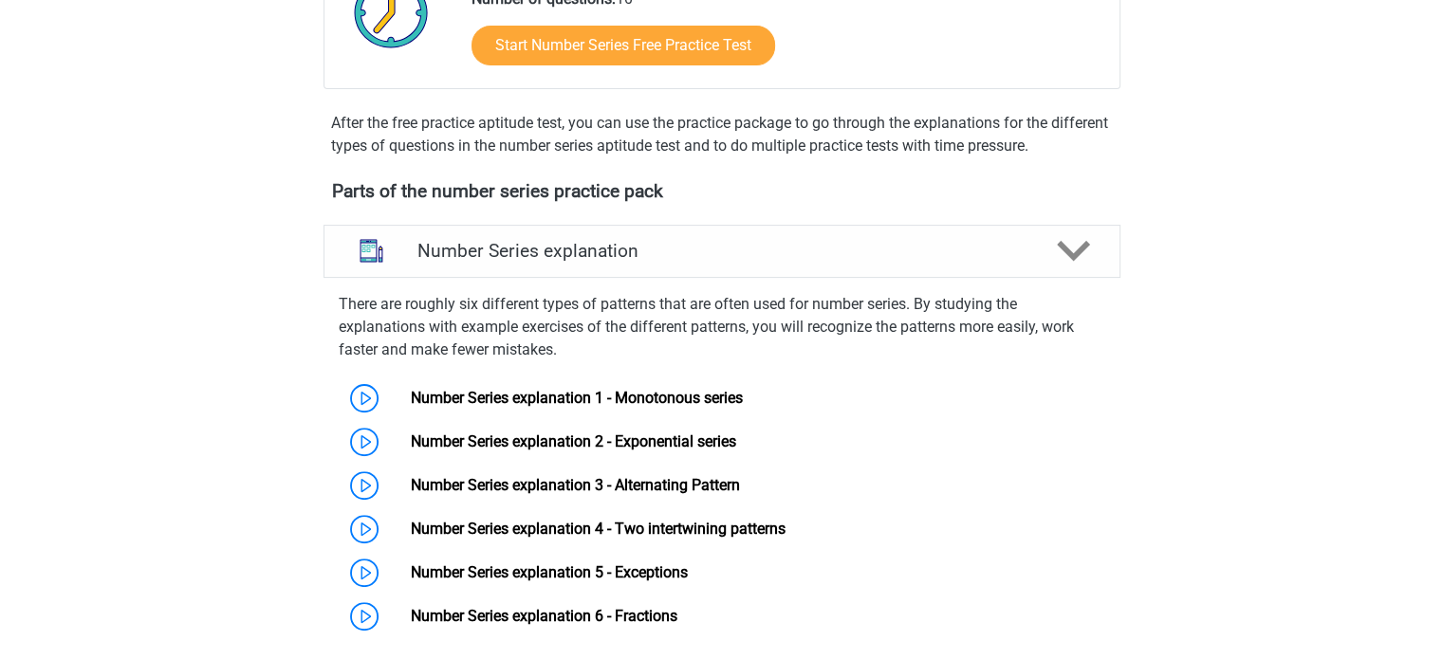
scroll to position [379, 0]
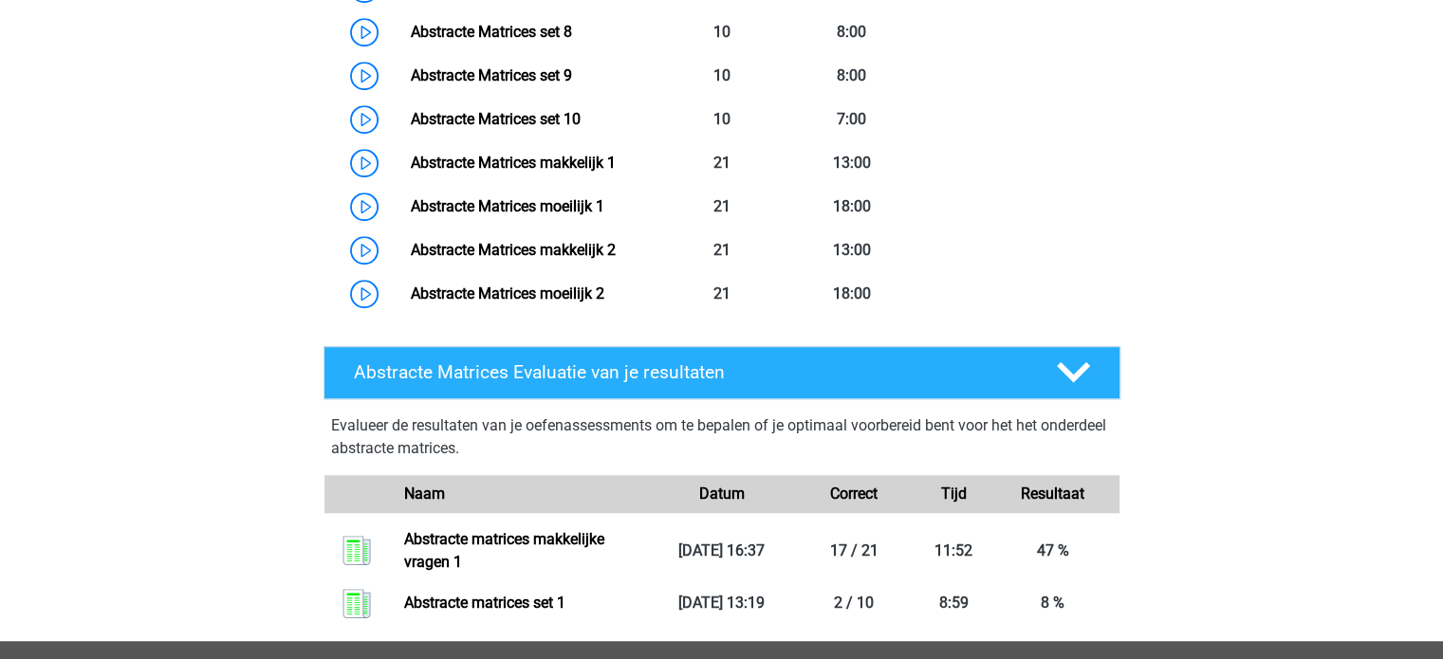
scroll to position [1319, 0]
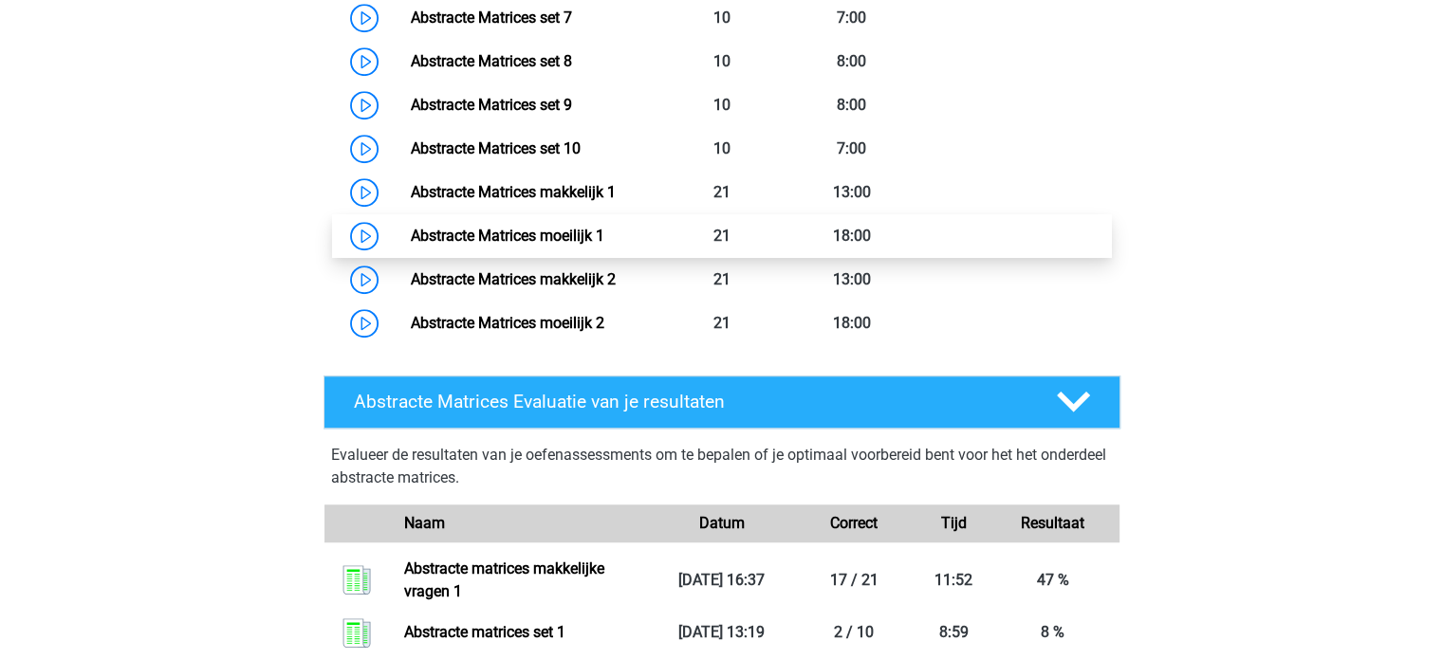
click at [604, 242] on link "Abstracte Matrices moeilijk 1" at bounding box center [507, 236] width 193 height 18
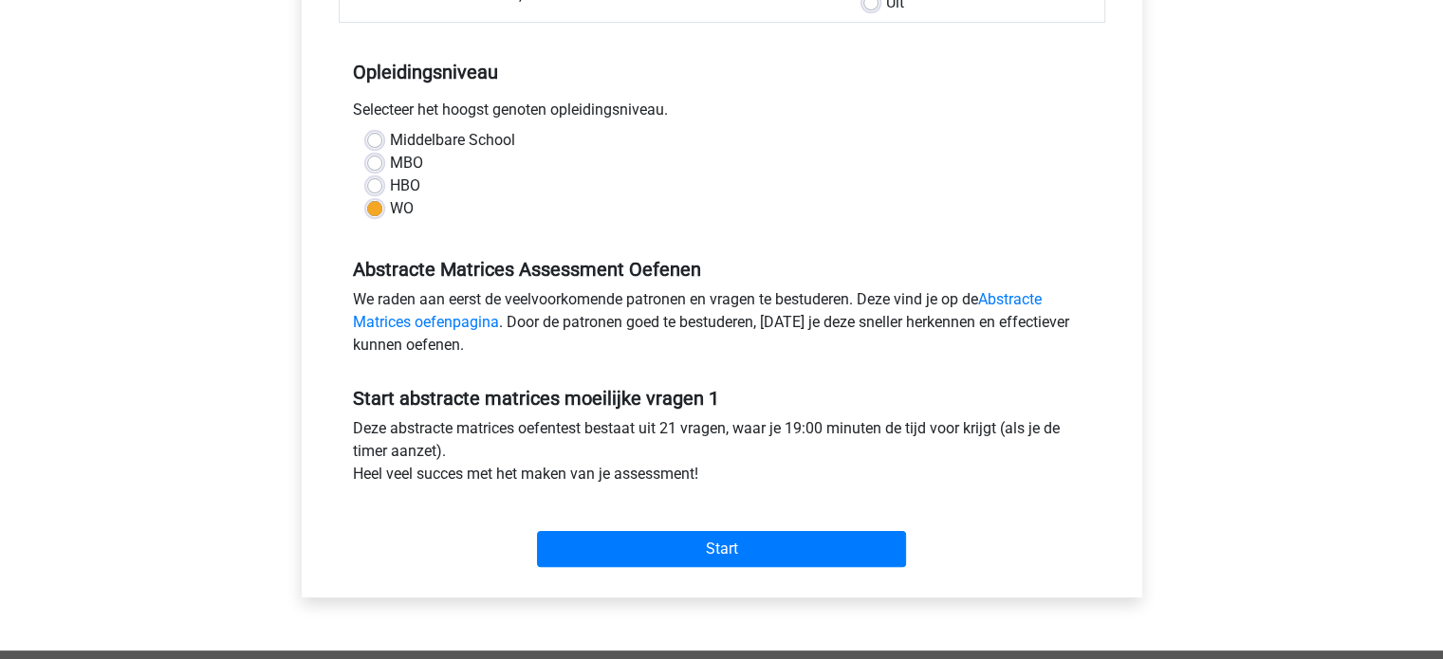
scroll to position [379, 0]
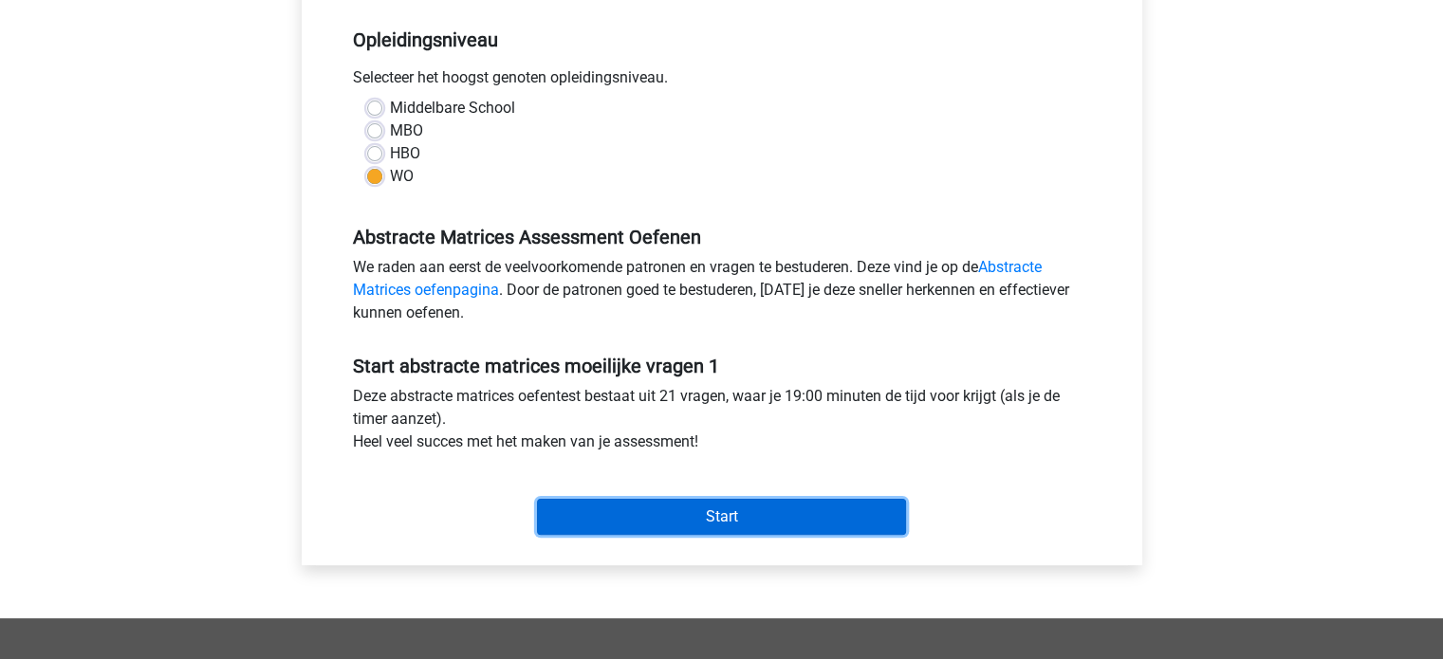
click at [707, 526] on input "Start" at bounding box center [721, 517] width 369 height 36
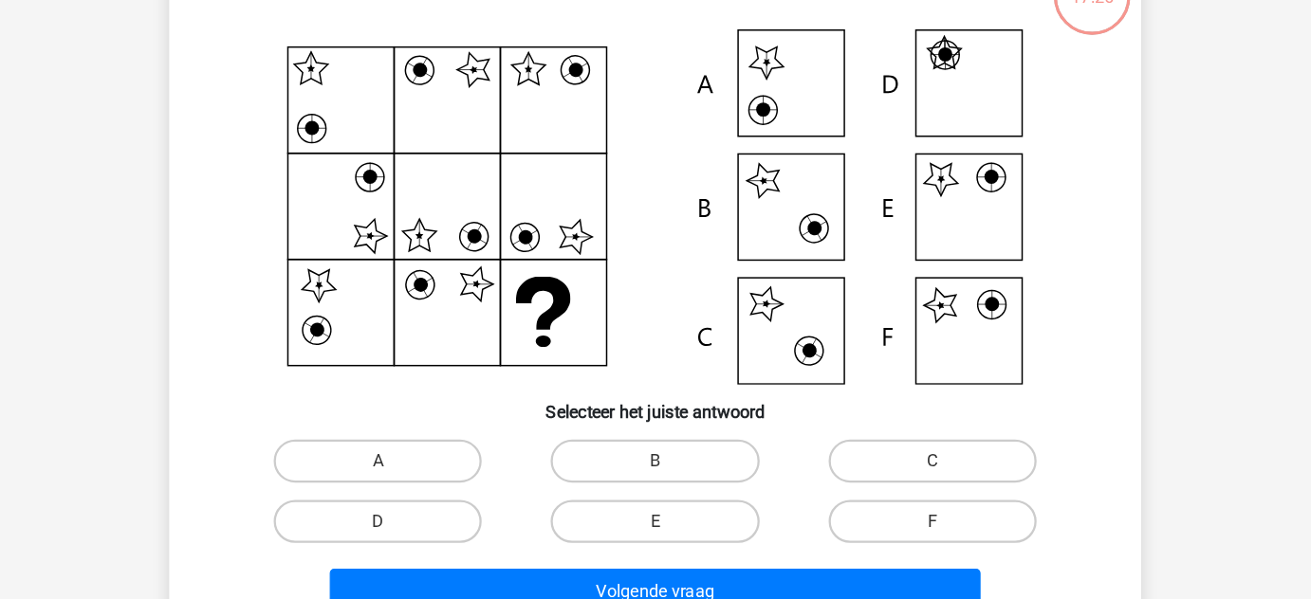
scroll to position [149, 0]
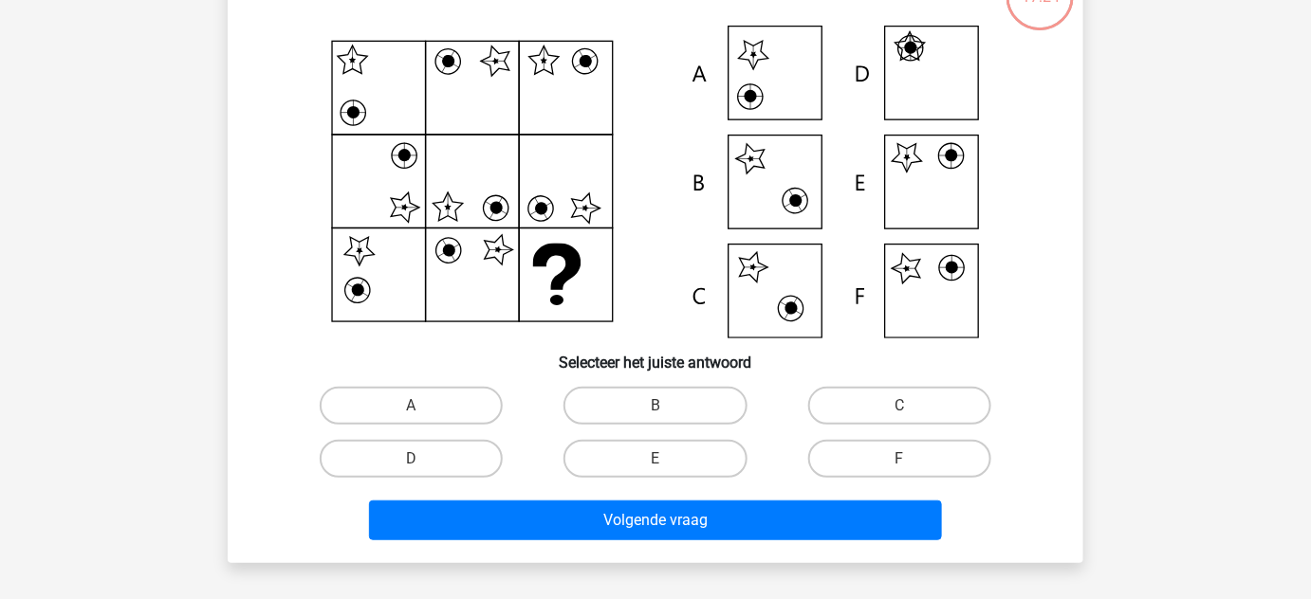
click at [655, 462] on input "E" at bounding box center [661, 465] width 12 height 12
radio input "true"
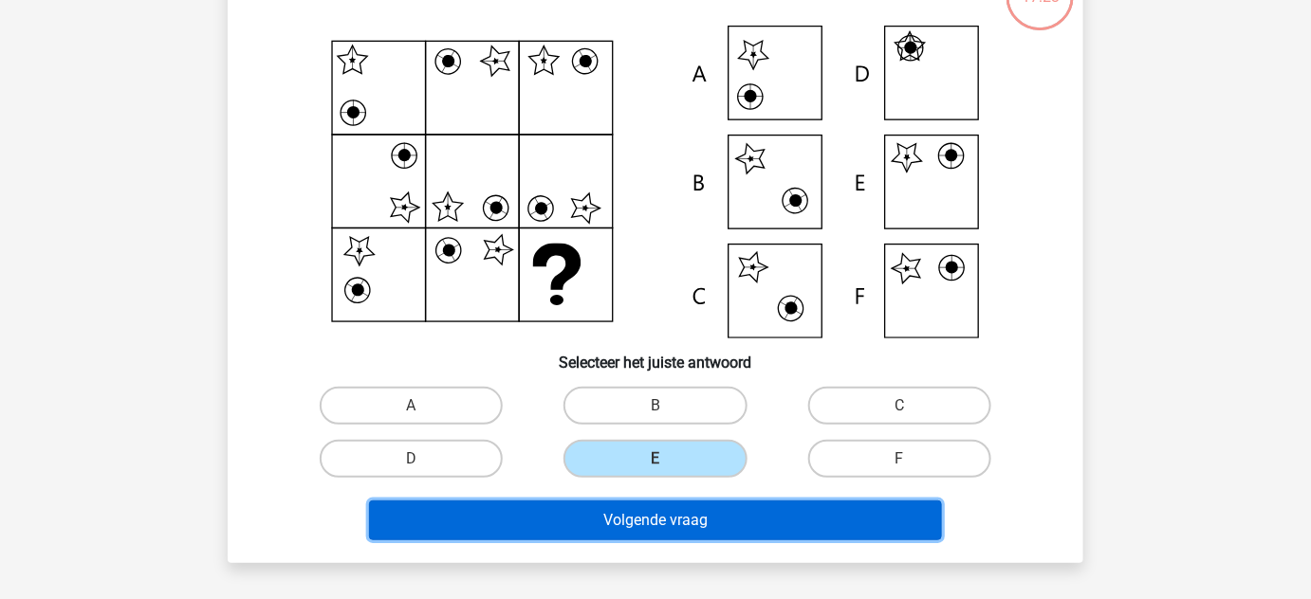
click at [681, 515] on button "Volgende vraag" at bounding box center [656, 521] width 574 height 40
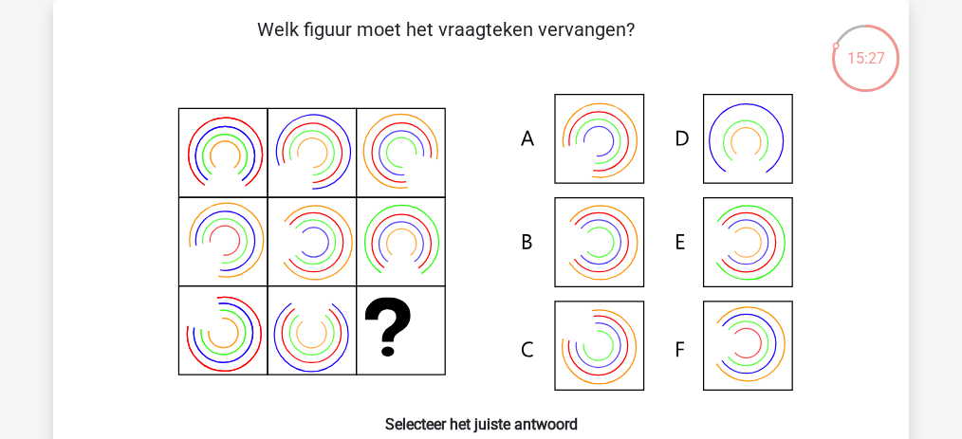
scroll to position [150, 0]
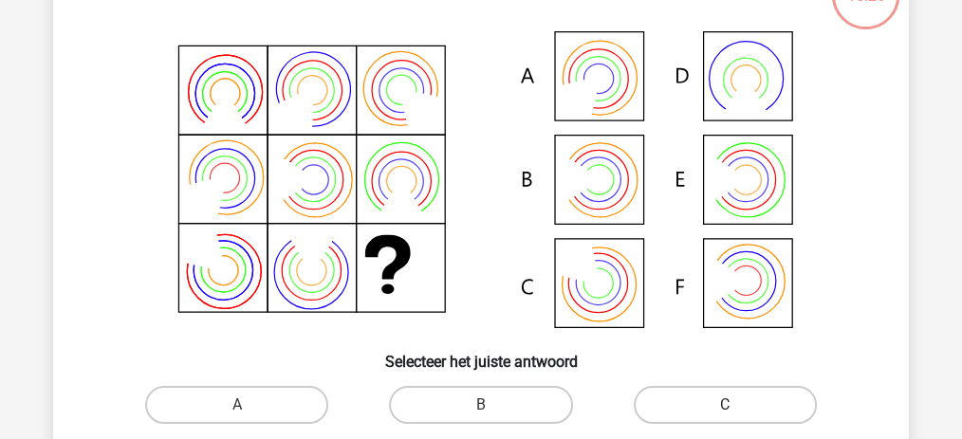
click at [704, 395] on label "C" at bounding box center [725, 405] width 183 height 38
click at [725, 405] on input "C" at bounding box center [731, 411] width 12 height 12
radio input "true"
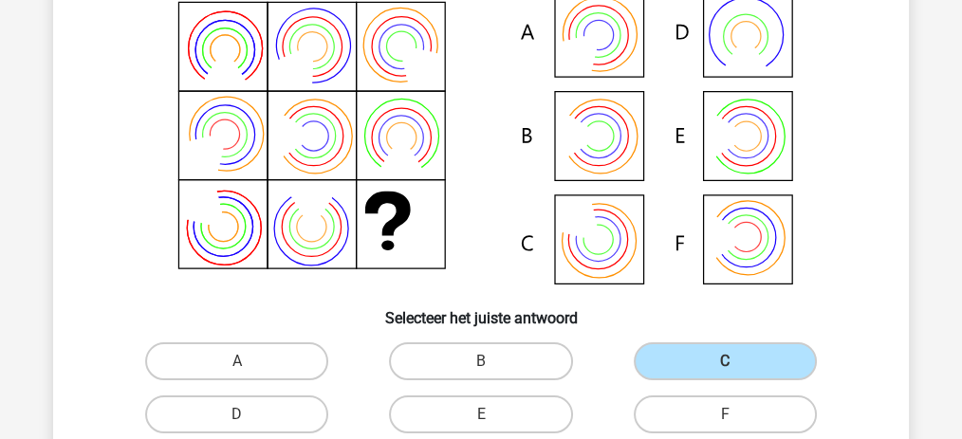
scroll to position [213, 0]
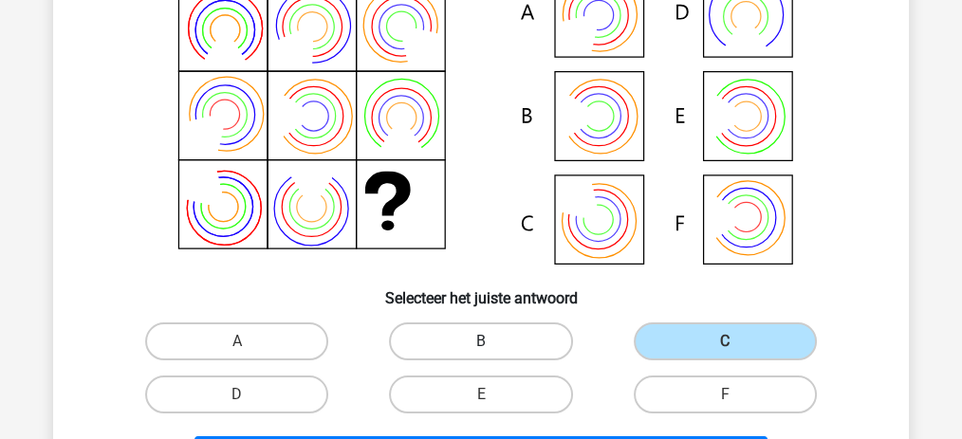
click at [493, 339] on label "B" at bounding box center [480, 341] width 183 height 38
click at [493, 341] on input "B" at bounding box center [487, 347] width 12 height 12
radio input "true"
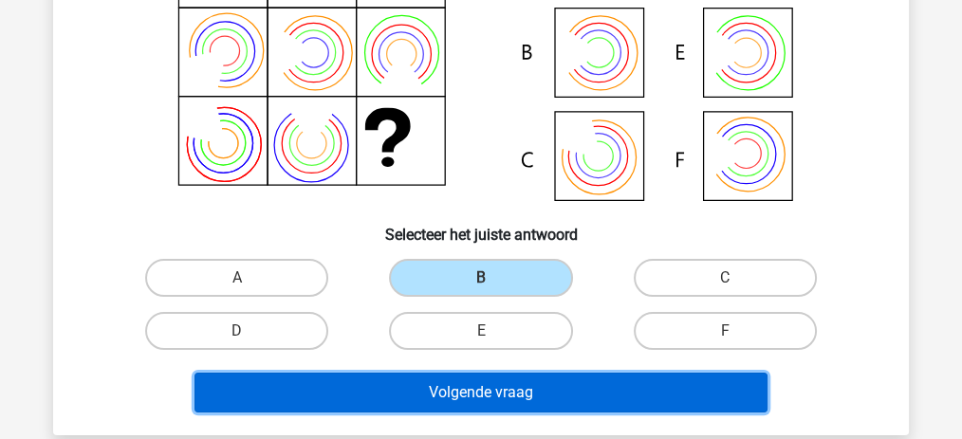
click at [504, 382] on button "Volgende vraag" at bounding box center [481, 393] width 574 height 40
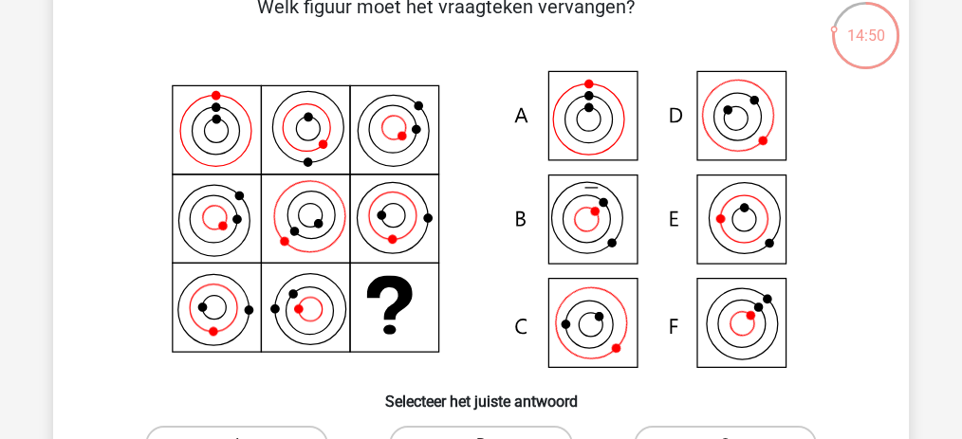
scroll to position [150, 0]
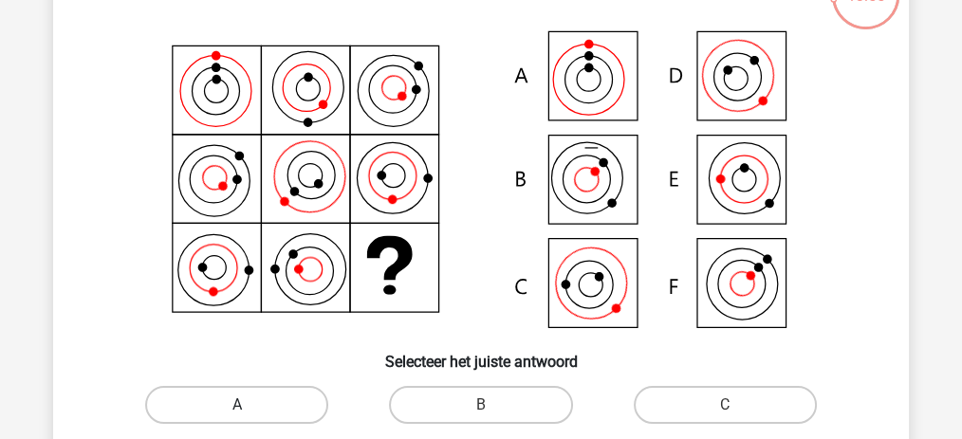
click at [214, 399] on label "A" at bounding box center [236, 405] width 183 height 38
click at [237, 405] on input "A" at bounding box center [243, 411] width 12 height 12
radio input "true"
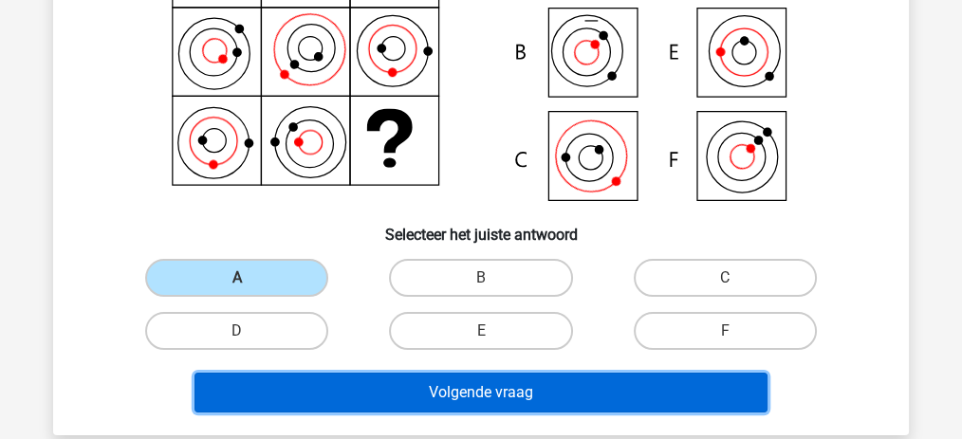
click at [420, 377] on button "Volgende vraag" at bounding box center [481, 393] width 574 height 40
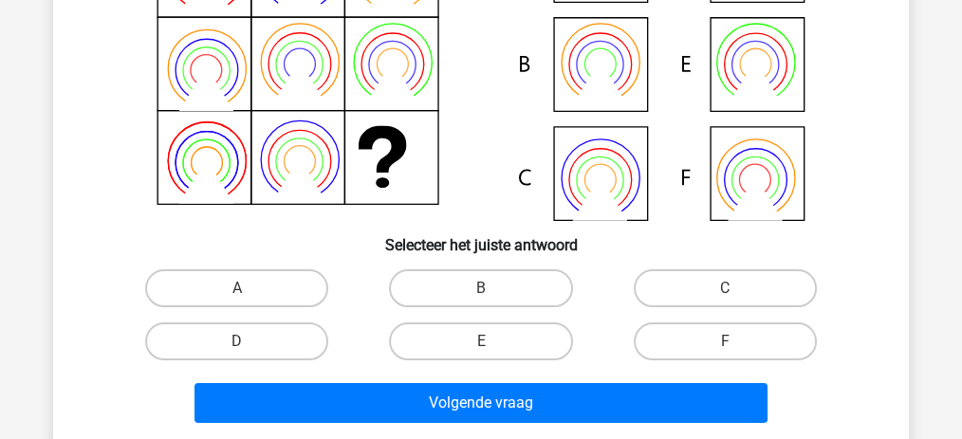
scroll to position [277, 0]
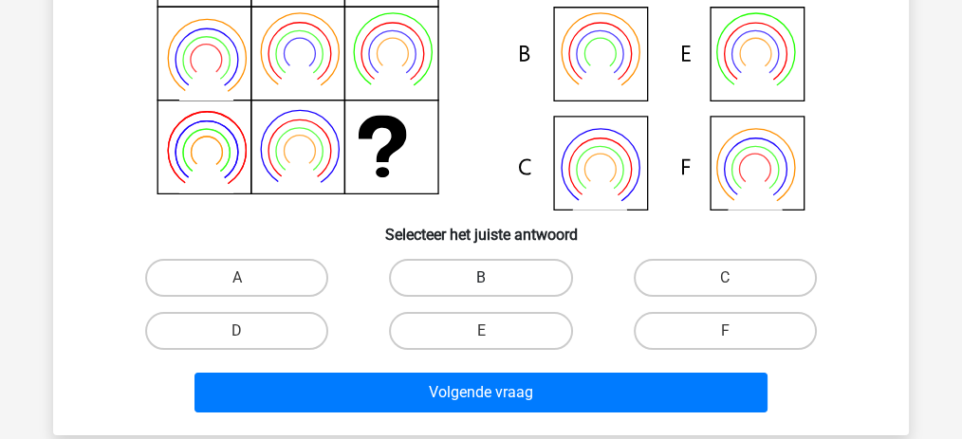
click at [506, 291] on label "B" at bounding box center [480, 278] width 183 height 38
click at [493, 290] on input "B" at bounding box center [487, 284] width 12 height 12
radio input "true"
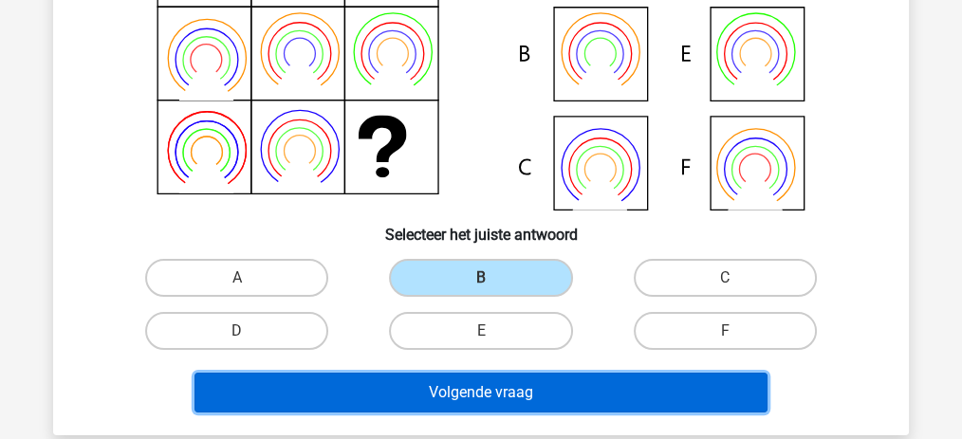
click at [526, 389] on button "Volgende vraag" at bounding box center [481, 393] width 574 height 40
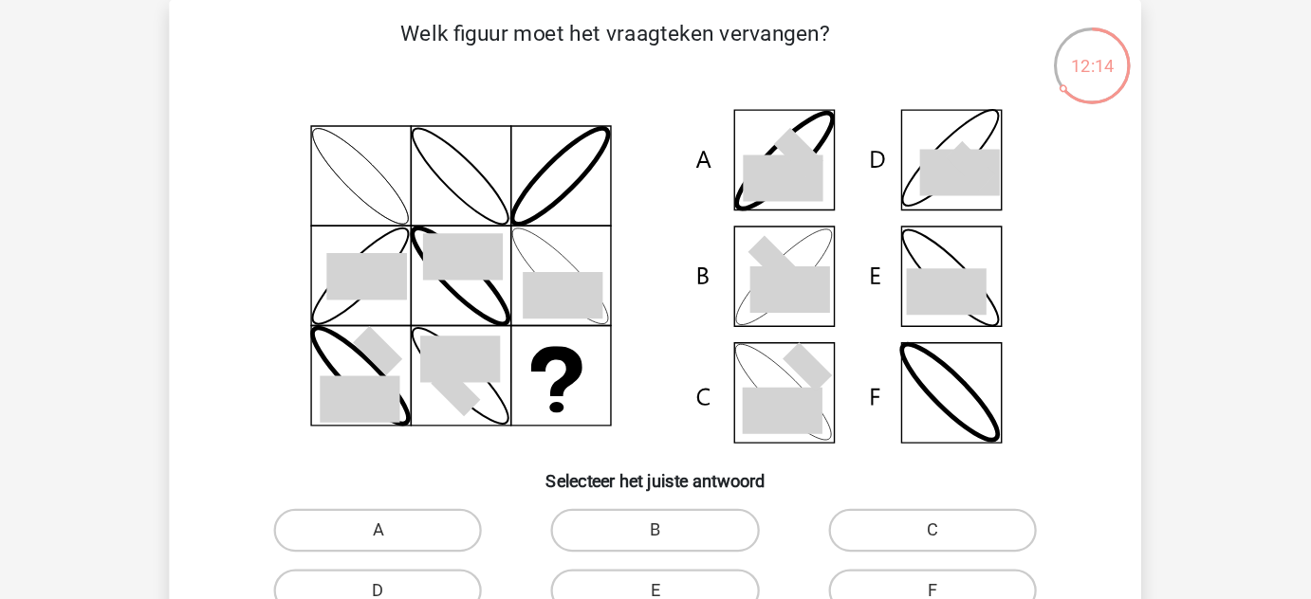
scroll to position [87, 0]
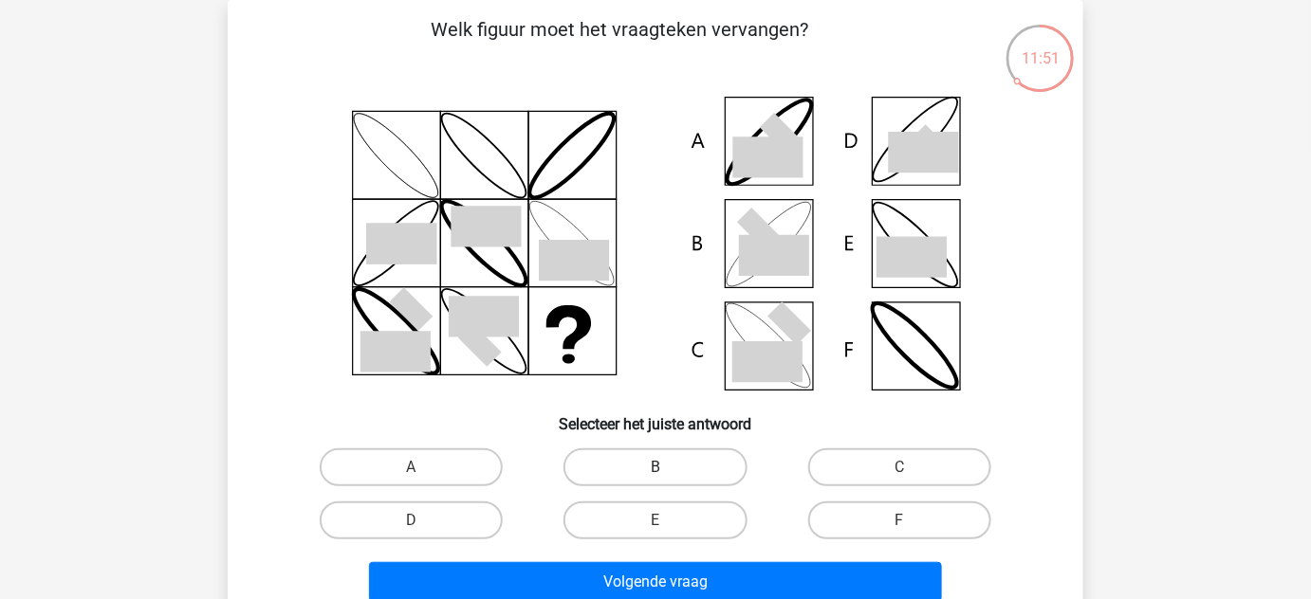
click at [615, 469] on label "B" at bounding box center [654, 468] width 183 height 38
click at [655, 469] on input "B" at bounding box center [661, 474] width 12 height 12
radio input "true"
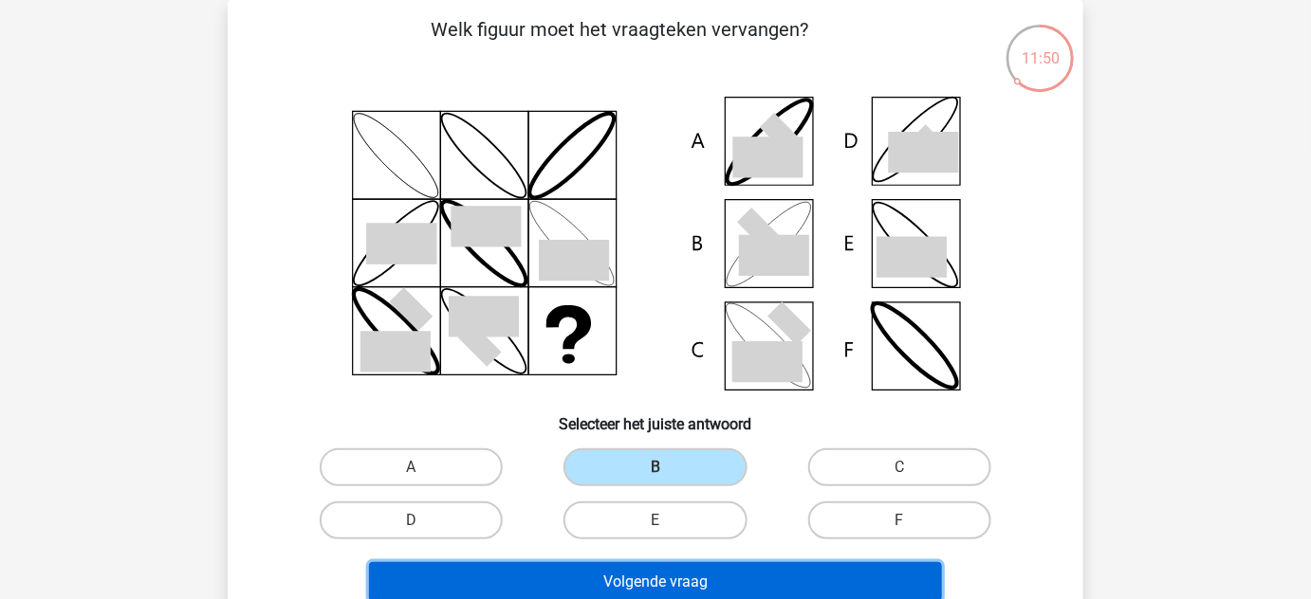
click at [663, 587] on button "Volgende vraag" at bounding box center [656, 582] width 574 height 40
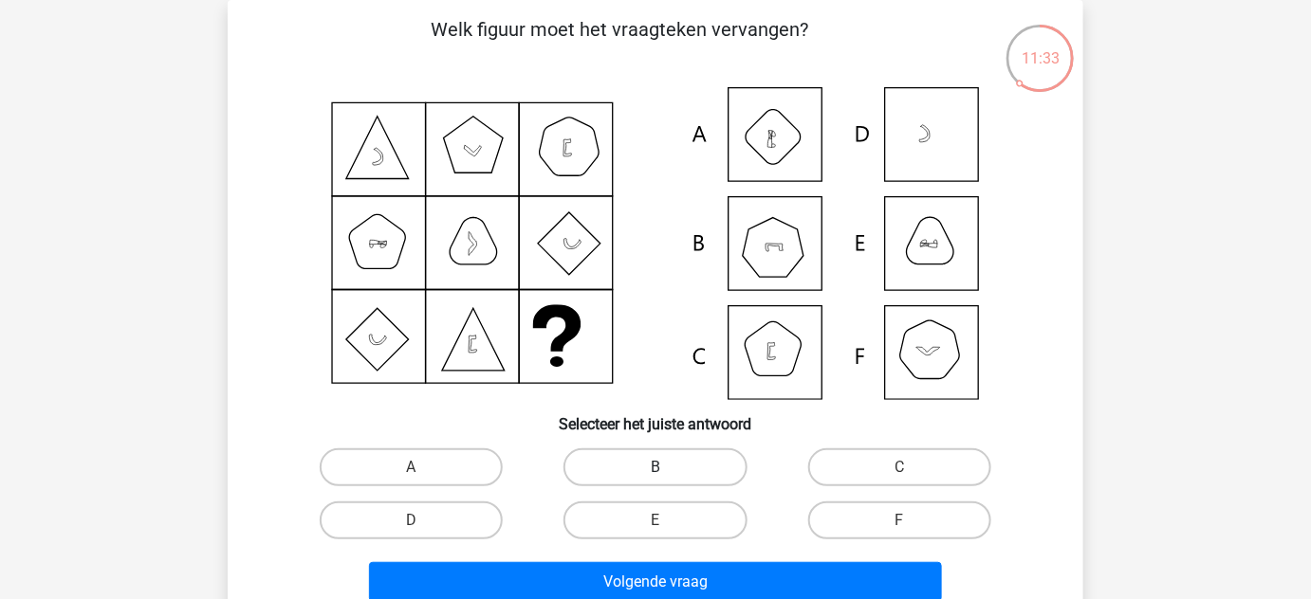
click at [698, 468] on label "B" at bounding box center [654, 468] width 183 height 38
click at [668, 468] on input "B" at bounding box center [661, 474] width 12 height 12
radio input "true"
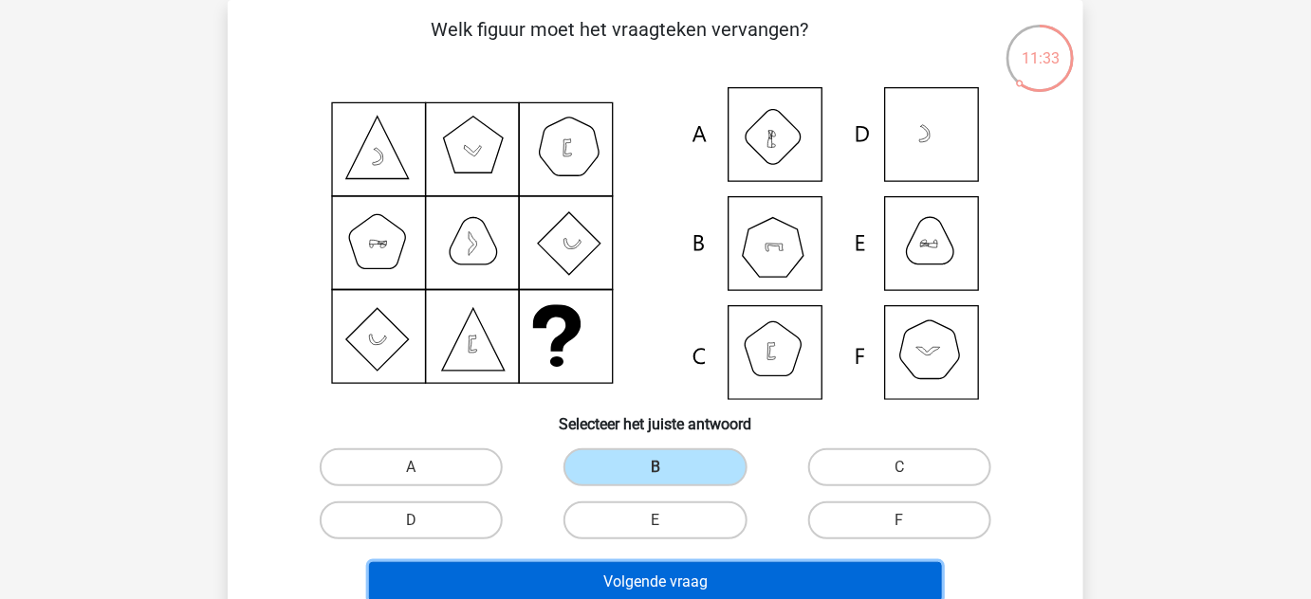
click at [690, 581] on button "Volgende vraag" at bounding box center [656, 582] width 574 height 40
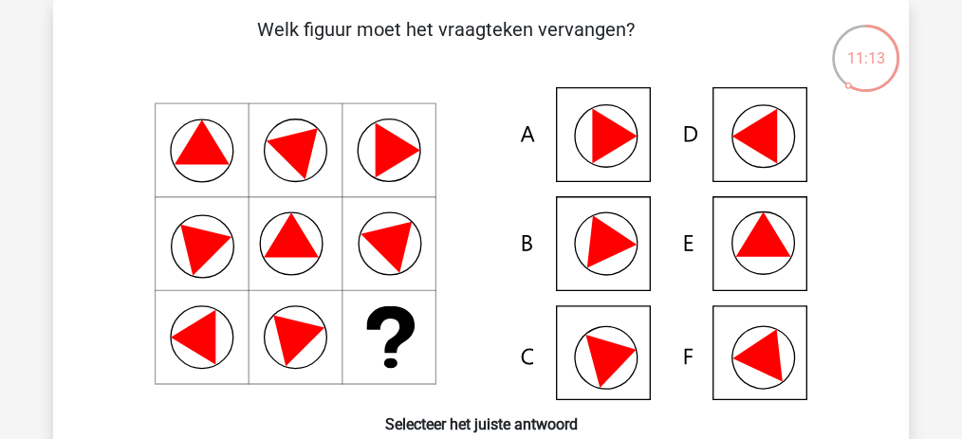
click at [179, 351] on icon at bounding box center [481, 243] width 764 height 313
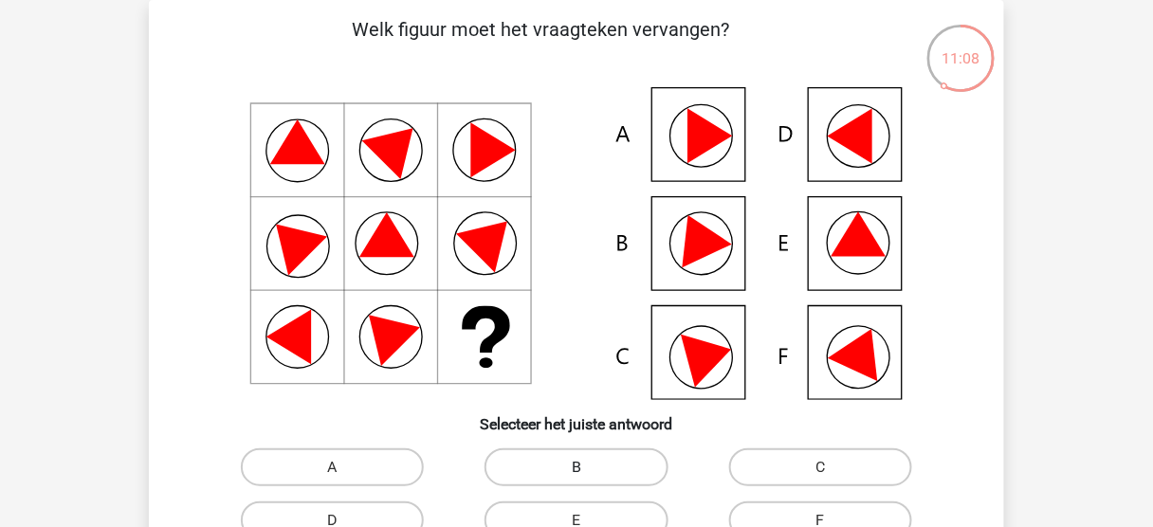
click at [598, 461] on label "B" at bounding box center [576, 468] width 183 height 38
click at [589, 468] on input "B" at bounding box center [583, 474] width 12 height 12
radio input "true"
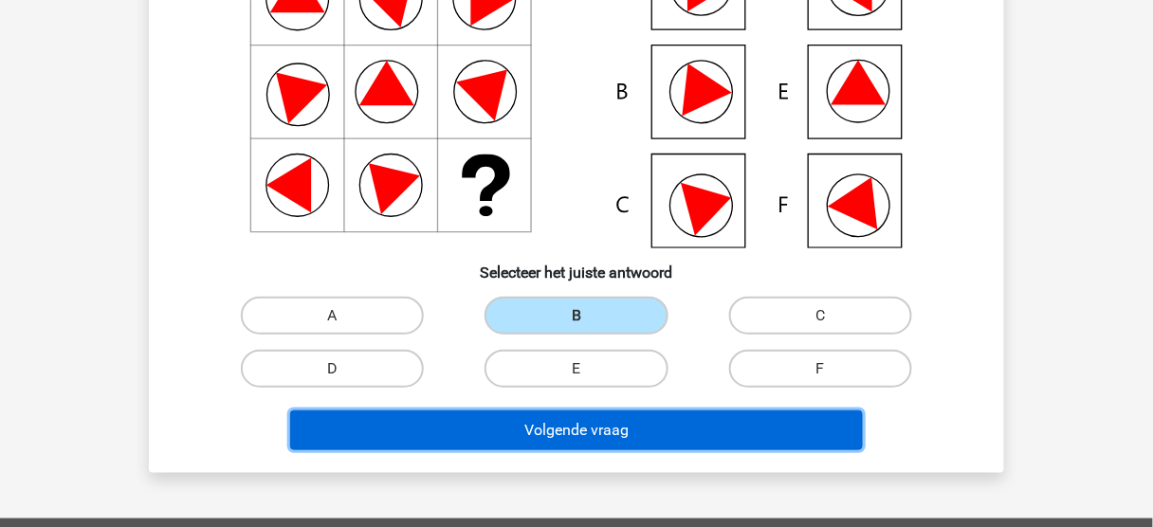
click at [597, 444] on button "Volgende vraag" at bounding box center [577, 431] width 574 height 40
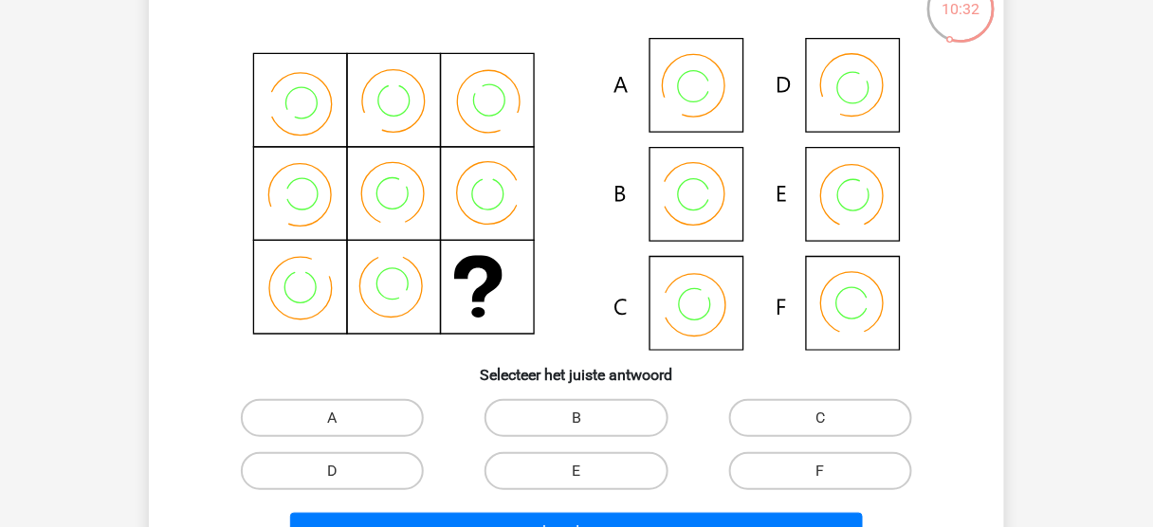
scroll to position [163, 0]
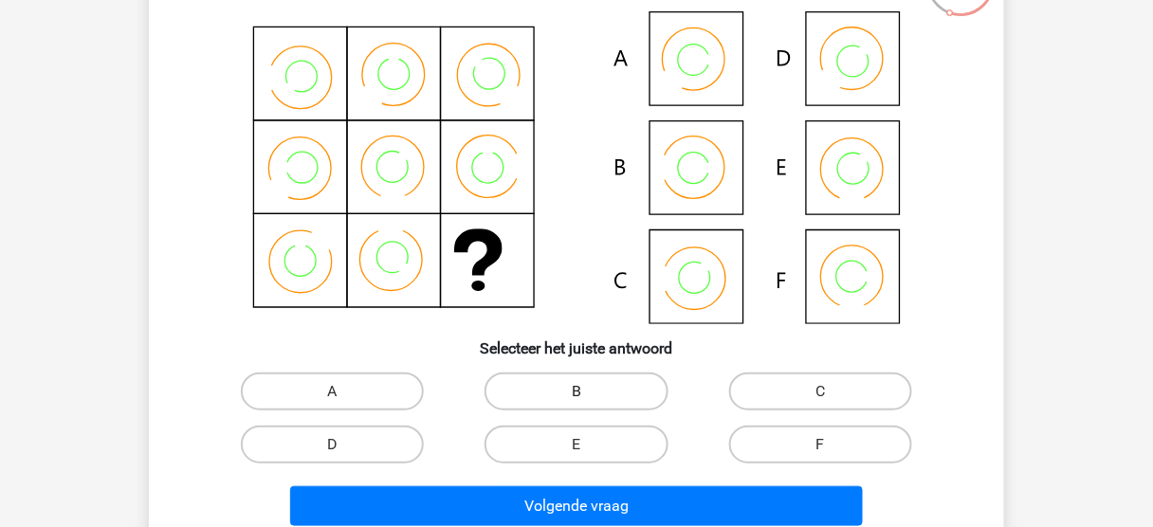
click at [639, 398] on label "B" at bounding box center [576, 392] width 183 height 38
click at [589, 398] on input "B" at bounding box center [583, 398] width 12 height 12
radio input "true"
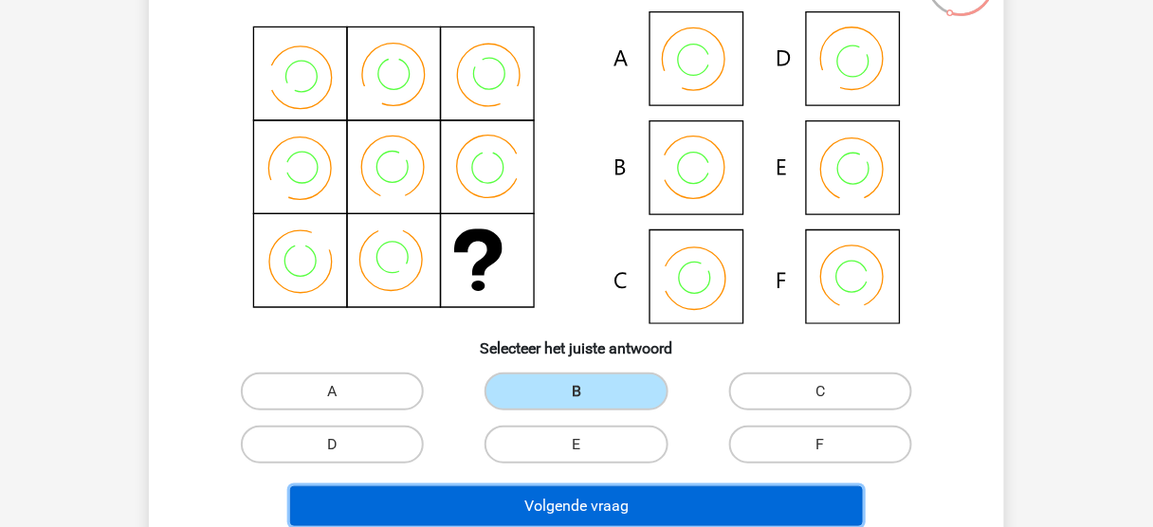
click at [635, 505] on button "Volgende vraag" at bounding box center [577, 507] width 574 height 40
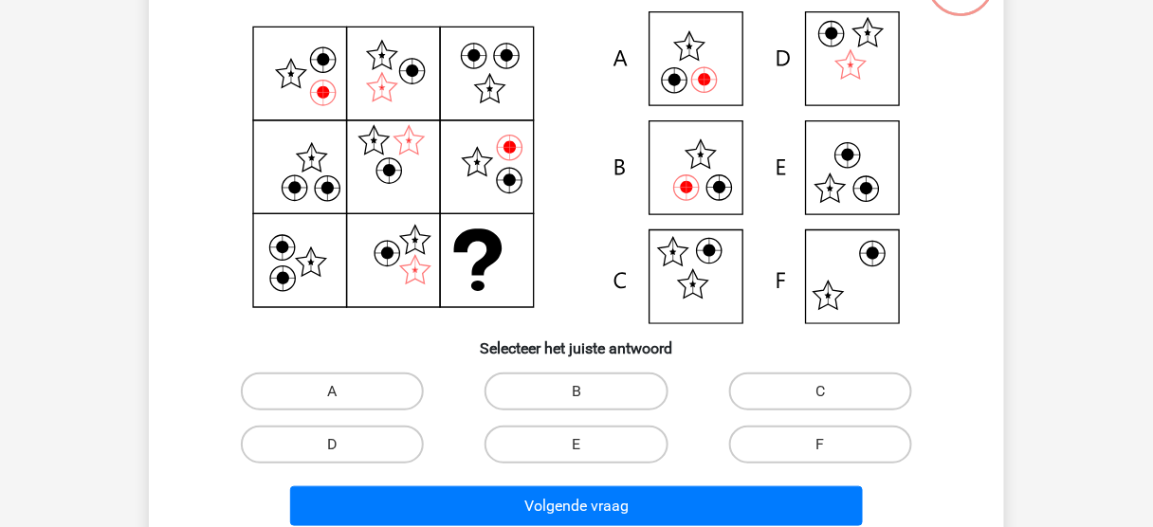
scroll to position [87, 0]
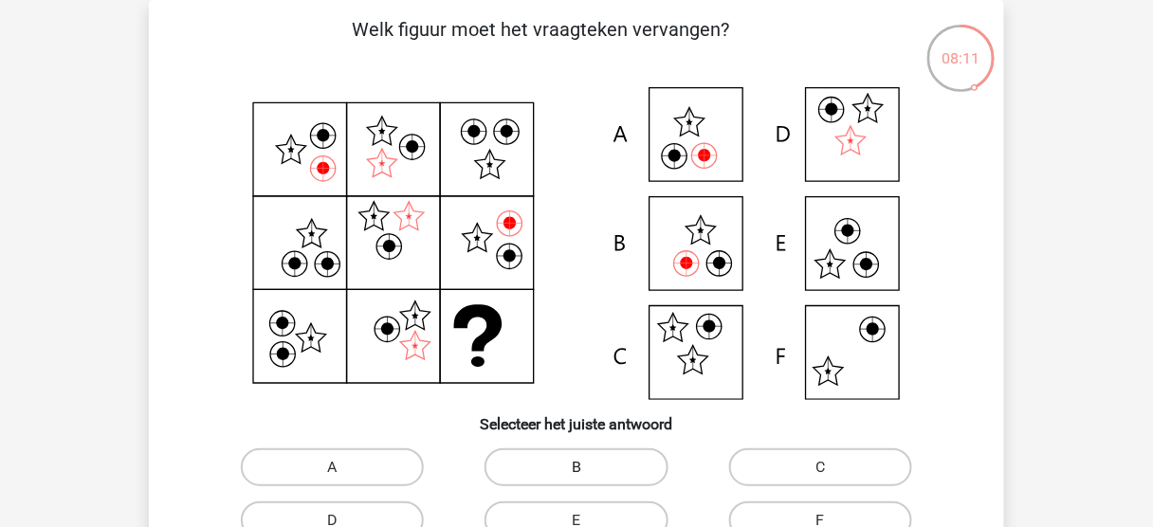
click at [622, 482] on label "B" at bounding box center [576, 468] width 183 height 38
click at [589, 480] on input "B" at bounding box center [583, 474] width 12 height 12
radio input "true"
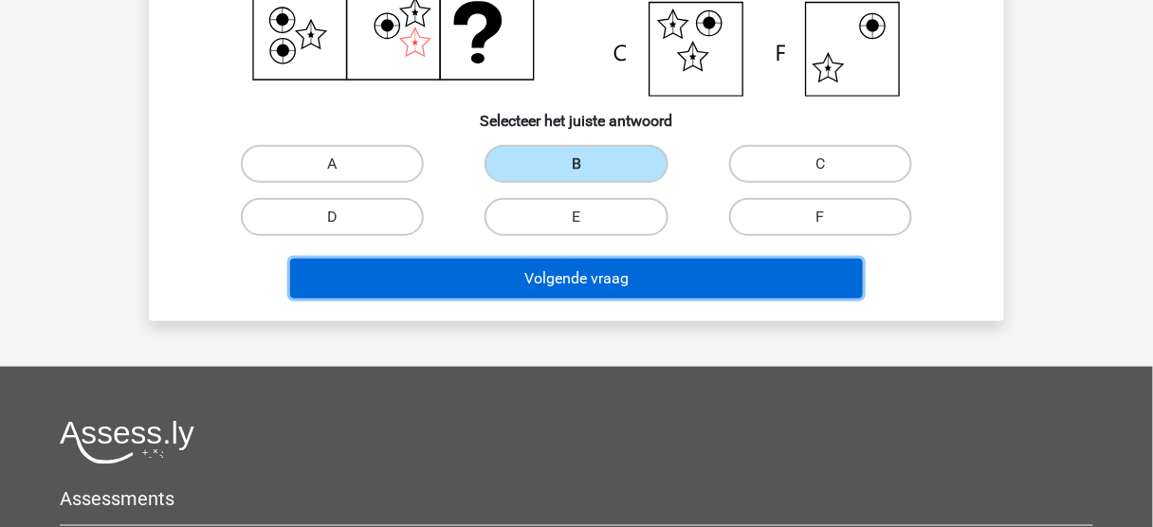
click at [659, 275] on button "Volgende vraag" at bounding box center [577, 279] width 574 height 40
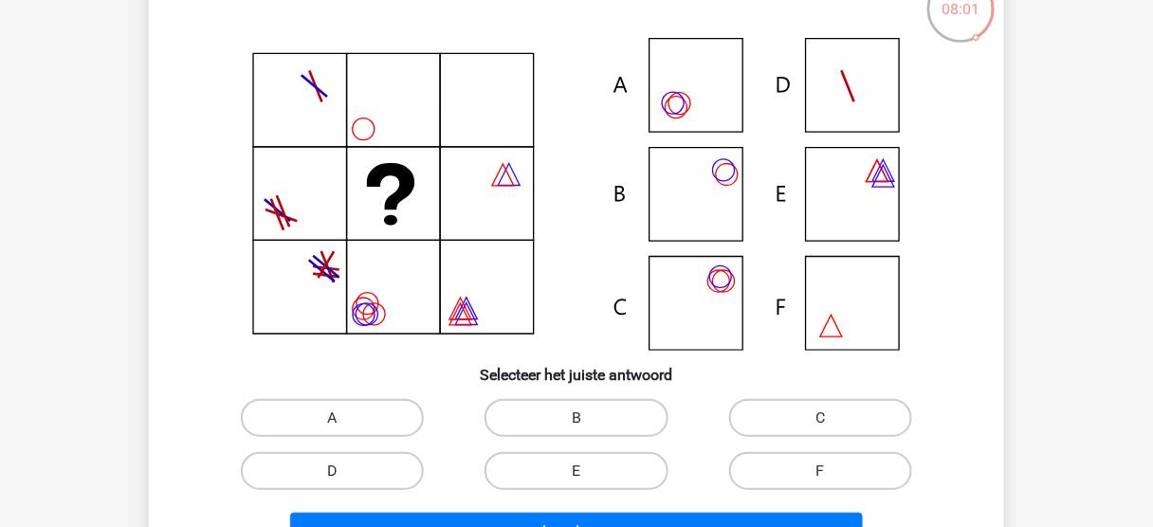
scroll to position [163, 0]
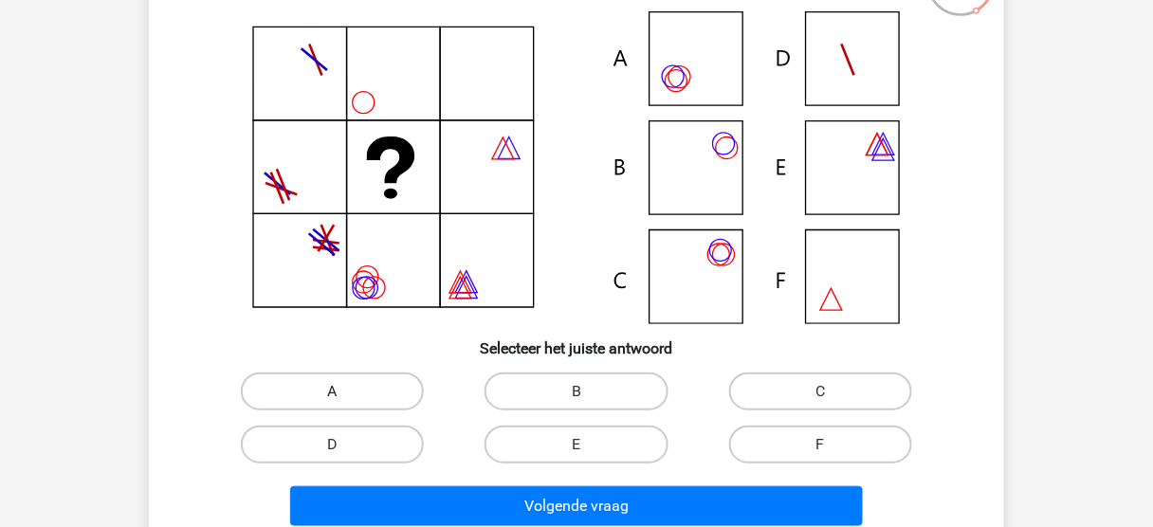
click at [387, 398] on label "A" at bounding box center [332, 392] width 183 height 38
click at [345, 398] on input "A" at bounding box center [339, 398] width 12 height 12
radio input "true"
click at [493, 485] on div "Volgende vraag" at bounding box center [576, 502] width 795 height 63
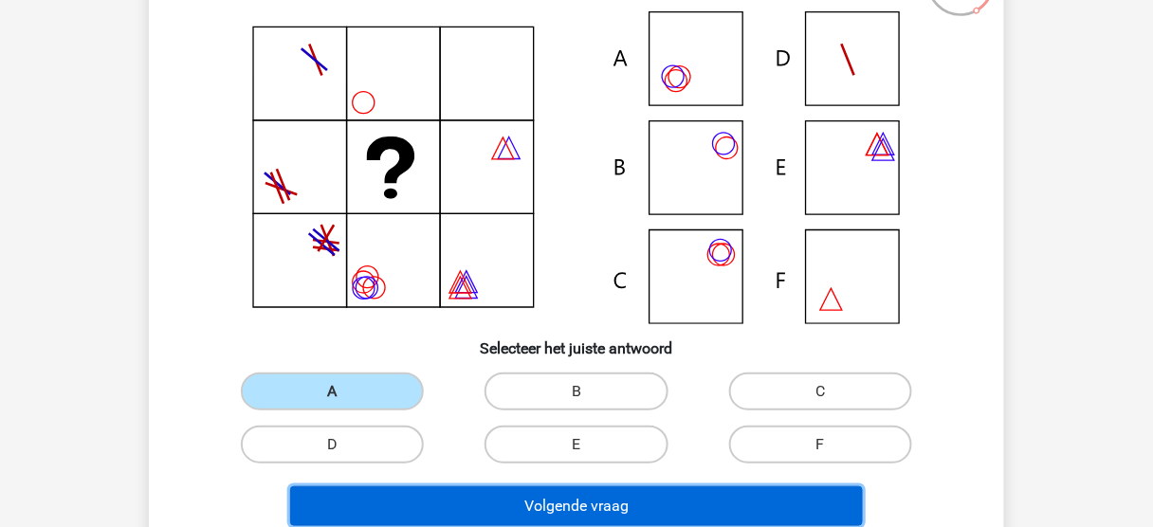
click at [507, 505] on button "Volgende vraag" at bounding box center [577, 507] width 574 height 40
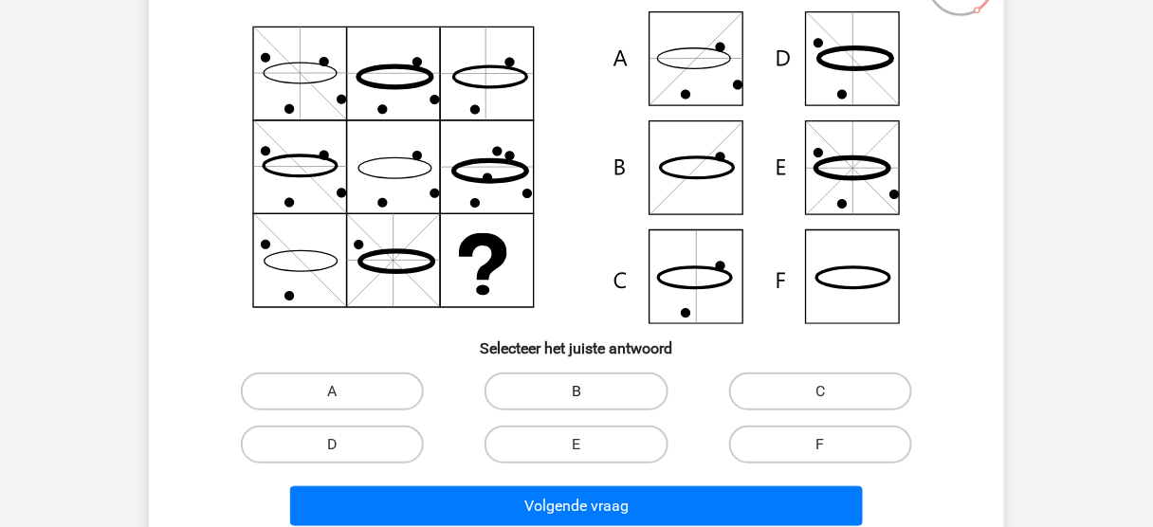
click at [546, 390] on label "B" at bounding box center [576, 392] width 183 height 38
click at [577, 392] on input "B" at bounding box center [583, 398] width 12 height 12
radio input "true"
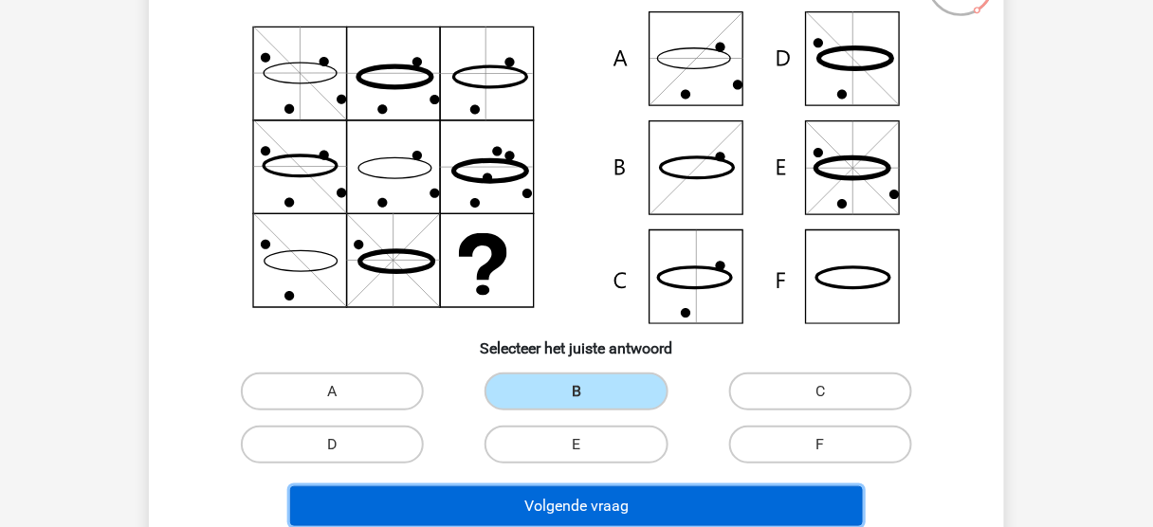
click at [552, 495] on button "Volgende vraag" at bounding box center [577, 507] width 574 height 40
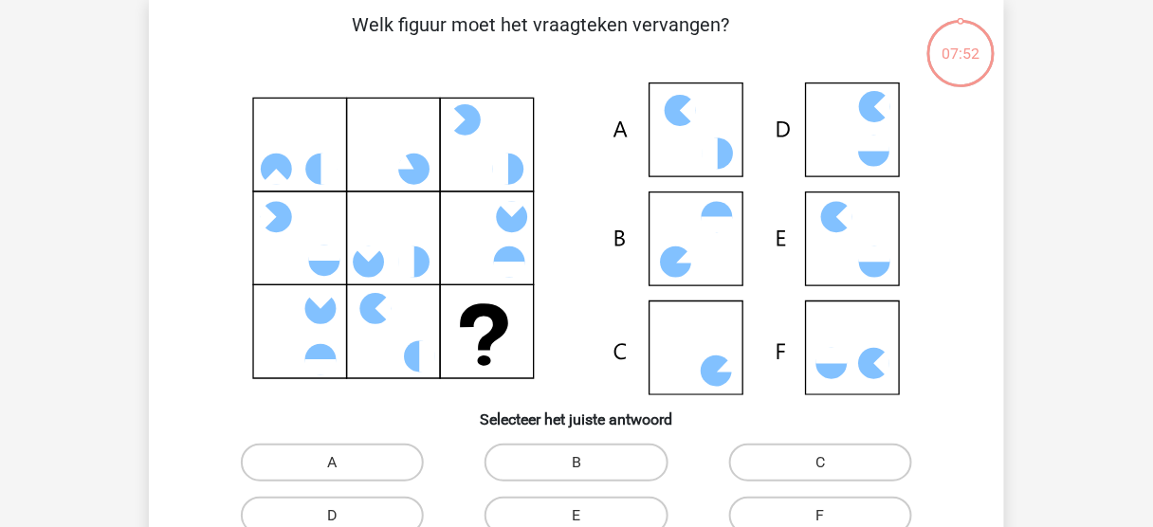
scroll to position [87, 0]
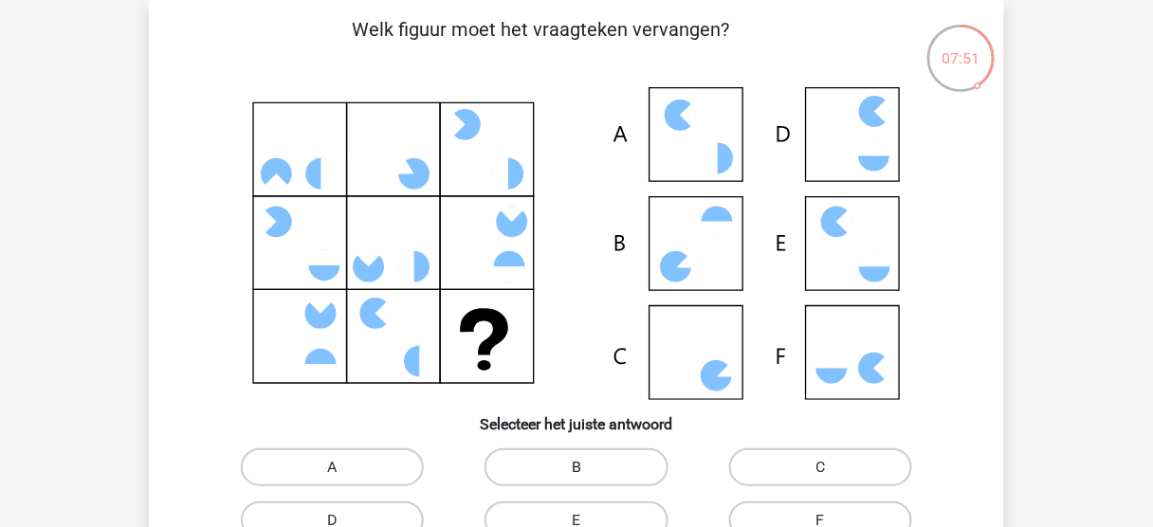
click at [594, 454] on label "B" at bounding box center [576, 468] width 183 height 38
click at [589, 468] on input "B" at bounding box center [583, 474] width 12 height 12
radio input "true"
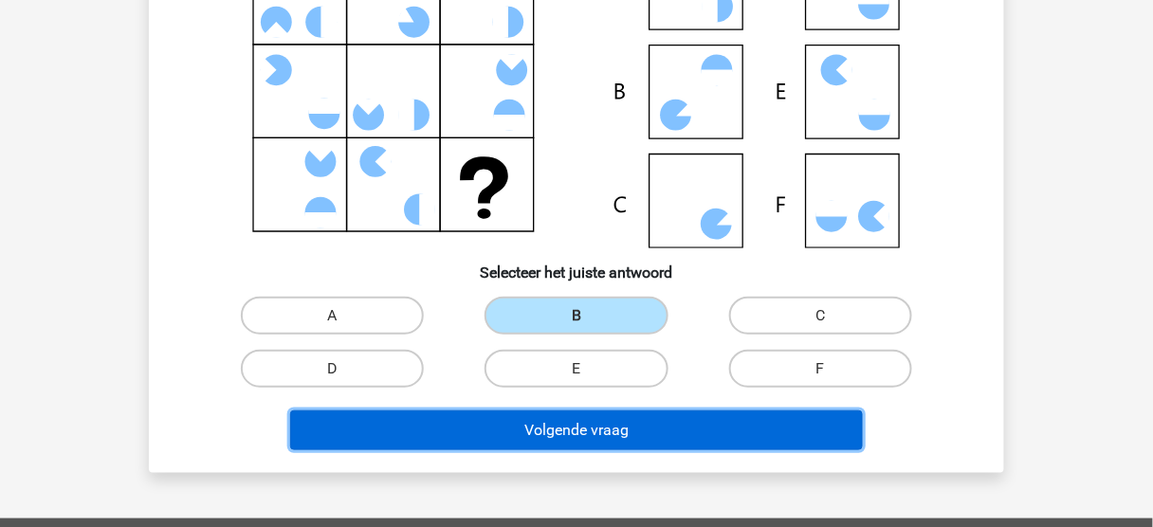
click at [590, 445] on button "Volgende vraag" at bounding box center [577, 431] width 574 height 40
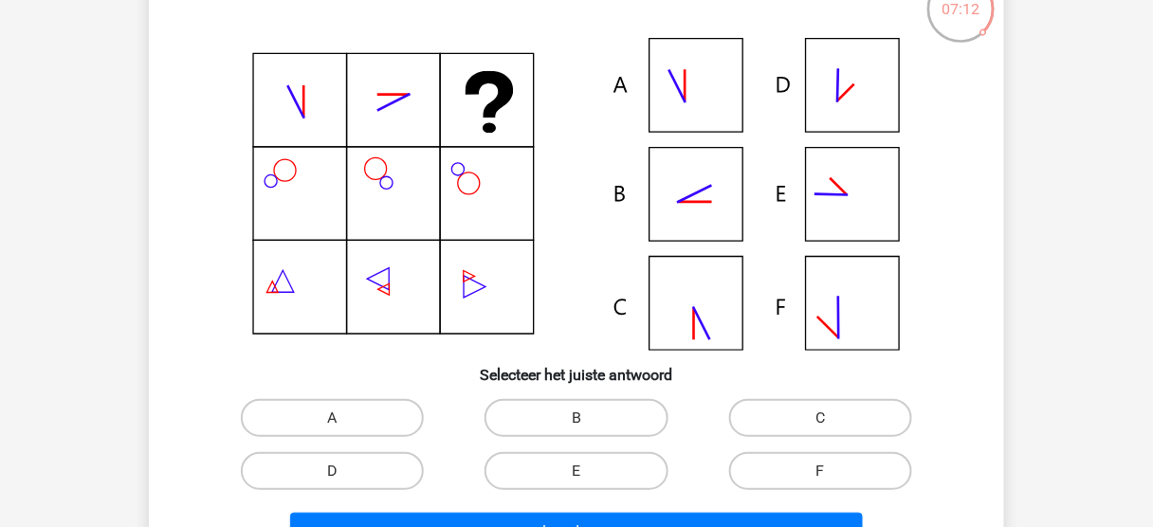
scroll to position [163, 0]
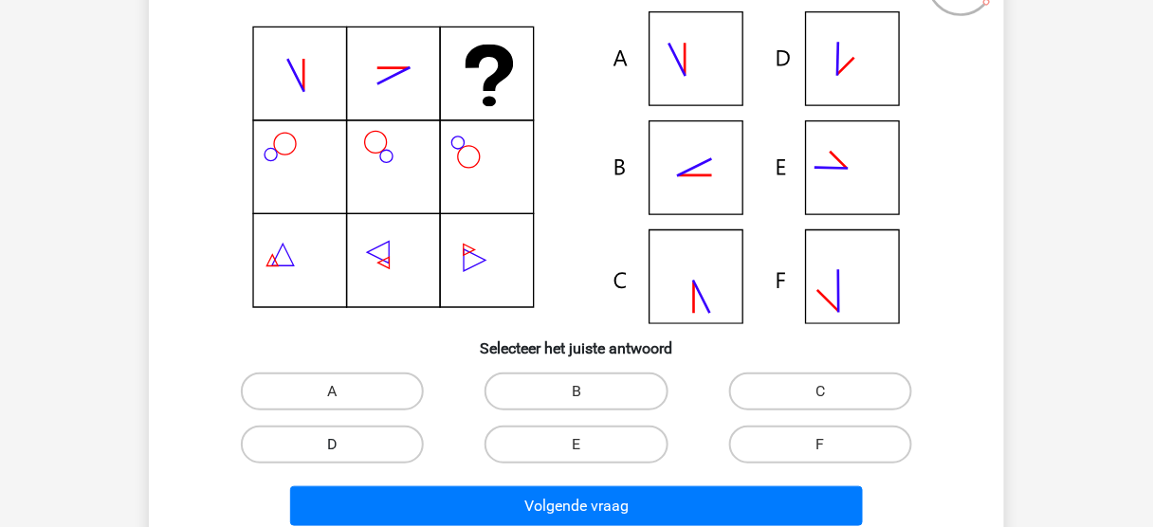
click at [381, 453] on label "D" at bounding box center [332, 445] width 183 height 38
click at [345, 453] on input "D" at bounding box center [339, 451] width 12 height 12
radio input "true"
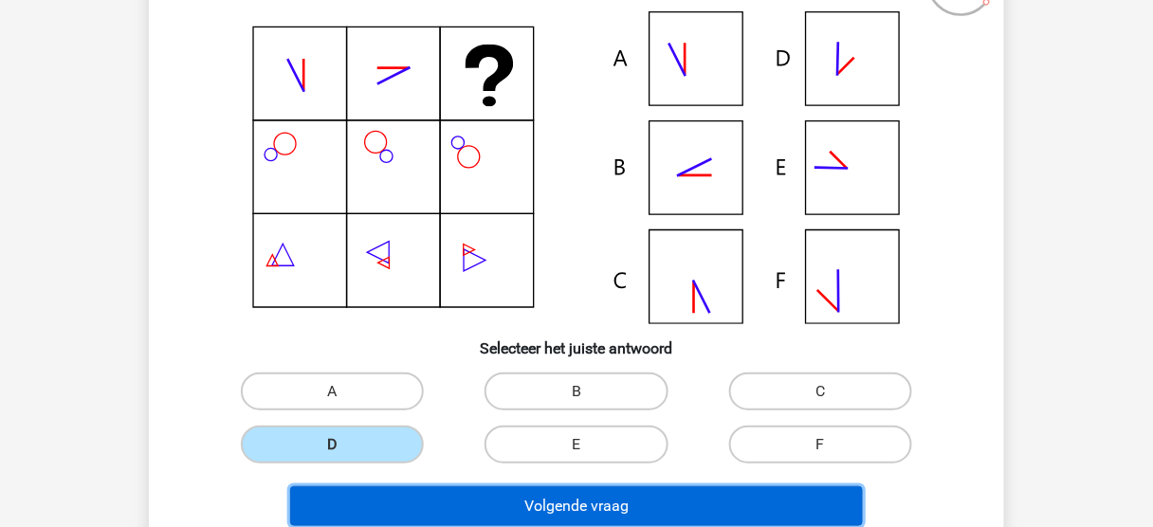
click at [482, 491] on button "Volgende vraag" at bounding box center [577, 507] width 574 height 40
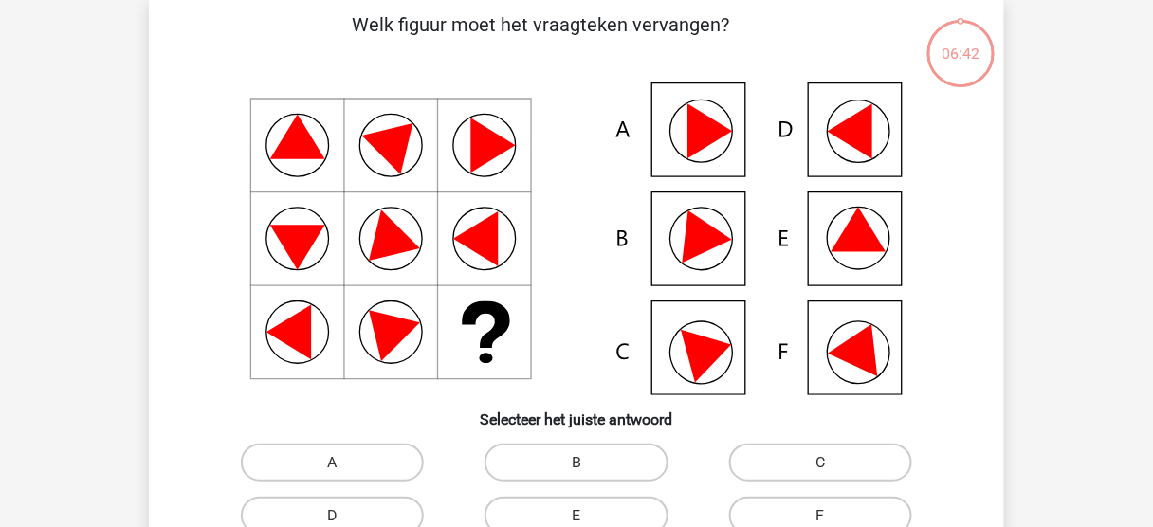
scroll to position [87, 0]
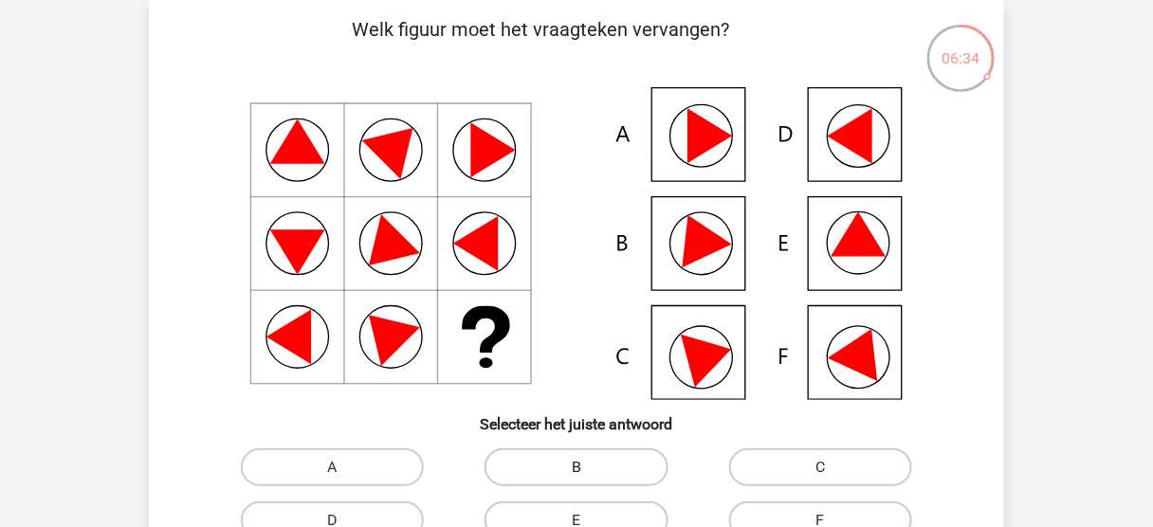
click at [595, 452] on label "B" at bounding box center [576, 468] width 183 height 38
click at [589, 468] on input "B" at bounding box center [583, 474] width 12 height 12
radio input "true"
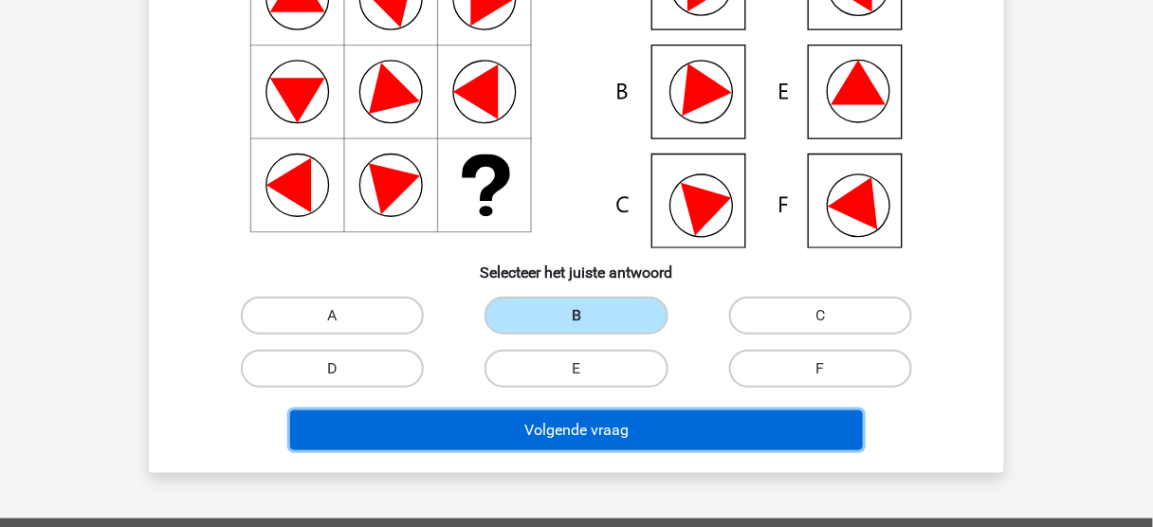
click at [598, 432] on button "Volgende vraag" at bounding box center [577, 431] width 574 height 40
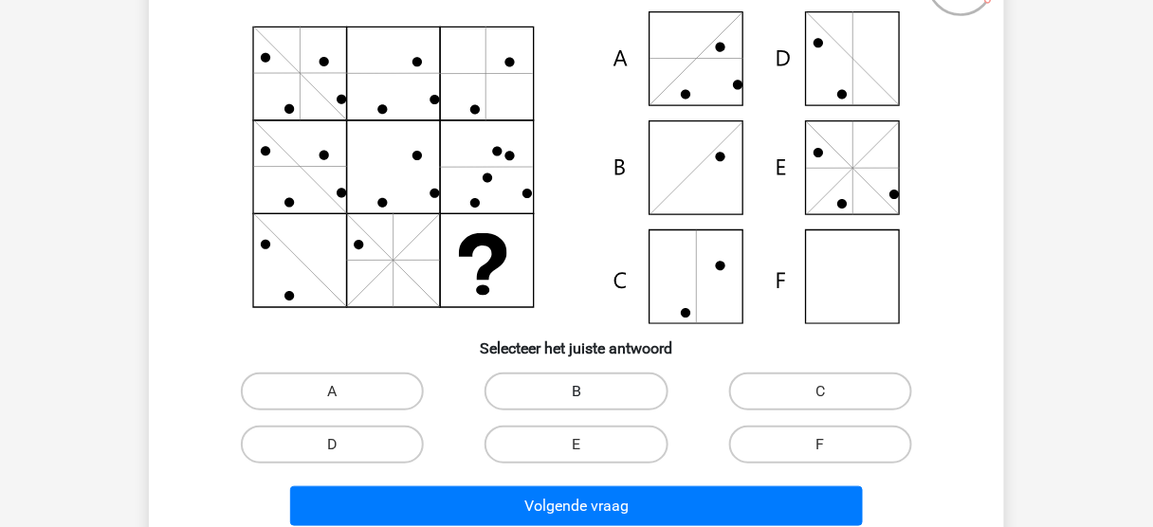
drag, startPoint x: 596, startPoint y: 396, endPoint x: 598, endPoint y: 405, distance: 9.9
click at [595, 396] on label "B" at bounding box center [576, 392] width 183 height 38
click at [589, 396] on input "B" at bounding box center [583, 398] width 12 height 12
radio input "true"
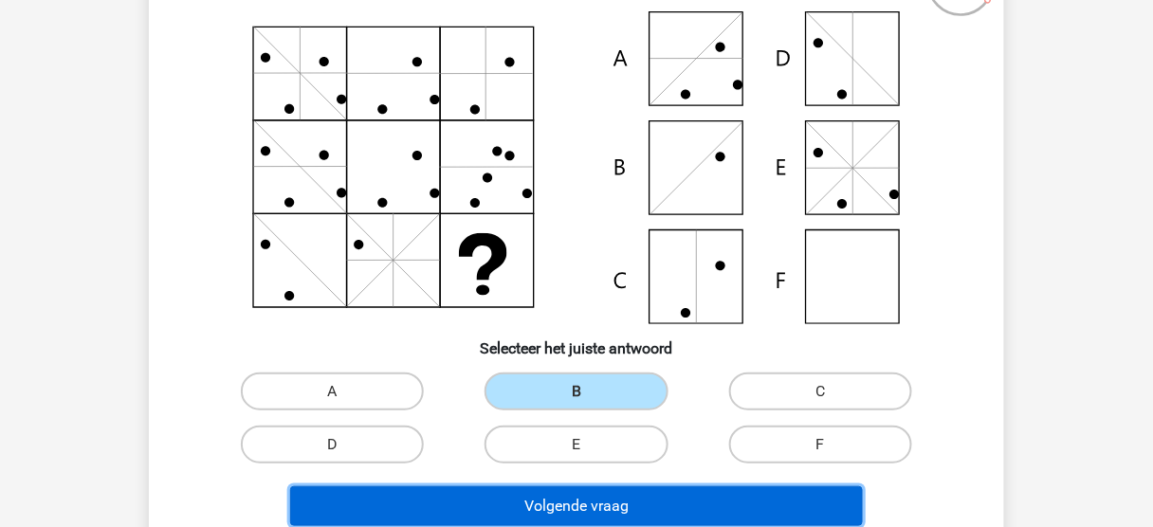
click at [616, 491] on button "Volgende vraag" at bounding box center [577, 507] width 574 height 40
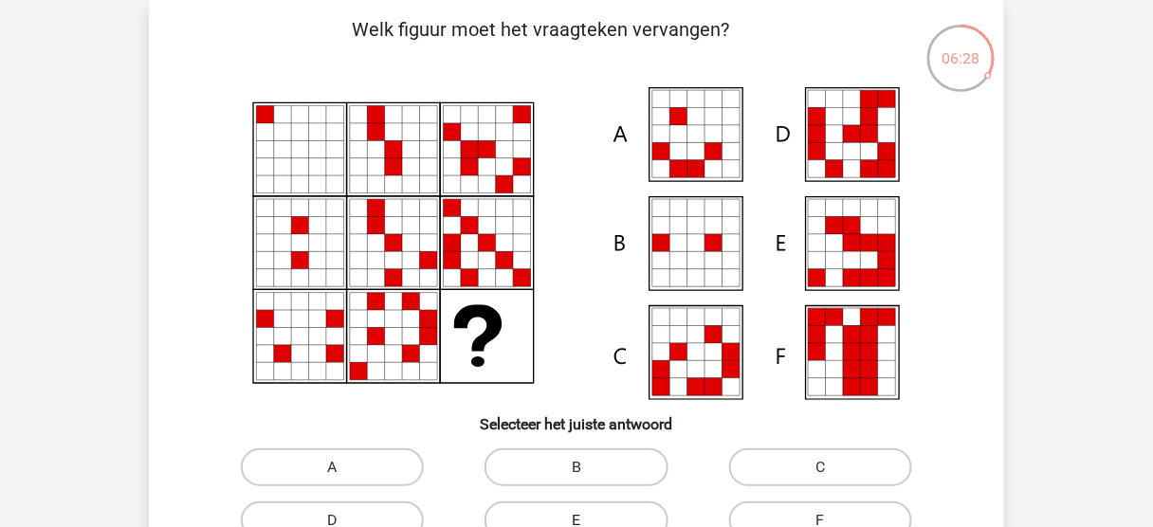
click at [620, 508] on label "E" at bounding box center [576, 521] width 183 height 38
click at [589, 521] on input "E" at bounding box center [583, 527] width 12 height 12
radio input "true"
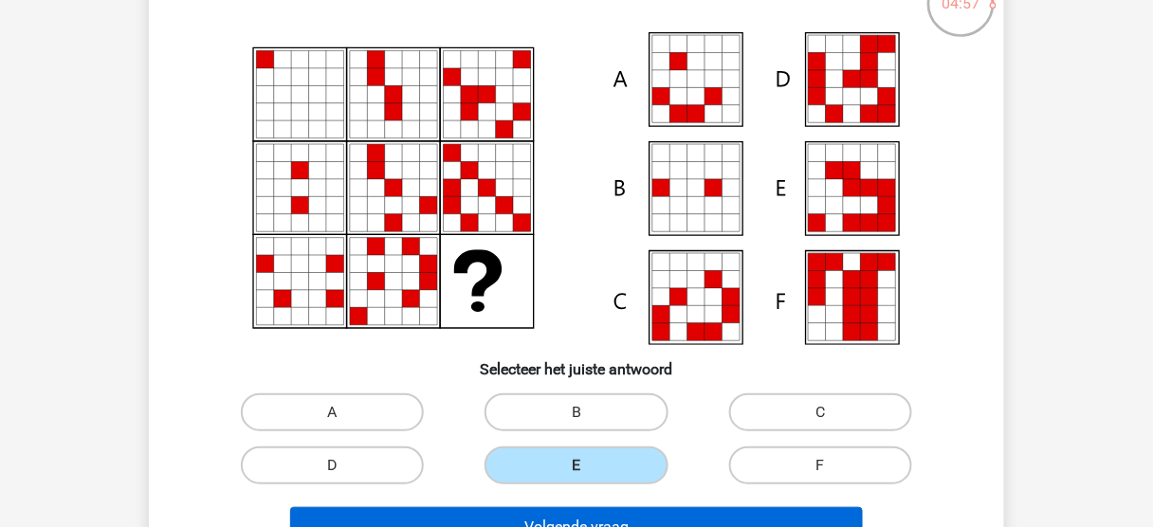
scroll to position [168, 0]
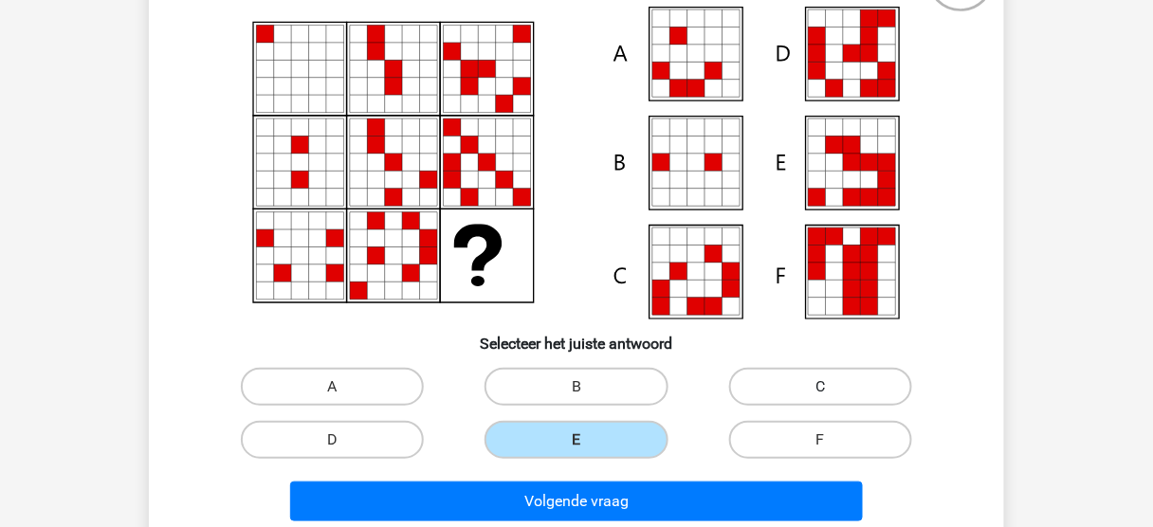
click at [855, 383] on label "C" at bounding box center [820, 387] width 183 height 38
click at [833, 387] on input "C" at bounding box center [826, 393] width 12 height 12
radio input "true"
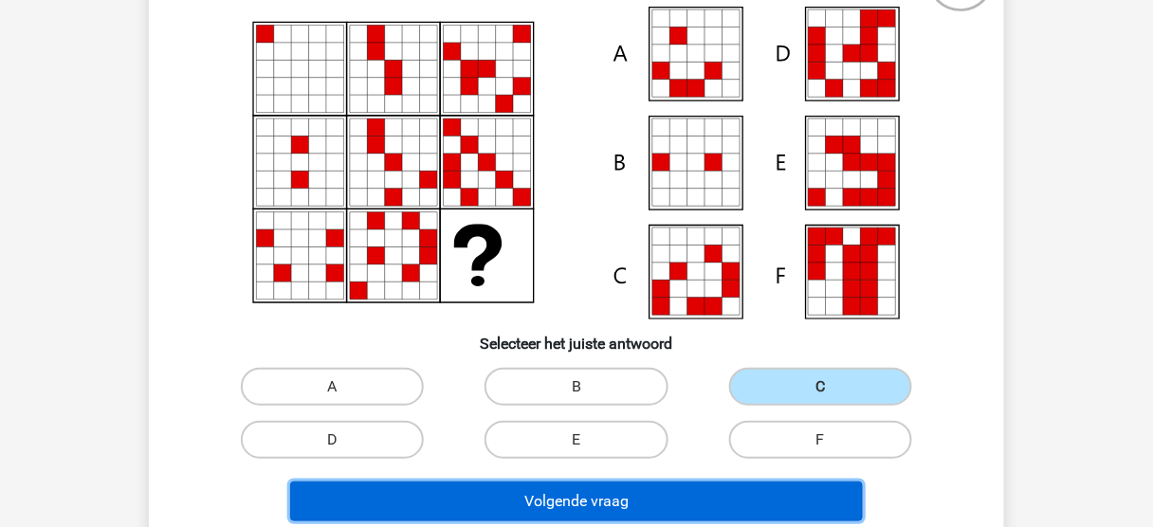
click at [731, 500] on button "Volgende vraag" at bounding box center [577, 502] width 574 height 40
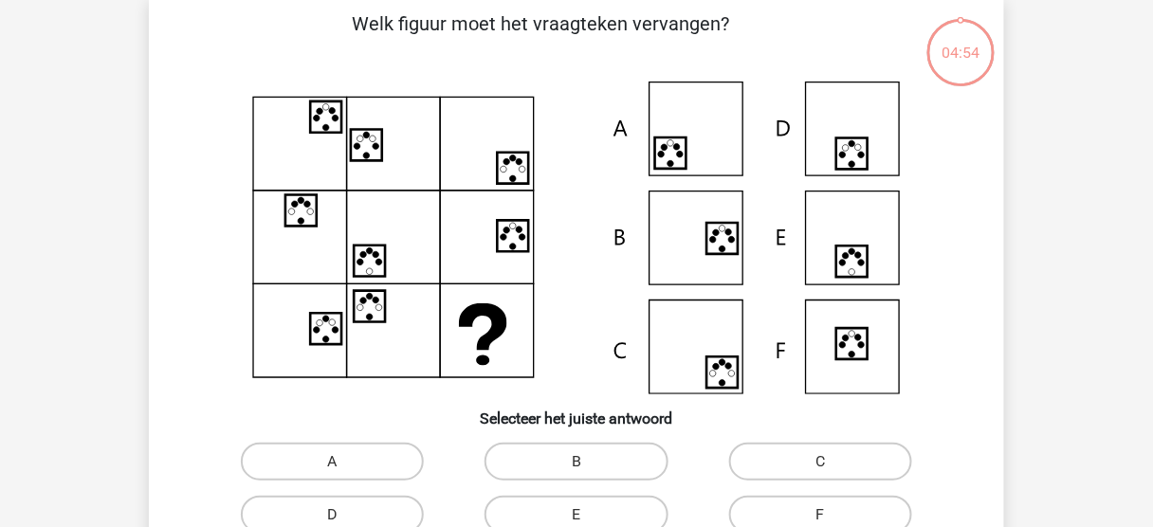
scroll to position [87, 0]
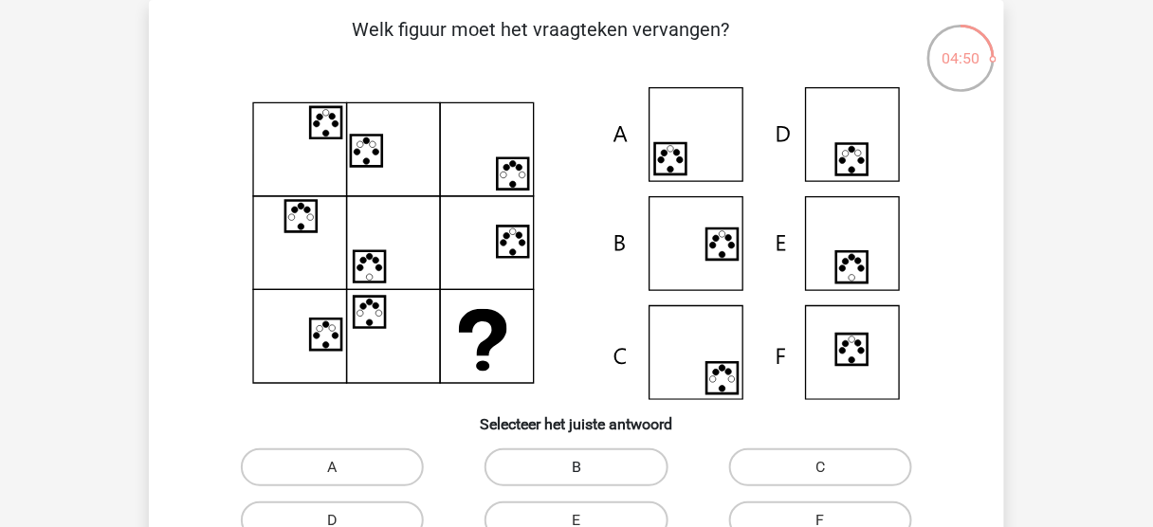
click at [615, 469] on label "B" at bounding box center [576, 468] width 183 height 38
click at [589, 469] on input "B" at bounding box center [583, 474] width 12 height 12
radio input "true"
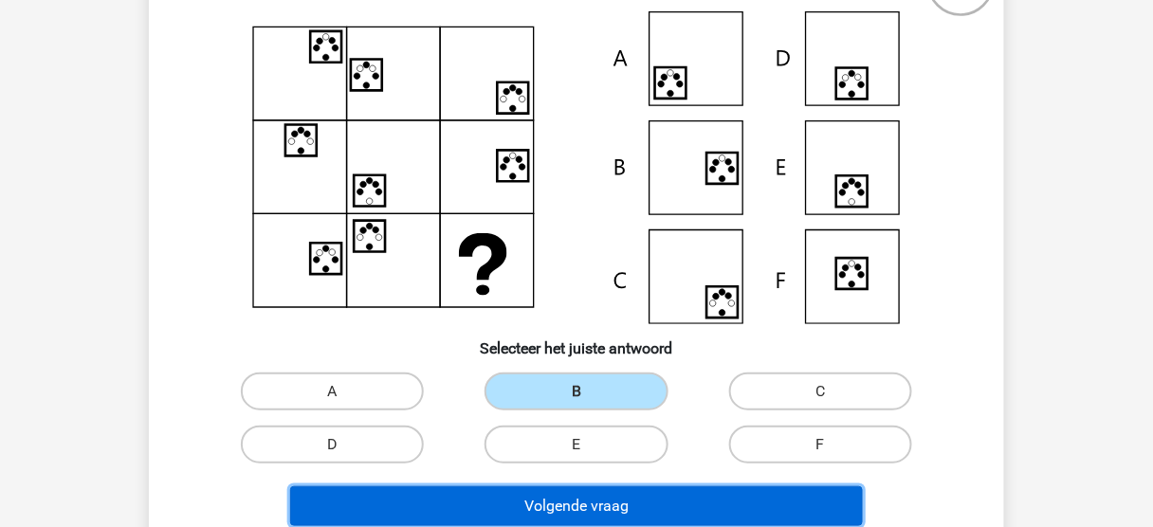
click at [616, 506] on button "Volgende vraag" at bounding box center [577, 507] width 574 height 40
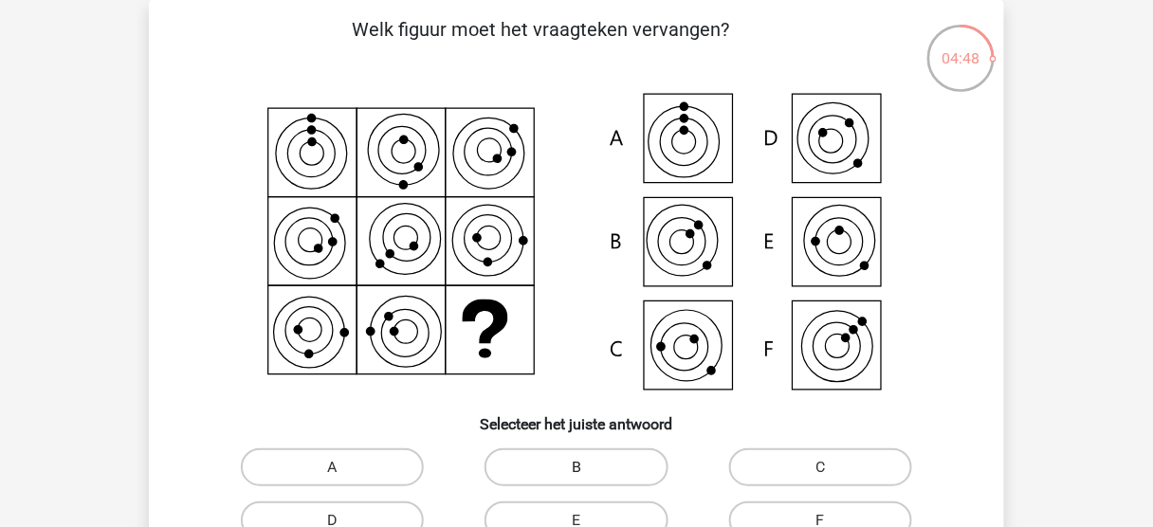
click at [612, 473] on label "B" at bounding box center [576, 468] width 183 height 38
click at [589, 473] on input "B" at bounding box center [583, 474] width 12 height 12
radio input "true"
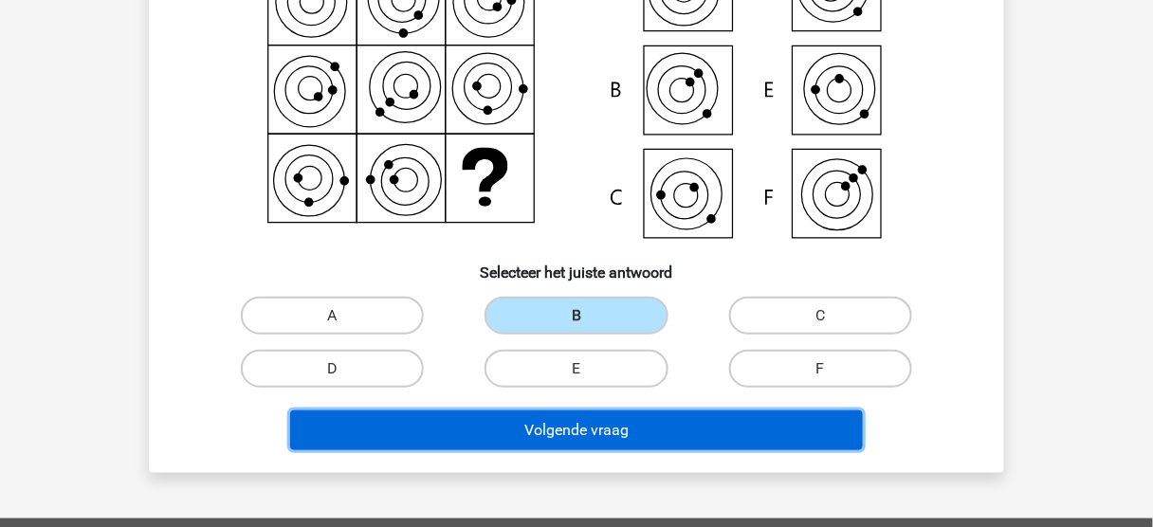
click at [593, 426] on button "Volgende vraag" at bounding box center [577, 431] width 574 height 40
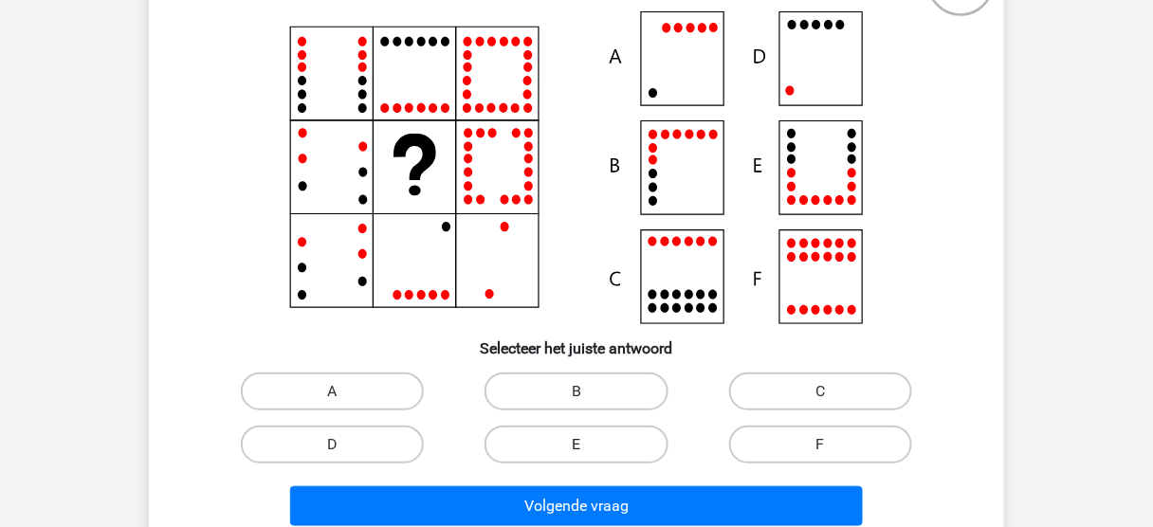
click at [606, 441] on label "E" at bounding box center [576, 445] width 183 height 38
click at [589, 445] on input "E" at bounding box center [583, 451] width 12 height 12
radio input "true"
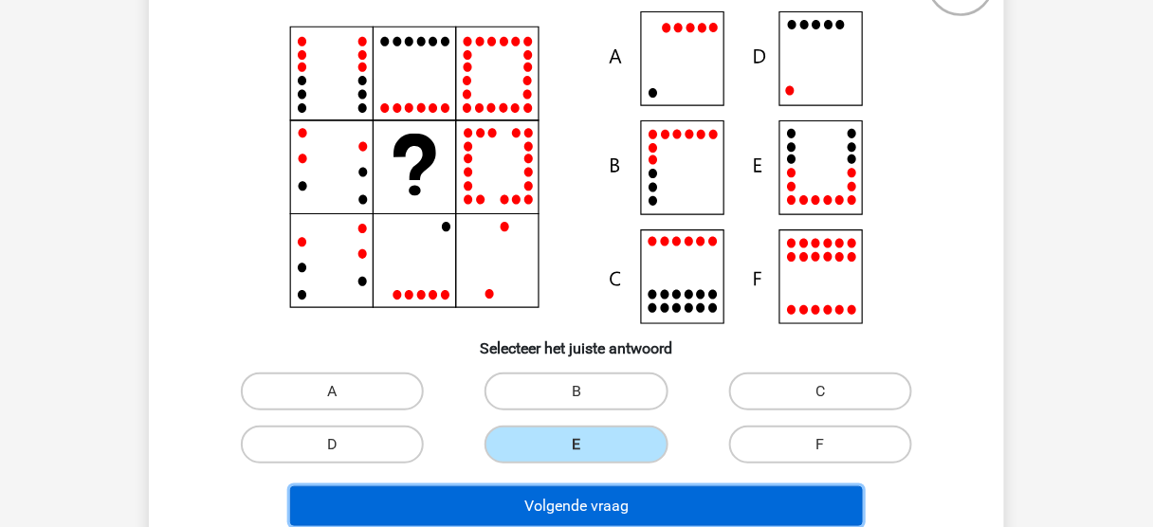
click at [636, 519] on button "Volgende vraag" at bounding box center [577, 507] width 574 height 40
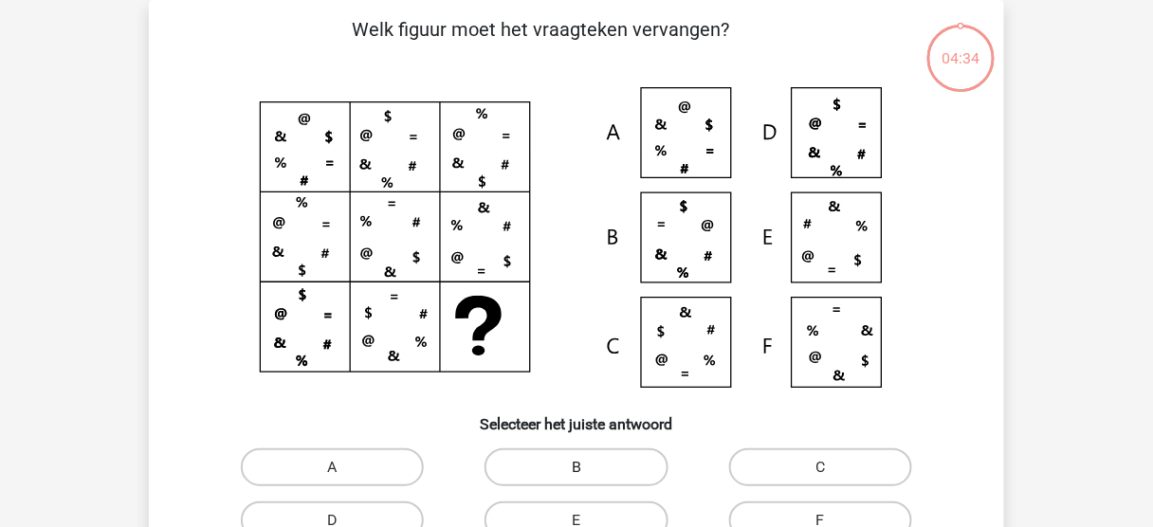
click at [631, 469] on label "B" at bounding box center [576, 468] width 183 height 38
click at [589, 469] on input "B" at bounding box center [583, 474] width 12 height 12
radio input "true"
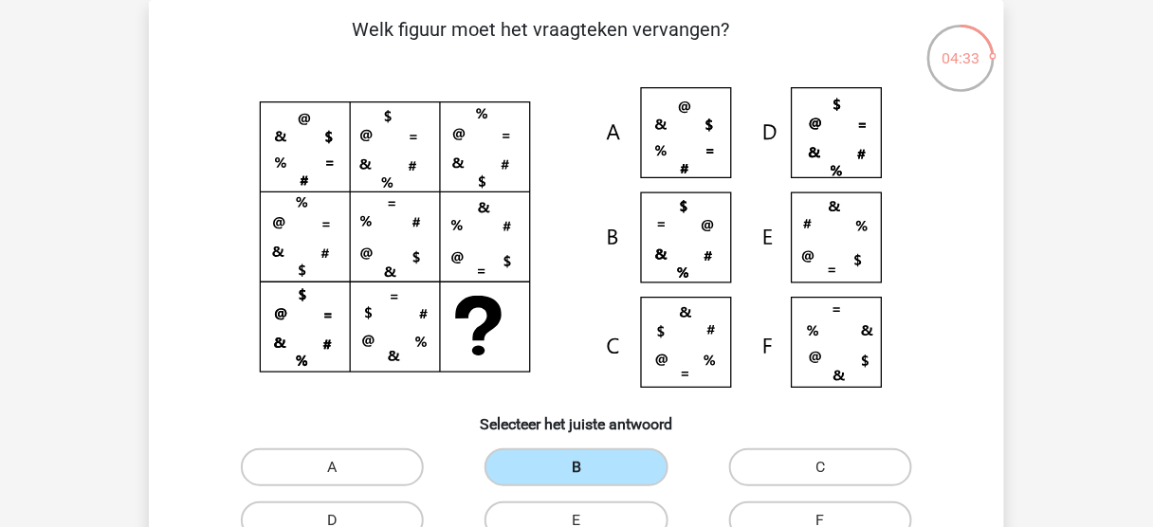
scroll to position [163, 0]
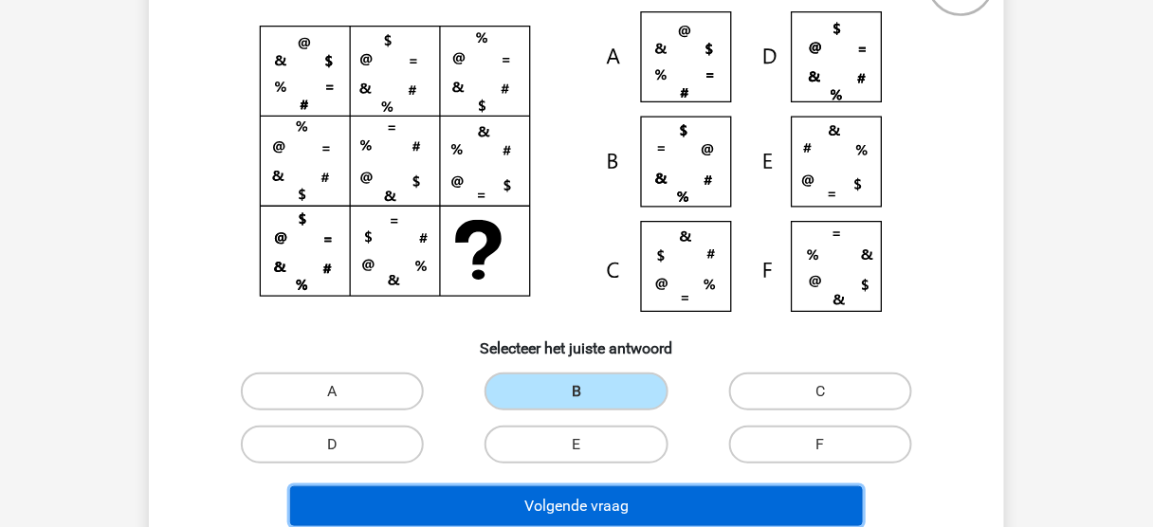
click at [622, 509] on button "Volgende vraag" at bounding box center [577, 507] width 574 height 40
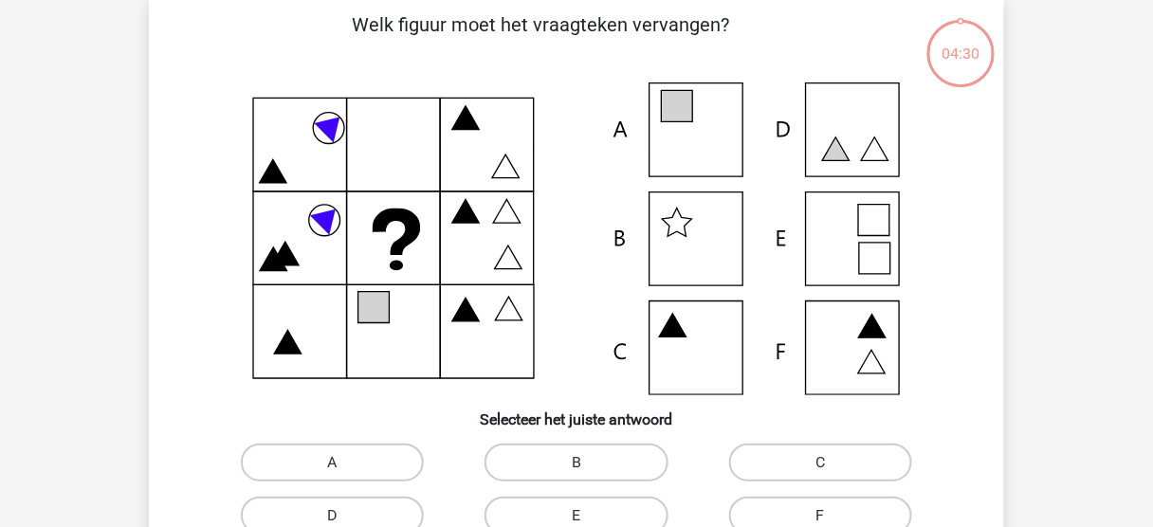
scroll to position [87, 0]
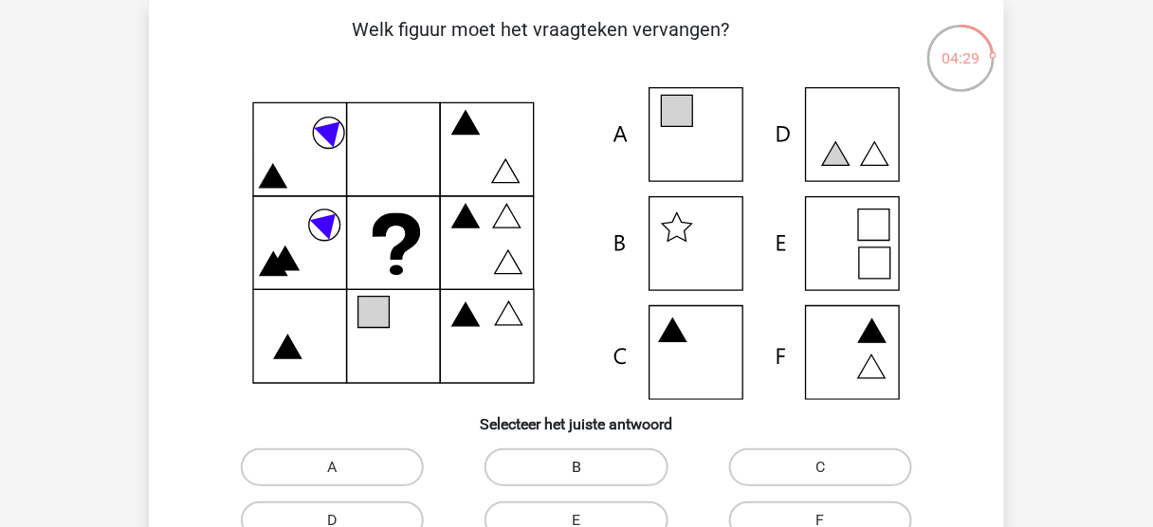
click at [585, 454] on label "B" at bounding box center [576, 468] width 183 height 38
click at [585, 468] on input "B" at bounding box center [583, 474] width 12 height 12
radio input "true"
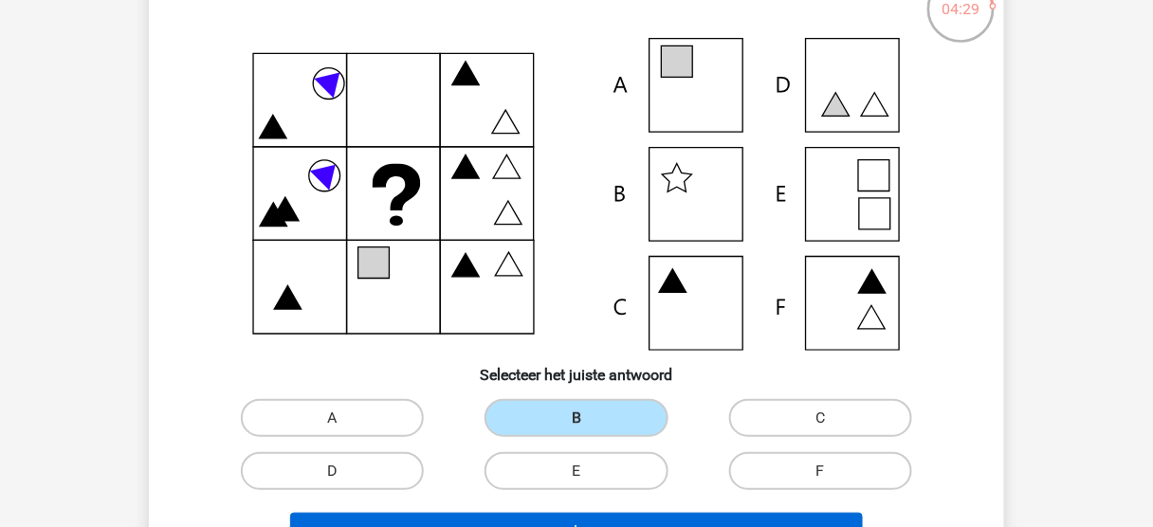
scroll to position [163, 0]
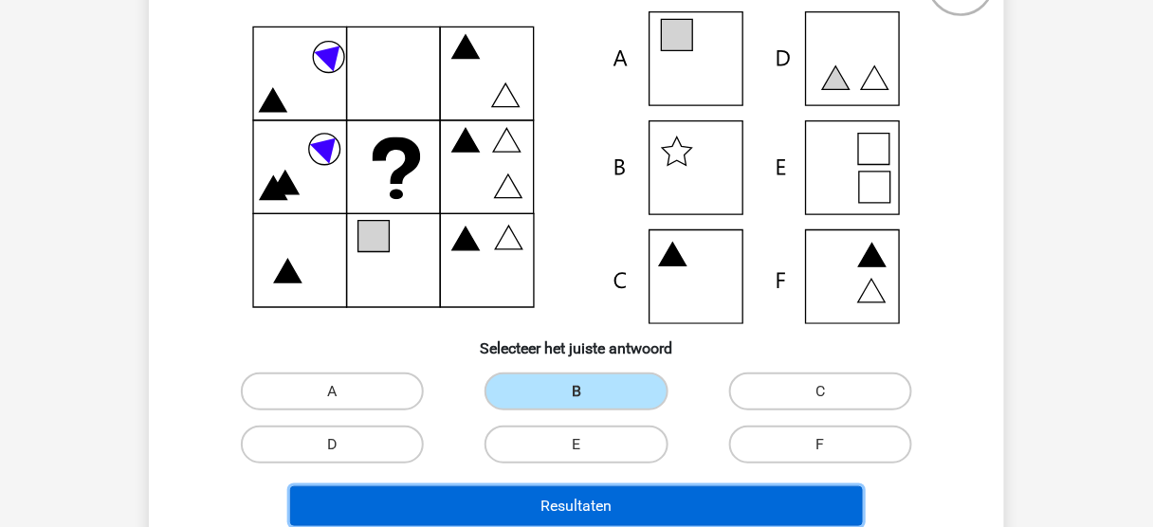
click at [597, 498] on button "Resultaten" at bounding box center [577, 507] width 574 height 40
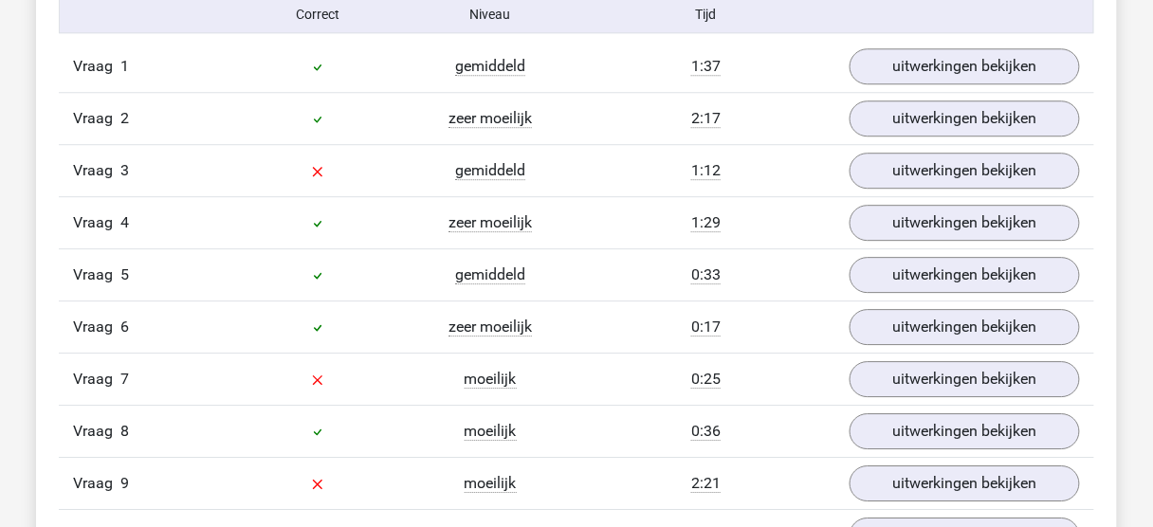
scroll to position [1290, 0]
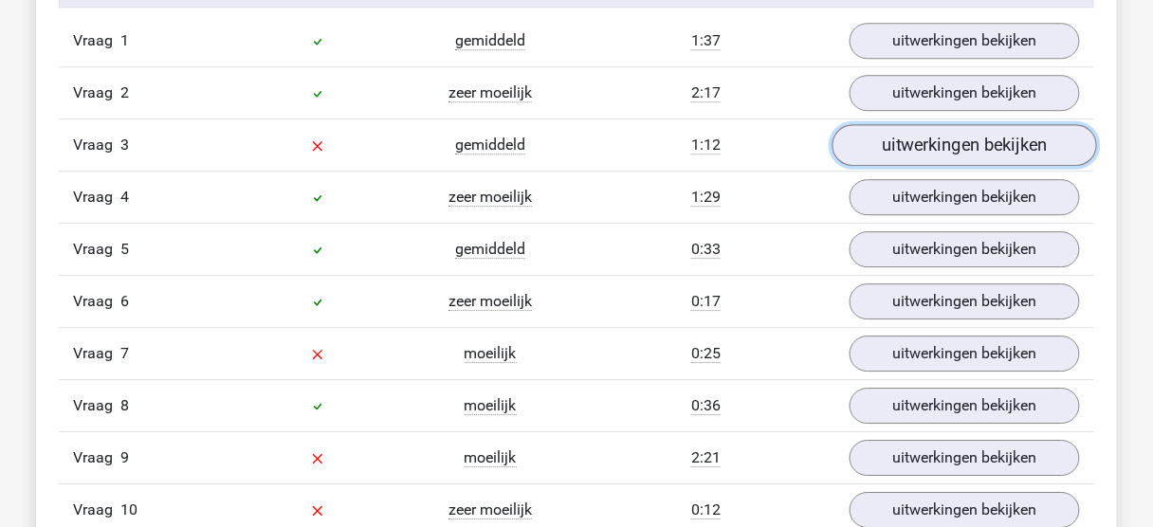
click at [967, 153] on link "uitwerkingen bekijken" at bounding box center [965, 145] width 265 height 42
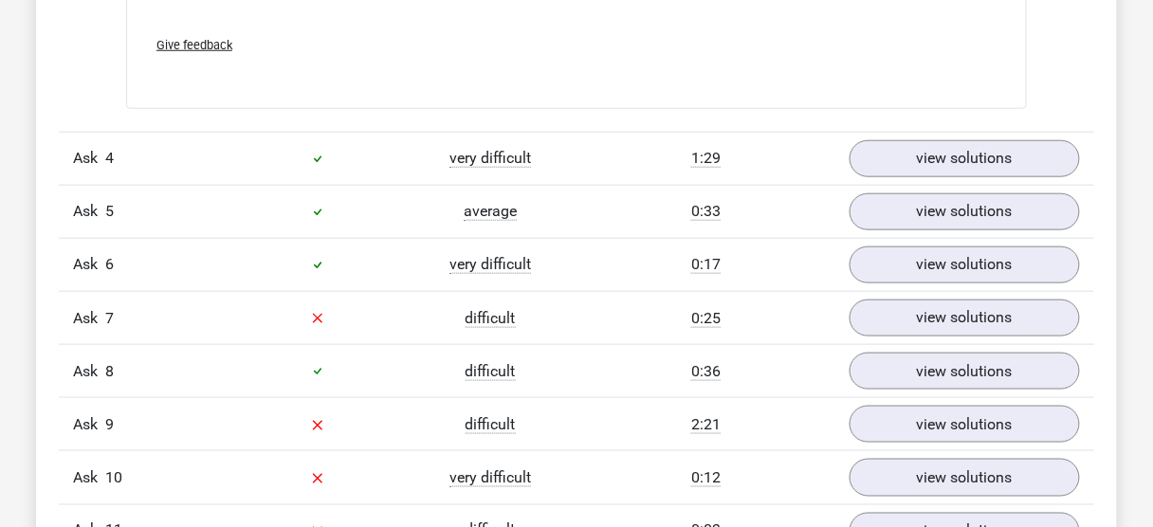
scroll to position [2335, 0]
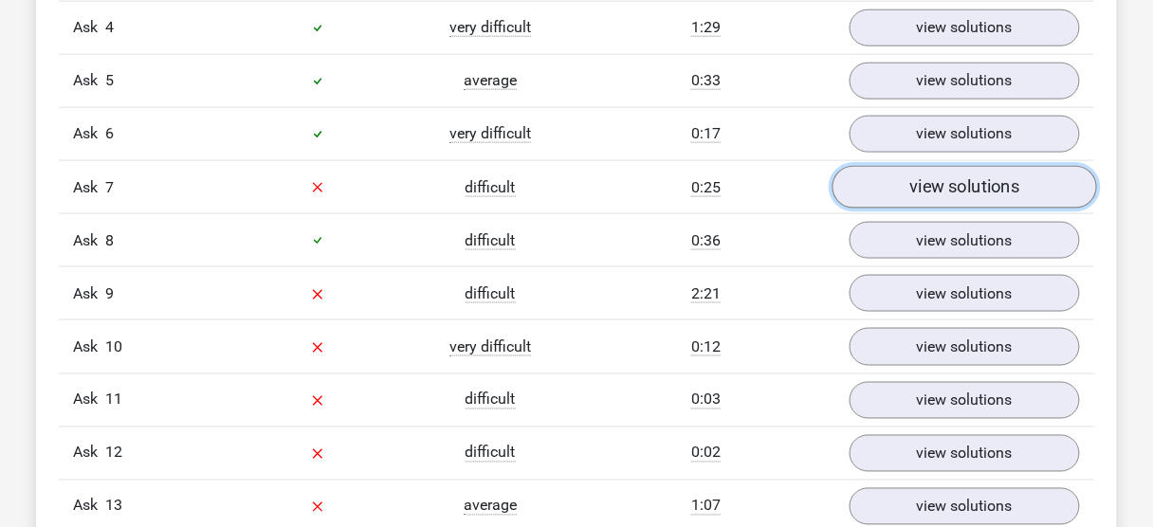
click at [930, 193] on link "view solutions" at bounding box center [965, 187] width 265 height 43
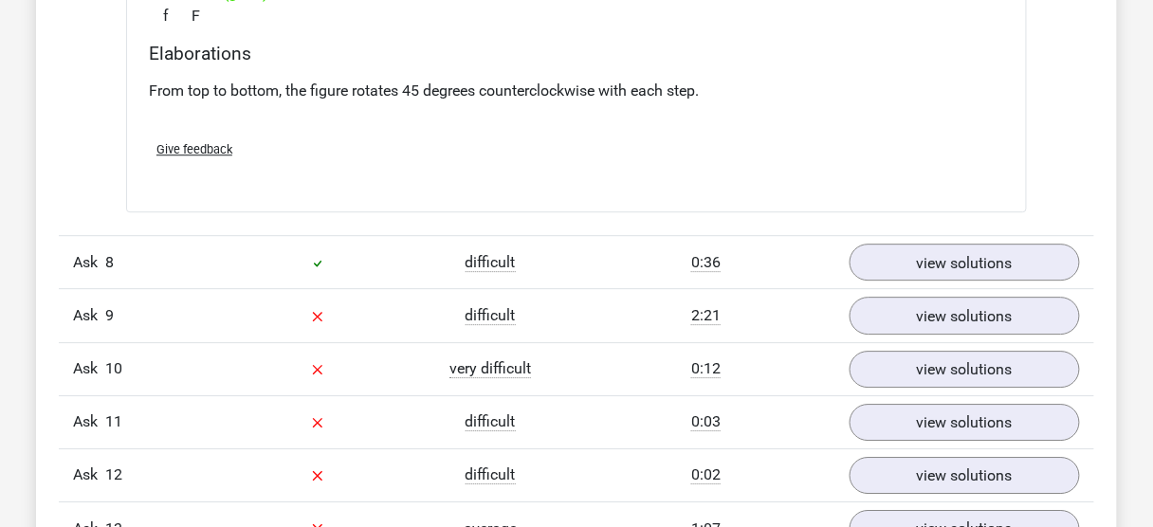
scroll to position [3170, 0]
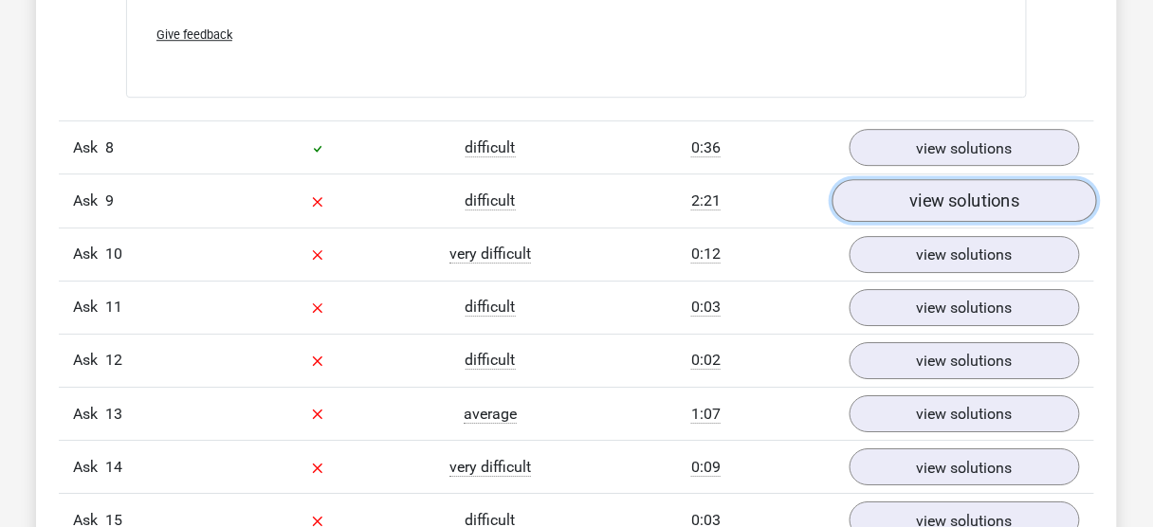
click at [925, 201] on font "view solutions" at bounding box center [965, 201] width 110 height 21
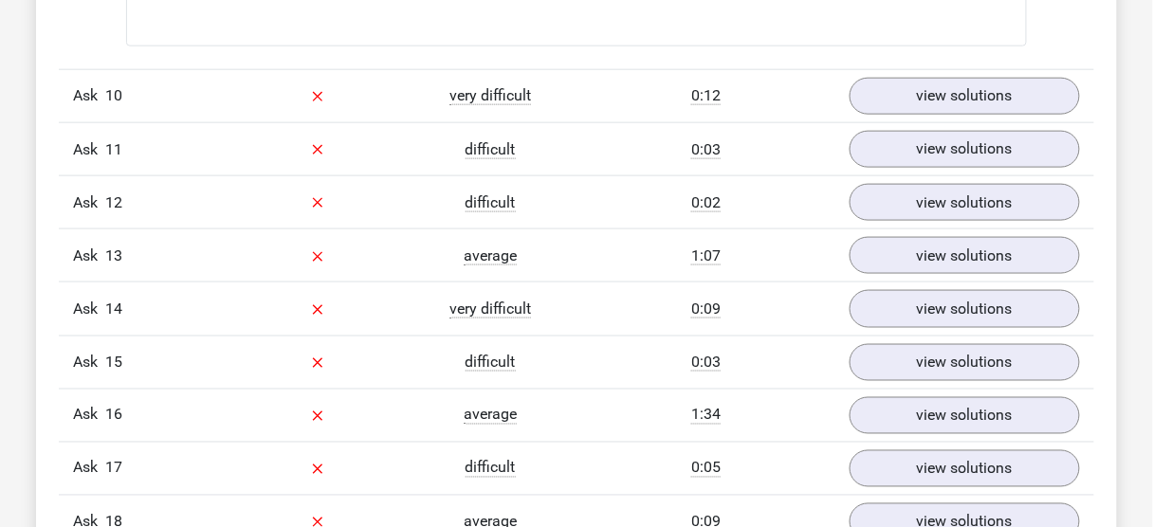
scroll to position [4156, 0]
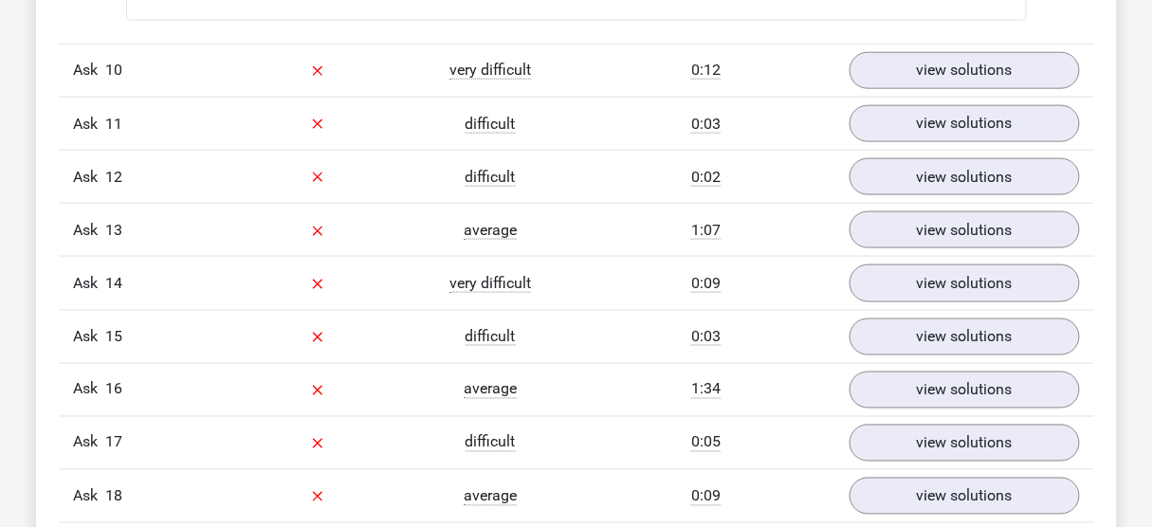
click at [986, 203] on div "Ask 13 average 1:07 view solutions" at bounding box center [577, 229] width 1036 height 53
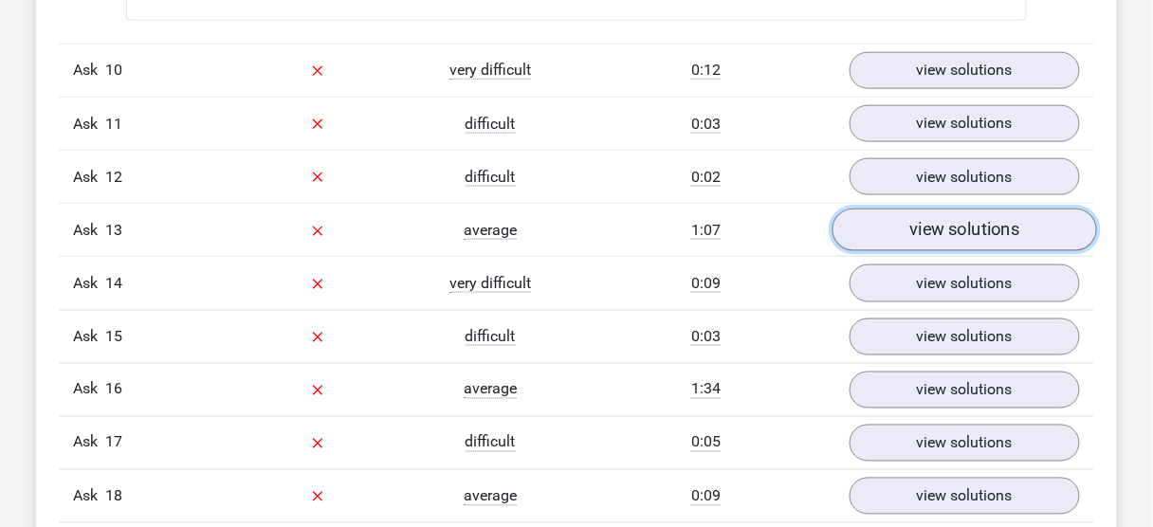
click at [979, 220] on font "view solutions" at bounding box center [965, 230] width 110 height 21
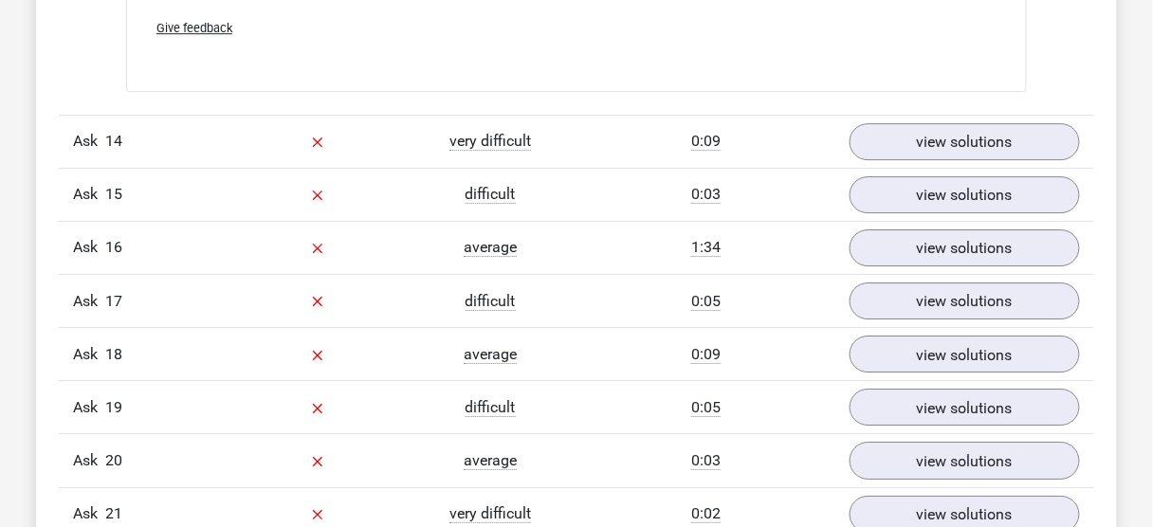
scroll to position [5067, 0]
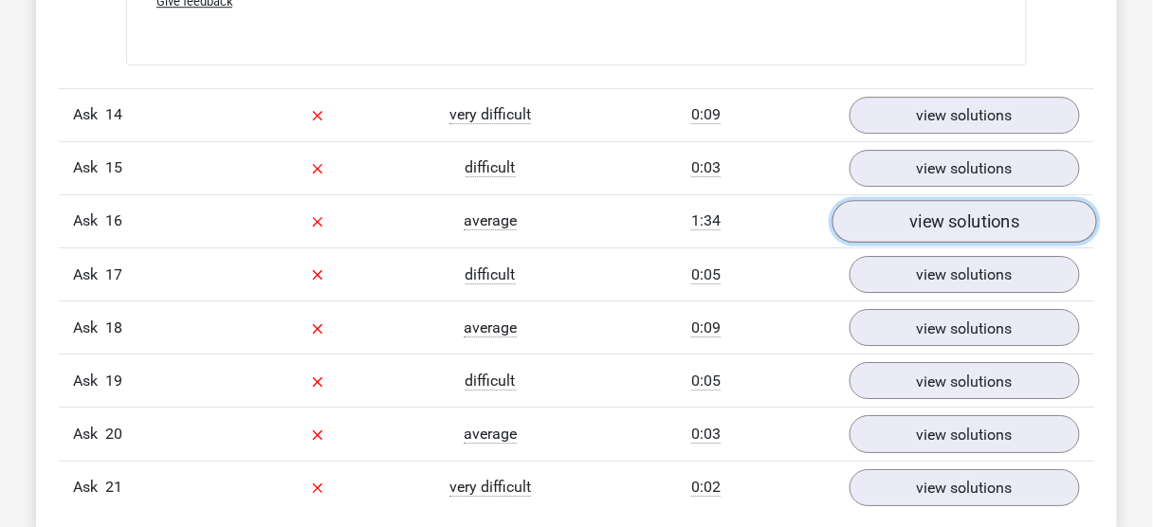
click at [911, 212] on font "view solutions" at bounding box center [965, 222] width 110 height 21
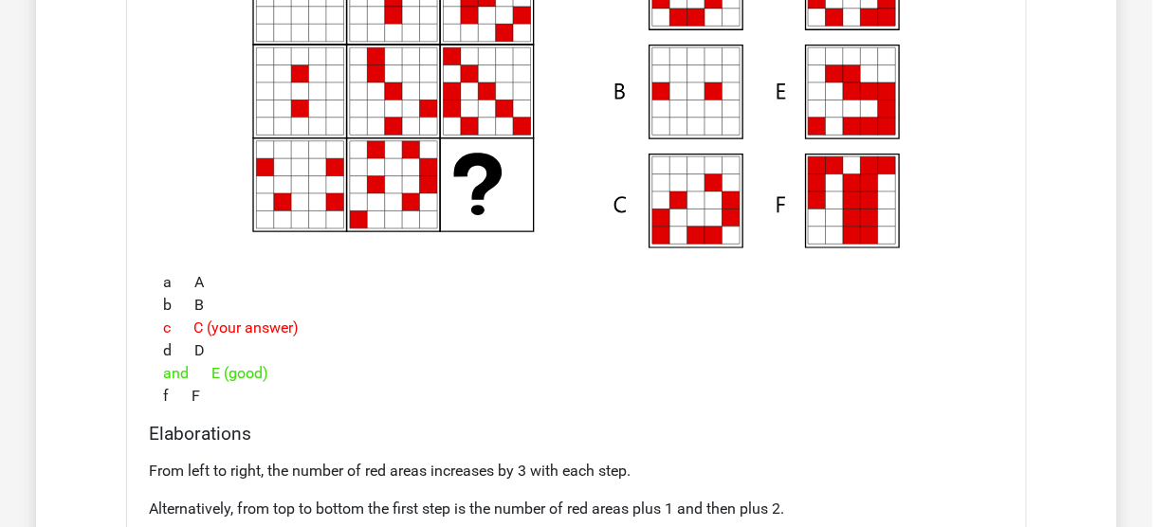
scroll to position [5446, 0]
